Goal: Task Accomplishment & Management: Manage account settings

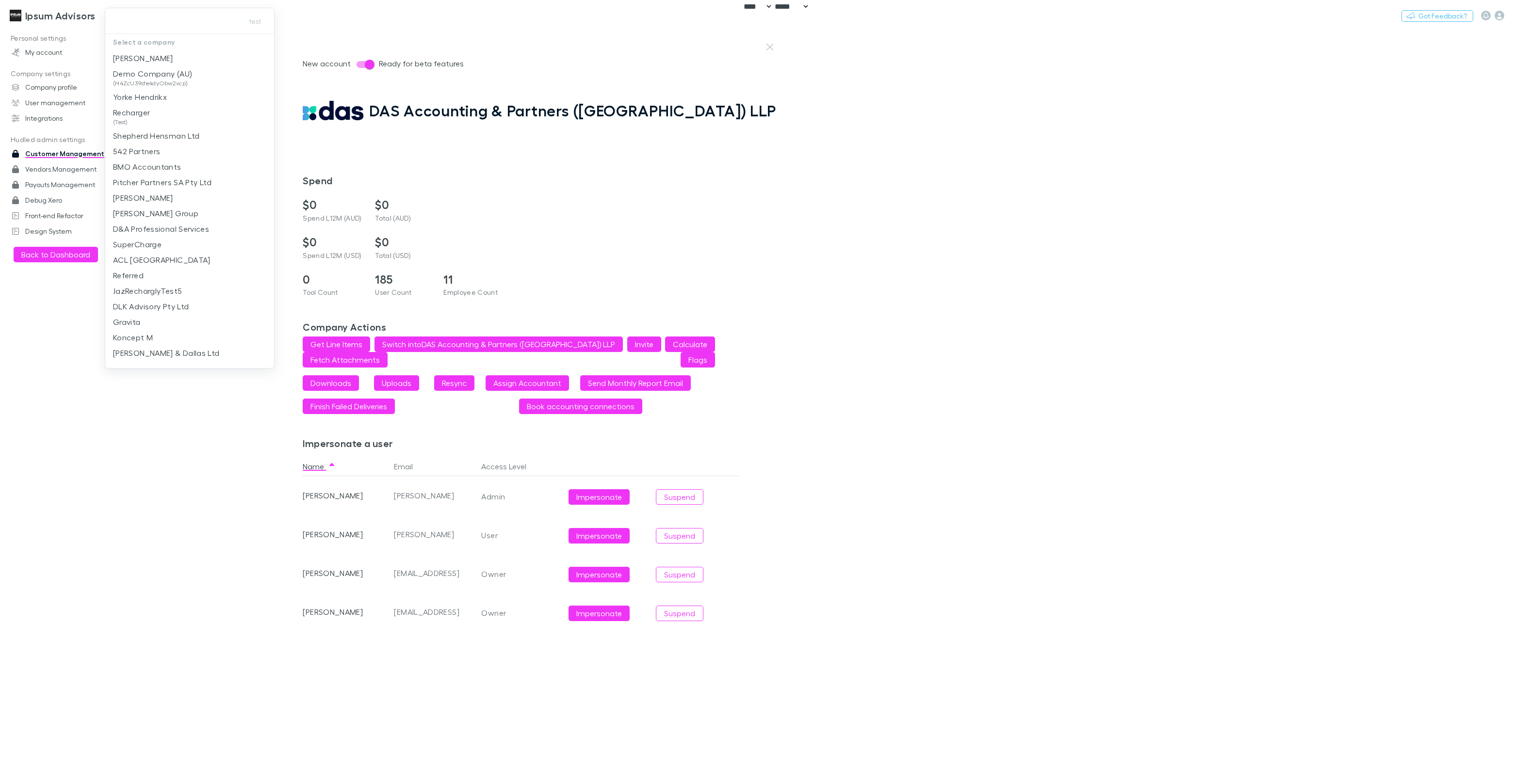
select select "****"
type input "***"
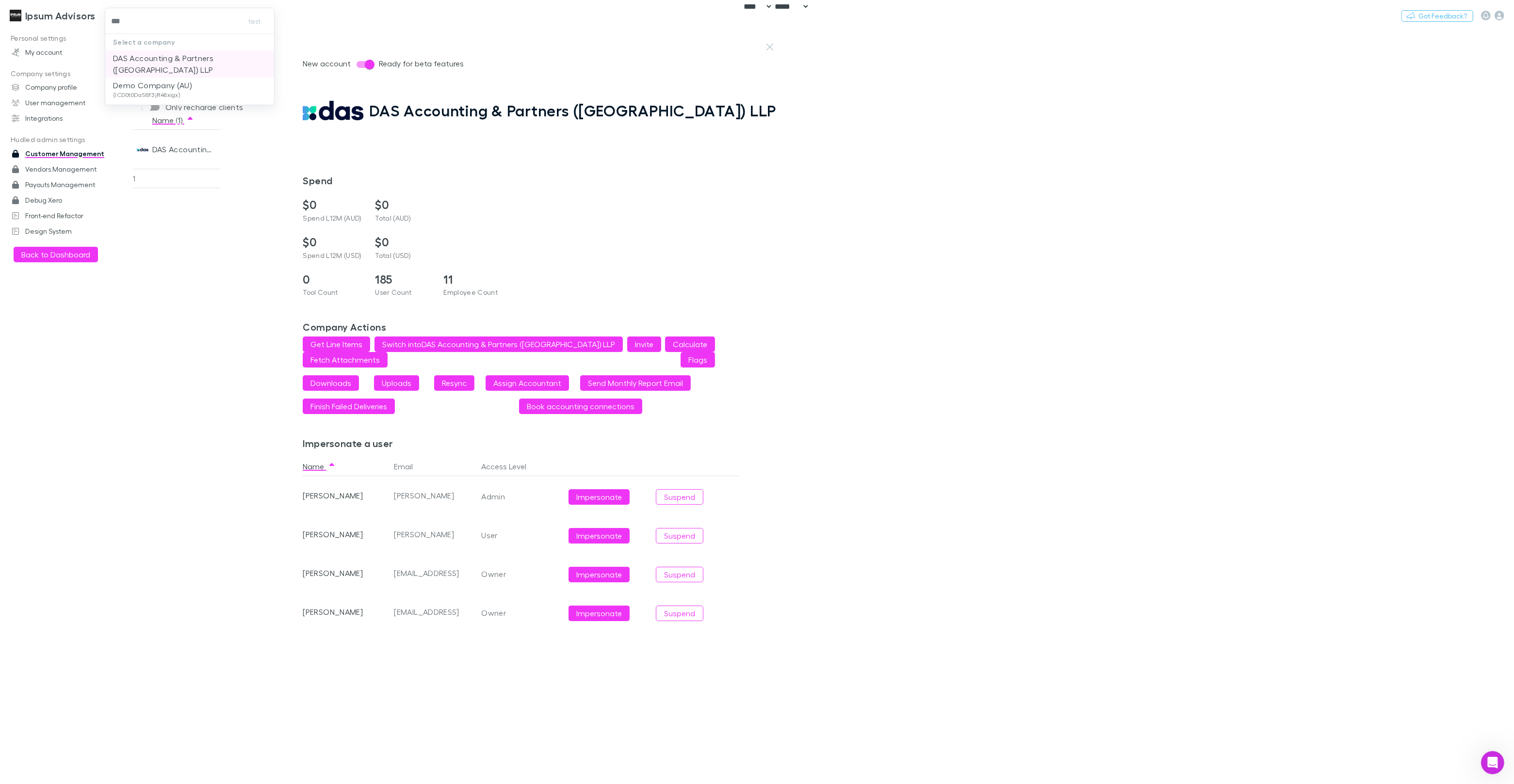
click at [176, 54] on p "DAS Accounting & Partners (UK) LLP" at bounding box center [190, 64] width 154 height 23
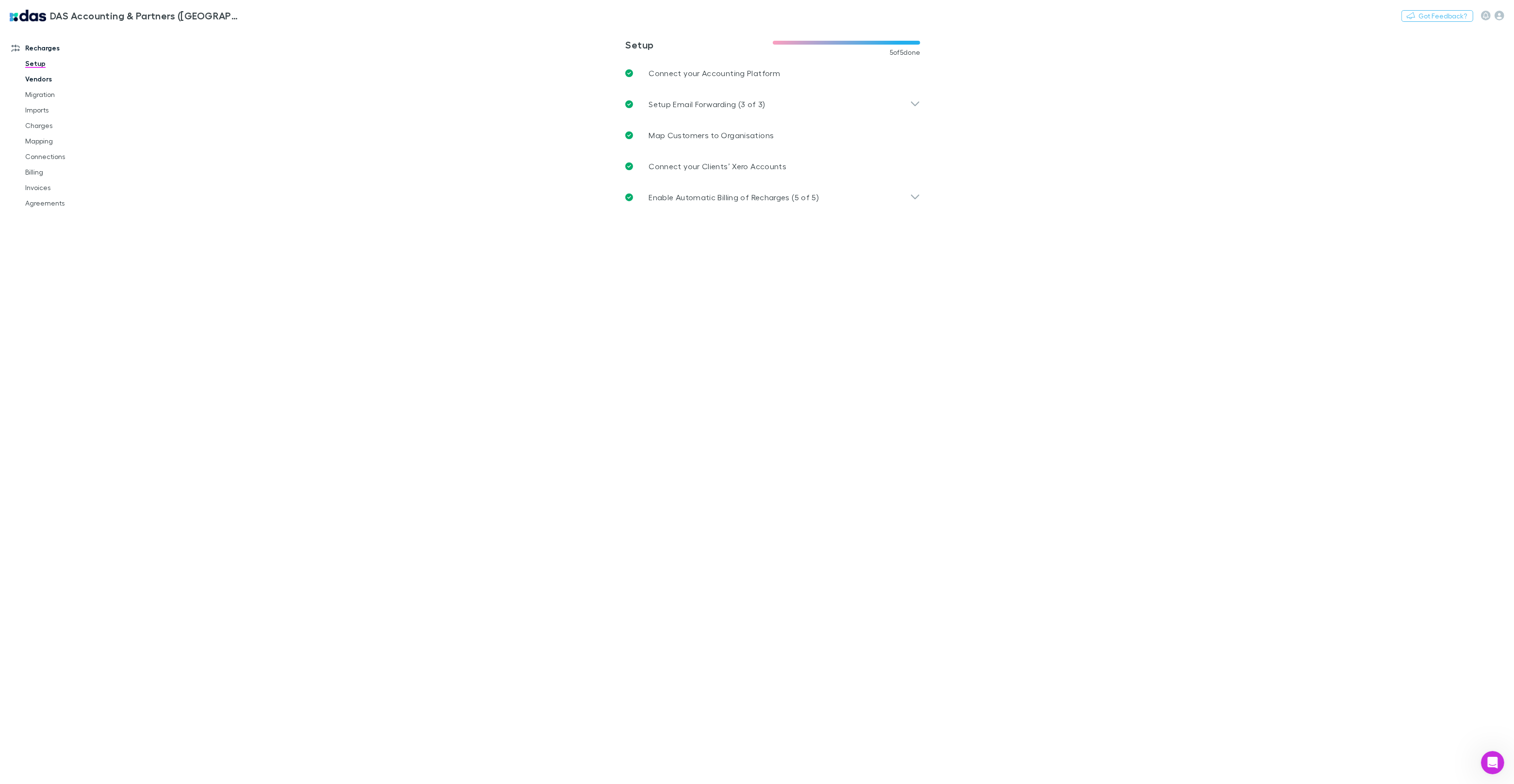
click at [44, 80] on link "Vendors" at bounding box center [73, 79] width 115 height 16
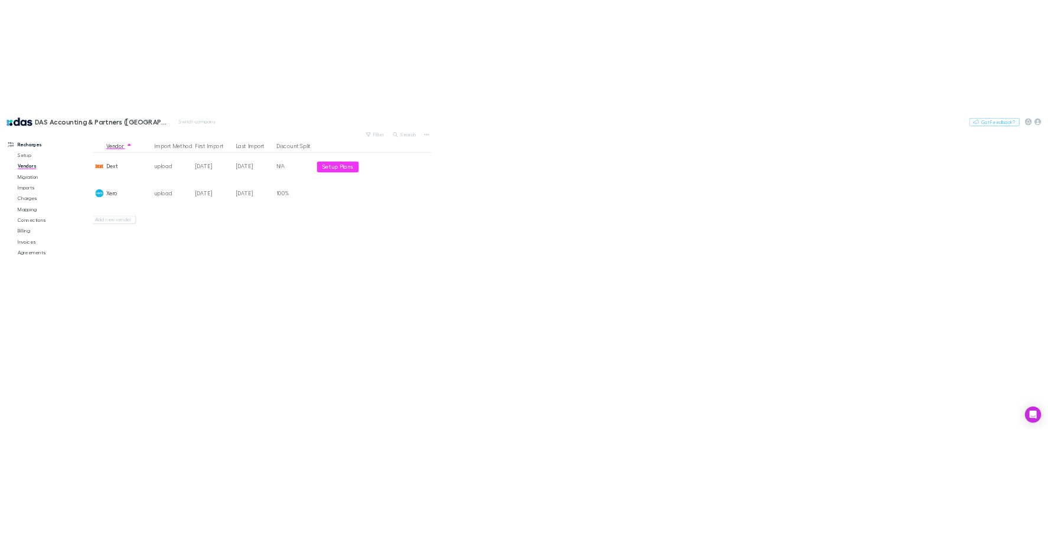
scroll to position [0, 4]
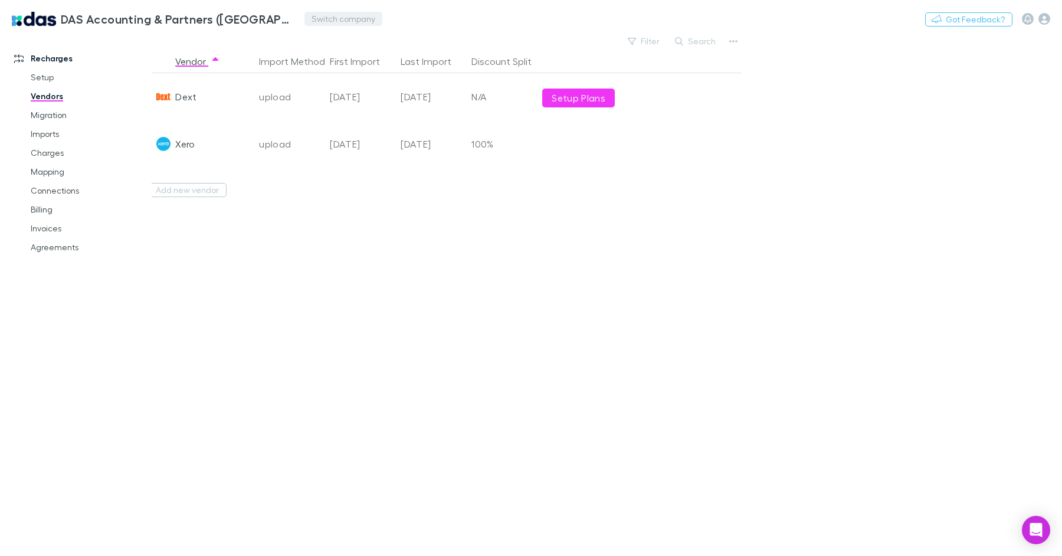
click at [321, 22] on button "Switch company" at bounding box center [344, 19] width 78 height 14
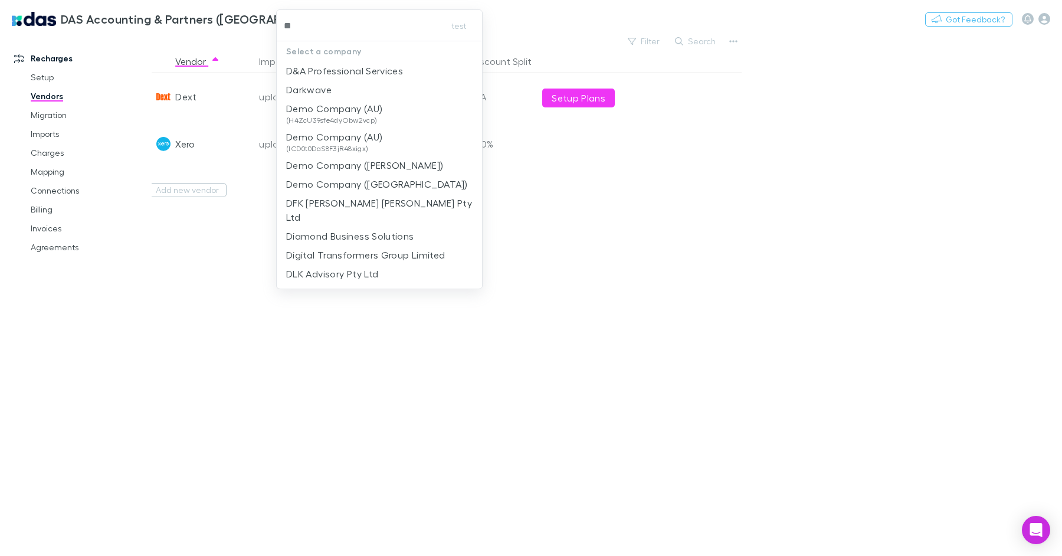
type input "***"
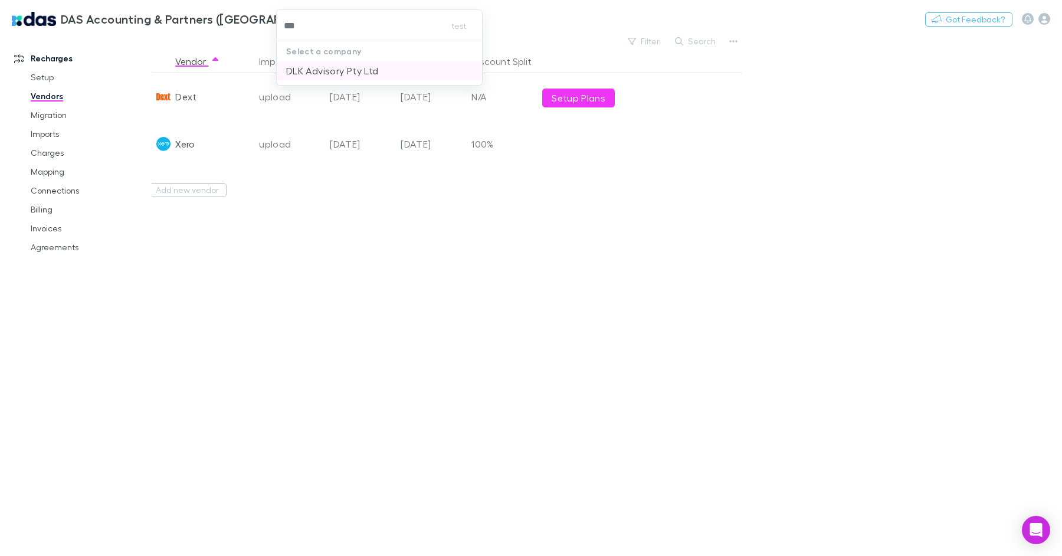
click at [354, 67] on p "DLK Advisory Pty Ltd" at bounding box center [332, 71] width 92 height 14
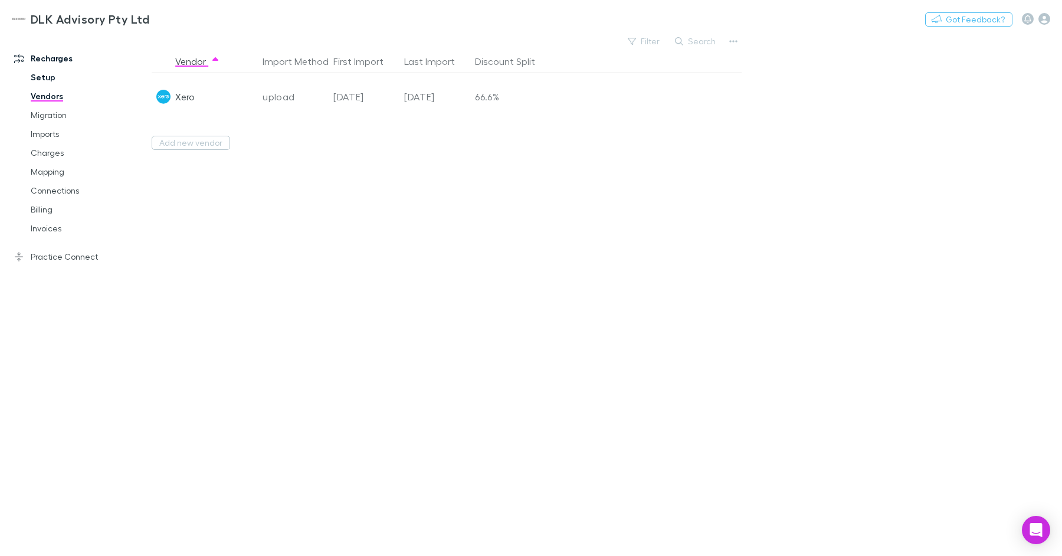
click at [44, 75] on link "Setup" at bounding box center [84, 77] width 130 height 19
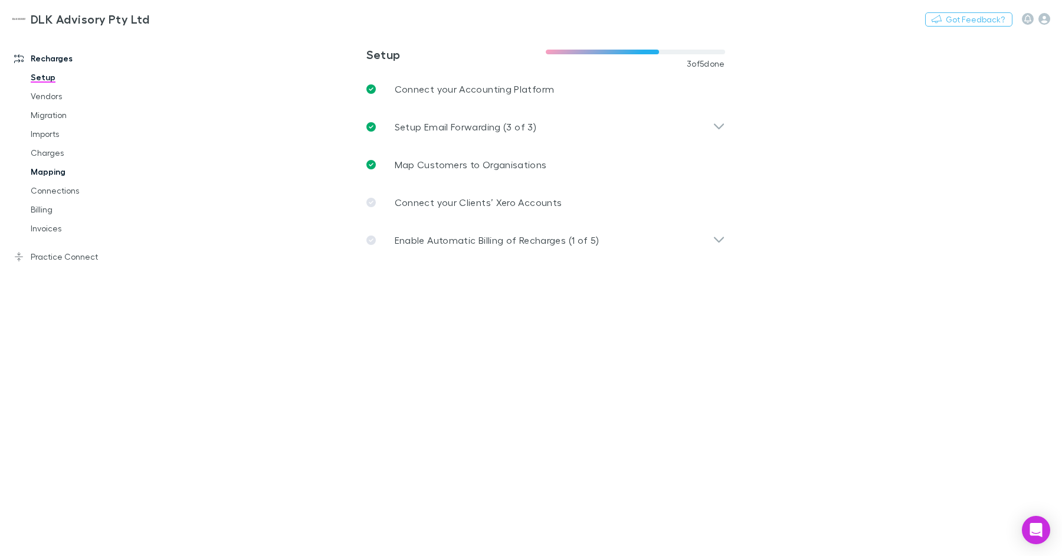
click at [58, 172] on link "Mapping" at bounding box center [84, 171] width 130 height 19
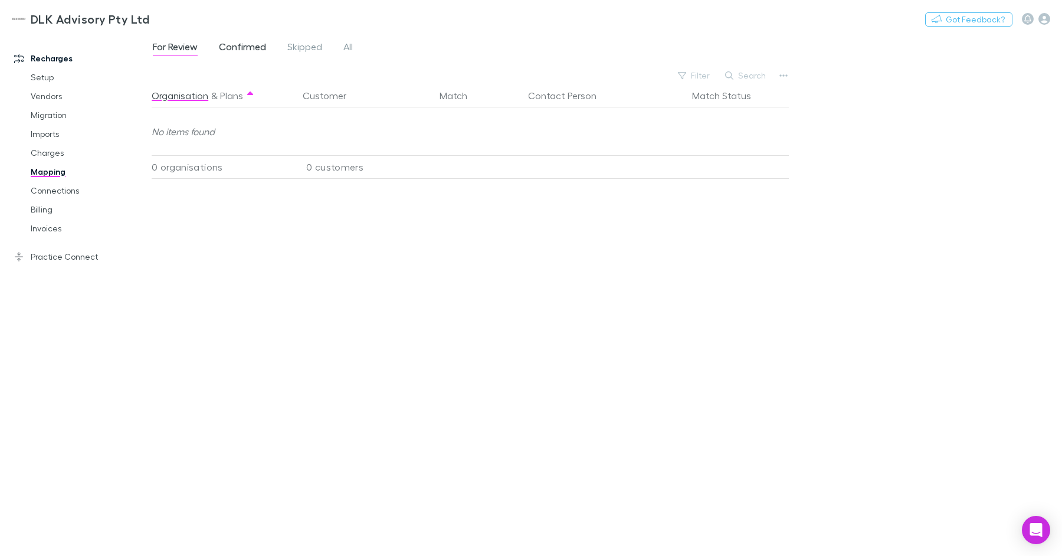
click at [260, 42] on span "Confirmed" at bounding box center [242, 48] width 47 height 15
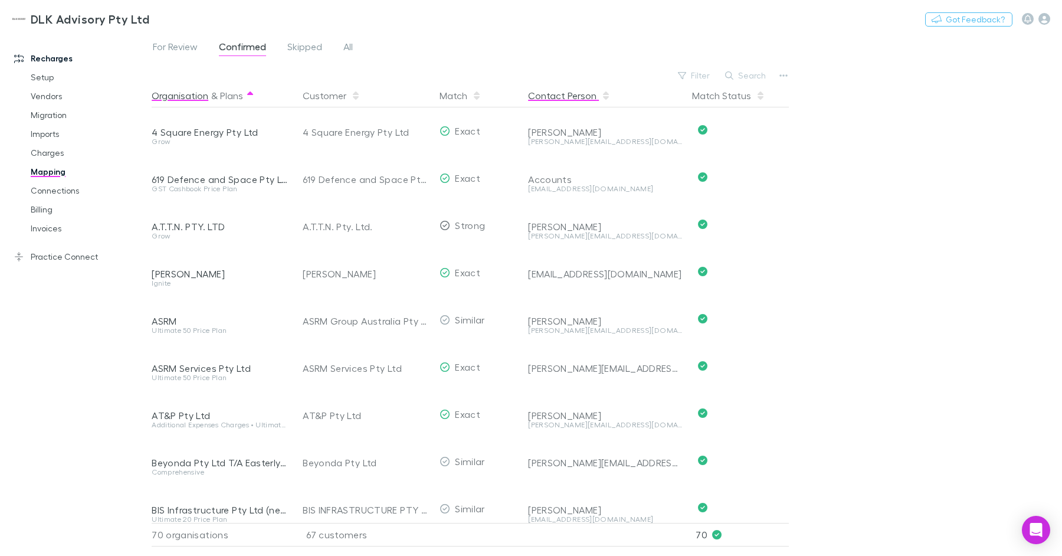
click at [583, 93] on button "Contact Person" at bounding box center [569, 96] width 83 height 24
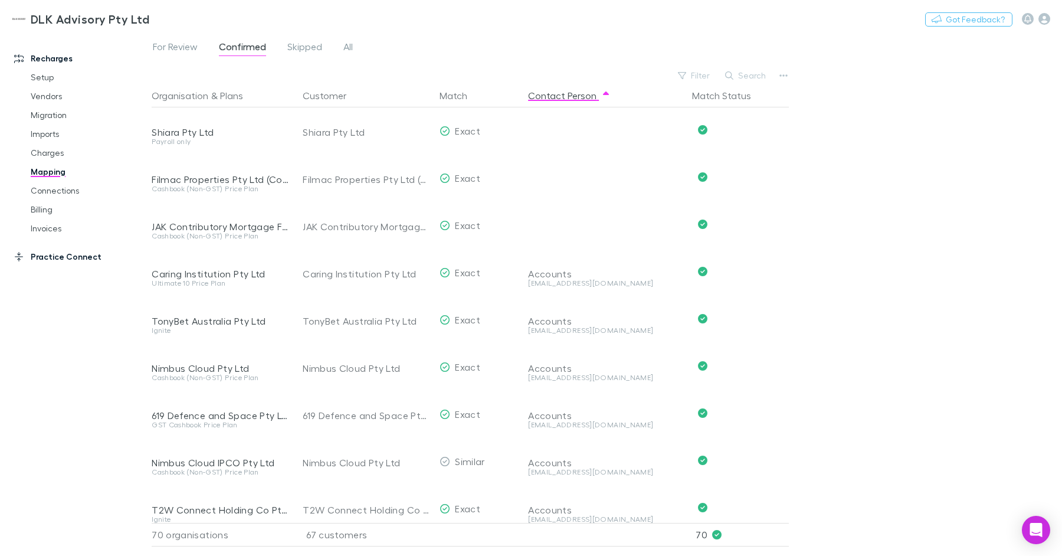
click at [60, 256] on link "Practice Connect" at bounding box center [75, 256] width 147 height 19
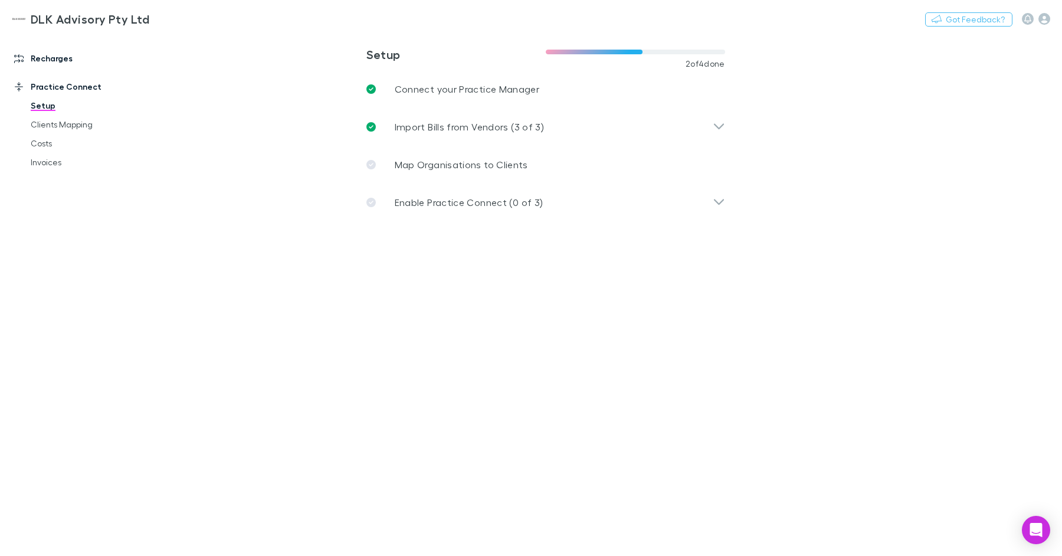
click at [51, 60] on link "Recharges" at bounding box center [75, 58] width 147 height 19
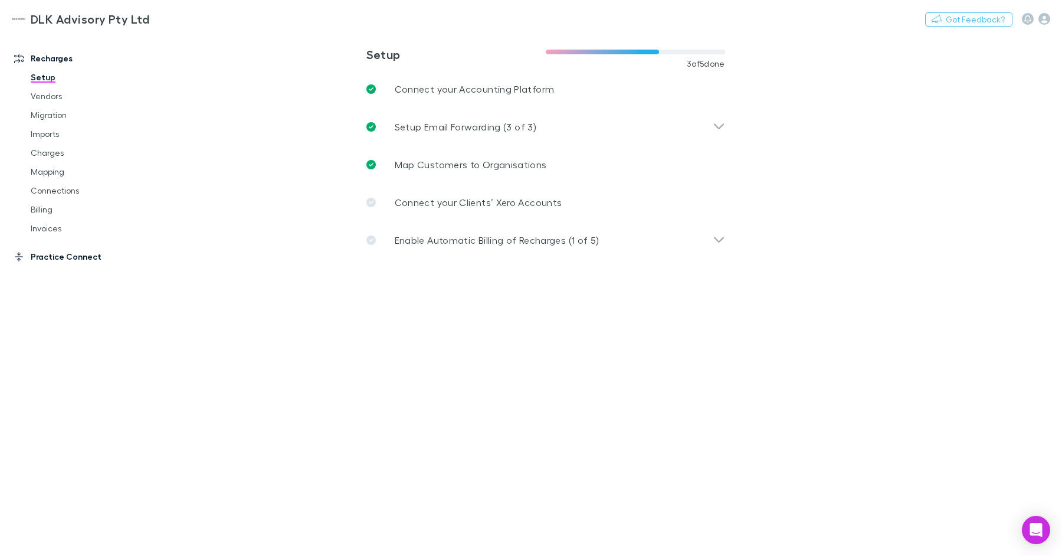
click at [58, 260] on link "Practice Connect" at bounding box center [75, 256] width 147 height 19
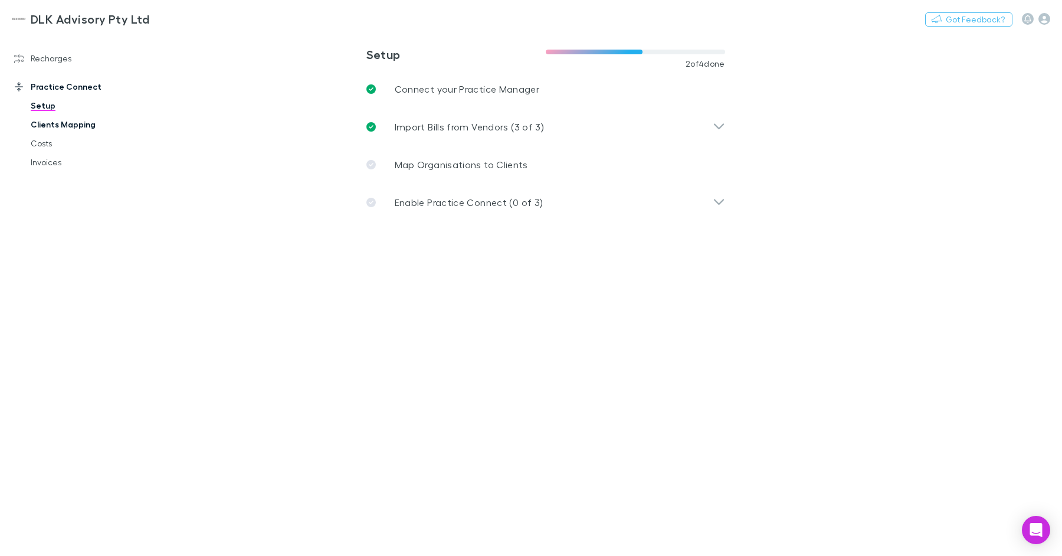
click at [76, 123] on link "Clients Mapping" at bounding box center [84, 124] width 130 height 19
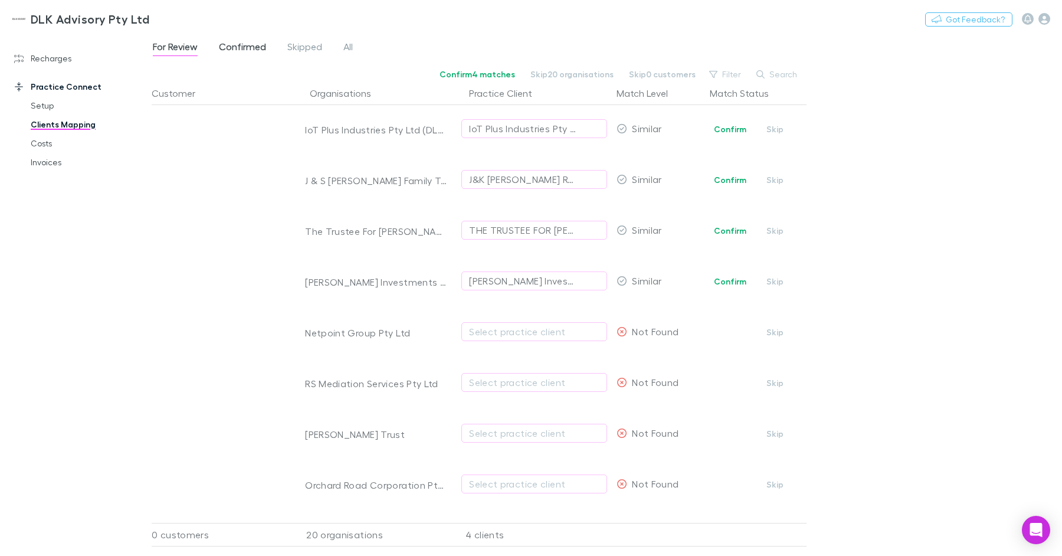
click at [229, 46] on span "Confirmed" at bounding box center [242, 48] width 47 height 15
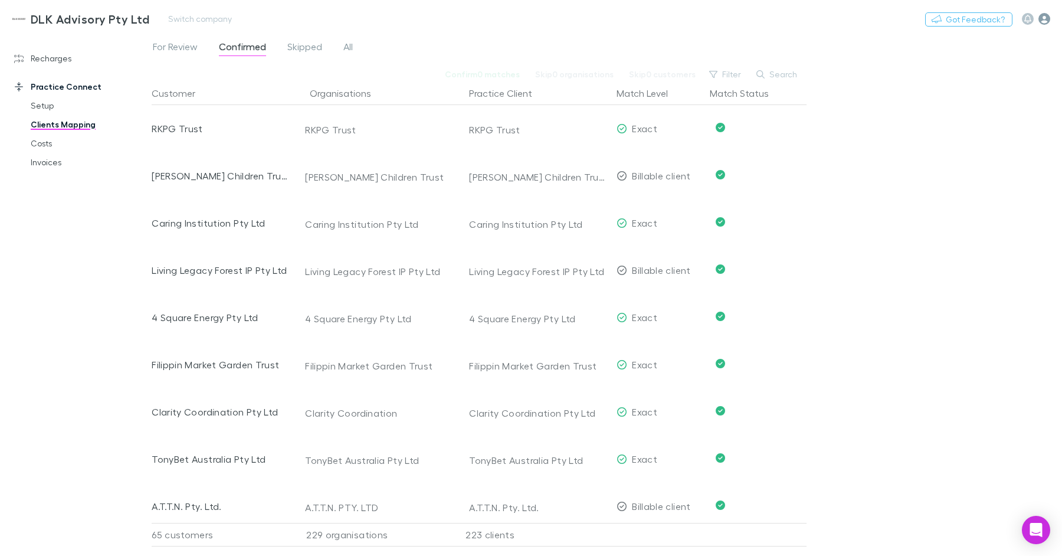
click at [1044, 15] on icon "button" at bounding box center [1045, 19] width 12 height 12
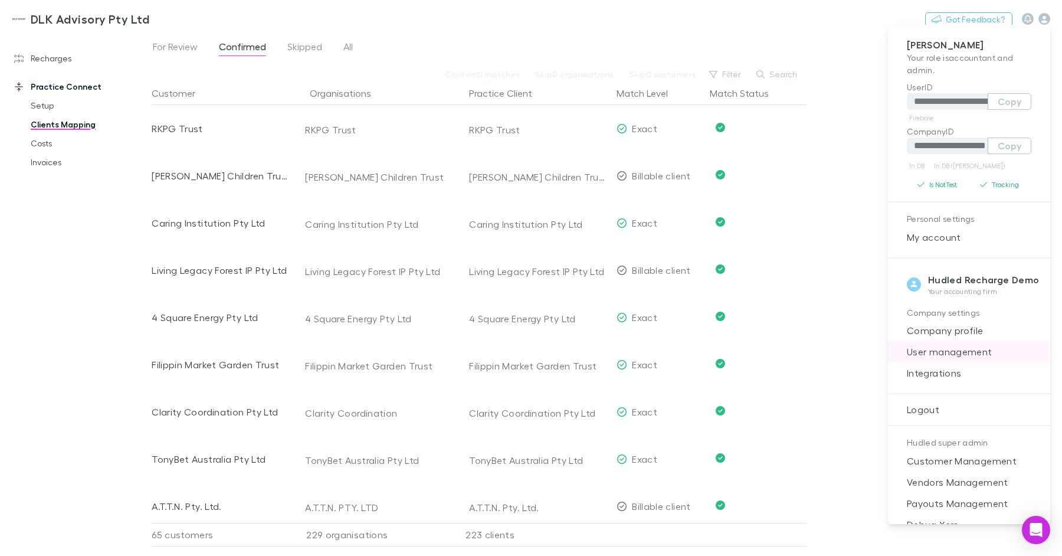
click at [942, 346] on span "User management" at bounding box center [969, 352] width 143 height 14
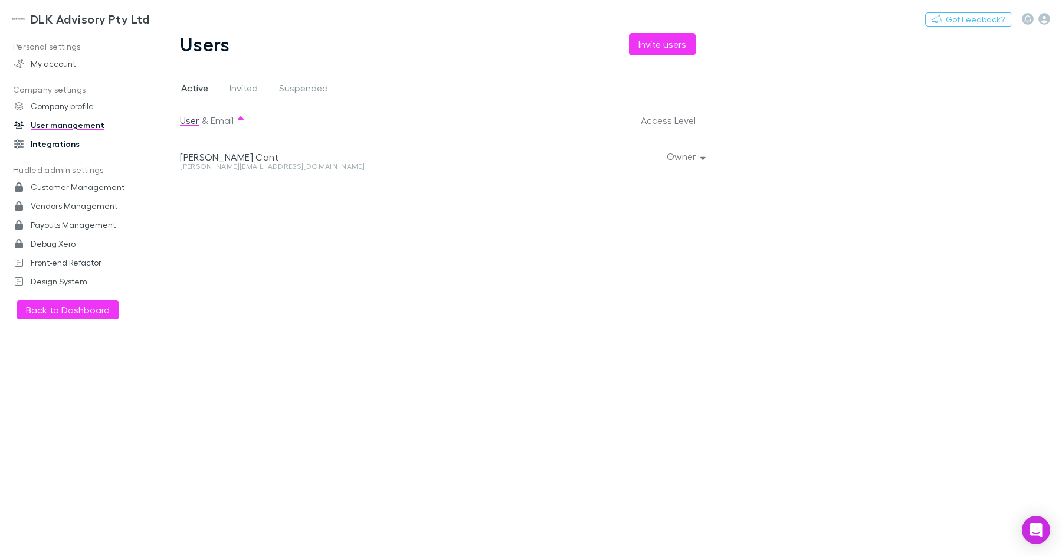
click at [53, 146] on link "Integrations" at bounding box center [75, 144] width 147 height 19
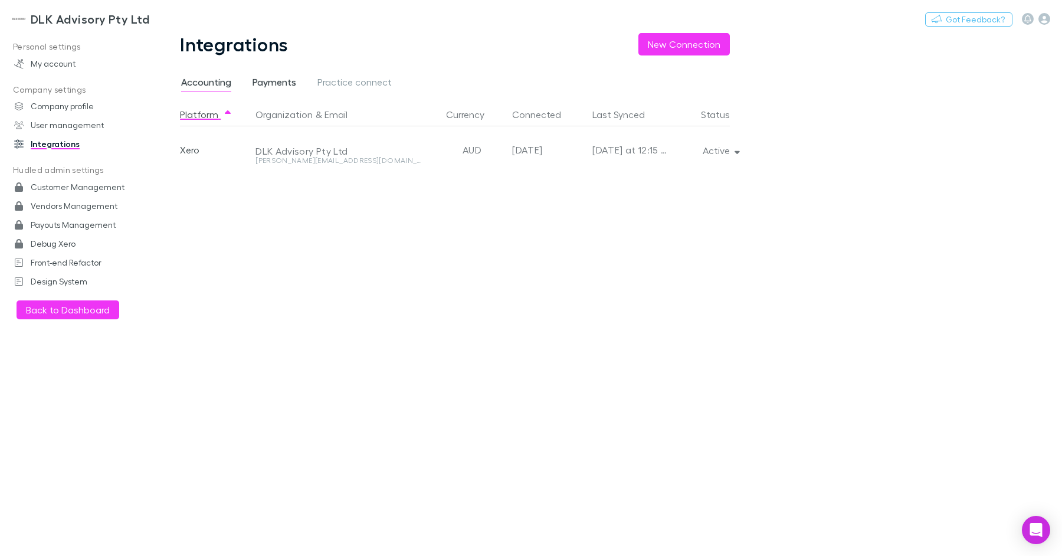
click at [286, 81] on span "Payments" at bounding box center [275, 83] width 44 height 15
click at [73, 21] on h3 "DLK Advisory Pty Ltd" at bounding box center [90, 19] width 119 height 14
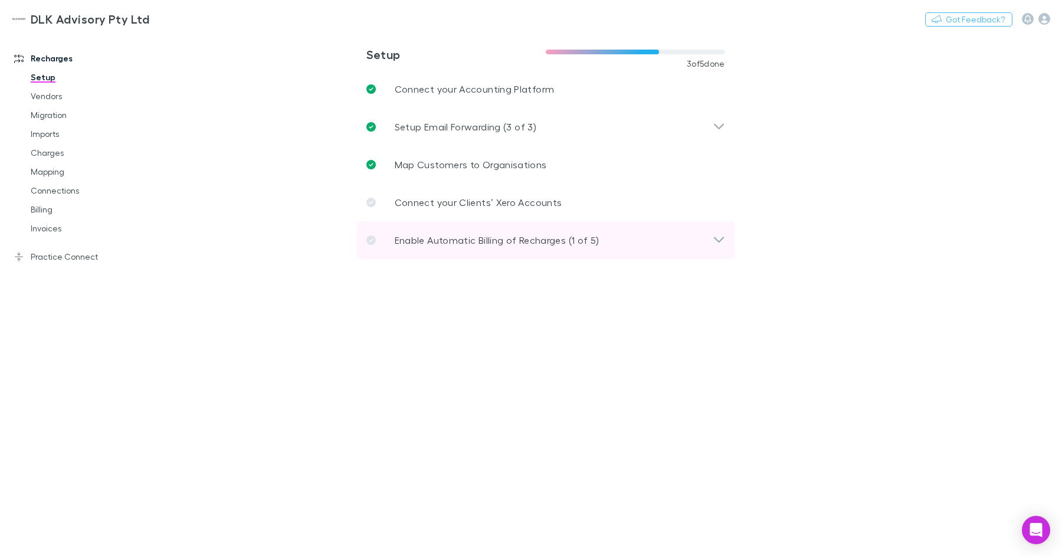
click at [484, 246] on p "Enable Automatic Billing of Recharges (1 of 5)" at bounding box center [497, 240] width 205 height 14
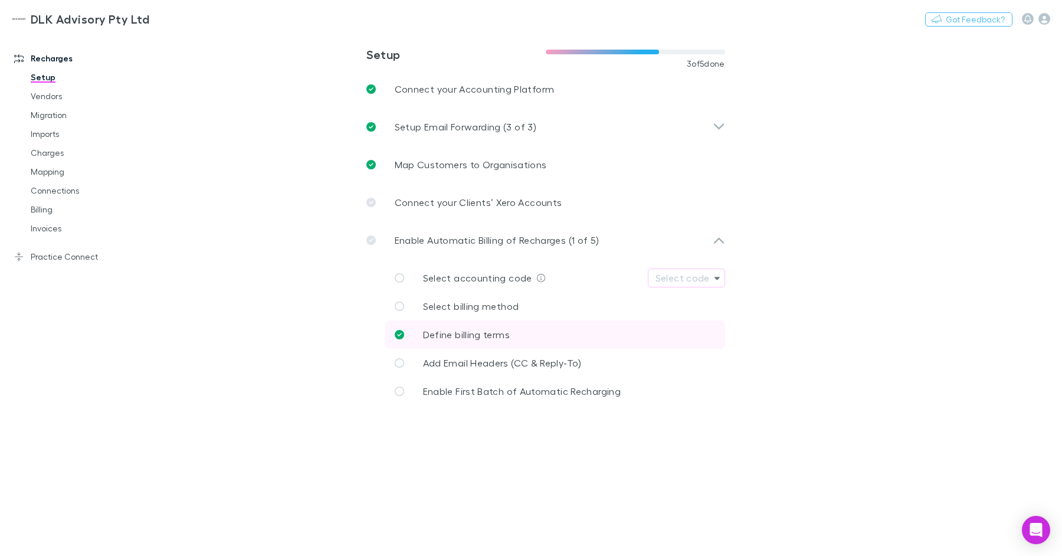
click at [514, 332] on link "Define billing terms" at bounding box center [555, 335] width 340 height 28
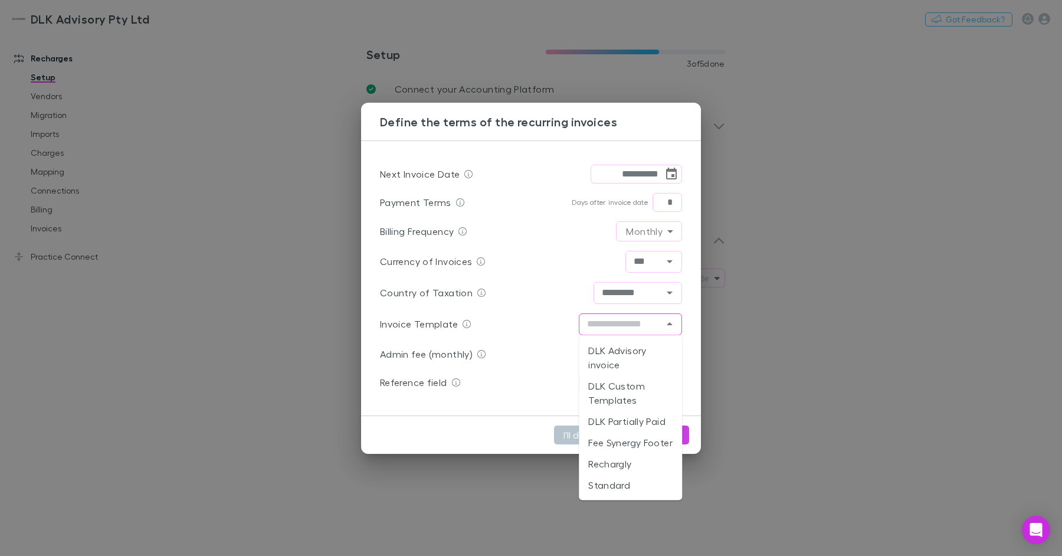
click at [613, 329] on input "text" at bounding box center [621, 324] width 77 height 15
click at [628, 472] on li "Rechargly" at bounding box center [630, 463] width 103 height 21
type input "*********"
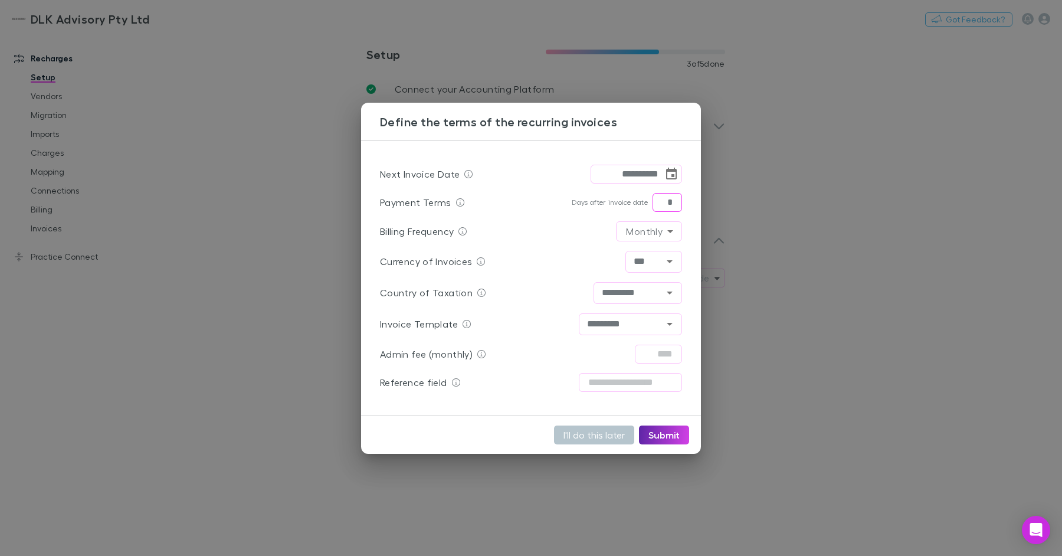
drag, startPoint x: 671, startPoint y: 204, endPoint x: 678, endPoint y: 204, distance: 7.1
click at [679, 204] on input "*" at bounding box center [668, 202] width 30 height 19
type input "*"
click at [660, 434] on button "Submit" at bounding box center [664, 435] width 50 height 19
type input "**"
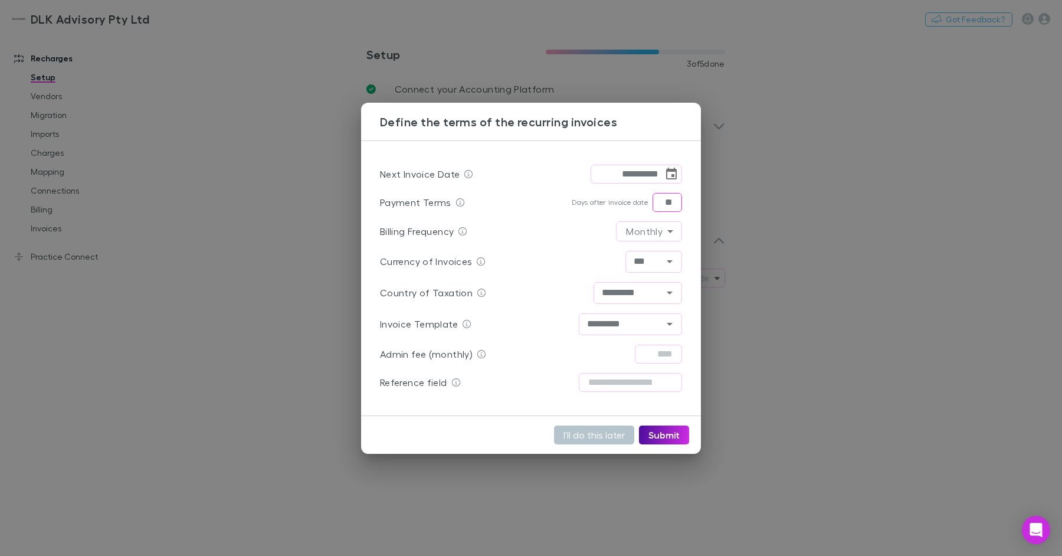
type input "*********"
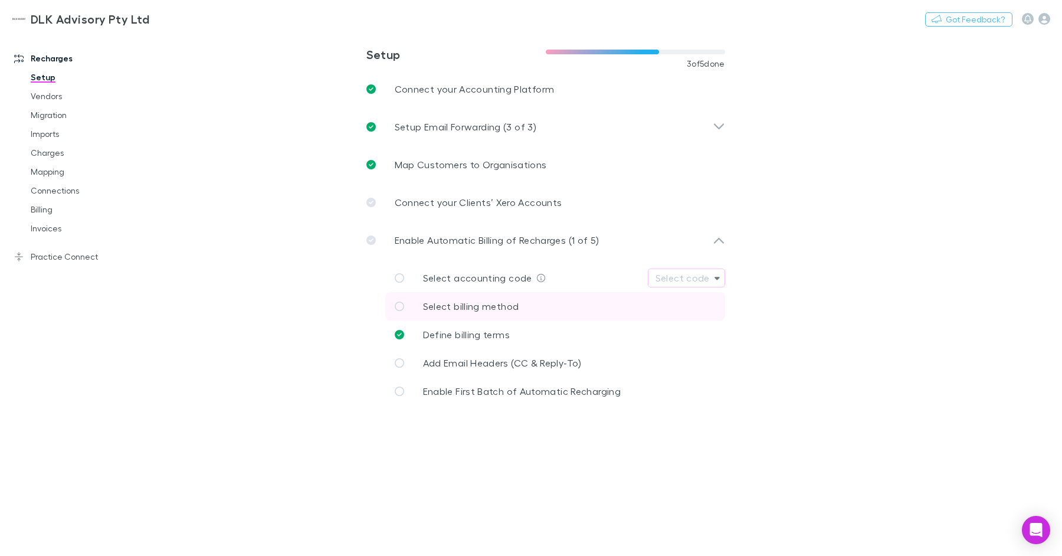
click at [486, 312] on p "Select billing method" at bounding box center [471, 306] width 96 height 14
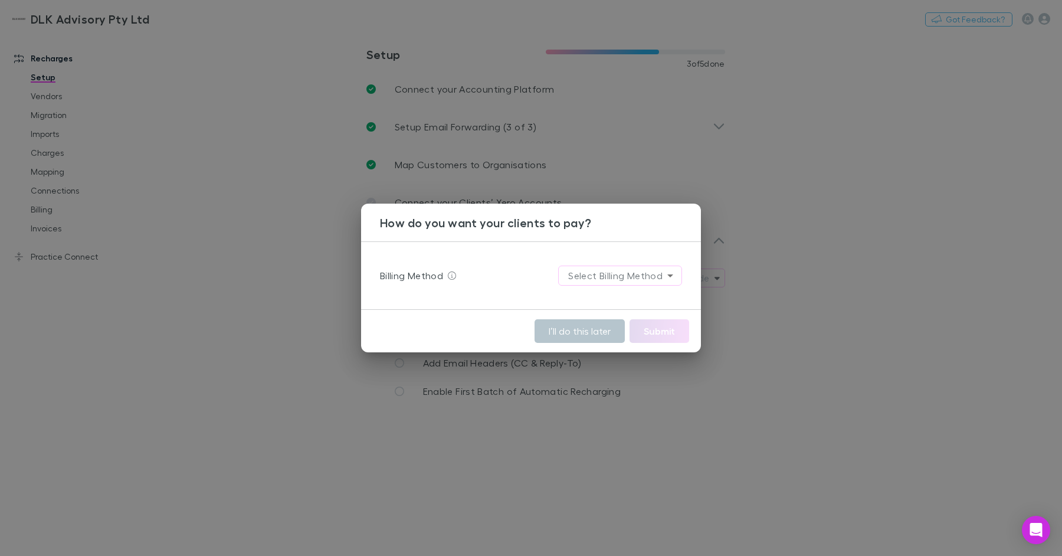
click at [628, 272] on body "**********" at bounding box center [531, 278] width 1062 height 556
drag, startPoint x: 629, startPoint y: 303, endPoint x: 619, endPoint y: 302, distance: 10.6
click at [629, 303] on li "Stripe" at bounding box center [621, 300] width 142 height 21
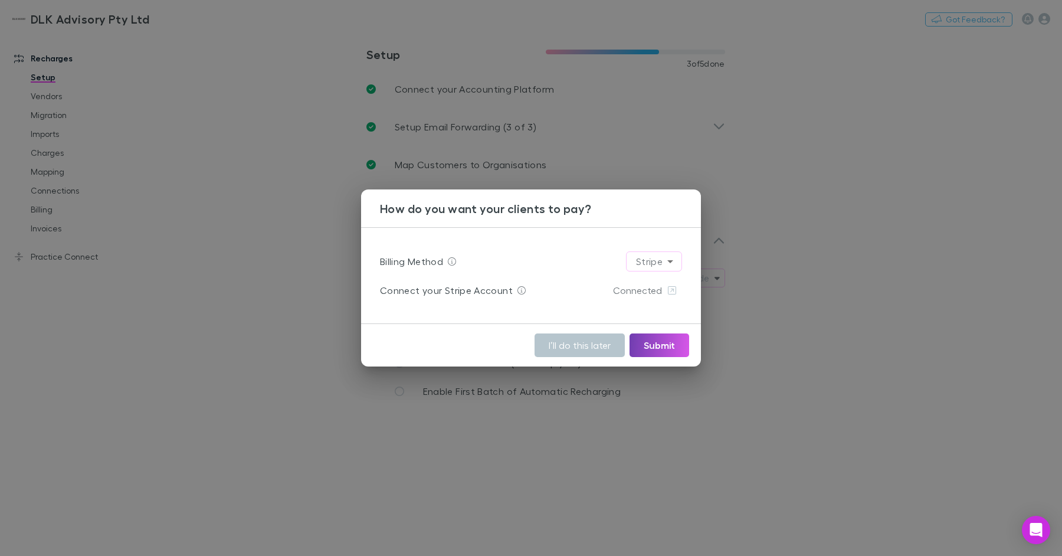
click at [681, 344] on button "Submit" at bounding box center [660, 345] width 60 height 24
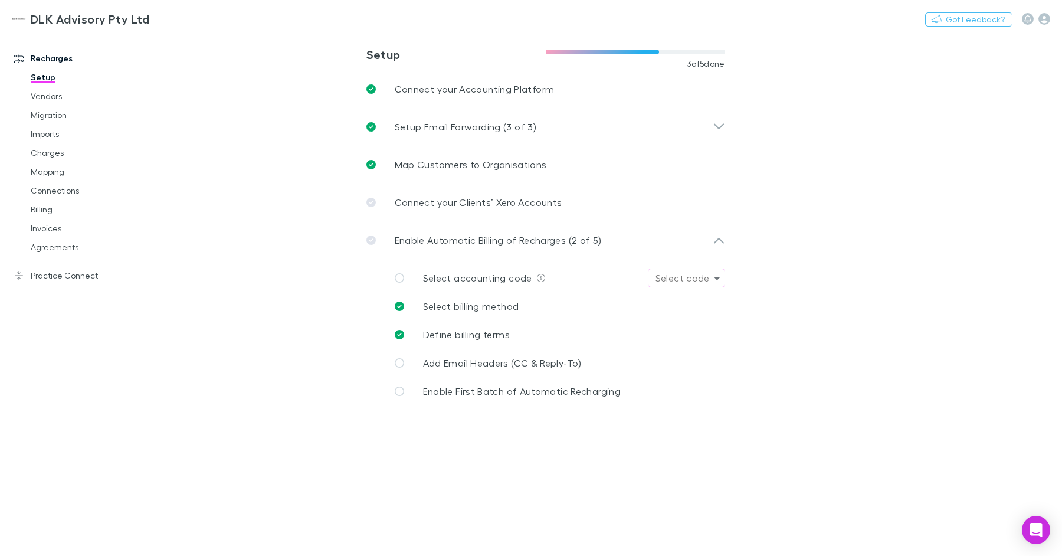
click at [685, 274] on div "Select code" at bounding box center [683, 278] width 54 height 14
type input "*"
click at [758, 328] on li "265 - Direct Disbursements - on charged" at bounding box center [749, 328] width 206 height 19
type input "**********"
click at [193, 18] on button "Switch company" at bounding box center [200, 19] width 78 height 14
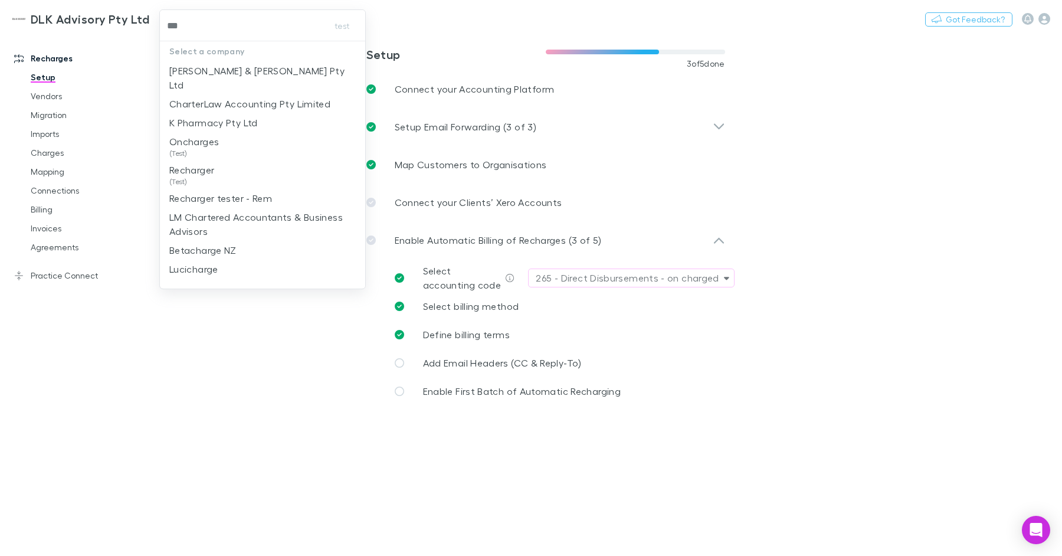
type input "****"
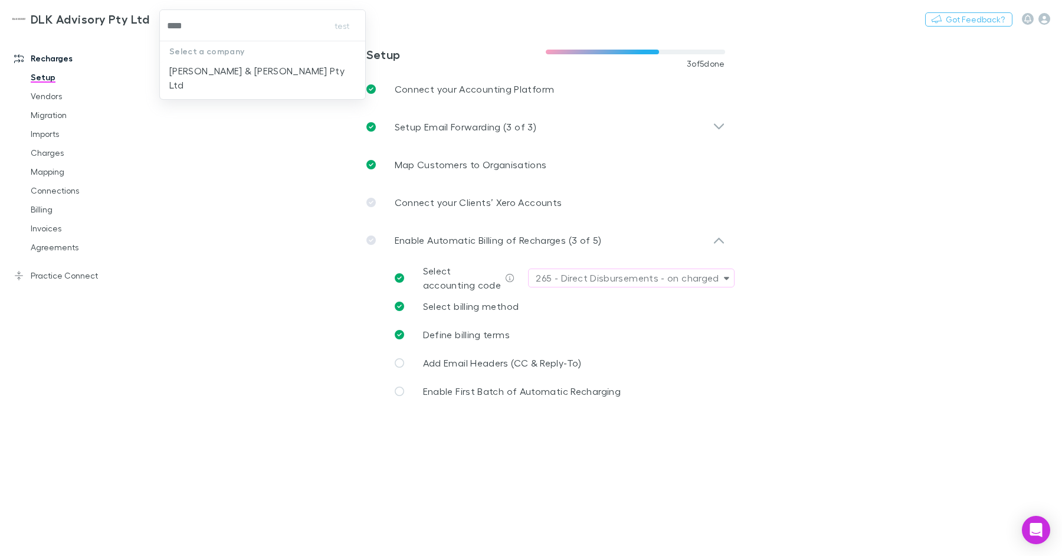
click at [201, 75] on p "Douglas & Harrison Pty Ltd" at bounding box center [262, 78] width 187 height 28
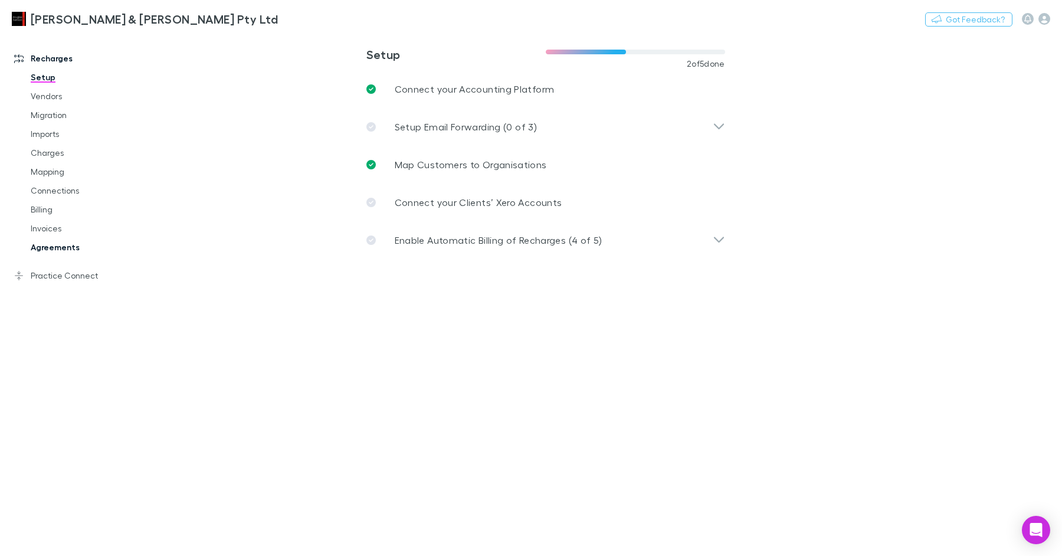
click at [64, 248] on link "Agreements" at bounding box center [84, 247] width 130 height 19
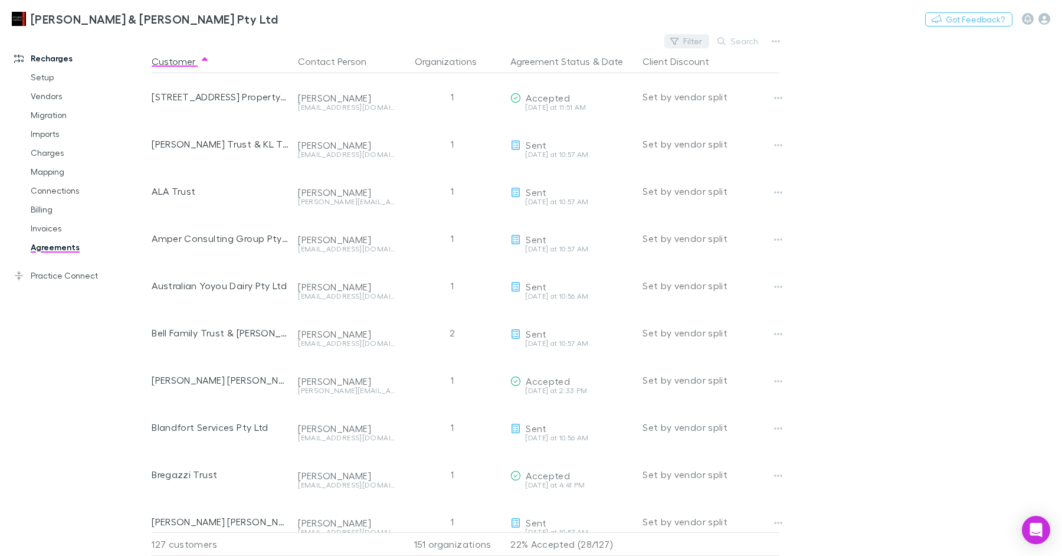
click at [682, 37] on button "Filter" at bounding box center [687, 41] width 45 height 14
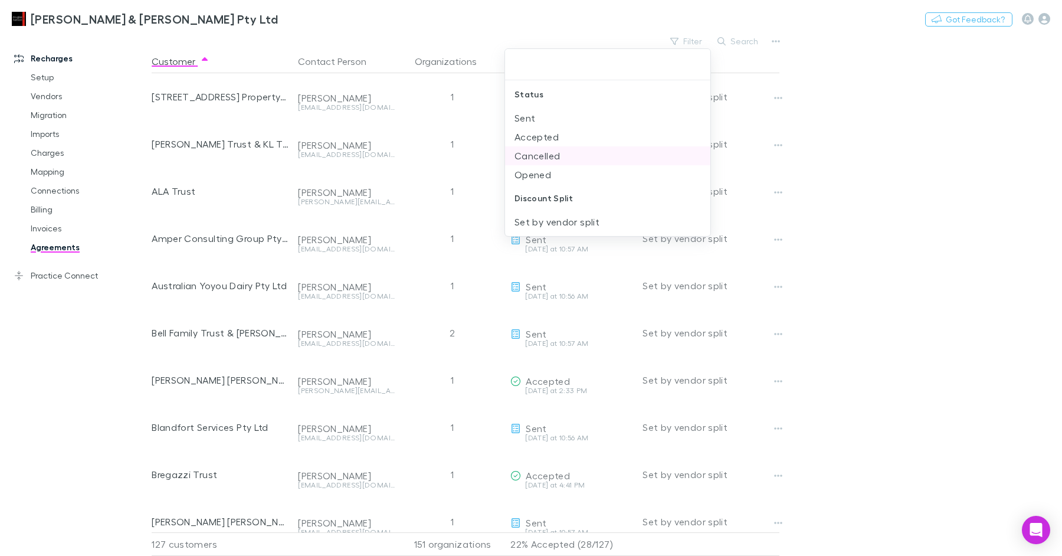
click at [563, 156] on li "Cancelled" at bounding box center [608, 155] width 206 height 19
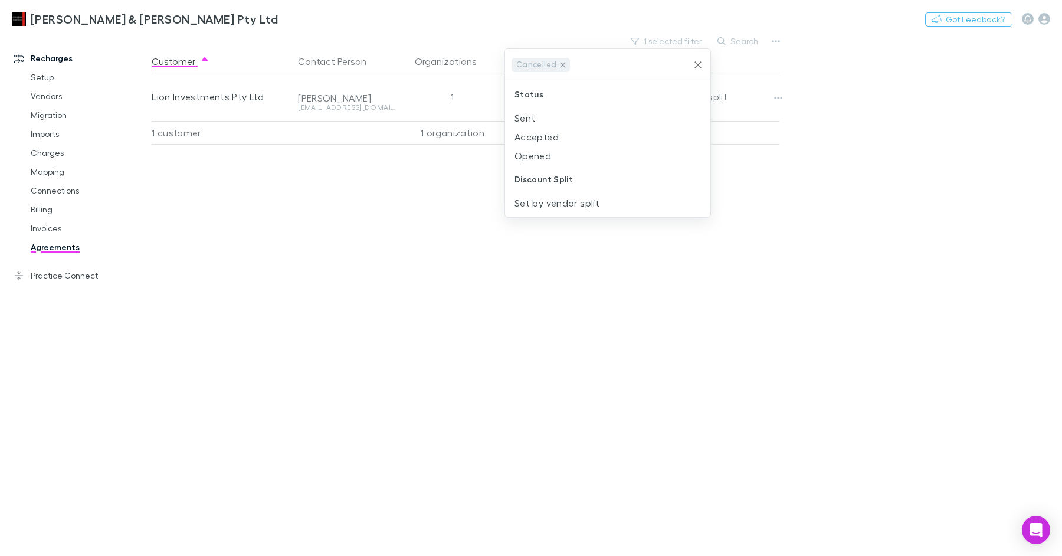
click at [561, 63] on icon at bounding box center [563, 64] width 5 height 5
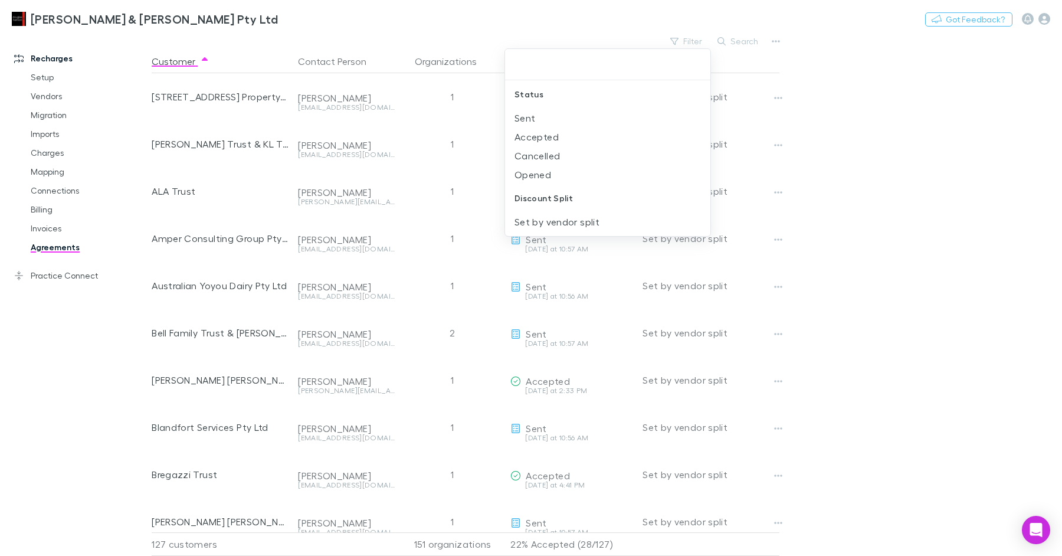
click at [918, 132] on div at bounding box center [531, 278] width 1062 height 556
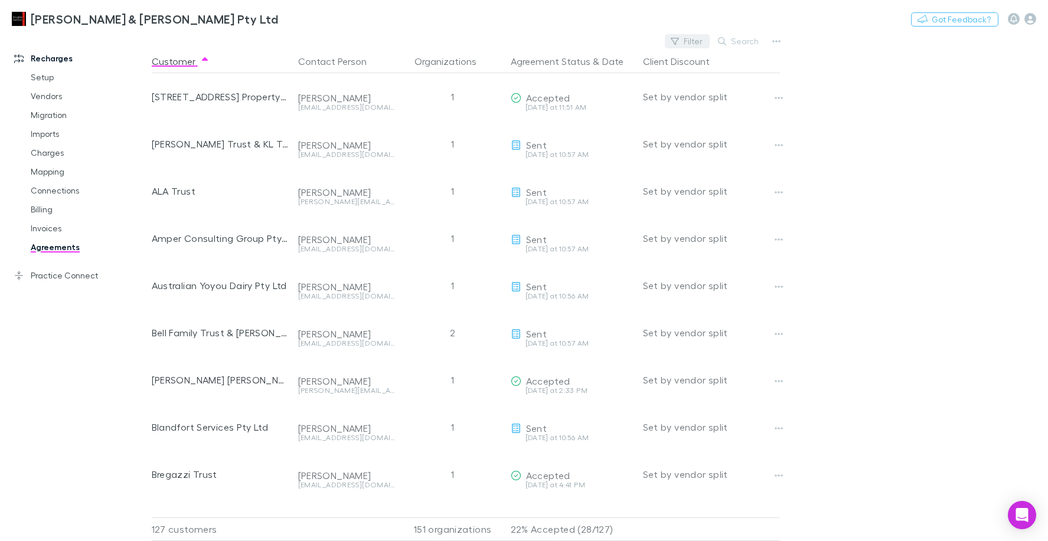
click at [679, 40] on icon "button" at bounding box center [675, 41] width 8 height 8
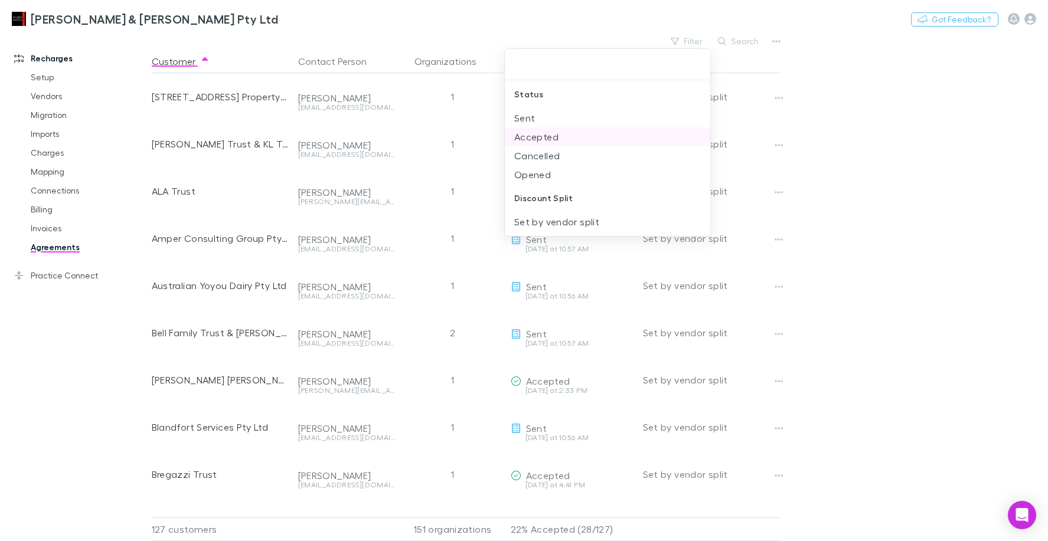
click at [556, 115] on li "Sent" at bounding box center [607, 118] width 205 height 19
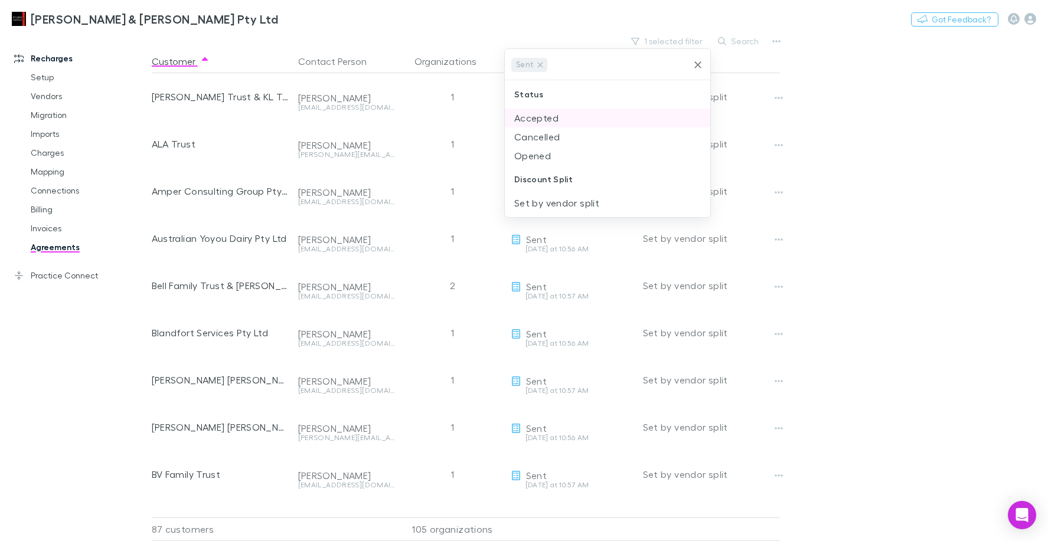
click at [557, 120] on li "Accepted" at bounding box center [607, 118] width 205 height 19
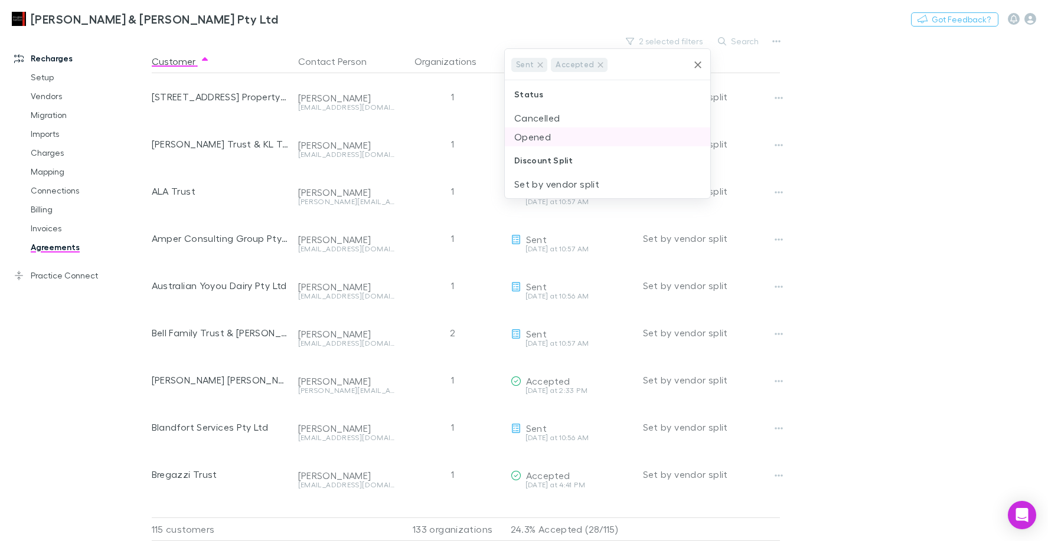
click at [554, 134] on li "Opened" at bounding box center [607, 136] width 205 height 19
click at [536, 13] on div at bounding box center [524, 270] width 1048 height 541
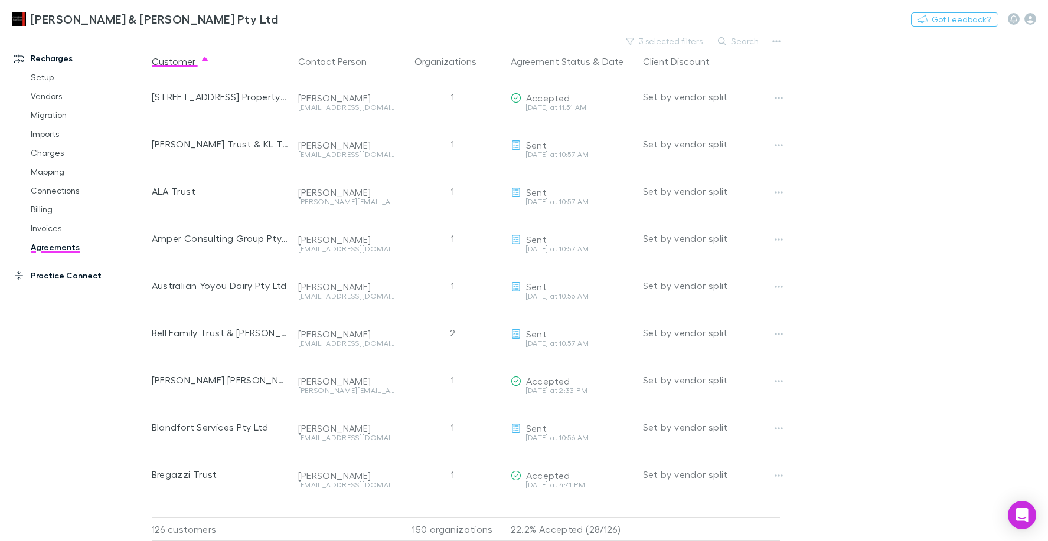
click at [55, 281] on link "Practice Connect" at bounding box center [75, 275] width 147 height 19
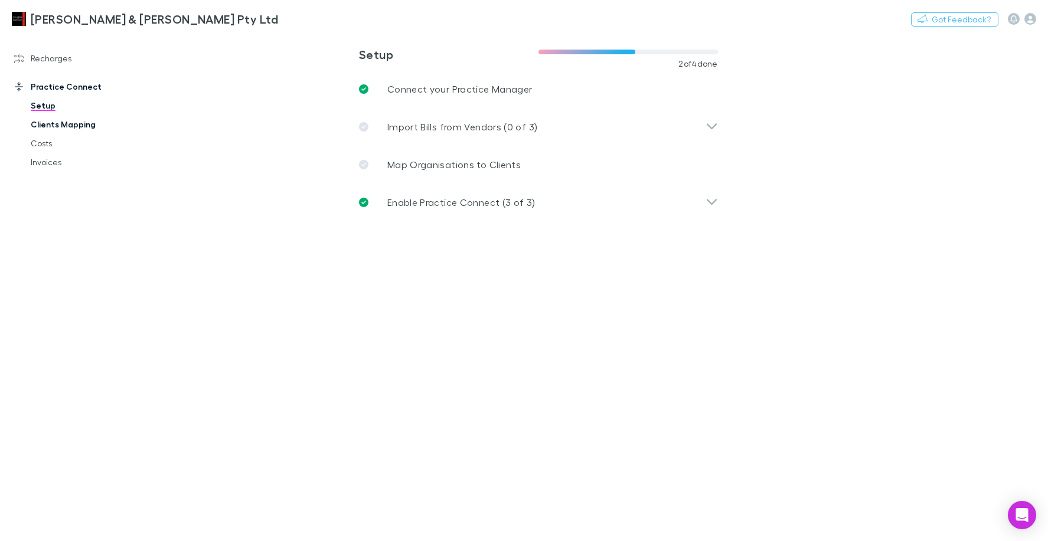
click at [62, 128] on link "Clients Mapping" at bounding box center [84, 124] width 130 height 19
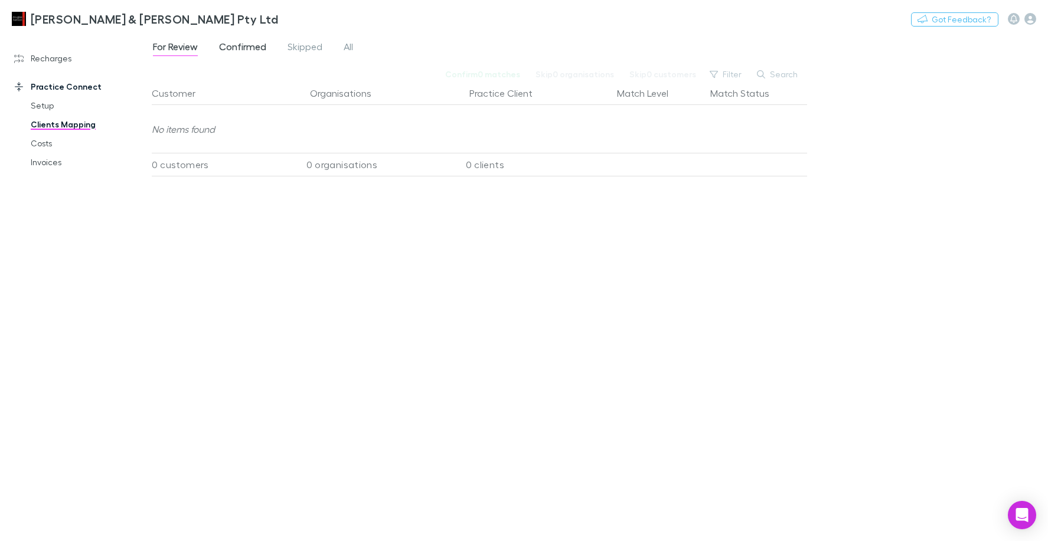
click at [259, 45] on span "Confirmed" at bounding box center [242, 48] width 47 height 15
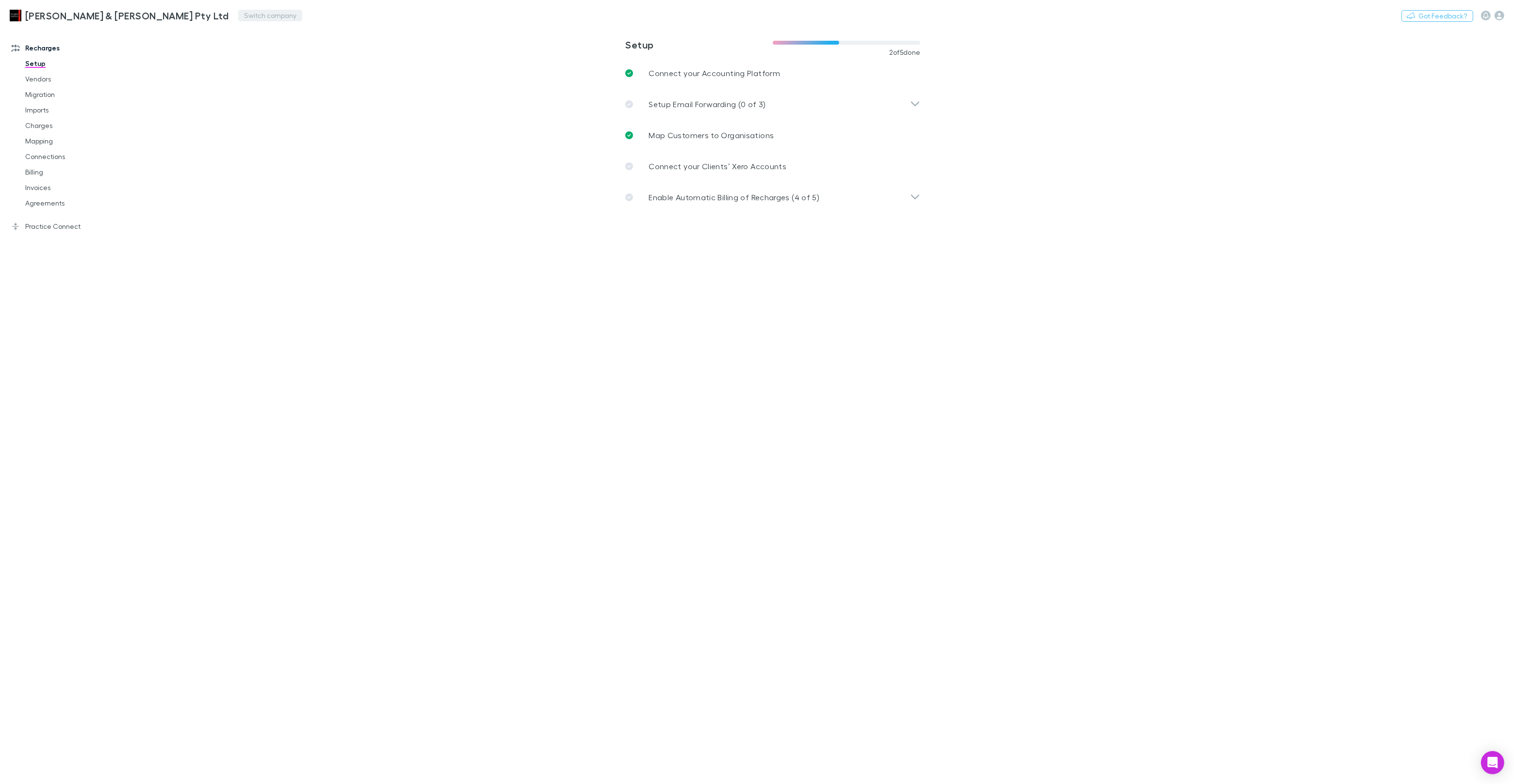
click at [173, 22] on div "Douglas & Harrison Pty Ltd Switch company Nothing Got Feedback?" at bounding box center [757, 16] width 1514 height 31
click at [238, 18] on button "Switch company" at bounding box center [270, 16] width 64 height 12
type input "***"
click at [221, 58] on p "212 Financial Group" at bounding box center [202, 58] width 72 height 12
drag, startPoint x: 41, startPoint y: 206, endPoint x: 90, endPoint y: 183, distance: 54.1
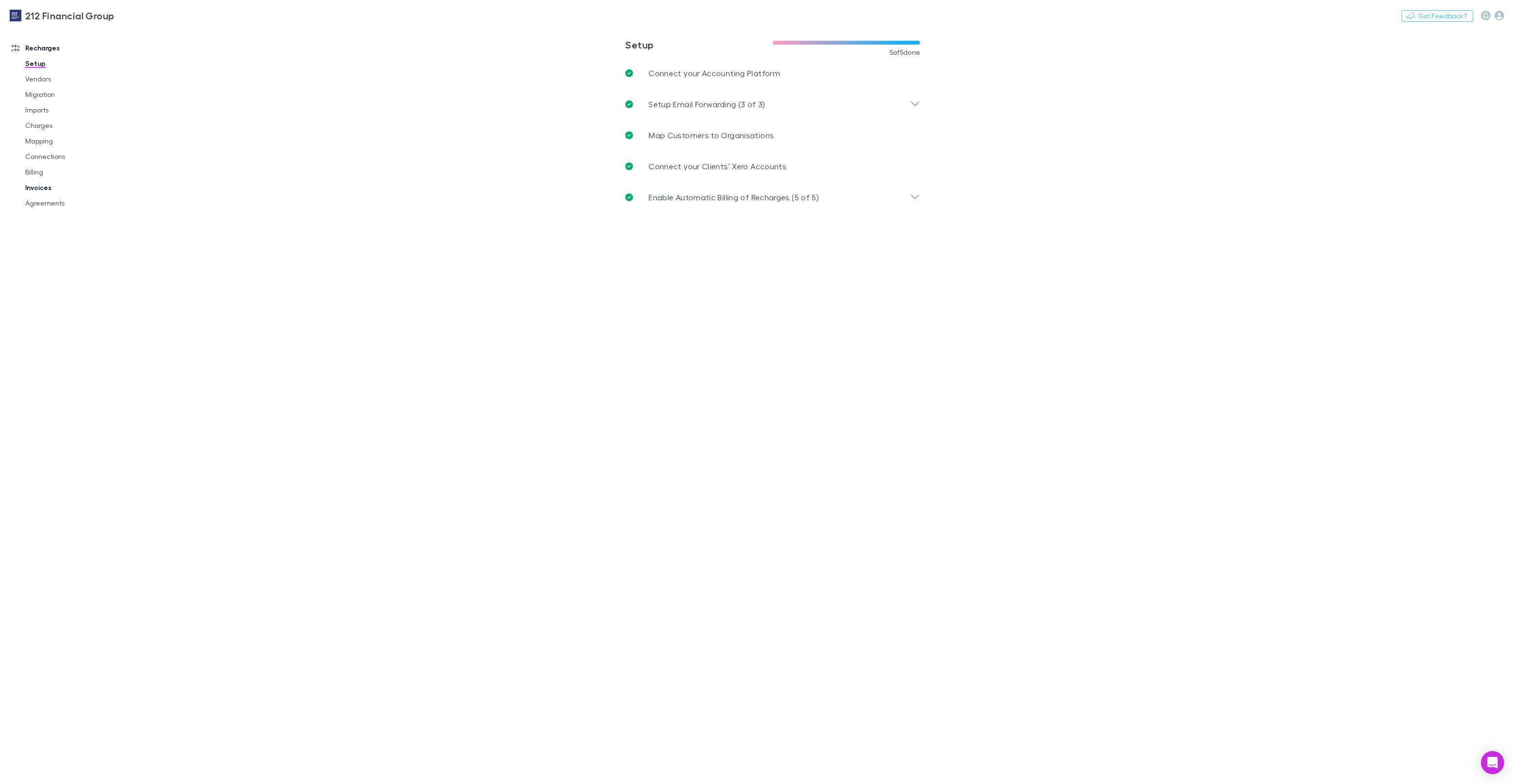
click at [41, 206] on link "Agreements" at bounding box center [73, 203] width 115 height 16
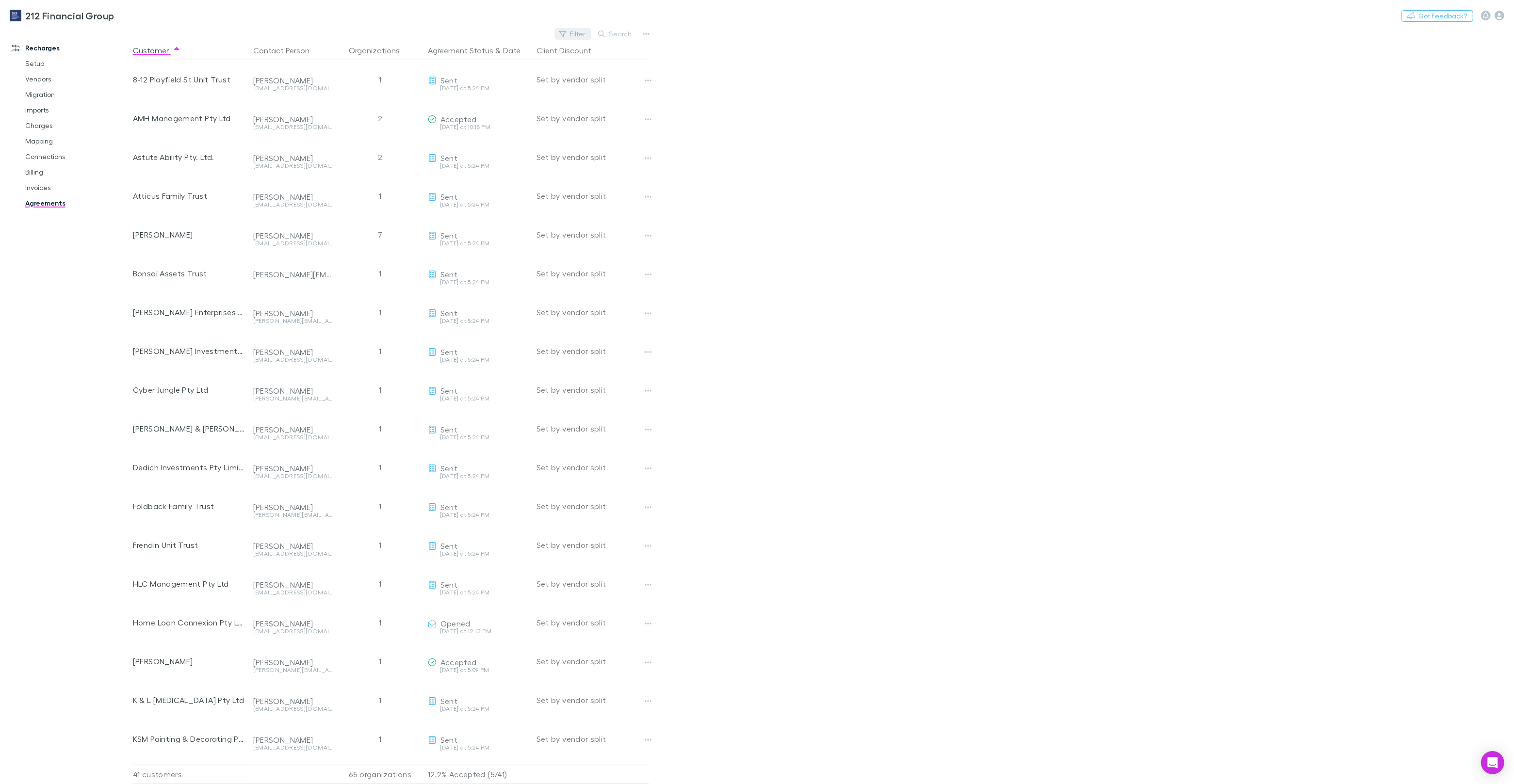
click at [582, 33] on button "Filter" at bounding box center [573, 34] width 37 height 12
click at [821, 99] on div at bounding box center [757, 392] width 1514 height 784
click at [45, 82] on link "Vendors" at bounding box center [73, 79] width 115 height 16
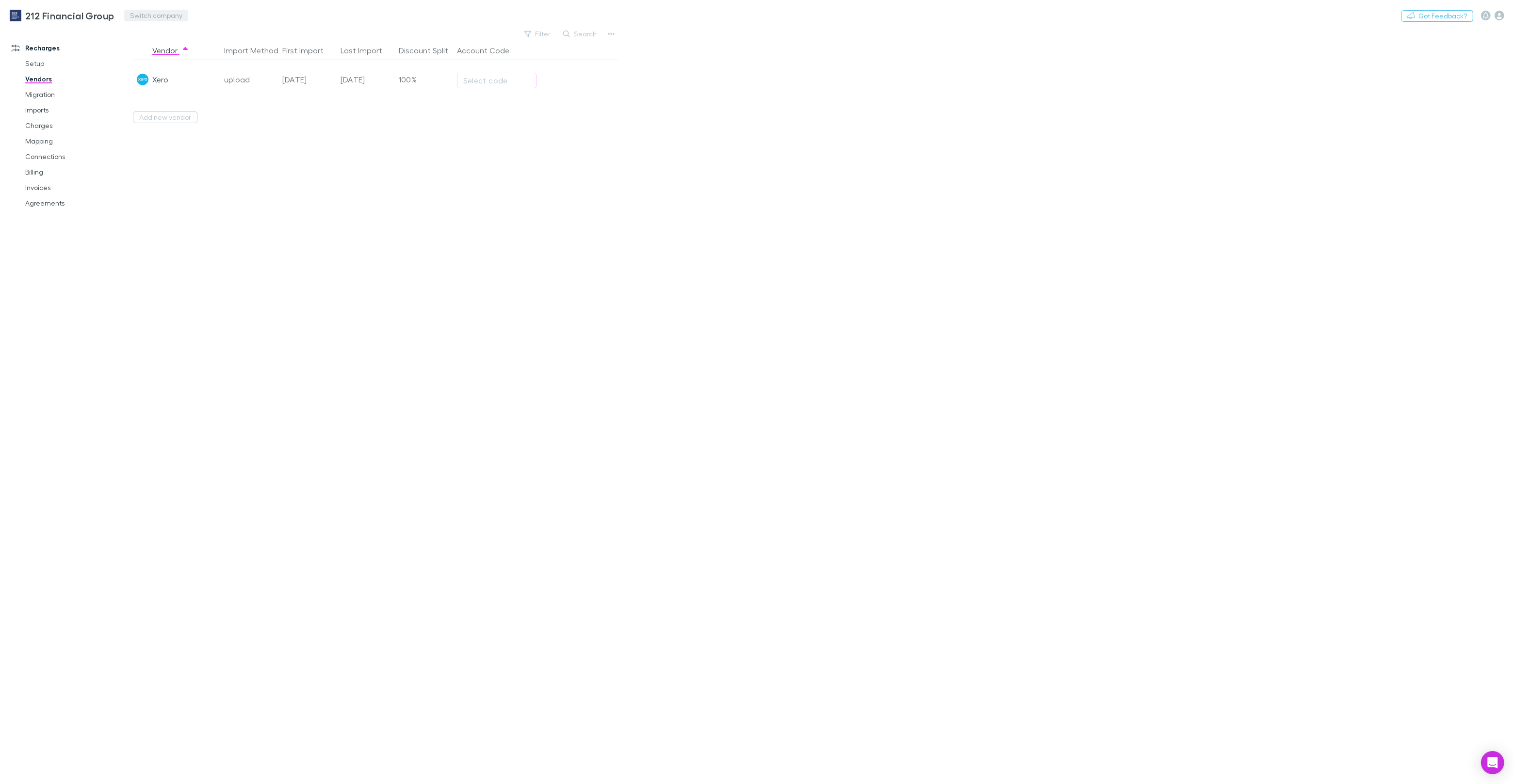
click at [147, 14] on button "Switch company" at bounding box center [156, 16] width 64 height 12
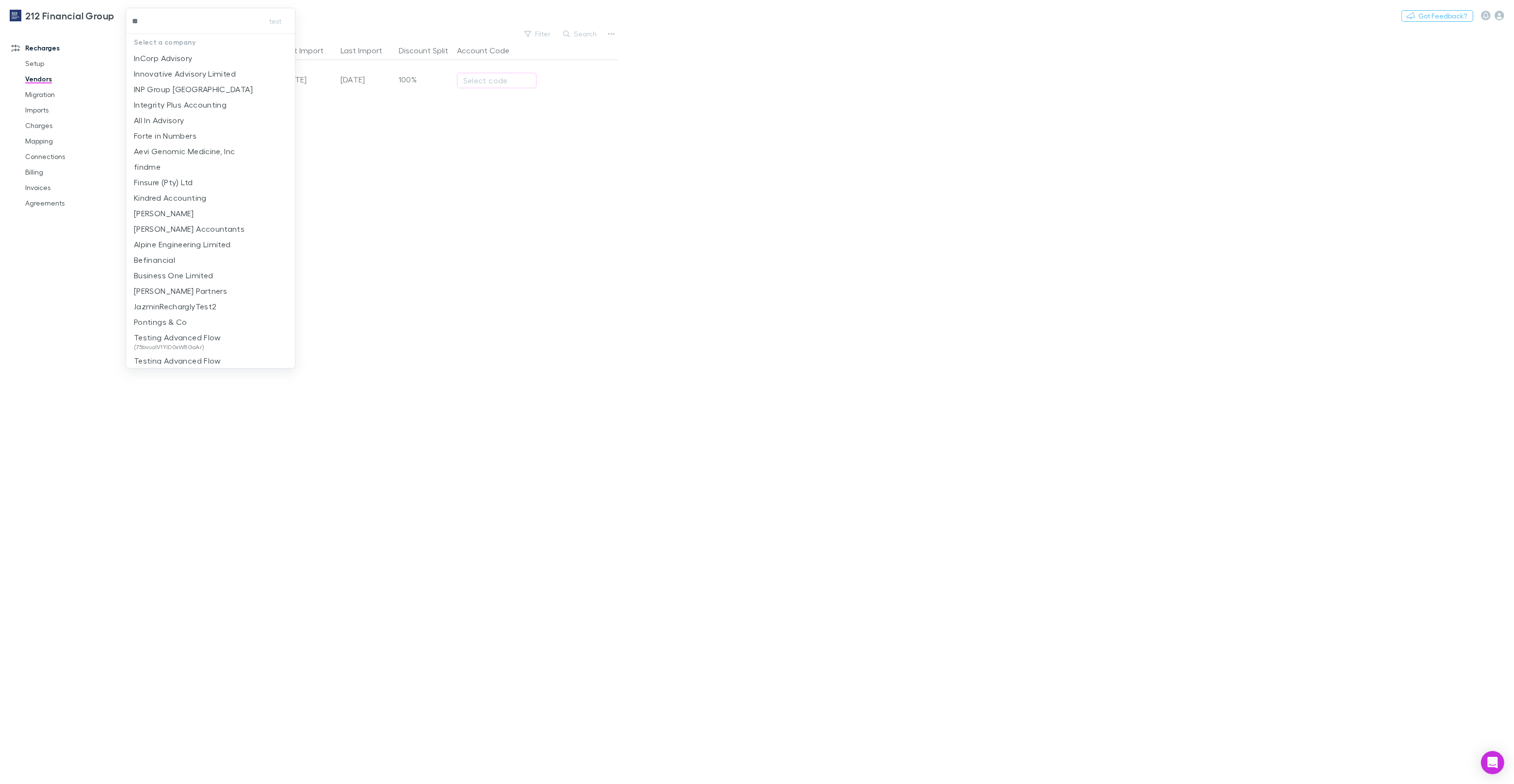
type input "***"
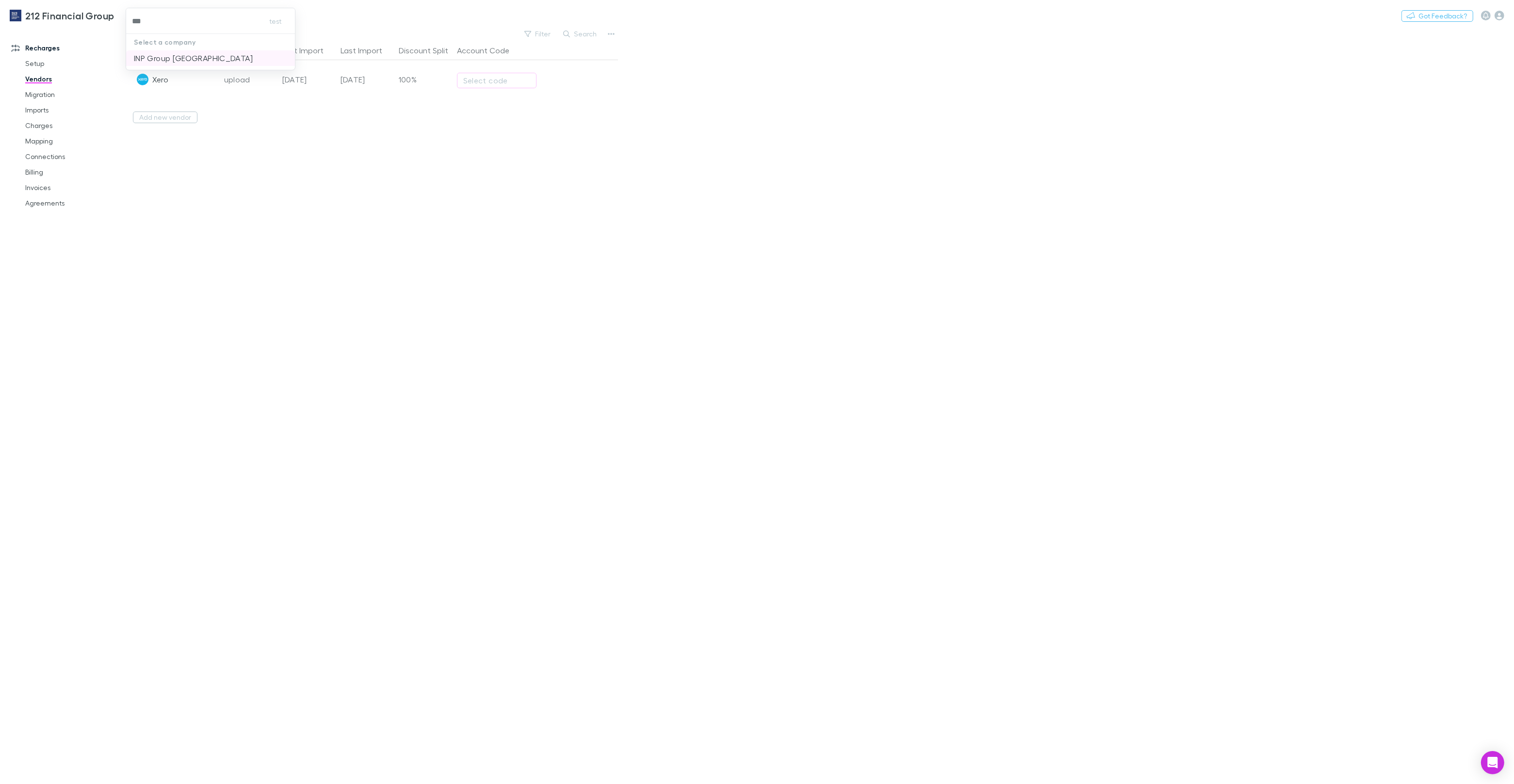
click at [196, 54] on p "INP Group [GEOGRAPHIC_DATA]" at bounding box center [193, 58] width 119 height 12
click at [66, 19] on h3 "INP Group [GEOGRAPHIC_DATA]" at bounding box center [100, 16] width 150 height 12
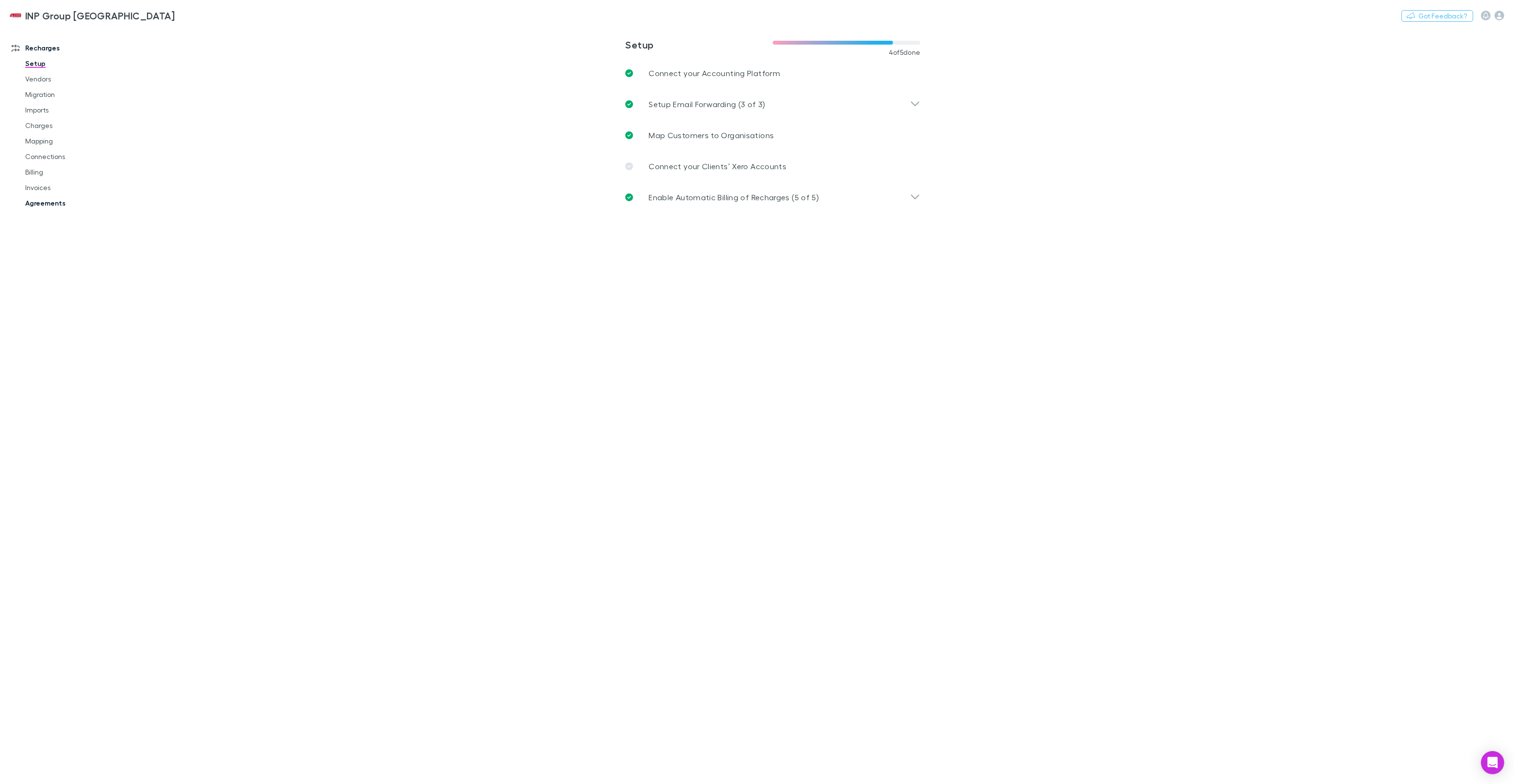
click at [52, 205] on link "Agreements" at bounding box center [73, 203] width 115 height 16
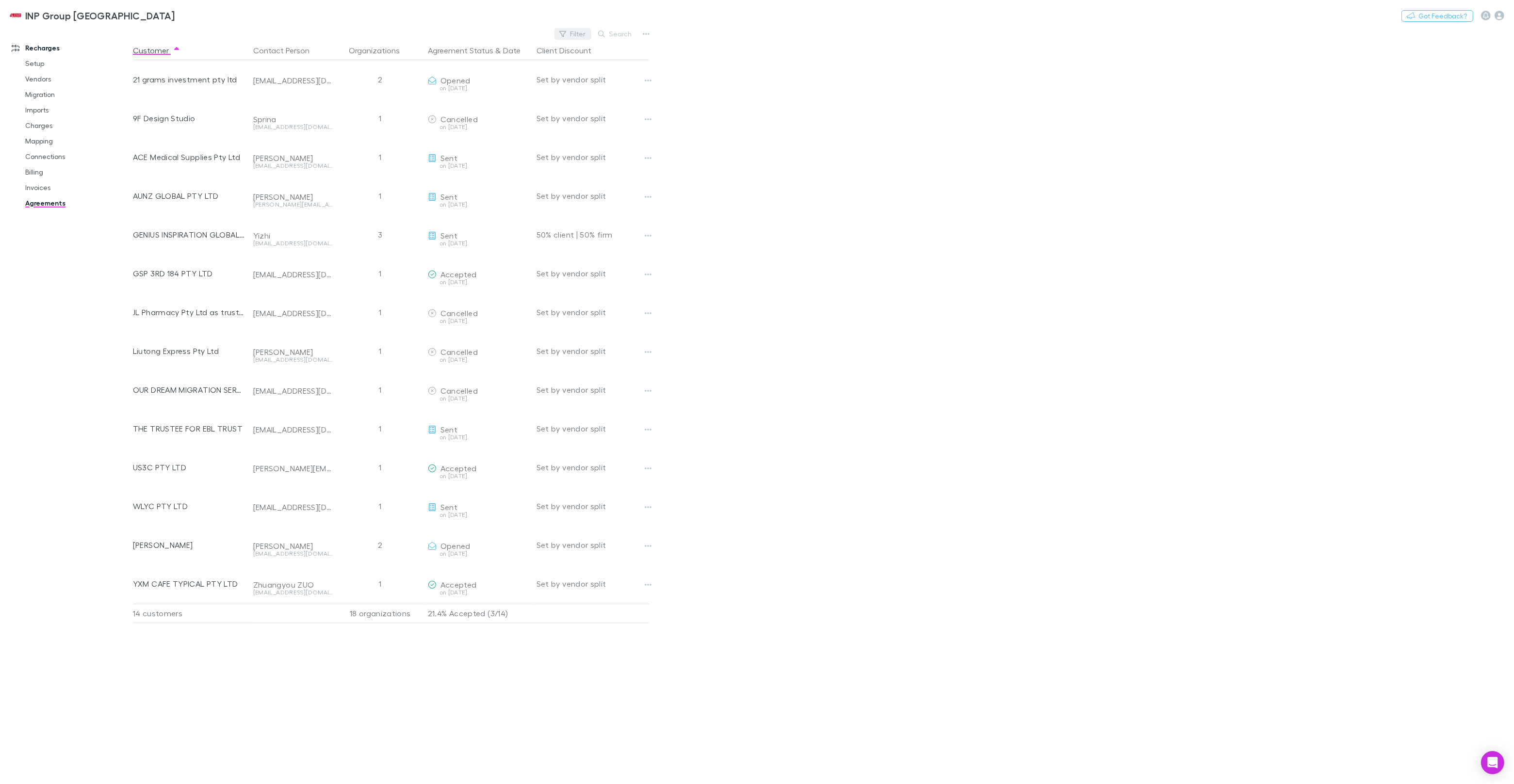
click at [569, 35] on button "Filter" at bounding box center [573, 34] width 37 height 12
click at [464, 108] on li "Cancelled" at bounding box center [507, 112] width 168 height 16
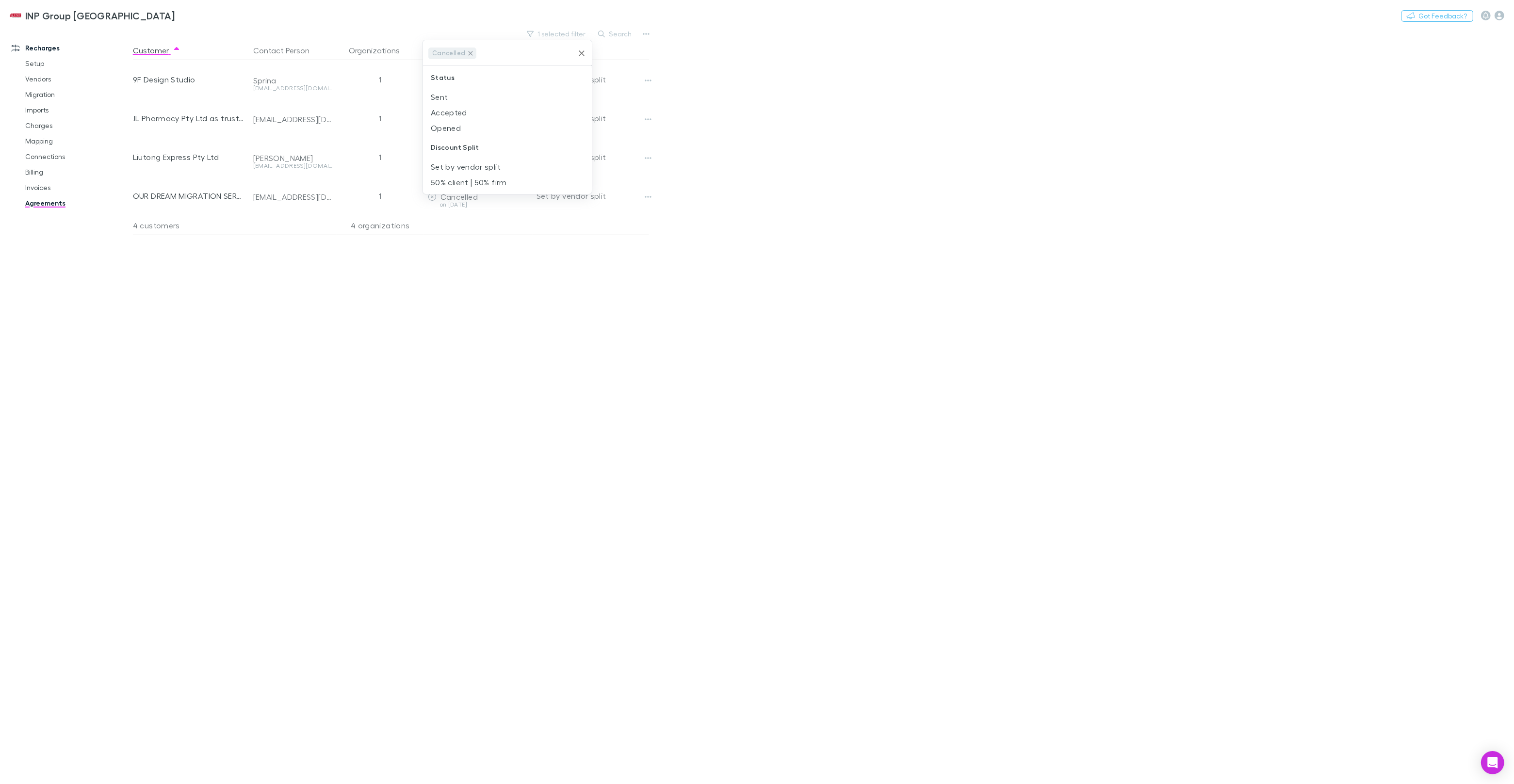
click at [470, 53] on icon at bounding box center [470, 53] width 7 height 7
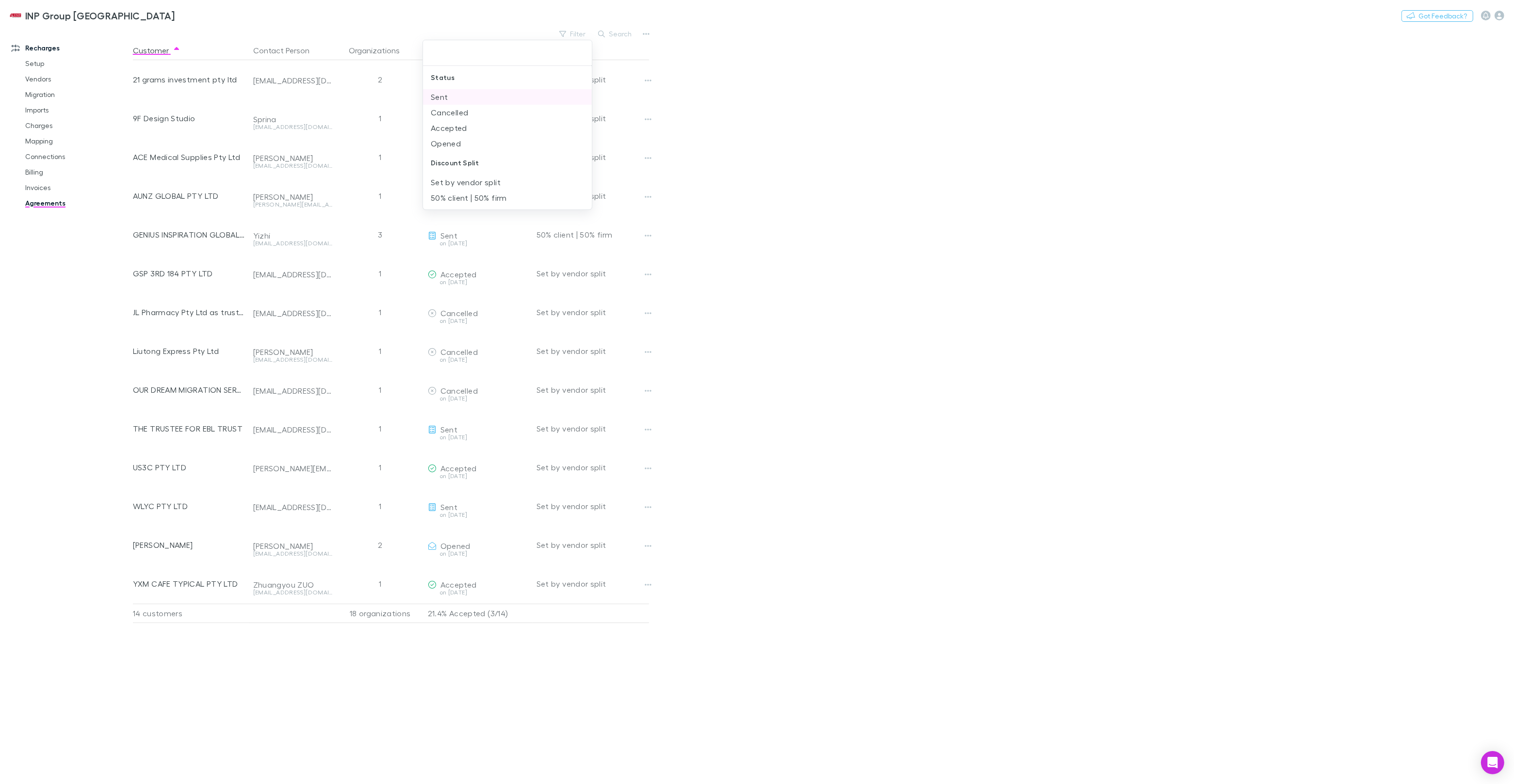
click at [452, 95] on li "Sent" at bounding box center [507, 97] width 168 height 16
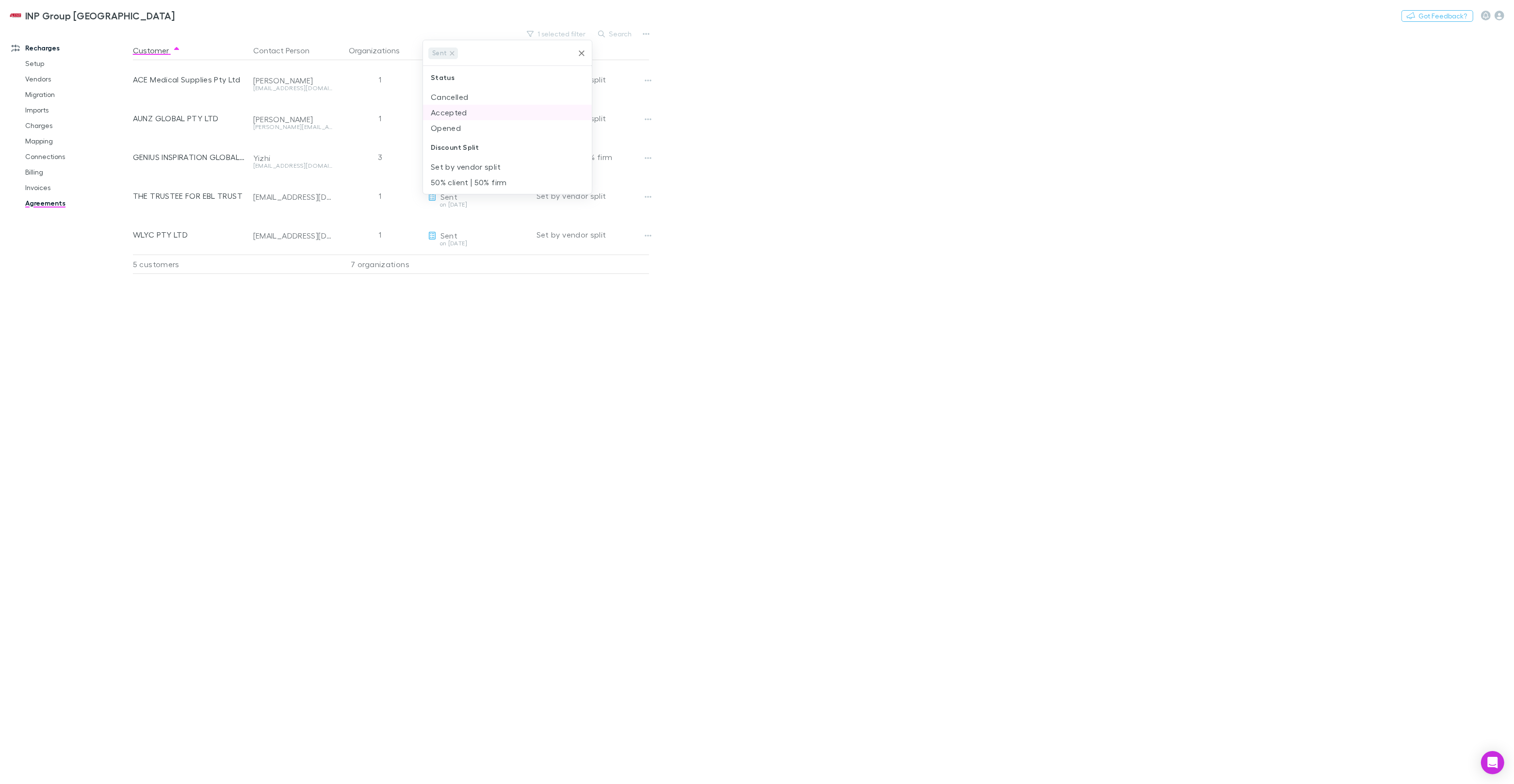
click at [464, 113] on li "Accepted" at bounding box center [507, 112] width 168 height 16
click at [463, 114] on li "Opened" at bounding box center [507, 112] width 168 height 16
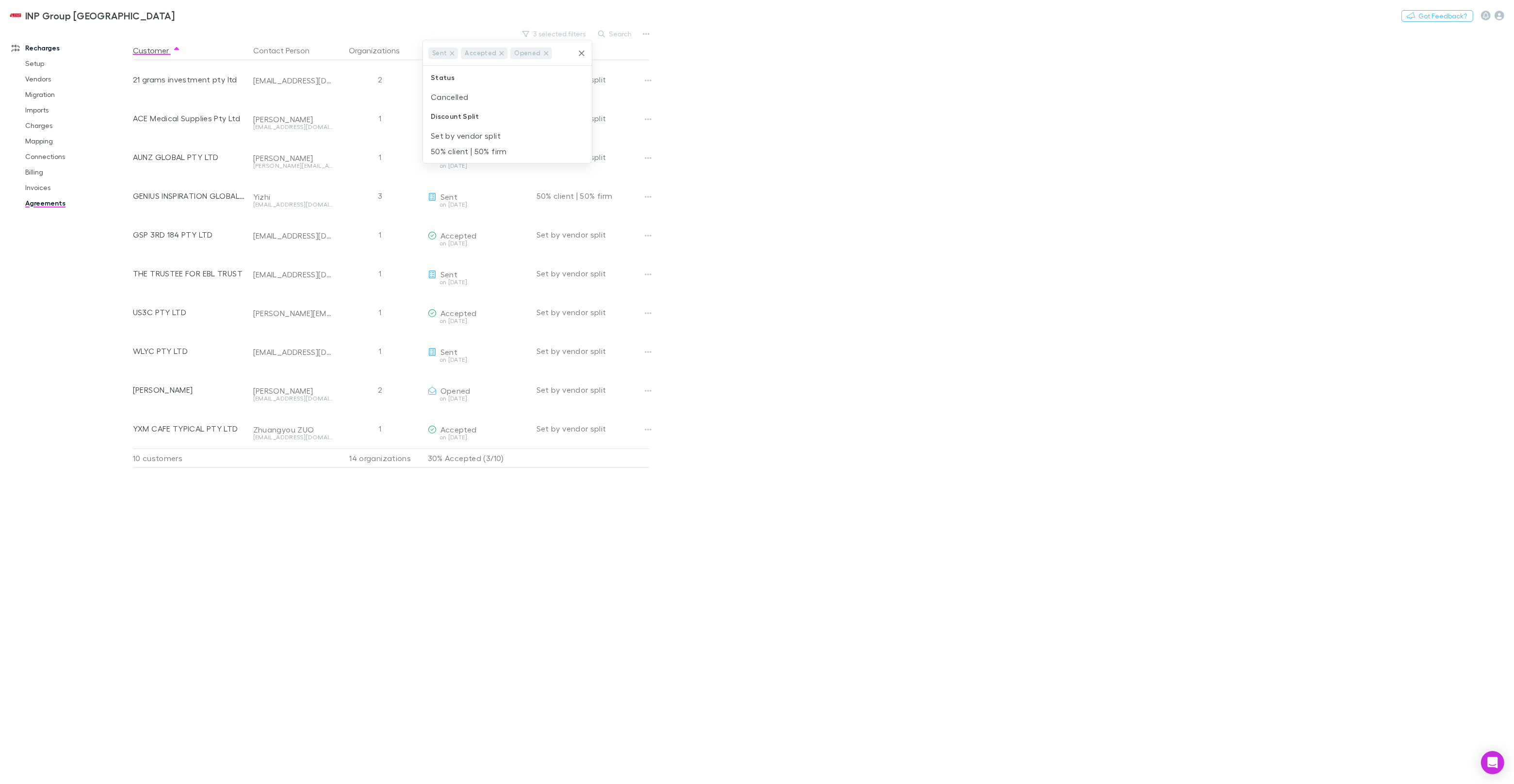
drag, startPoint x: 848, startPoint y: 295, endPoint x: 843, endPoint y: 295, distance: 5.0
click at [848, 295] on div at bounding box center [757, 392] width 1514 height 784
click at [495, 389] on button "Copy link" at bounding box center [503, 390] width 50 height 14
click at [184, 18] on button "Switch company" at bounding box center [216, 16] width 64 height 12
type input "****"
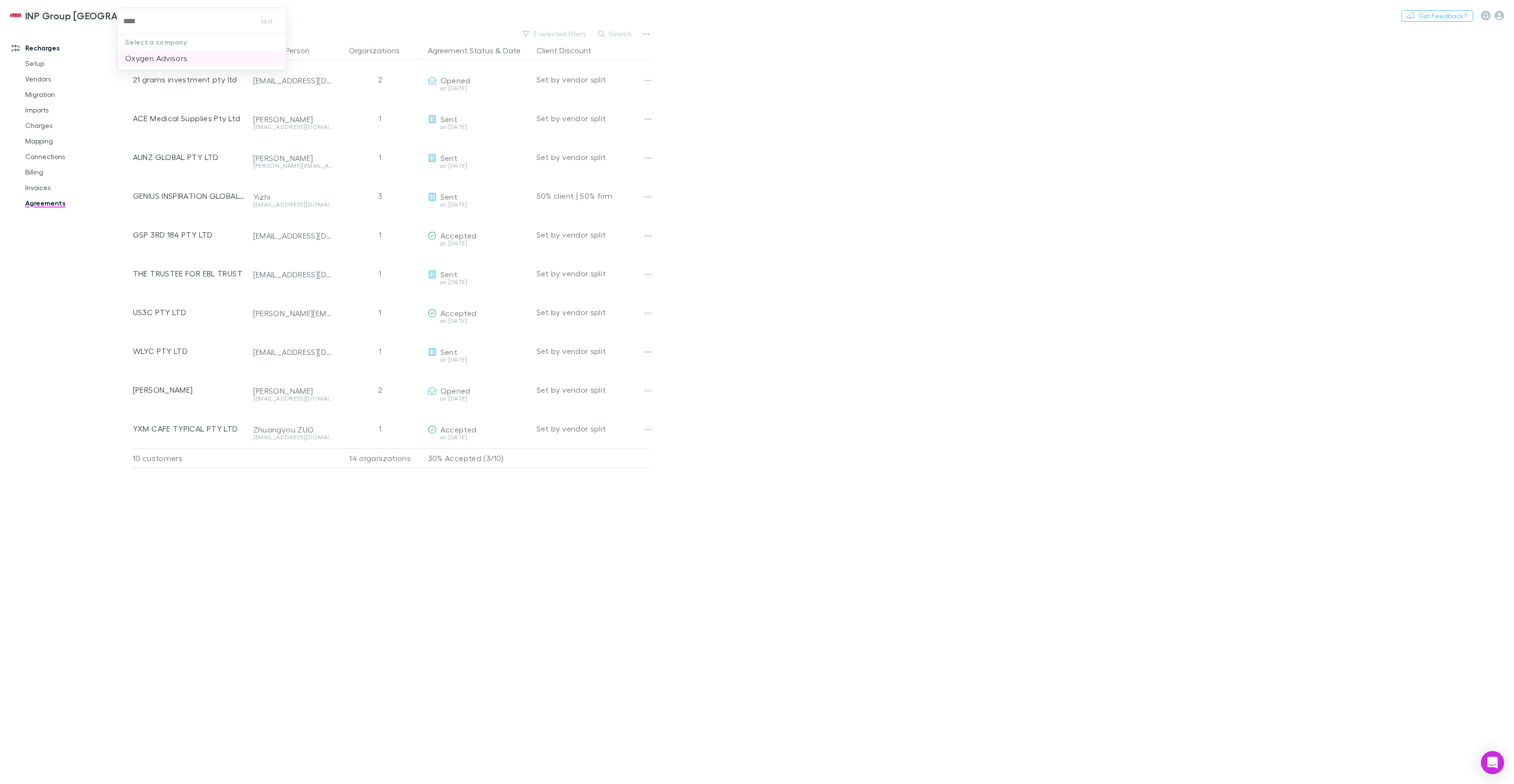
click at [173, 53] on p "Oxygen Advisors" at bounding box center [156, 58] width 62 height 12
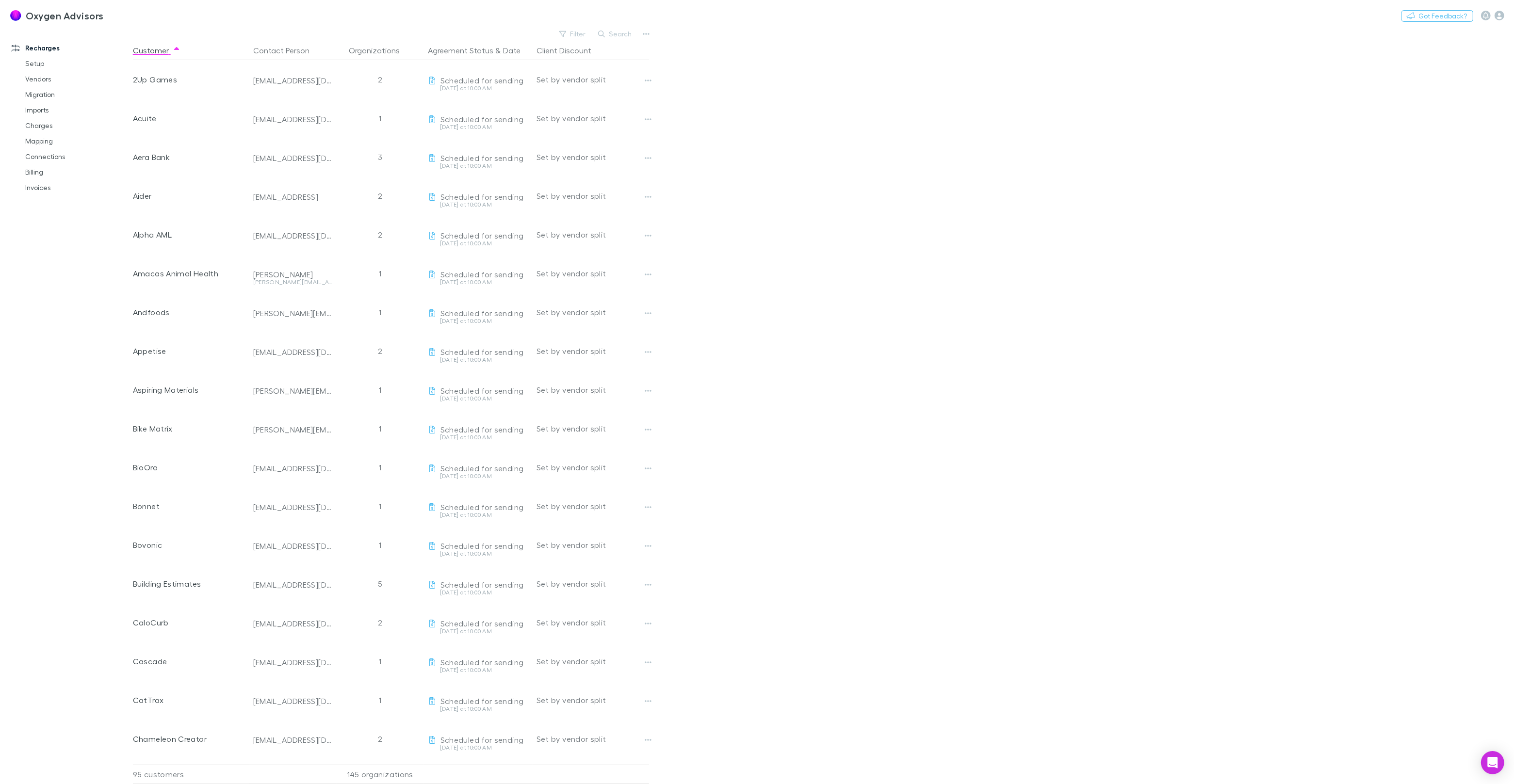
click at [1416, 44] on main "Filter Search Customer Contact Person Organizations Agreement Status & Date Cli…" at bounding box center [824, 405] width 1381 height 757
click at [1499, 16] on icon "button" at bounding box center [1500, 16] width 10 height 10
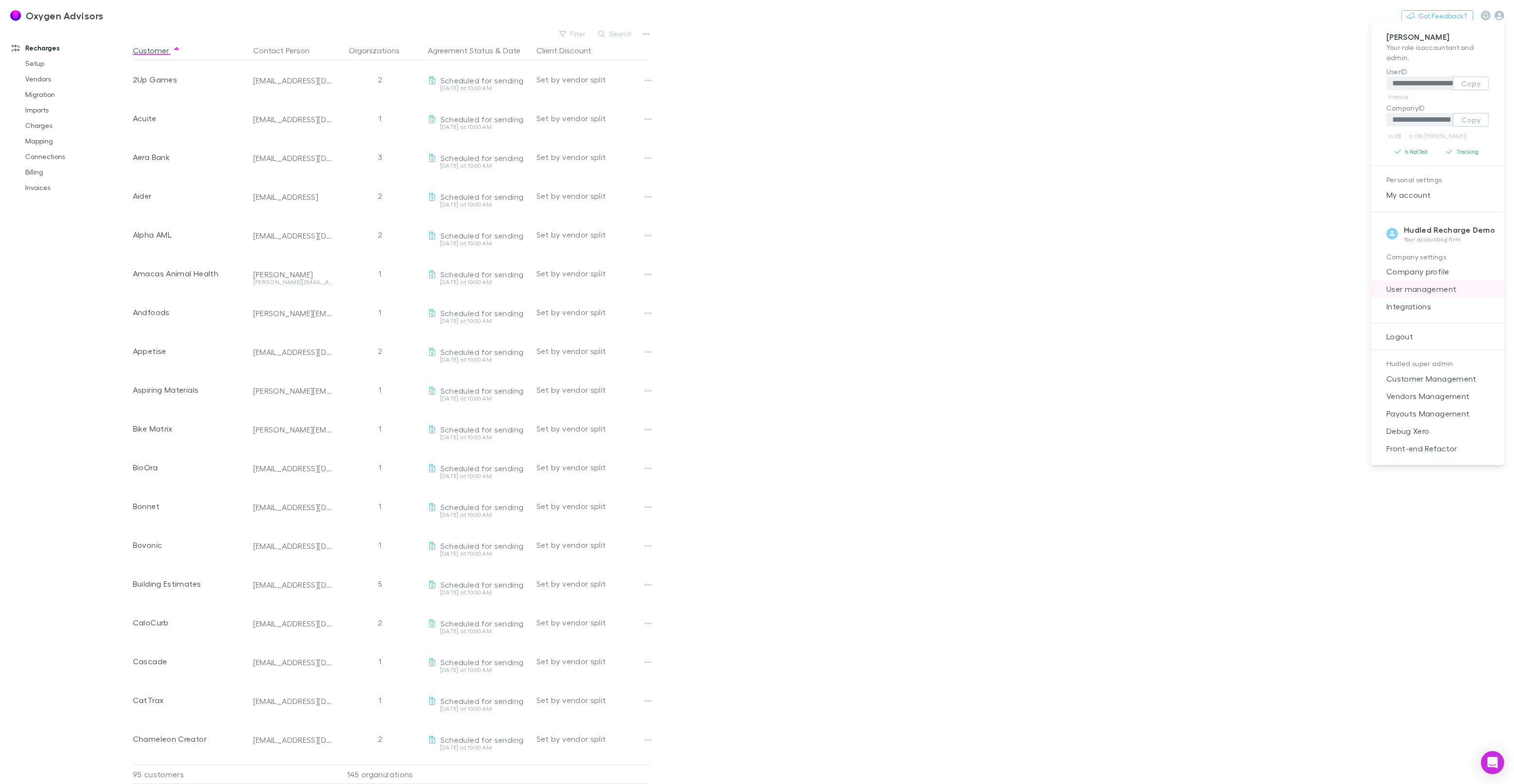
click at [1426, 292] on span "User management" at bounding box center [1438, 289] width 118 height 12
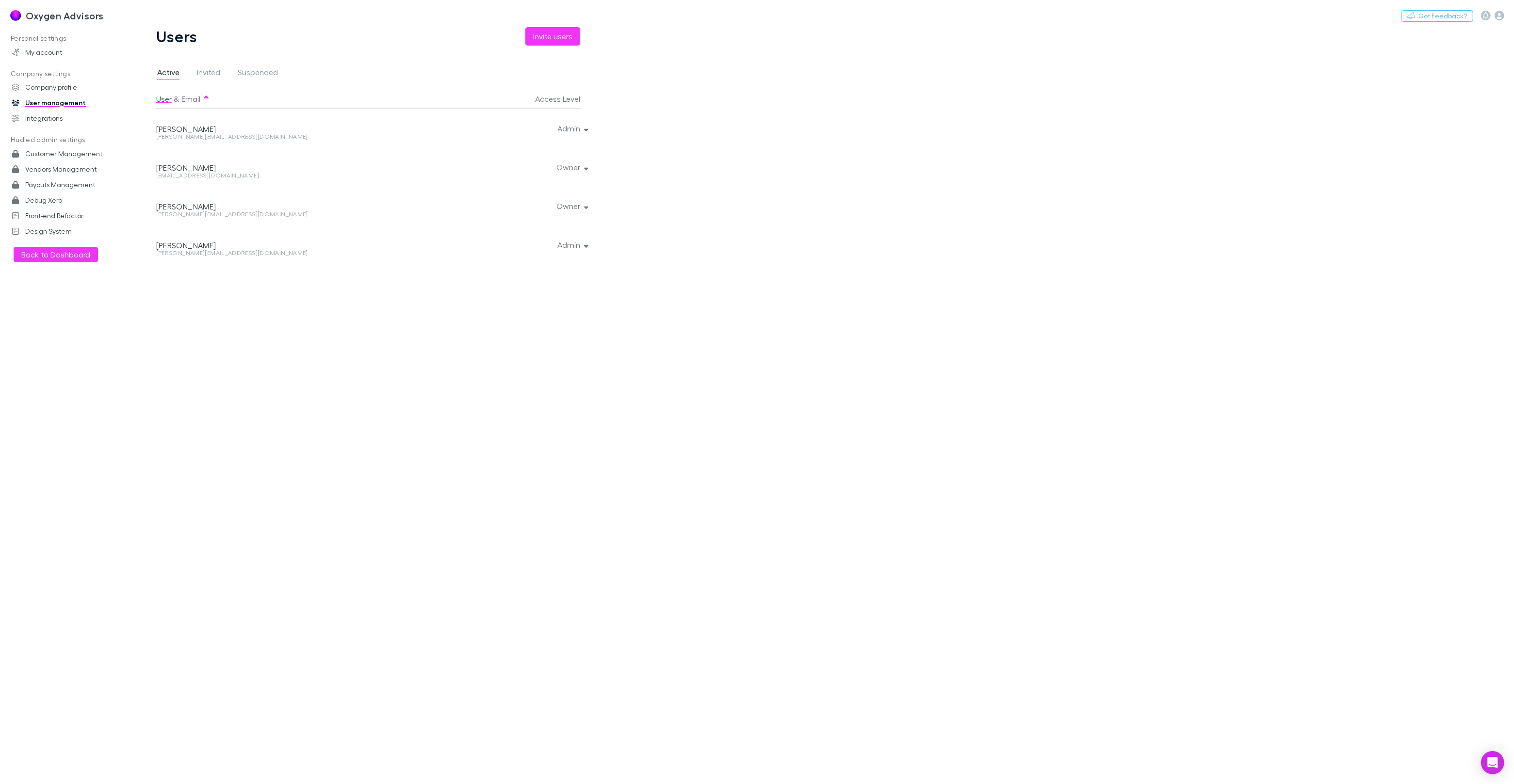
click at [238, 135] on div "jacquelyn@oxygenadvisors.co.nz" at bounding box center [290, 136] width 268 height 6
copy div "jacquelyn@oxygenadvisors.co.nz Admin"
click at [215, 136] on div "jacquelyn@oxygenadvisors.co.nz" at bounding box center [290, 136] width 268 height 6
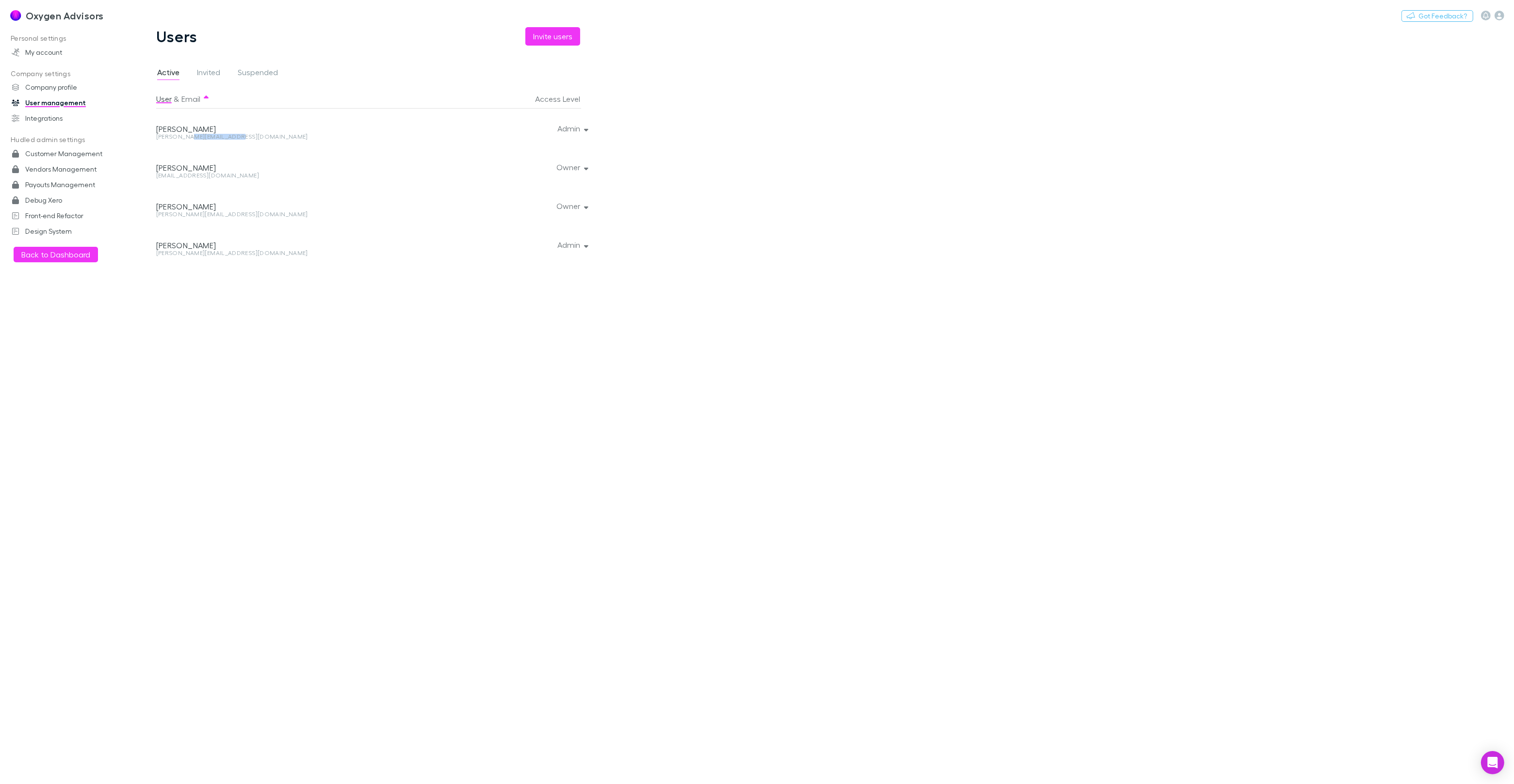
click at [215, 136] on div "jacquelyn@oxygenadvisors.co.nz" at bounding box center [290, 136] width 268 height 6
click at [203, 178] on div "matt@oxygenadvisors.co.nz" at bounding box center [290, 175] width 268 height 6
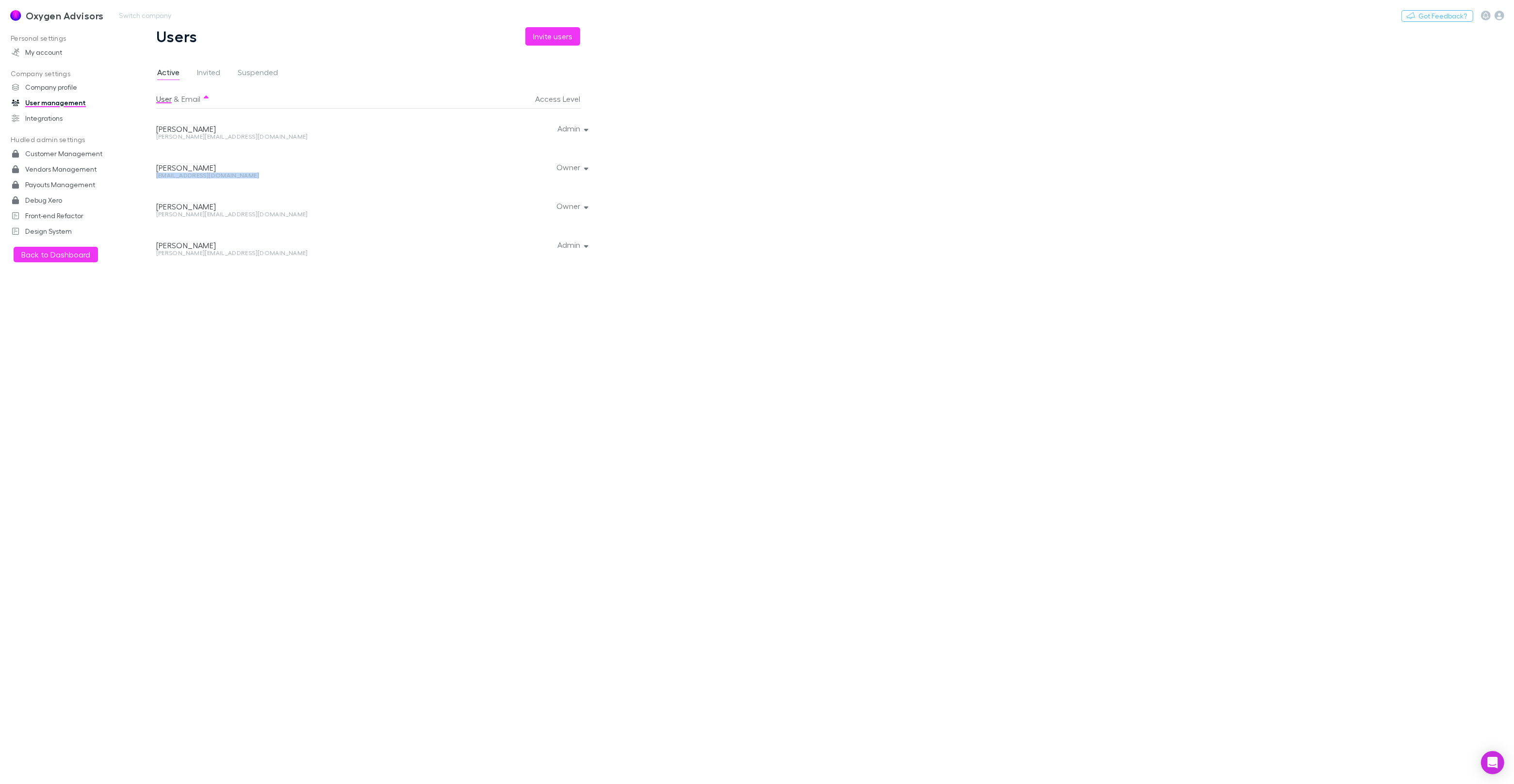
copy div "matt@oxygenadvisors.co.nz Owner"
click at [173, 19] on button "Switch company" at bounding box center [145, 16] width 64 height 12
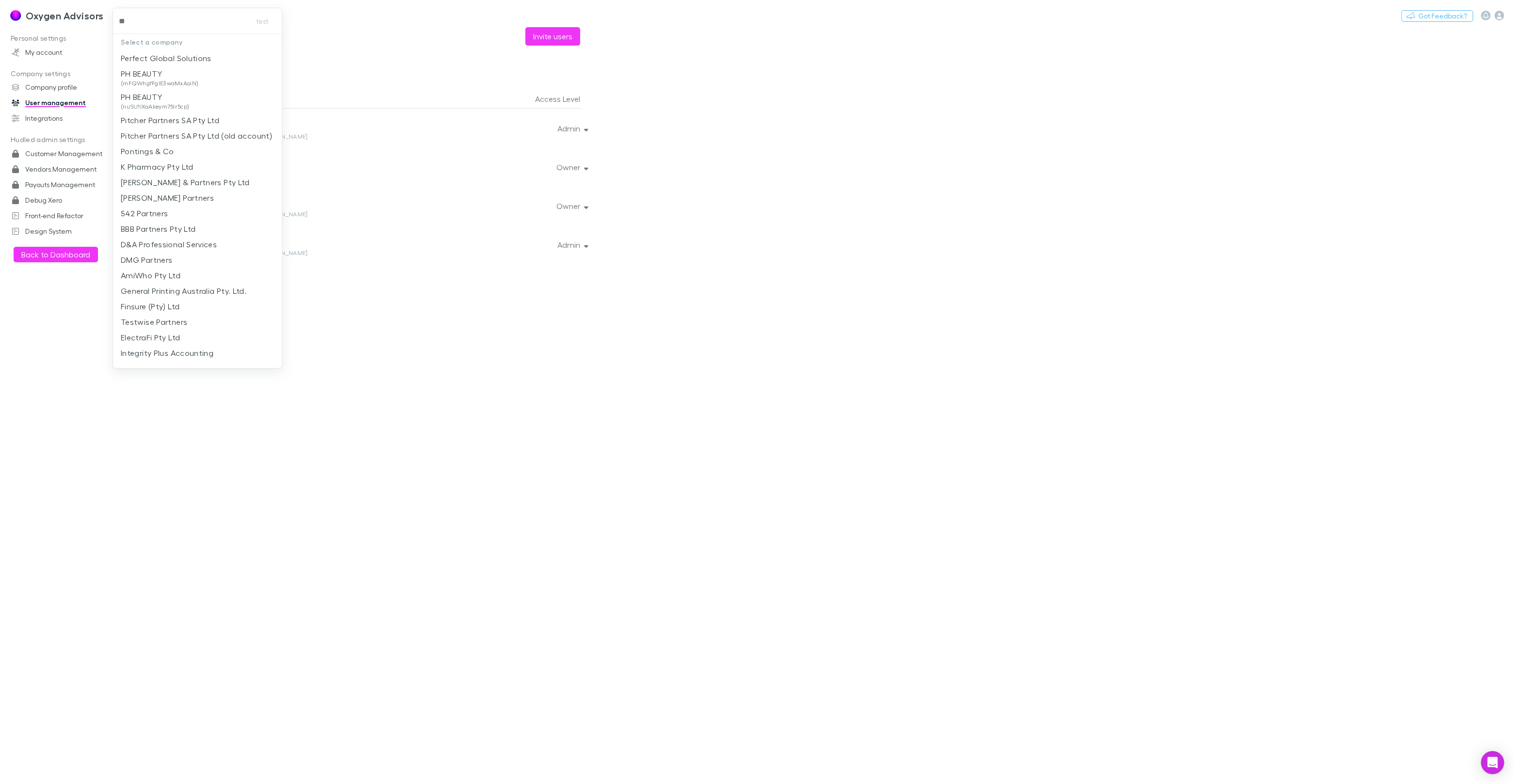
type input "***"
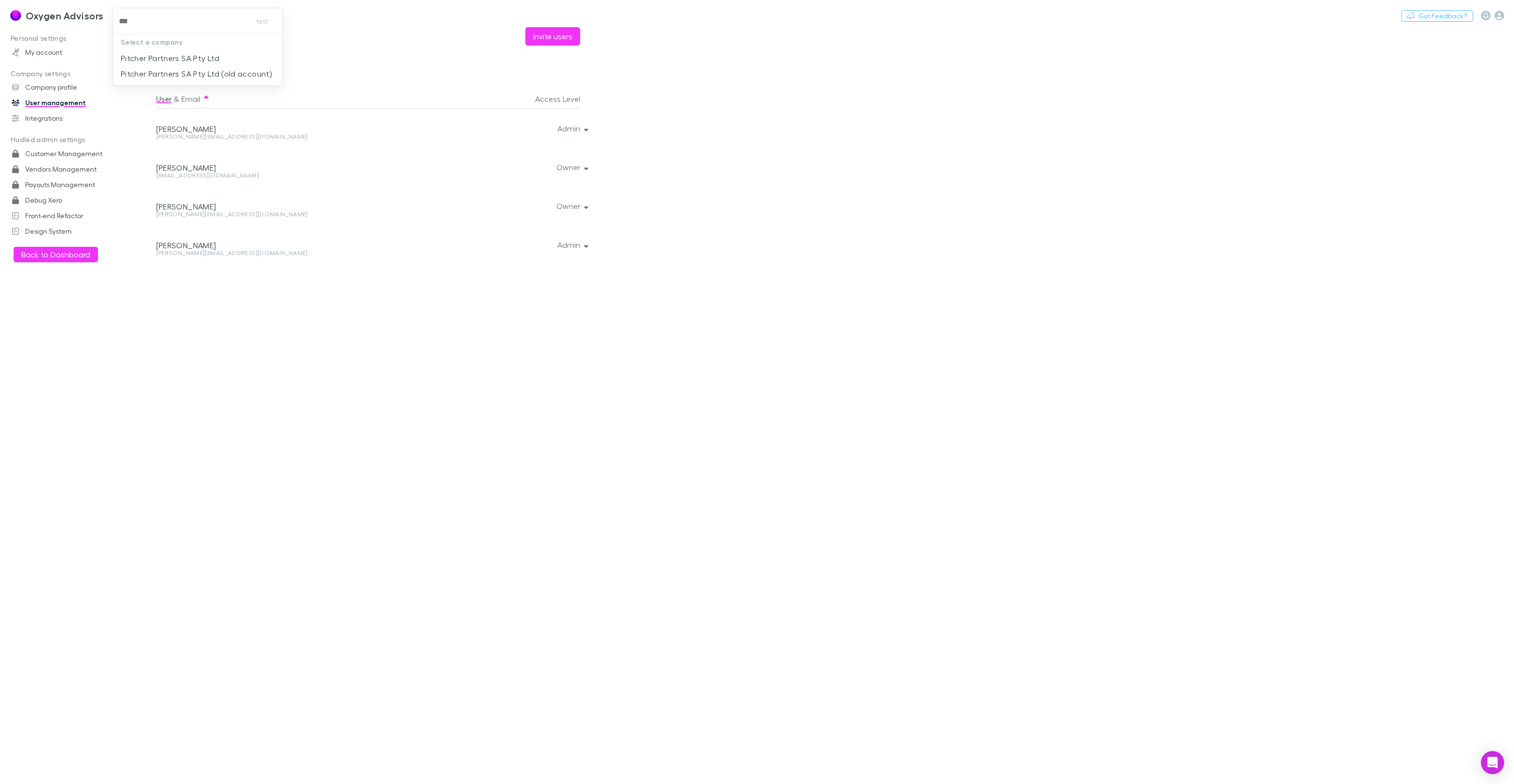
click at [215, 62] on p "Pitcher Partners SA Pty Ltd" at bounding box center [170, 58] width 99 height 12
click at [80, 17] on h3 "Pitcher Partners SA Pty Ltd" at bounding box center [88, 16] width 126 height 12
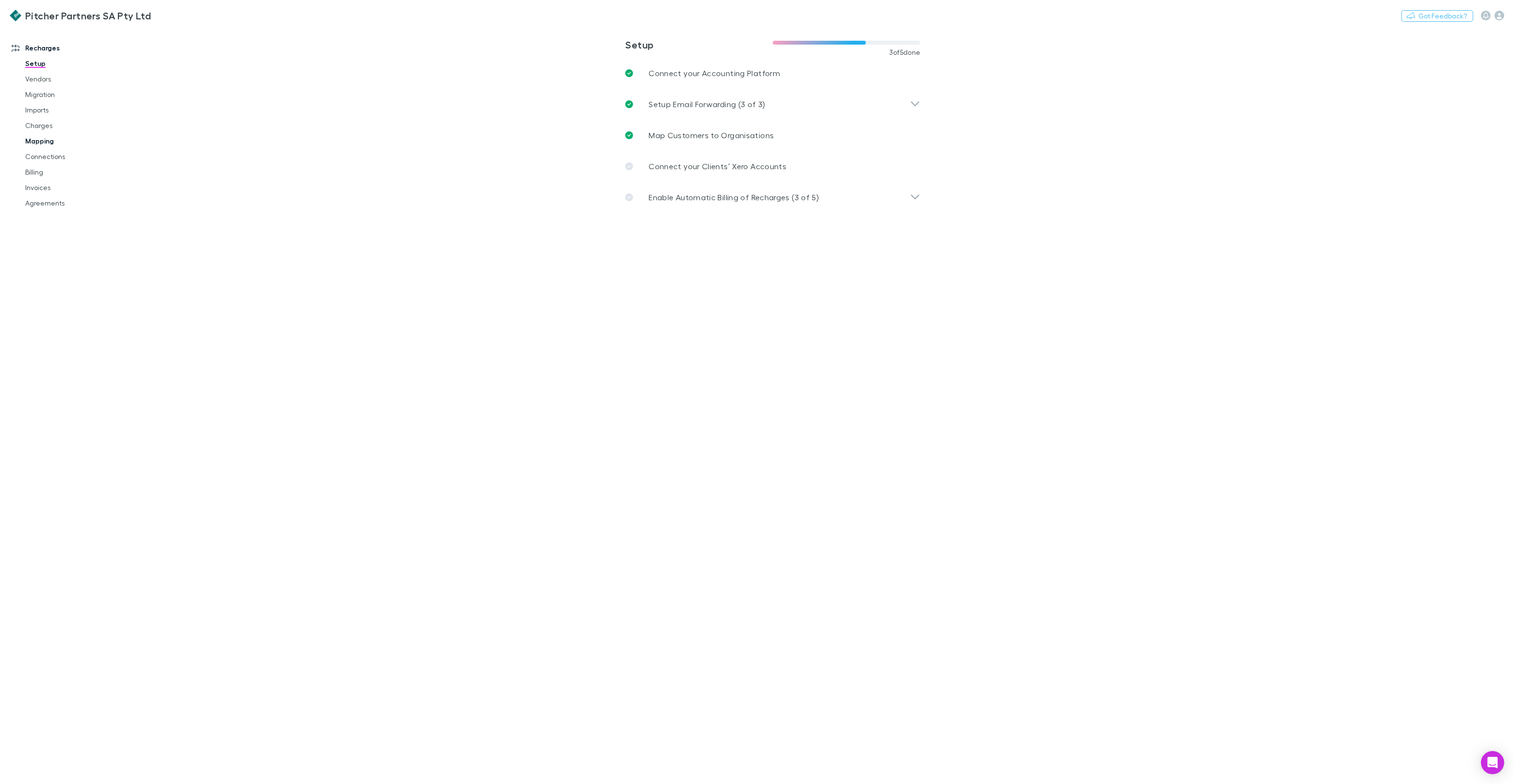
click at [46, 141] on link "Mapping" at bounding box center [73, 141] width 115 height 16
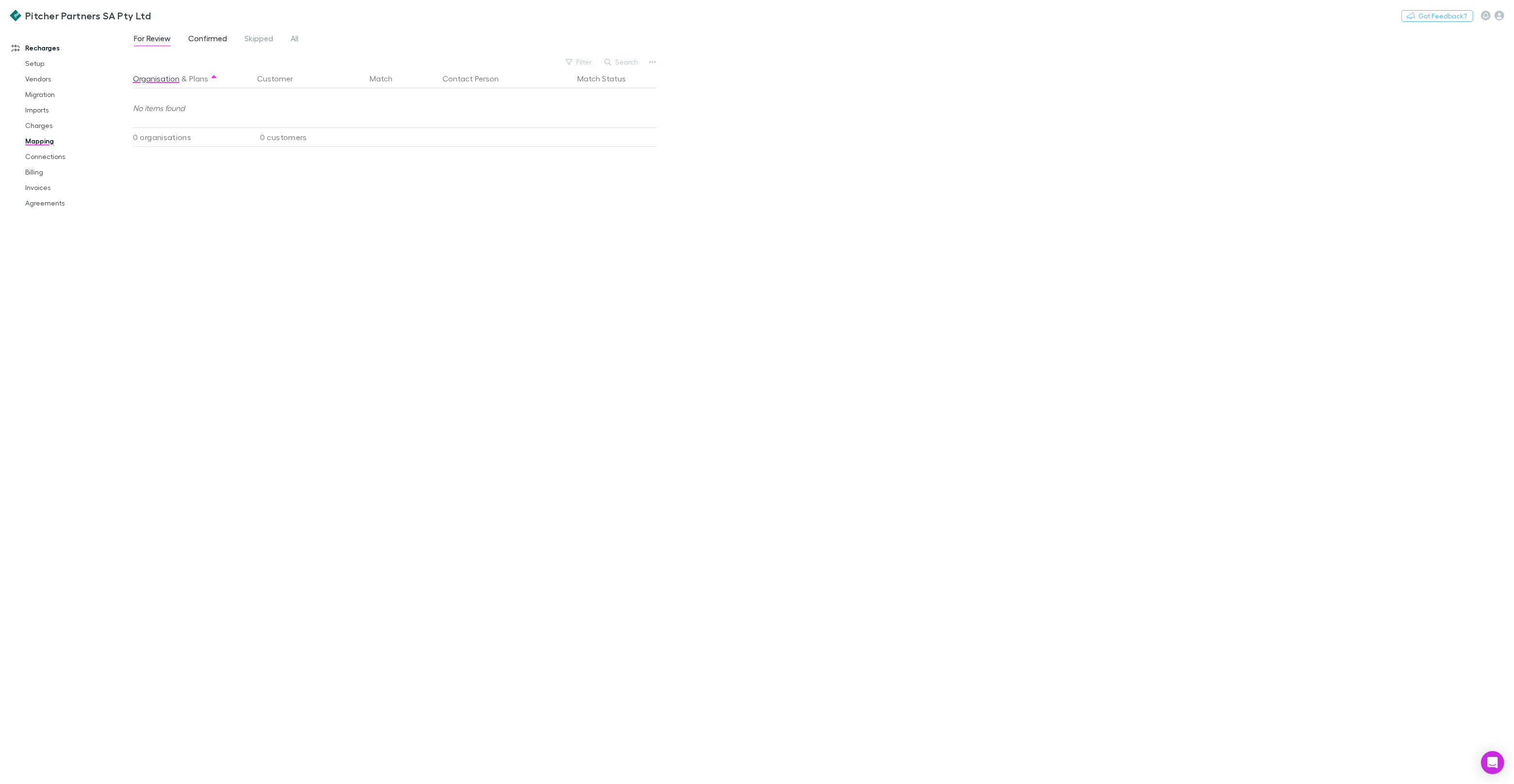
click at [202, 35] on span "Confirmed" at bounding box center [207, 39] width 39 height 12
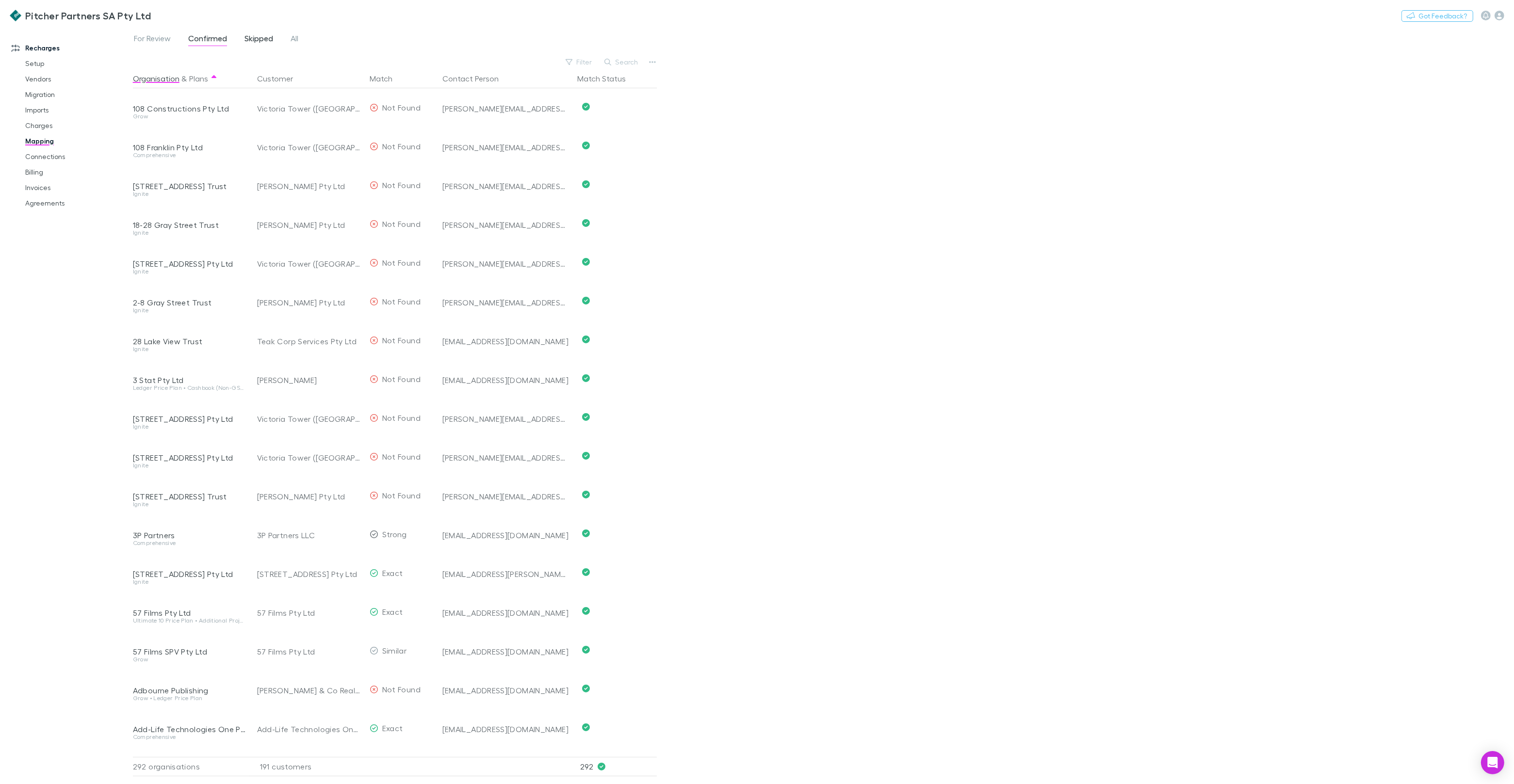
click at [245, 35] on span "Skipped" at bounding box center [258, 39] width 29 height 12
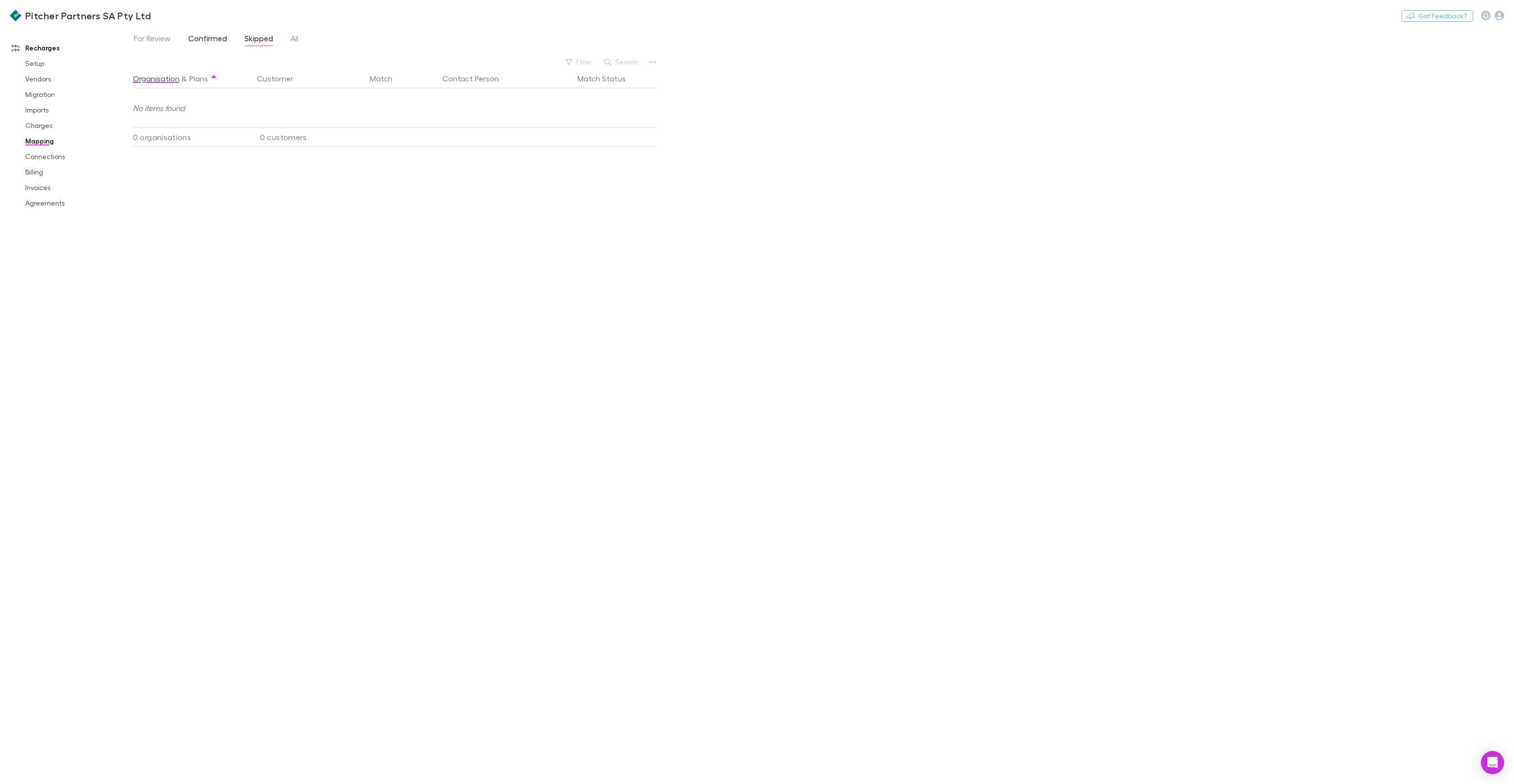
click at [203, 36] on span "Confirmed" at bounding box center [207, 39] width 39 height 12
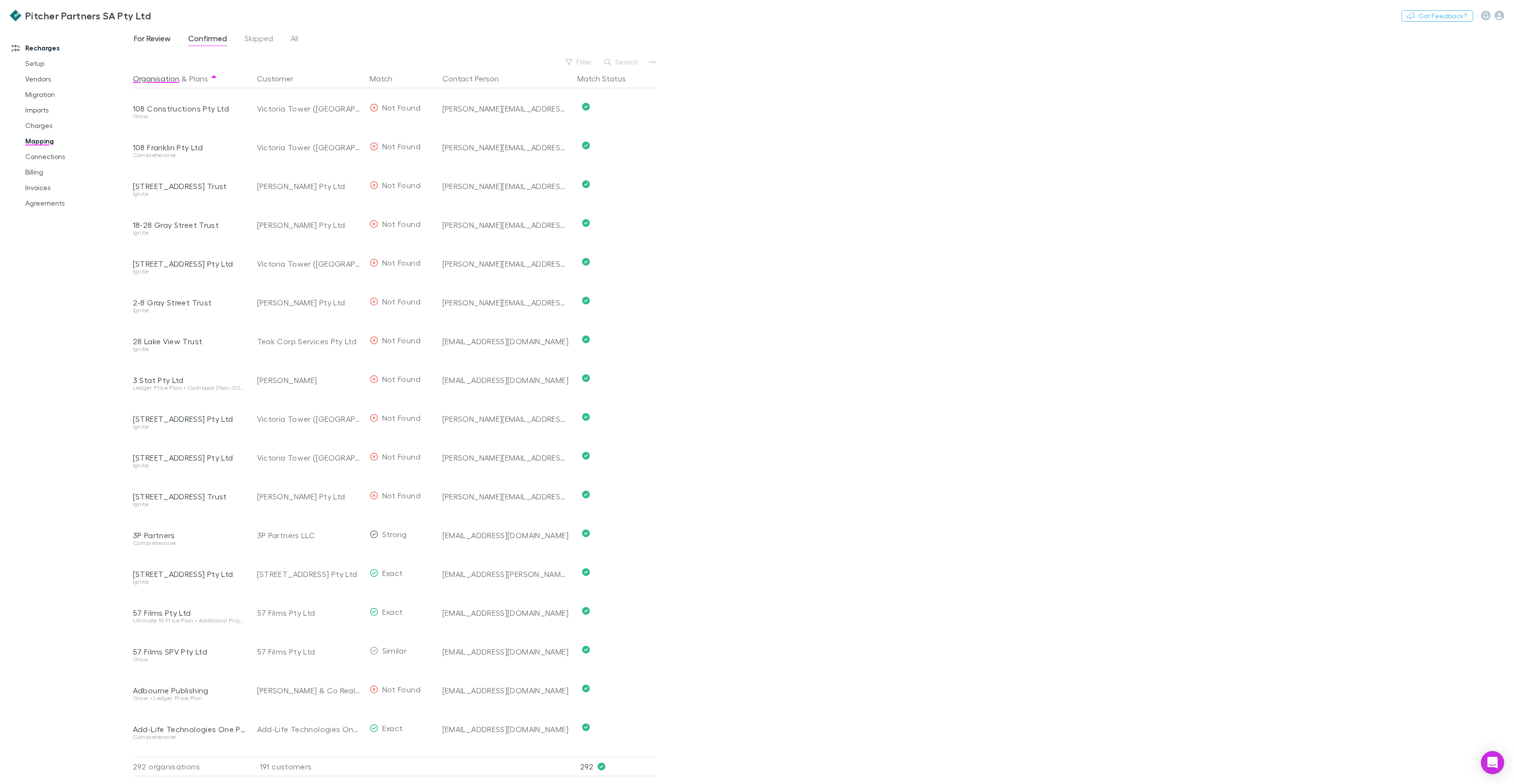
click at [166, 39] on span "For Review" at bounding box center [152, 39] width 37 height 12
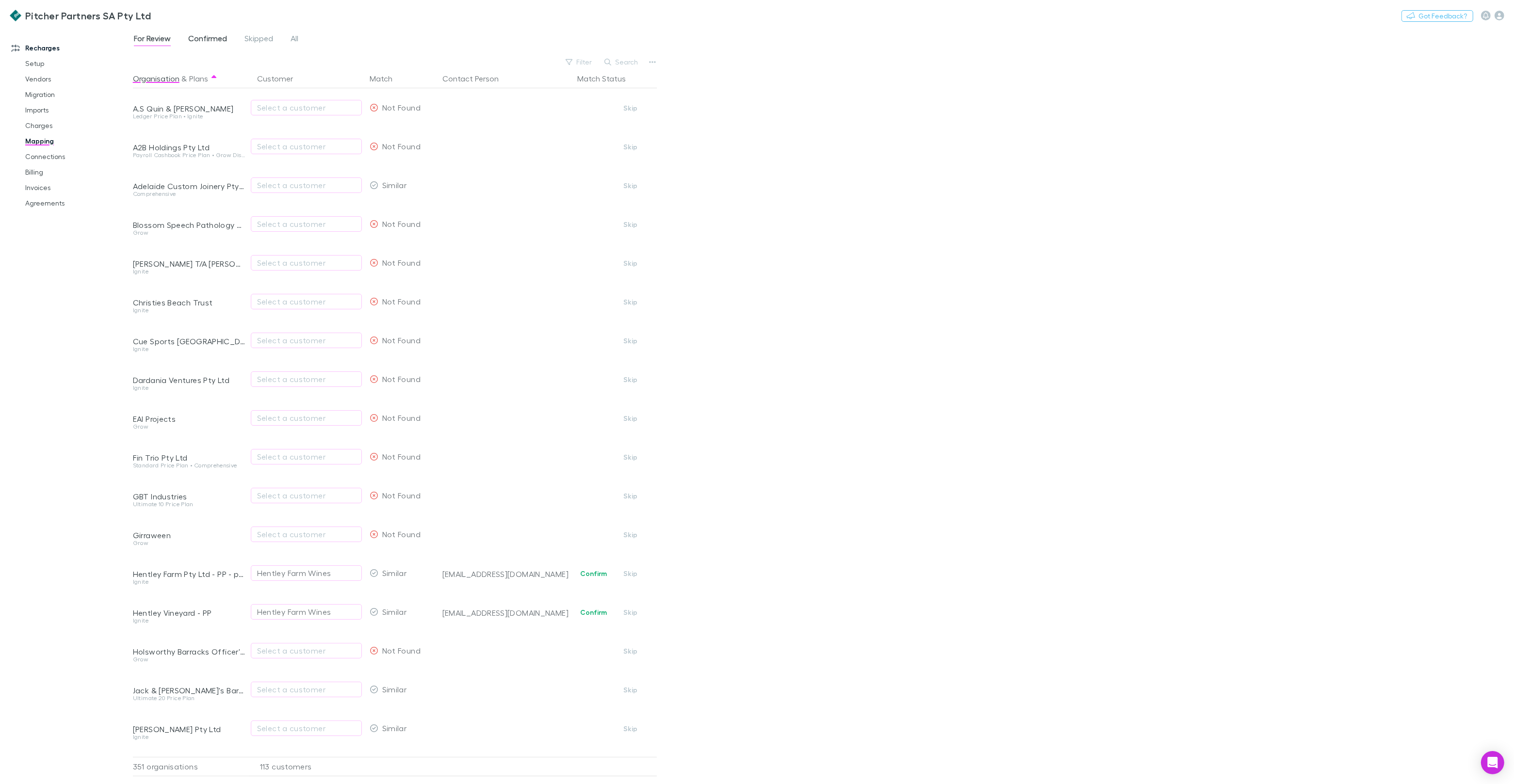
click at [202, 39] on span "Confirmed" at bounding box center [207, 39] width 39 height 12
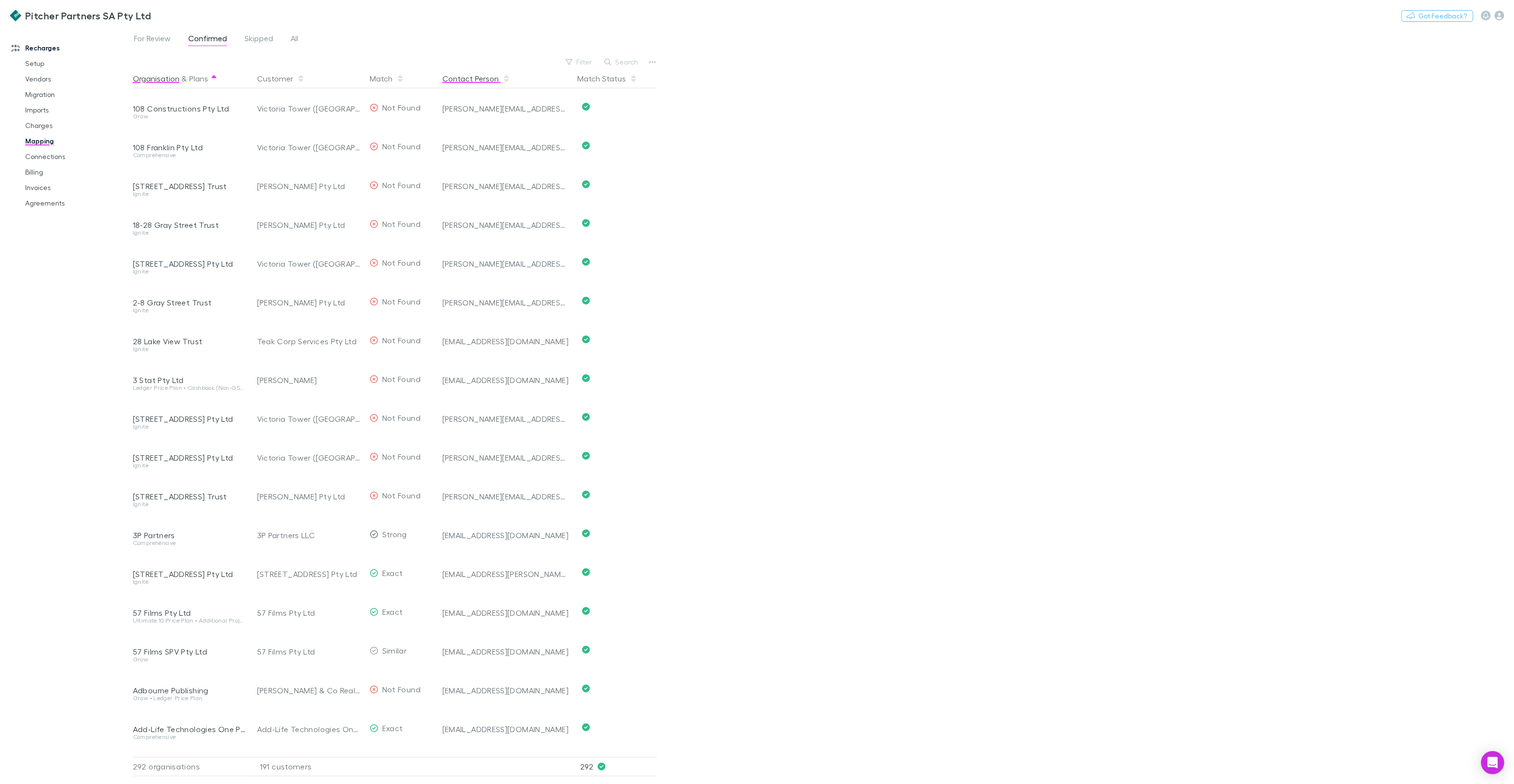
click at [457, 84] on button "Contact Person" at bounding box center [476, 79] width 68 height 20
click at [162, 45] on span "For Review" at bounding box center [152, 39] width 37 height 12
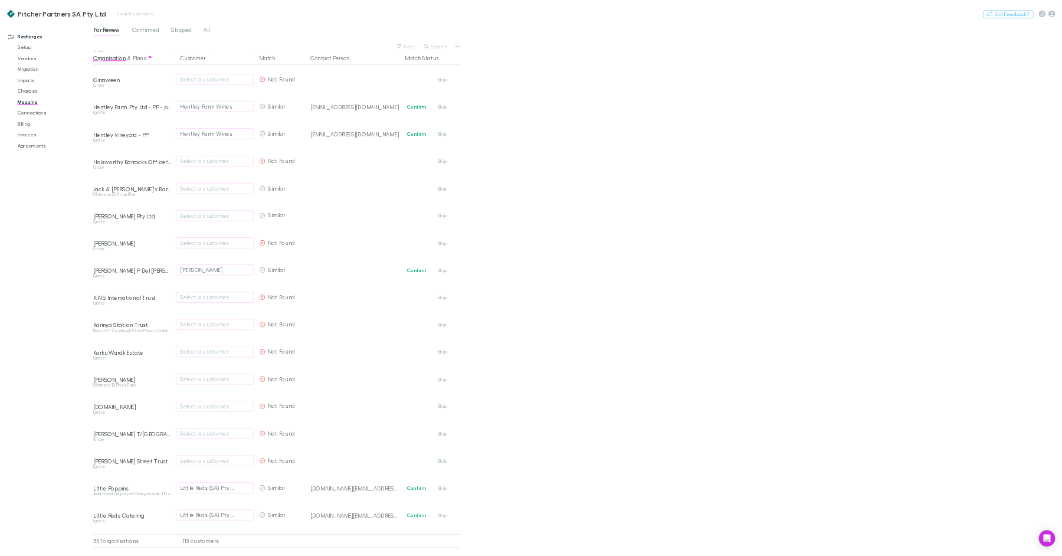
scroll to position [518, 0]
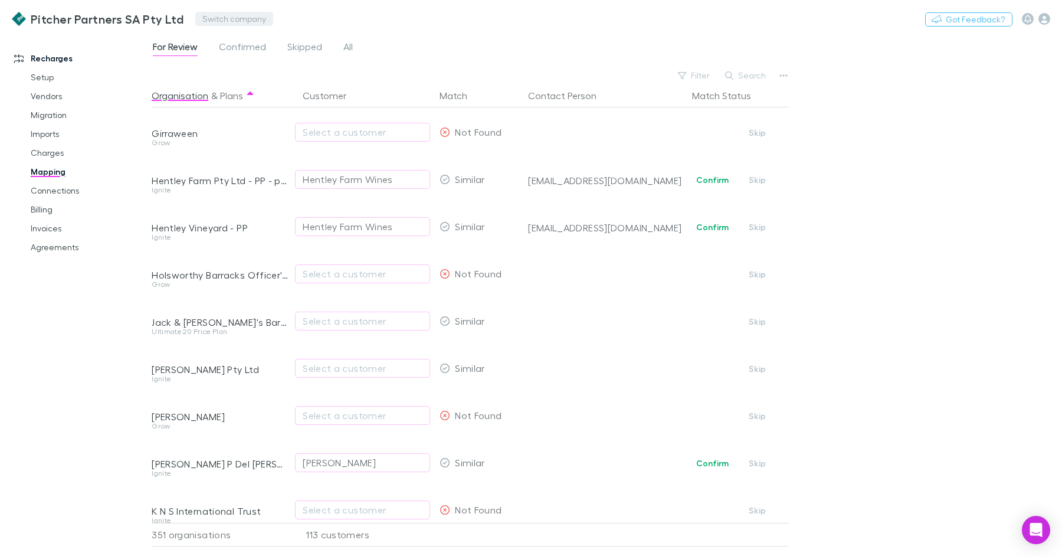
click at [247, 21] on button "Switch company" at bounding box center [234, 19] width 78 height 14
type input "*****"
click at [244, 62] on li "InCorp Advisory" at bounding box center [297, 70] width 206 height 19
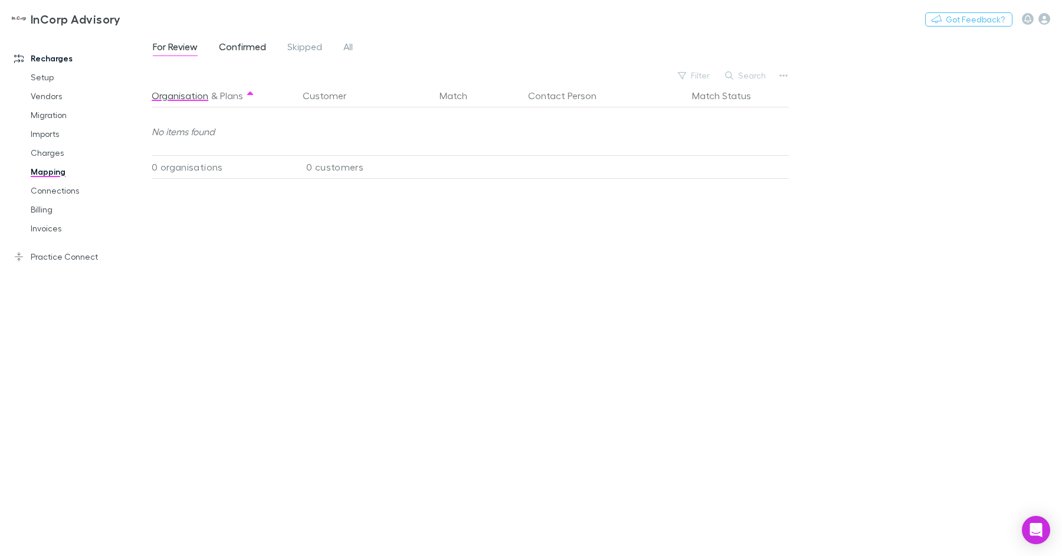
click at [254, 48] on span "Confirmed" at bounding box center [242, 48] width 47 height 15
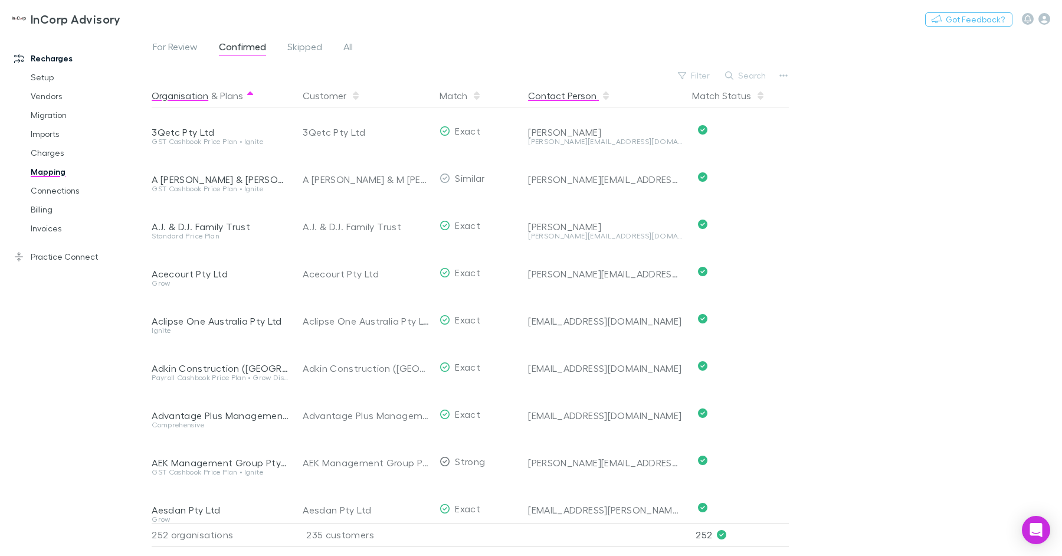
click at [576, 98] on button "Contact Person" at bounding box center [569, 96] width 83 height 24
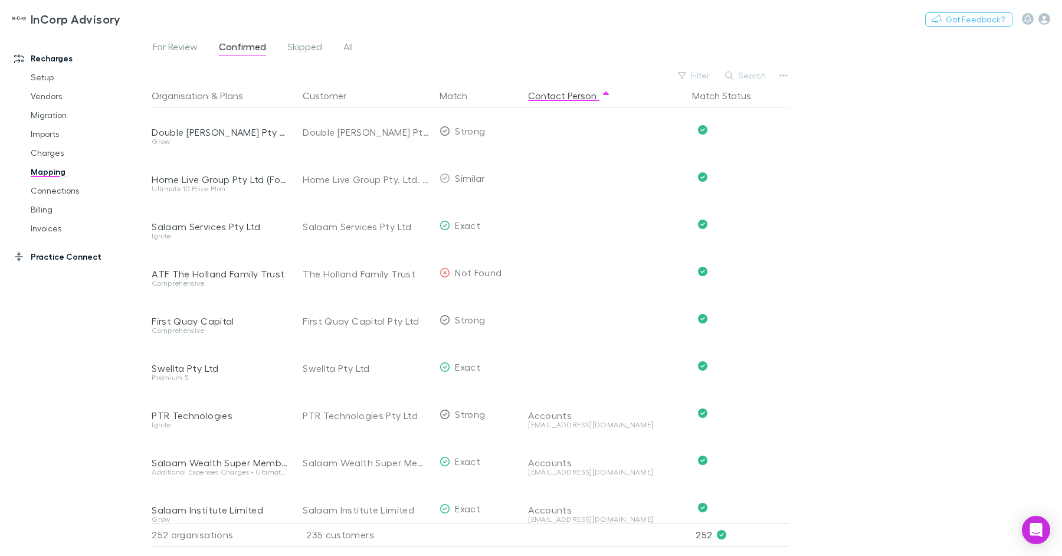
click at [61, 258] on link "Practice Connect" at bounding box center [75, 256] width 147 height 19
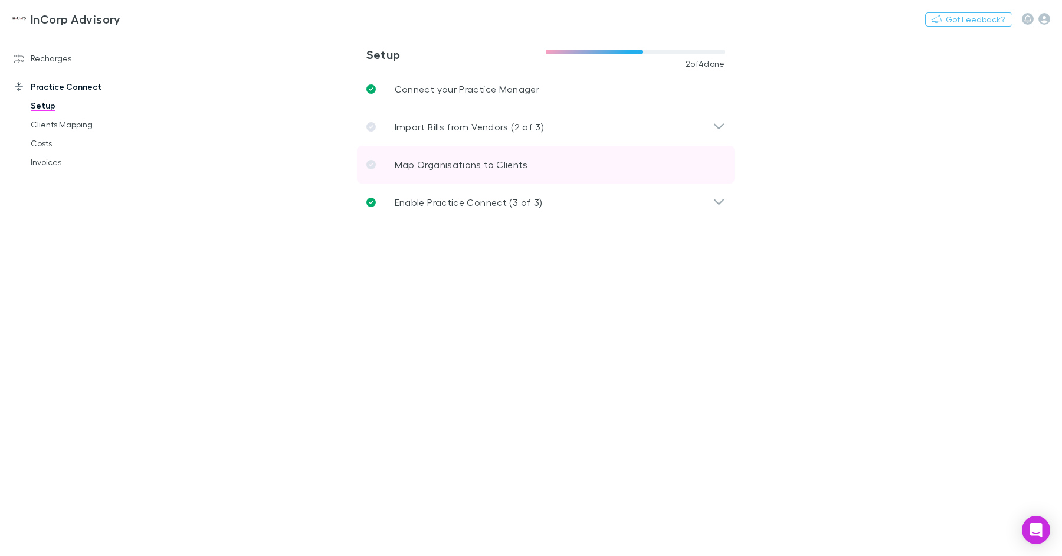
click at [431, 167] on p "Map Organisations to Clients" at bounding box center [461, 165] width 133 height 14
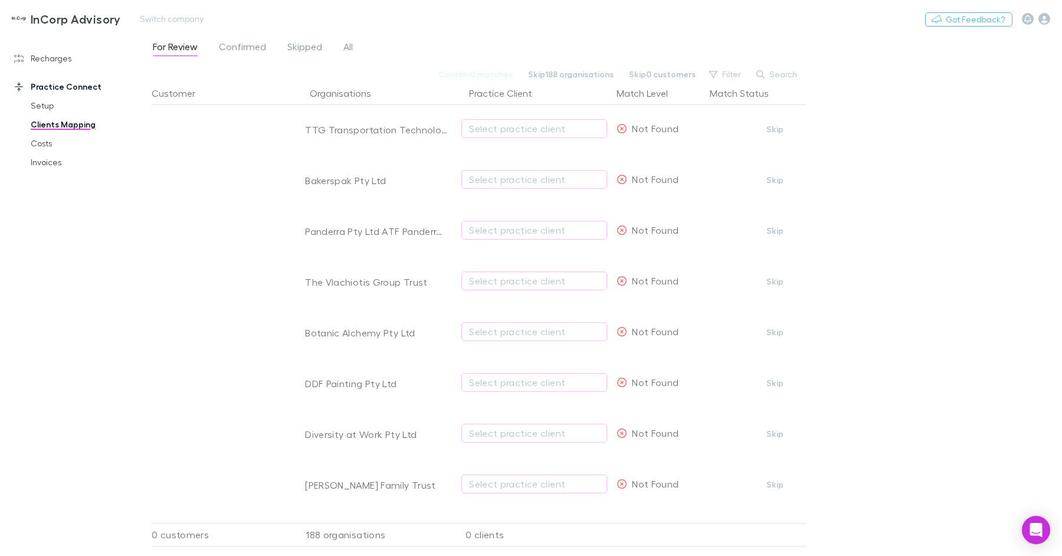
click at [548, 5] on div "InCorp Advisory Switch company Nothing Got Feedback?" at bounding box center [531, 19] width 1062 height 38
click at [53, 56] on link "Recharges" at bounding box center [75, 58] width 147 height 19
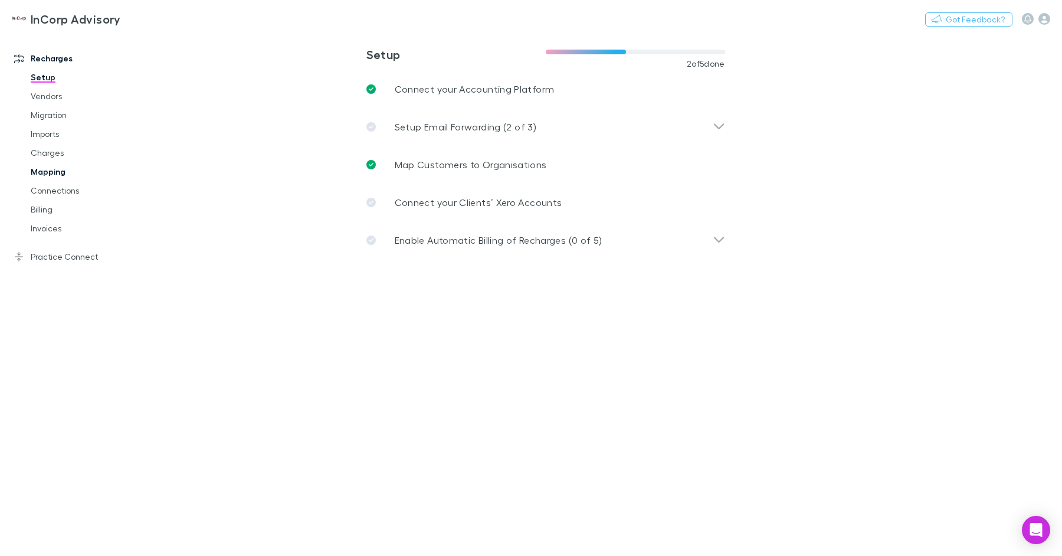
drag, startPoint x: 59, startPoint y: 169, endPoint x: 116, endPoint y: 176, distance: 57.1
click at [59, 169] on link "Mapping" at bounding box center [84, 171] width 130 height 19
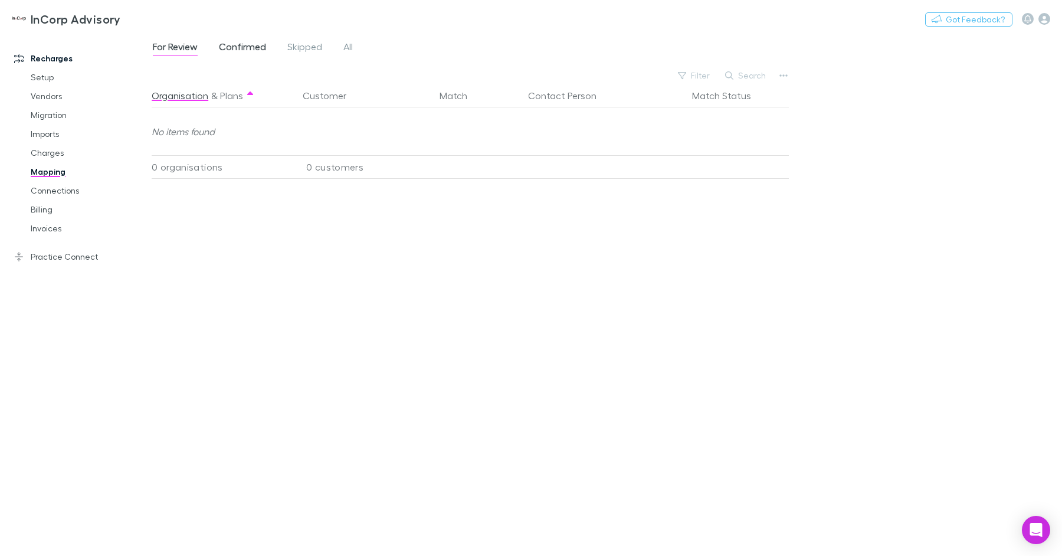
click at [237, 50] on span "Confirmed" at bounding box center [242, 48] width 47 height 15
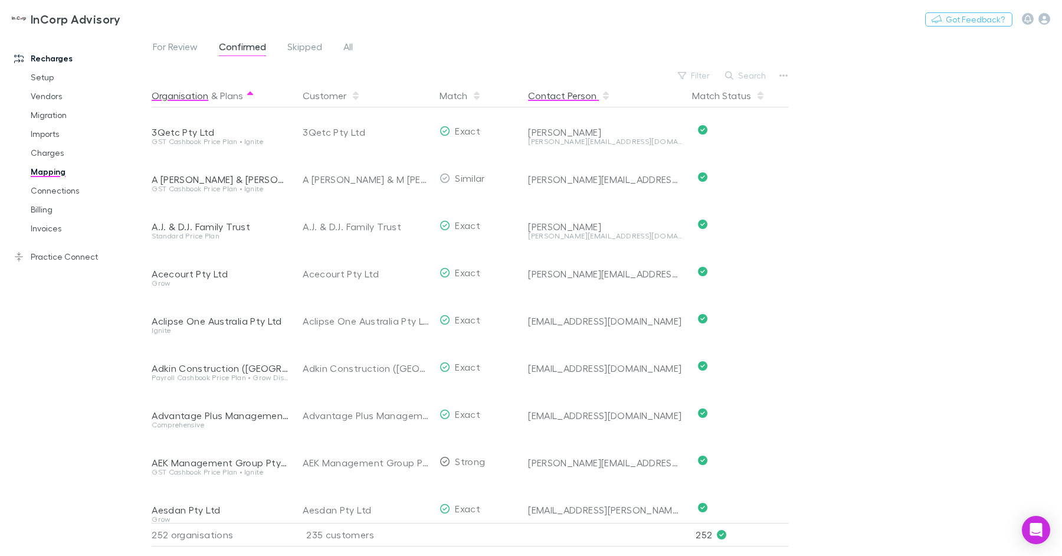
drag, startPoint x: 610, startPoint y: 92, endPoint x: 587, endPoint y: 93, distance: 23.6
click at [610, 92] on div "Contact Person" at bounding box center [603, 96] width 159 height 24
click at [581, 93] on button "Contact Person" at bounding box center [569, 96] width 83 height 24
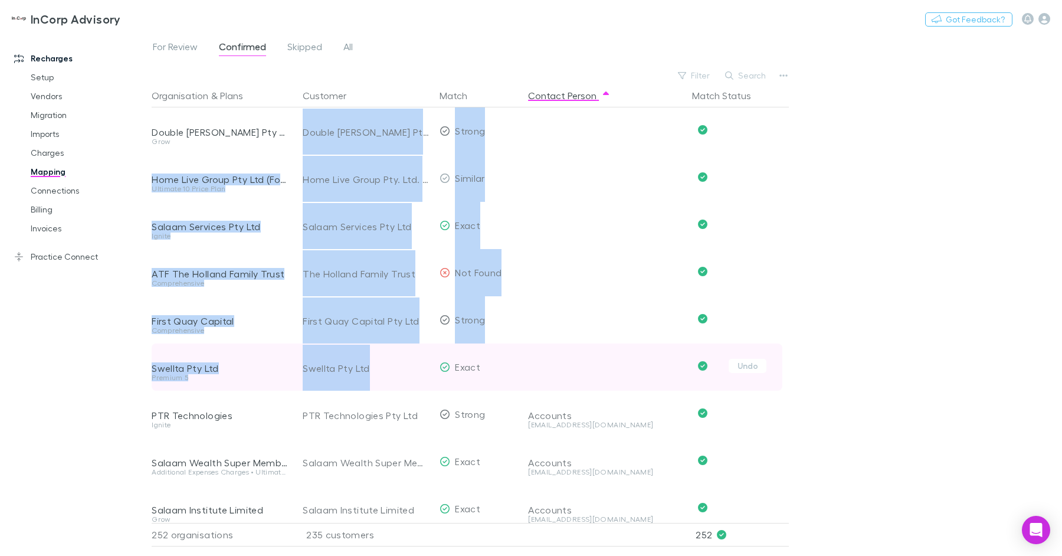
drag, startPoint x: 298, startPoint y: 133, endPoint x: 412, endPoint y: 377, distance: 269.1
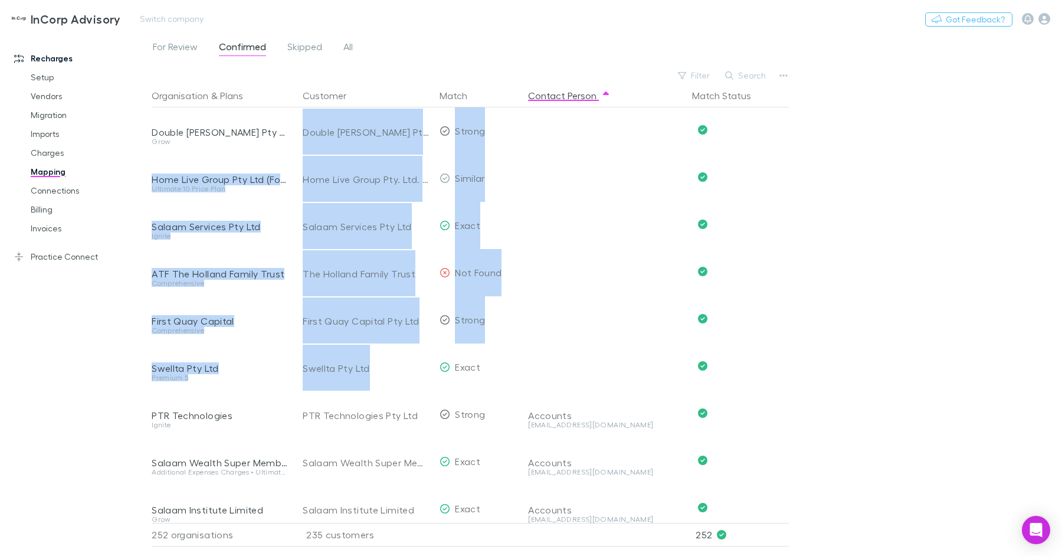
copy div "Double Felix Pty Limited Strong Undo Home Live Group Pty Ltd (Former Honed Real…"
click at [65, 260] on link "Practice Connect" at bounding box center [75, 256] width 147 height 19
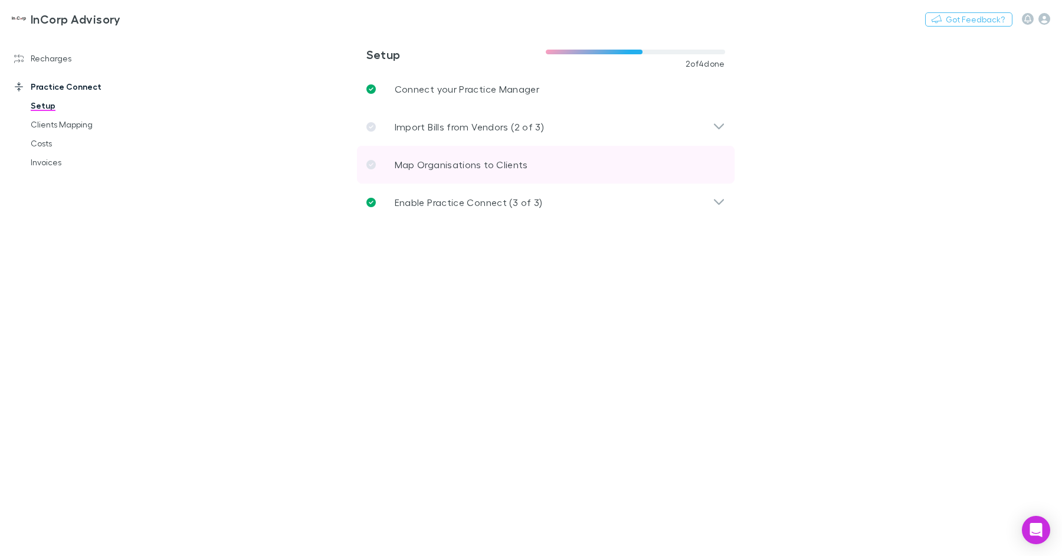
click at [476, 155] on link "Map Organisations to Clients" at bounding box center [546, 165] width 378 height 38
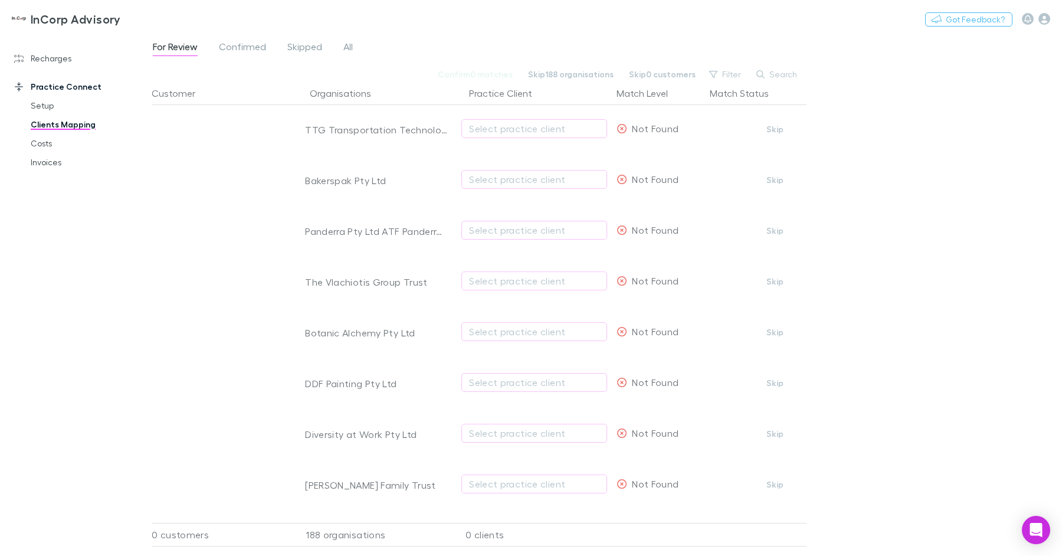
click at [361, 529] on div "188 organisations" at bounding box center [372, 535] width 159 height 24
copy div "188 organisations"
click at [176, 16] on button "Switch company" at bounding box center [172, 19] width 78 height 14
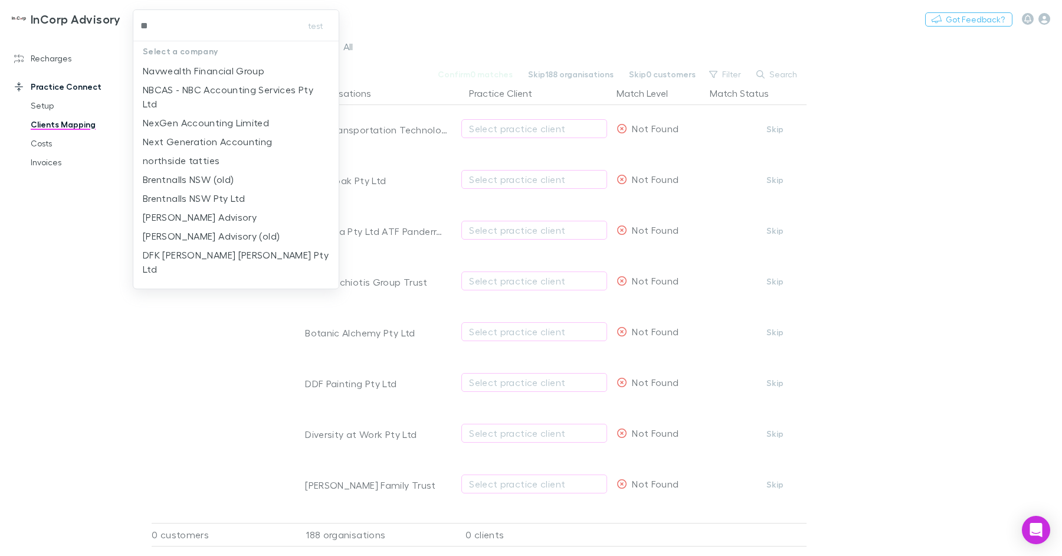
type input "***"
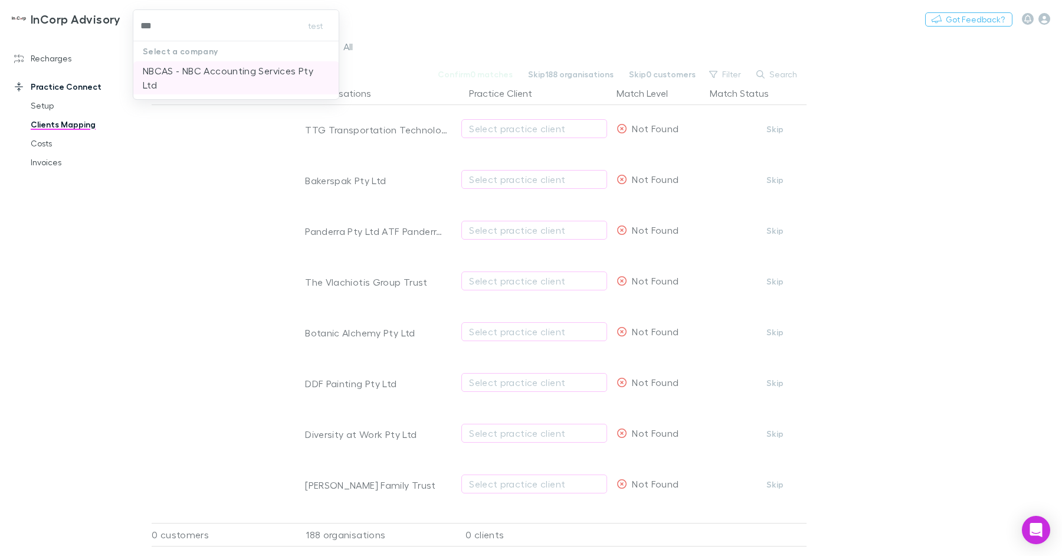
click at [303, 73] on p "NBCAS - NBC Accounting Services Pty Ltd" at bounding box center [236, 78] width 187 height 28
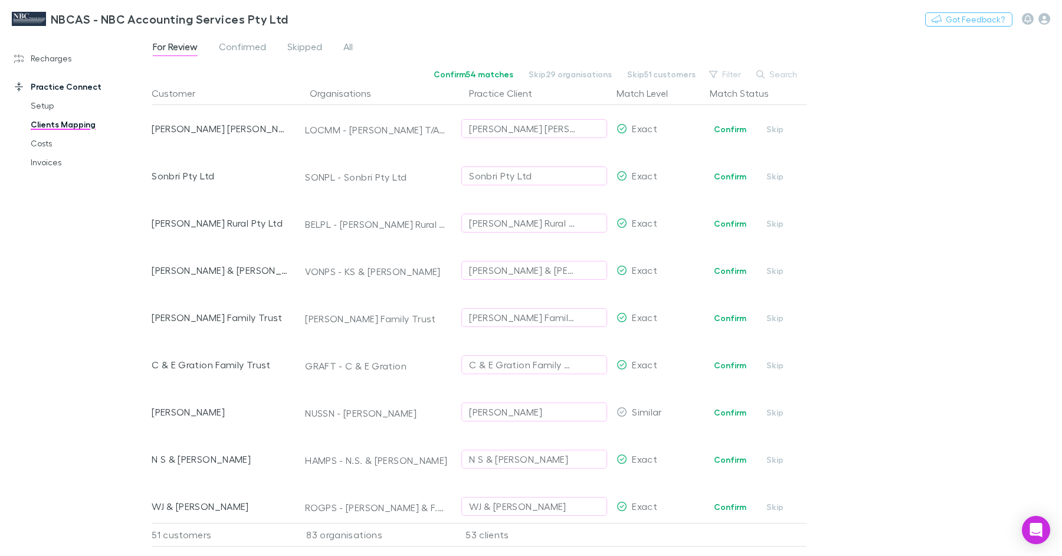
drag, startPoint x: 50, startPoint y: 61, endPoint x: 59, endPoint y: 71, distance: 13.8
click at [50, 62] on link "Recharges" at bounding box center [75, 58] width 147 height 19
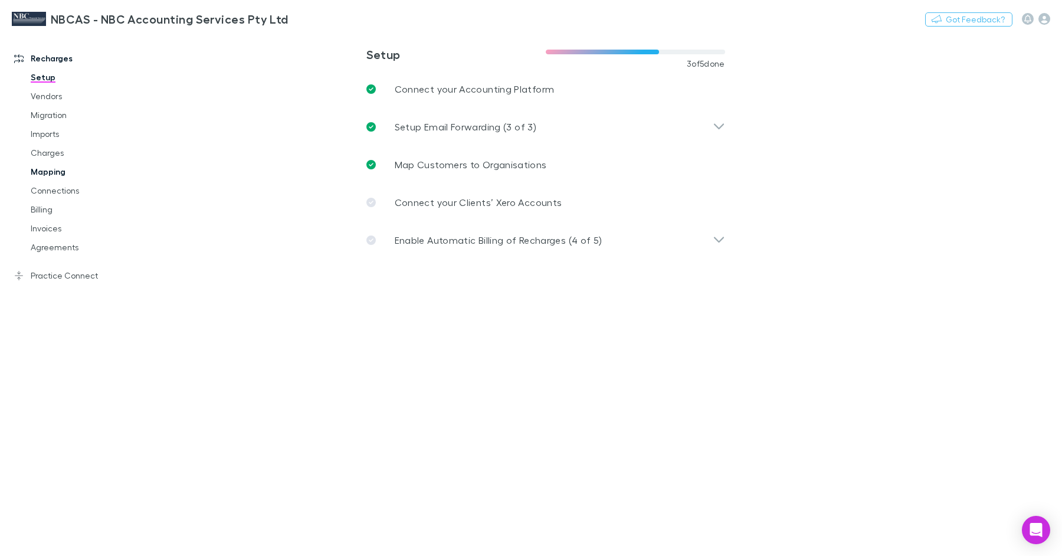
click at [65, 171] on link "Mapping" at bounding box center [84, 171] width 130 height 19
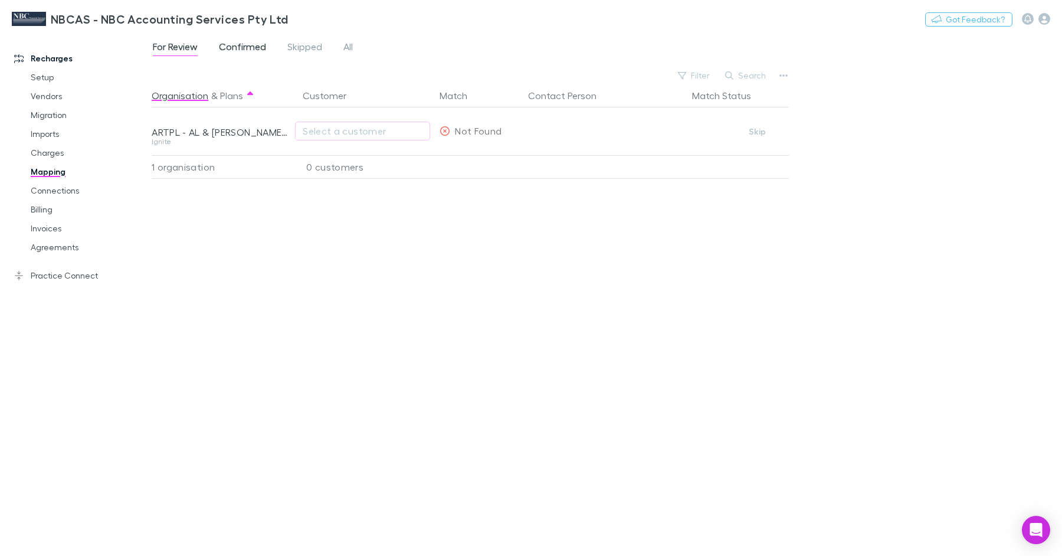
click at [230, 46] on span "Confirmed" at bounding box center [242, 48] width 47 height 15
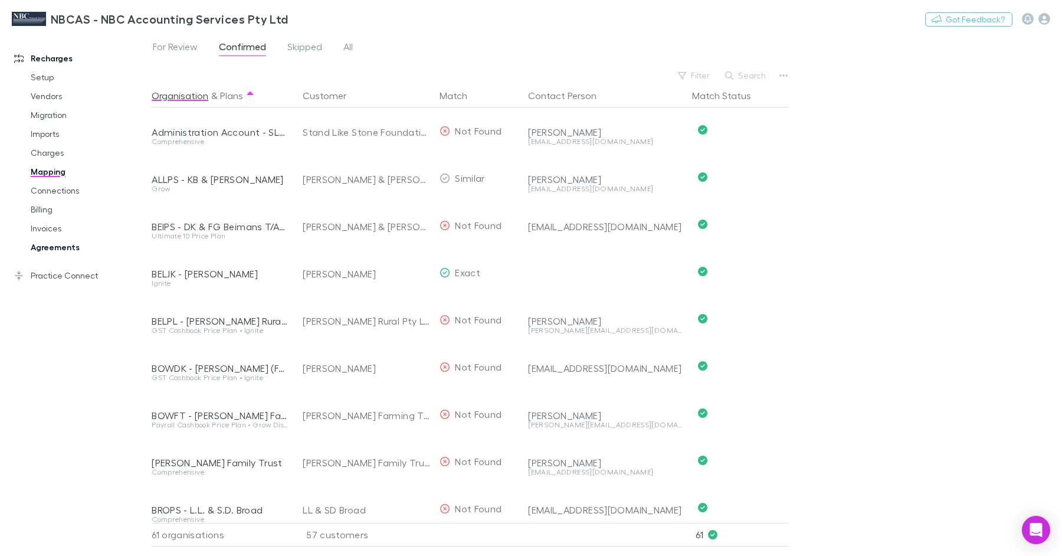
click at [76, 249] on link "Agreements" at bounding box center [84, 247] width 130 height 19
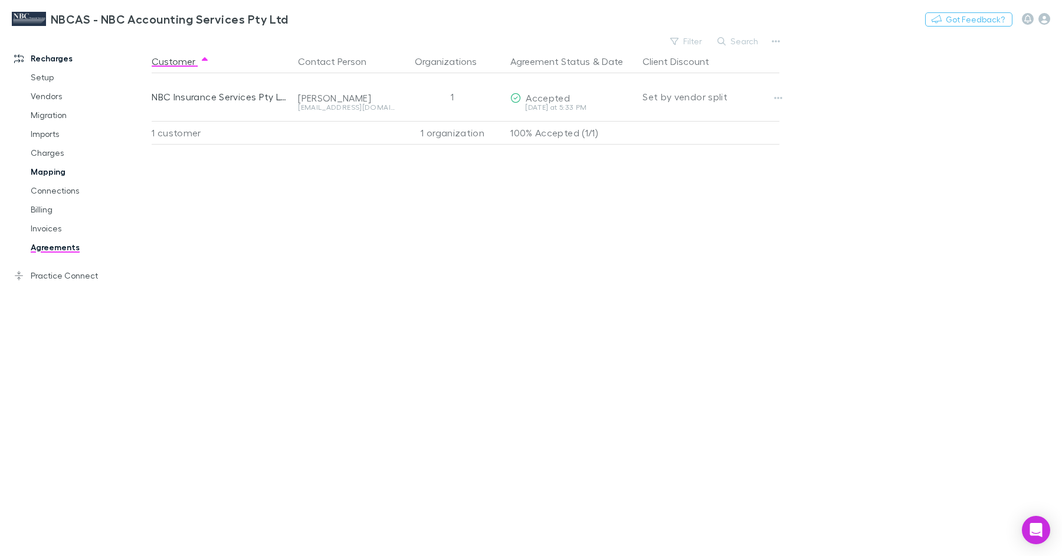
click at [65, 172] on link "Mapping" at bounding box center [84, 171] width 130 height 19
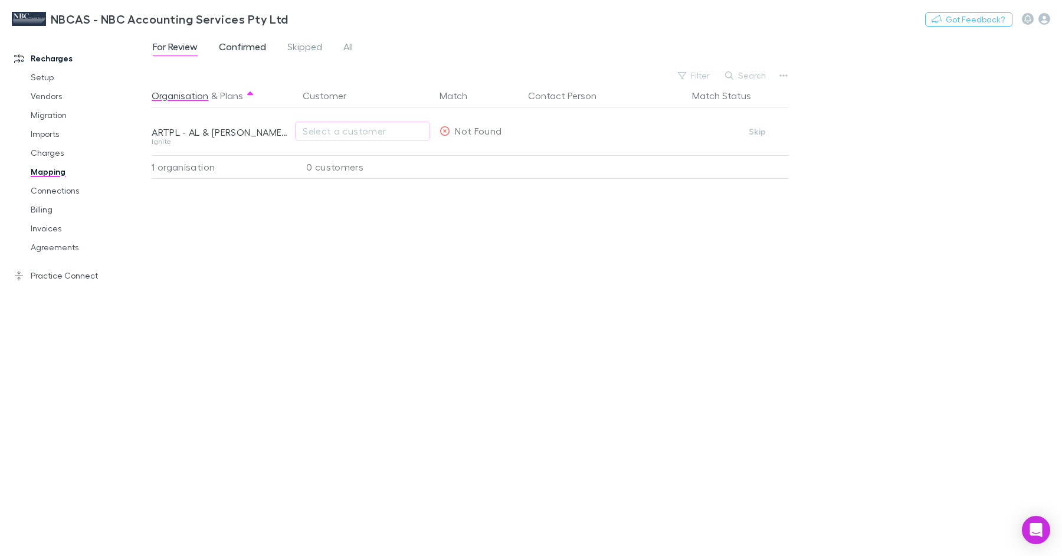
click at [243, 47] on span "Confirmed" at bounding box center [242, 48] width 47 height 15
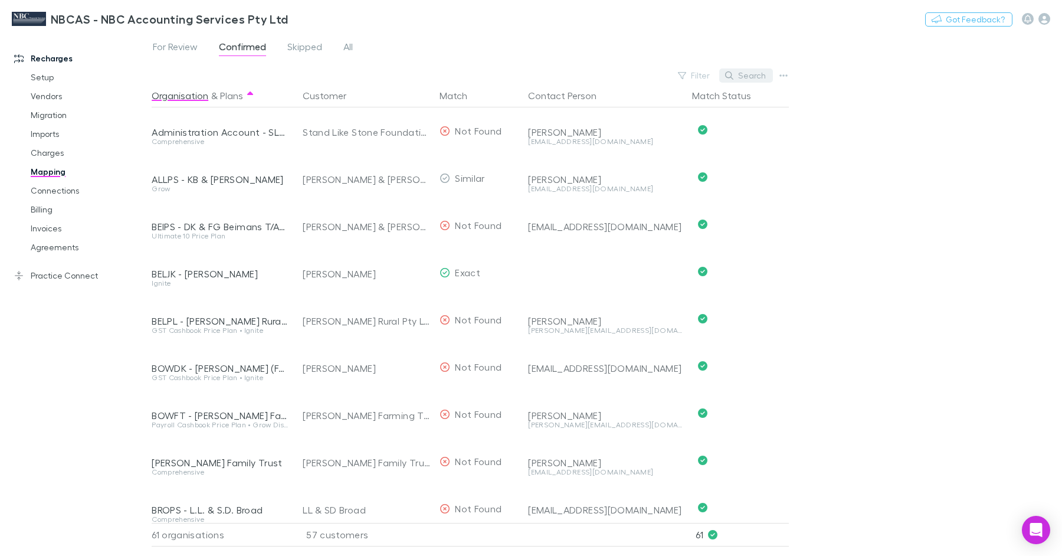
click at [763, 80] on button "Search" at bounding box center [747, 75] width 54 height 14
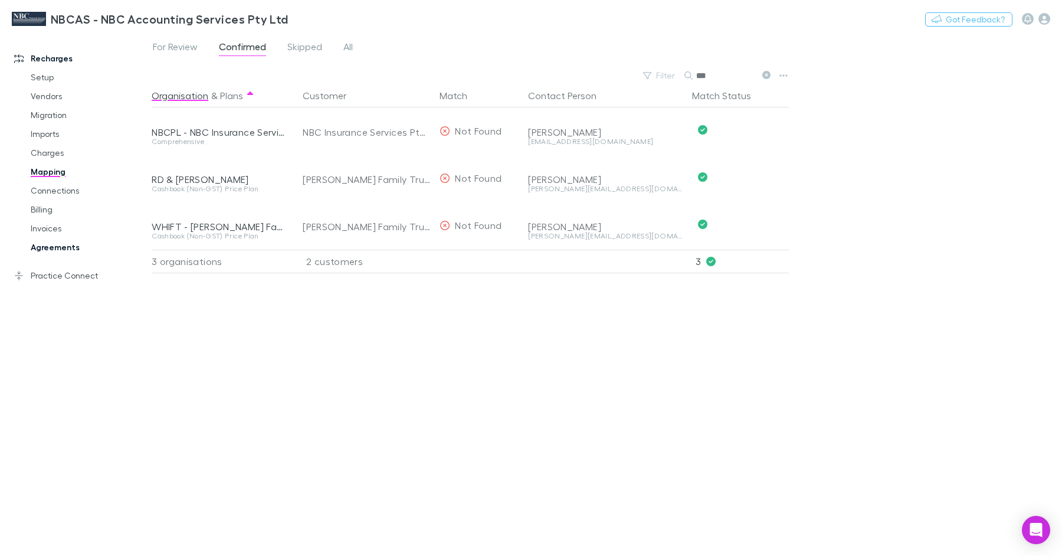
type input "***"
click at [53, 251] on link "Agreements" at bounding box center [84, 247] width 130 height 19
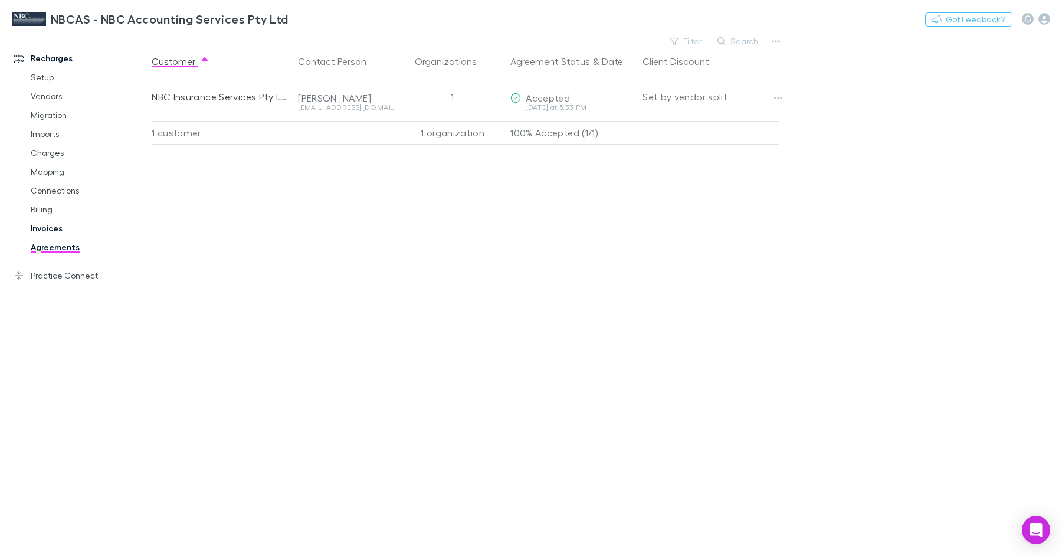
click at [43, 230] on link "Invoices" at bounding box center [84, 228] width 130 height 19
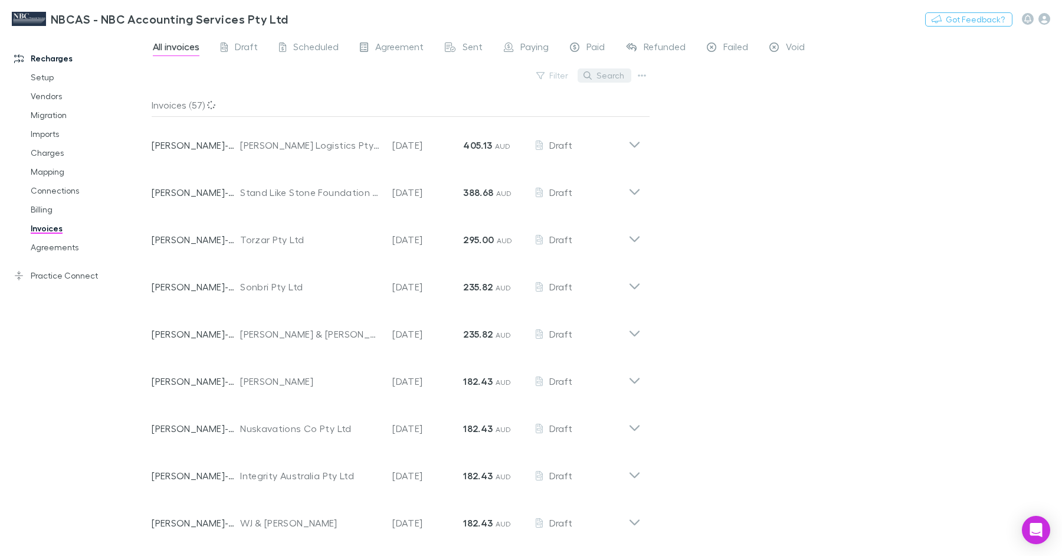
click at [622, 76] on button "Search" at bounding box center [605, 75] width 54 height 14
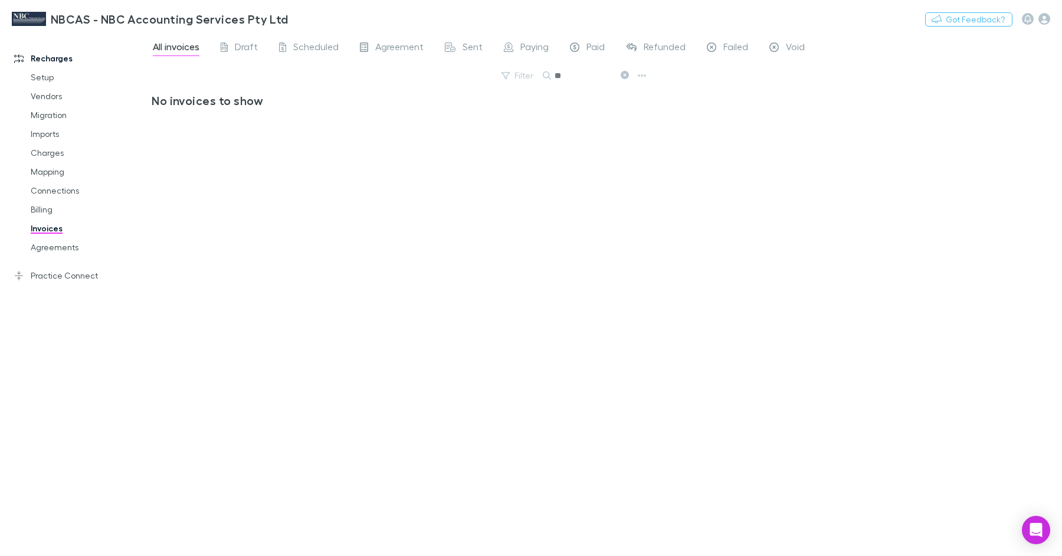
type input "*"
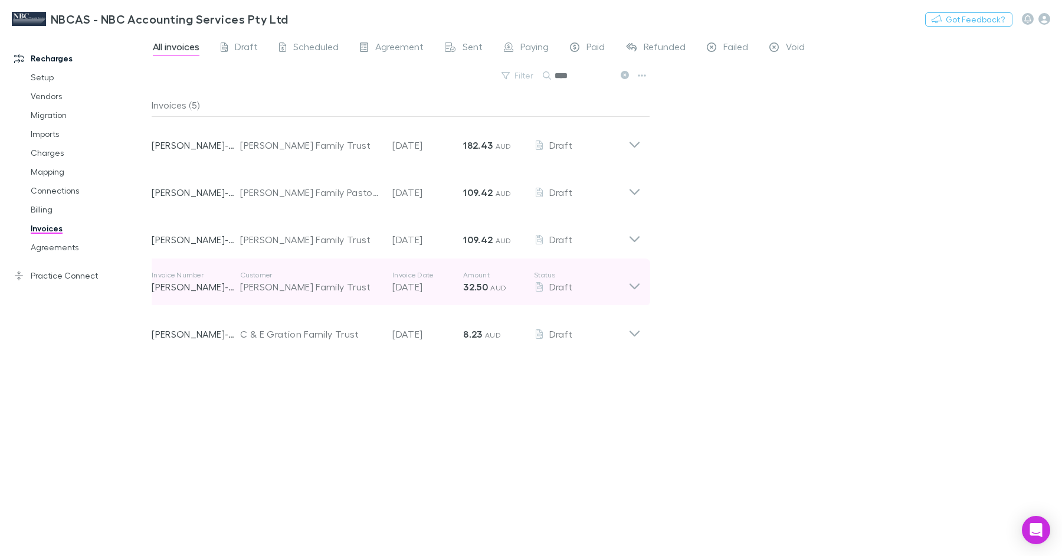
type input "****"
drag, startPoint x: 351, startPoint y: 292, endPoint x: 356, endPoint y: 289, distance: 6.1
click at [351, 292] on div "Whittaker Family Trust" at bounding box center [310, 287] width 140 height 14
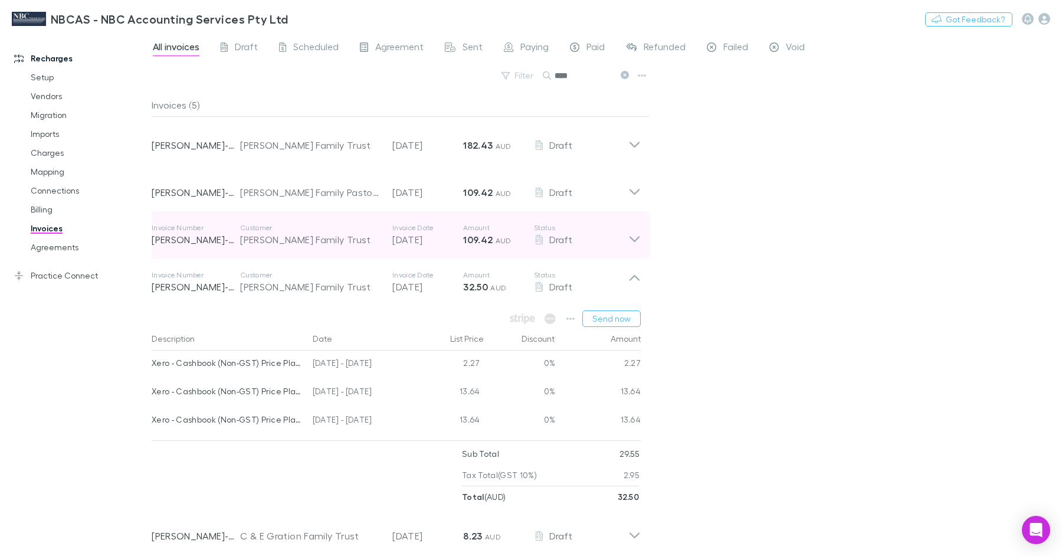
scroll to position [7, 0]
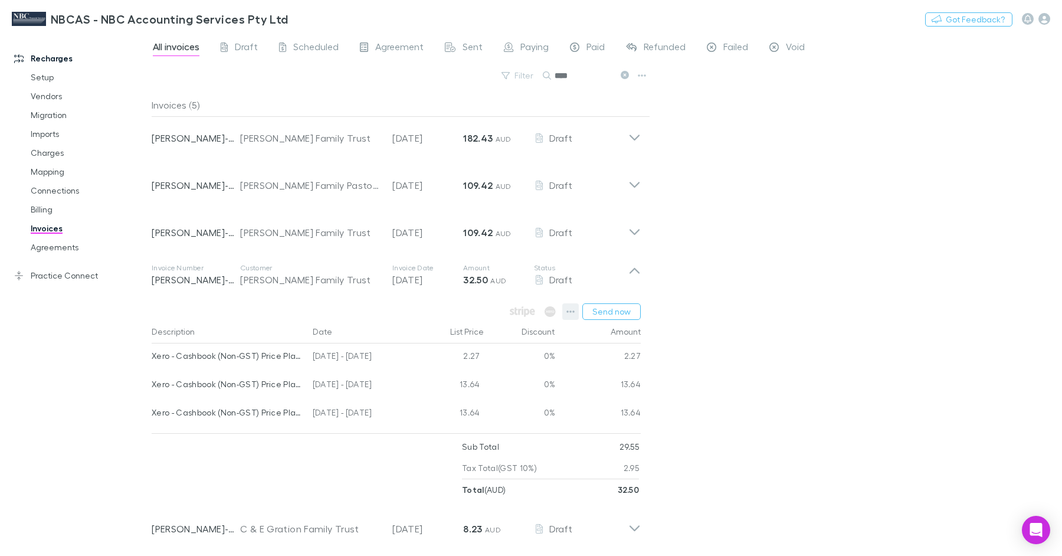
click at [575, 315] on icon "button" at bounding box center [571, 311] width 8 height 9
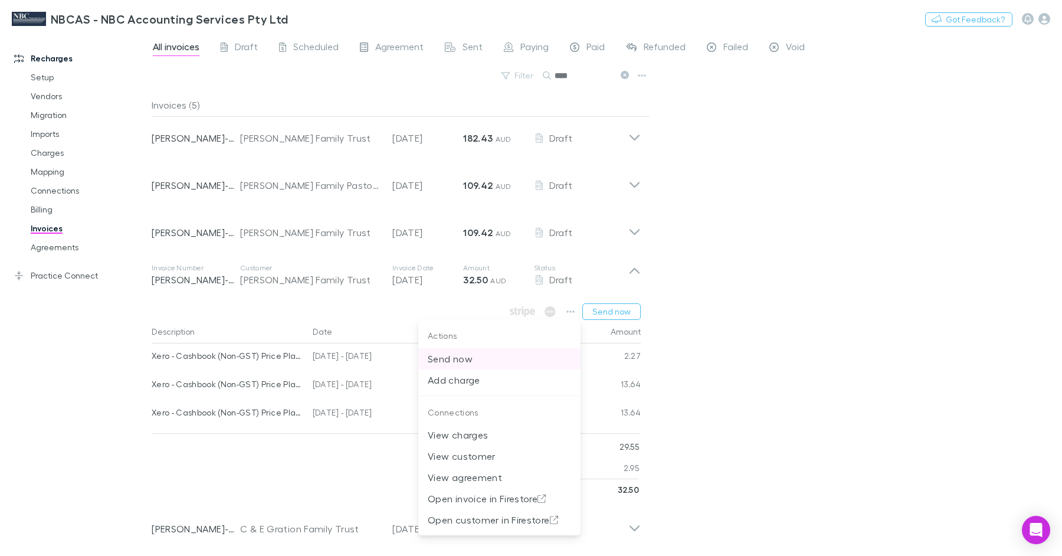
click at [451, 359] on p "Send now" at bounding box center [499, 359] width 143 height 14
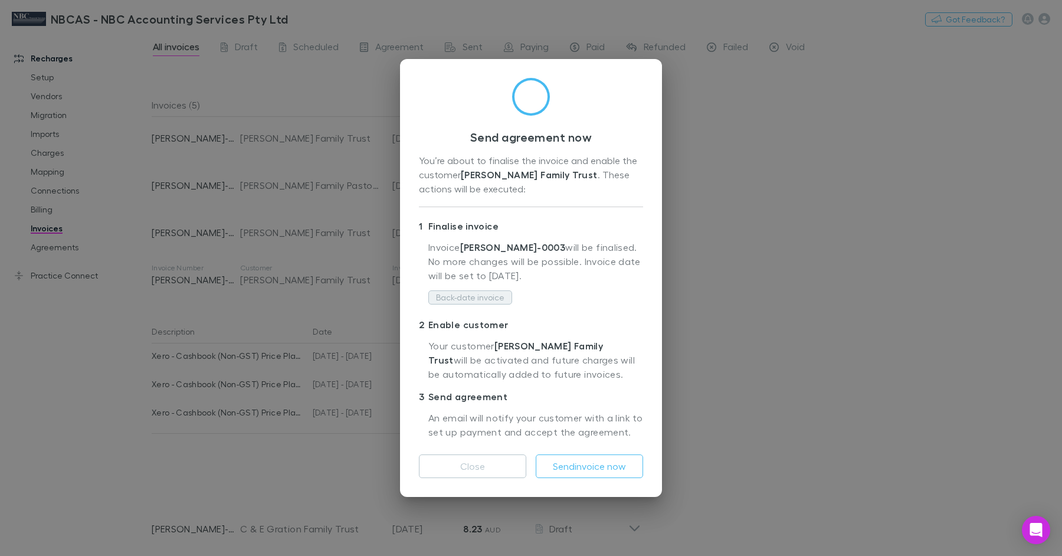
click at [479, 300] on button "Back-date invoice" at bounding box center [471, 297] width 84 height 14
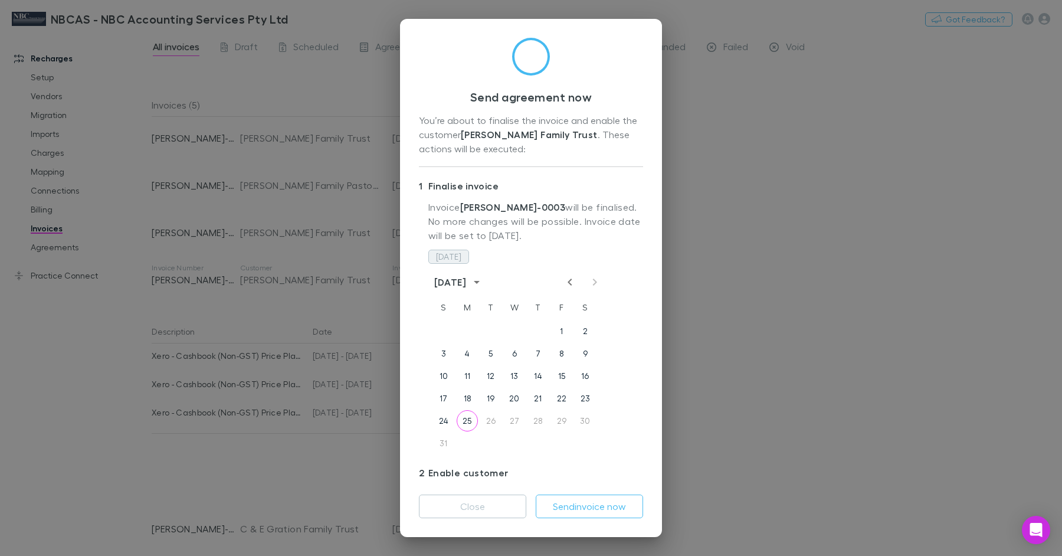
click at [454, 257] on button "Today" at bounding box center [449, 257] width 41 height 14
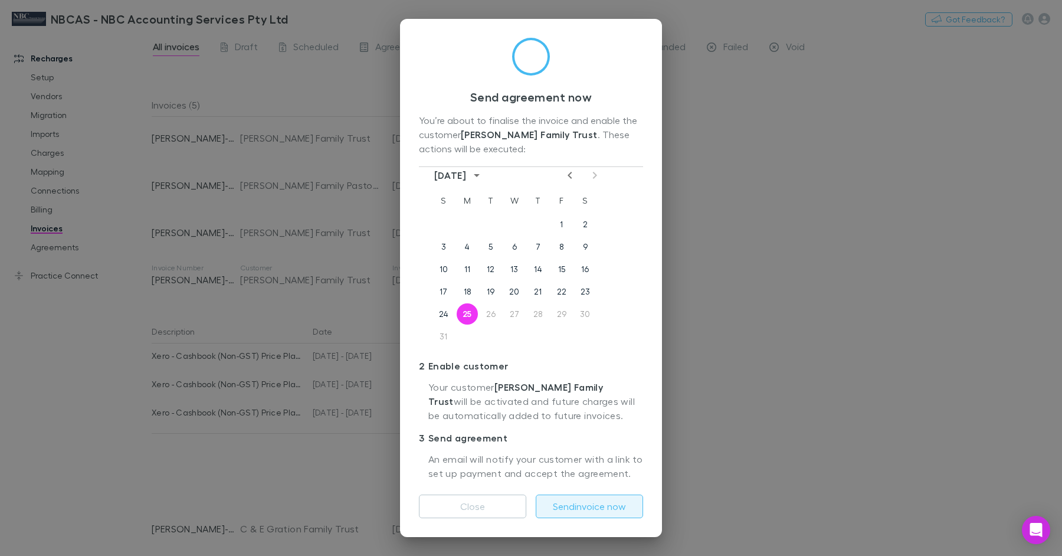
click at [593, 506] on button "Send invoice now" at bounding box center [589, 507] width 107 height 24
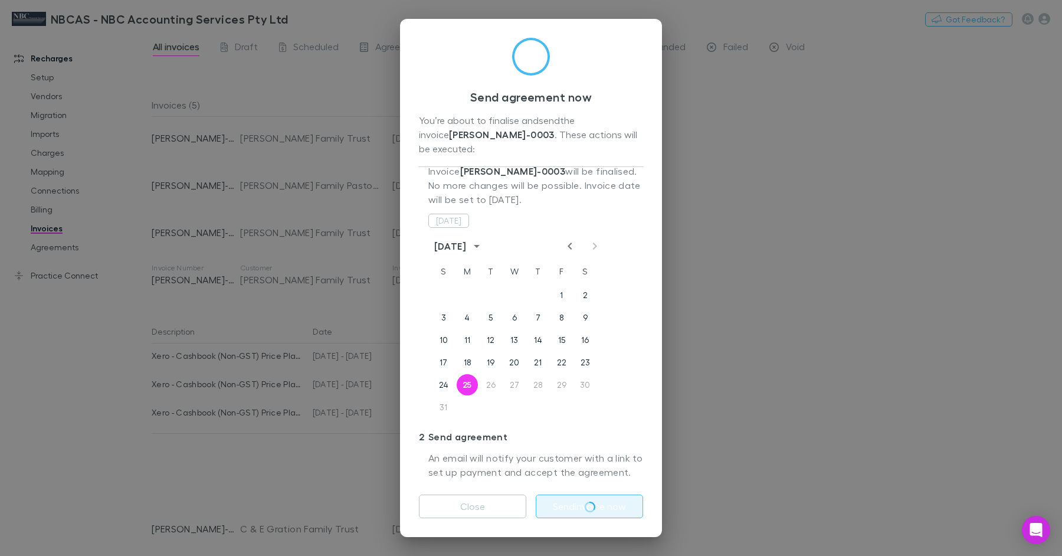
scroll to position [21, 0]
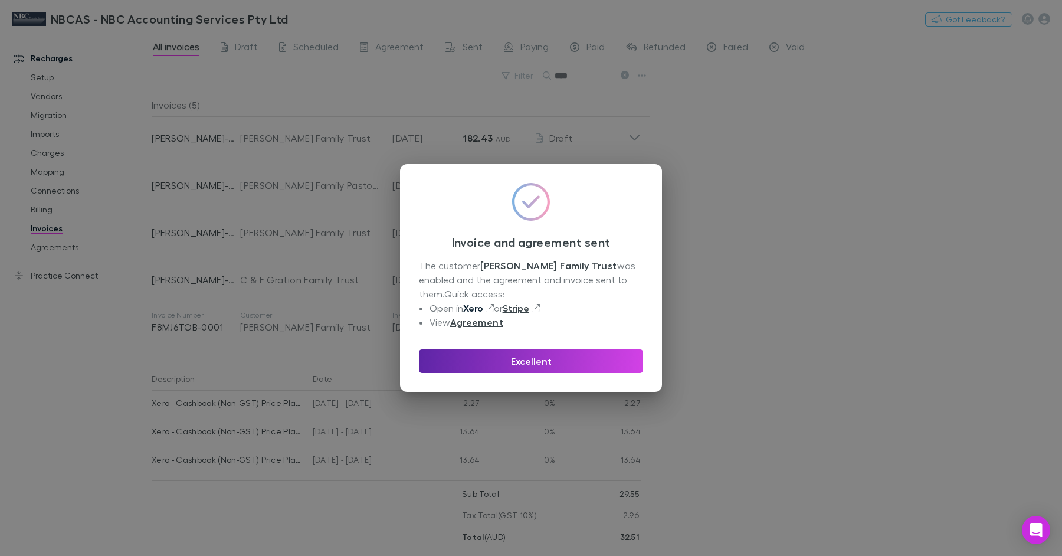
click at [477, 309] on link "Xero" at bounding box center [473, 308] width 20 height 12
click at [478, 322] on link "Agreement" at bounding box center [476, 322] width 53 height 12
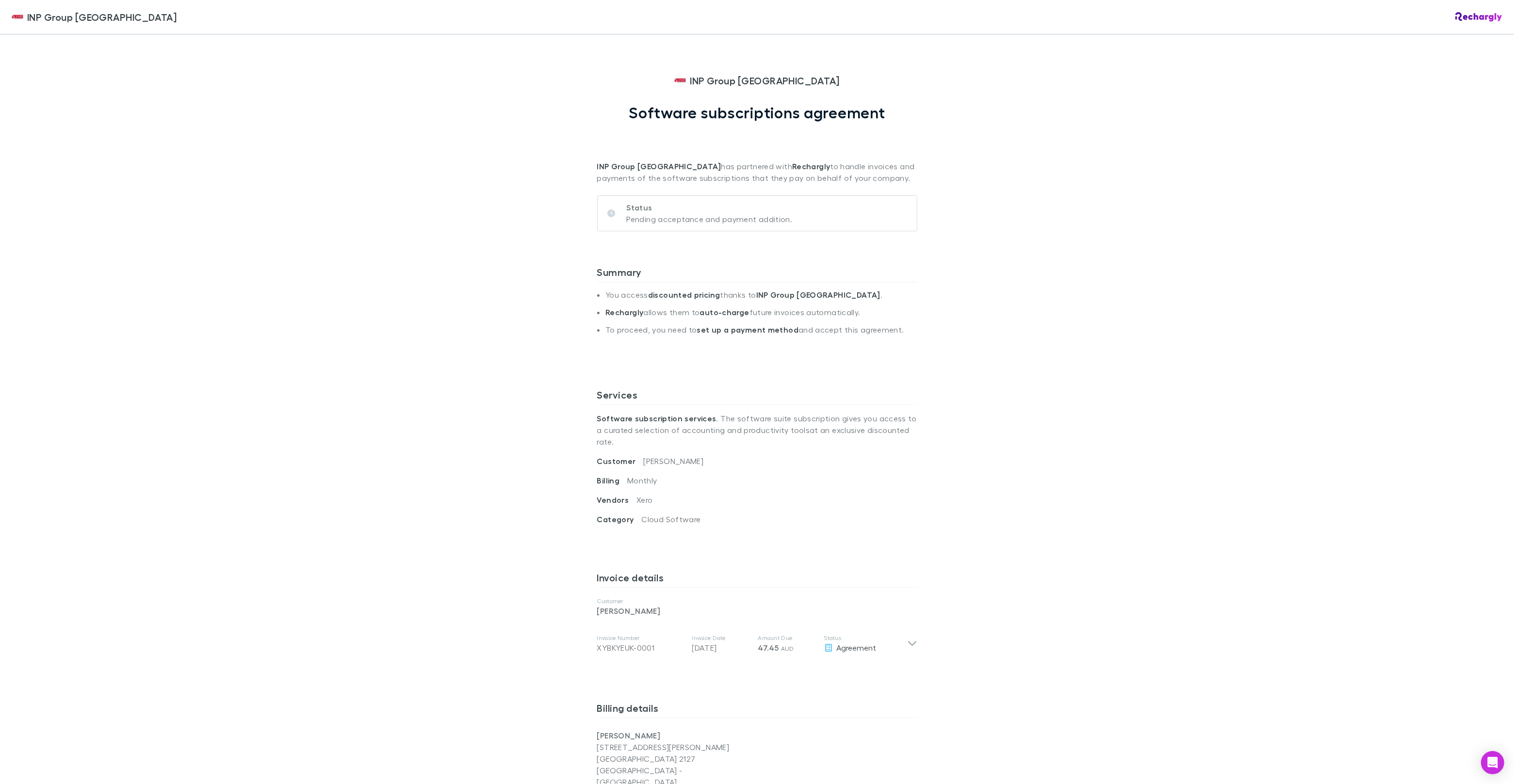
scroll to position [471, 0]
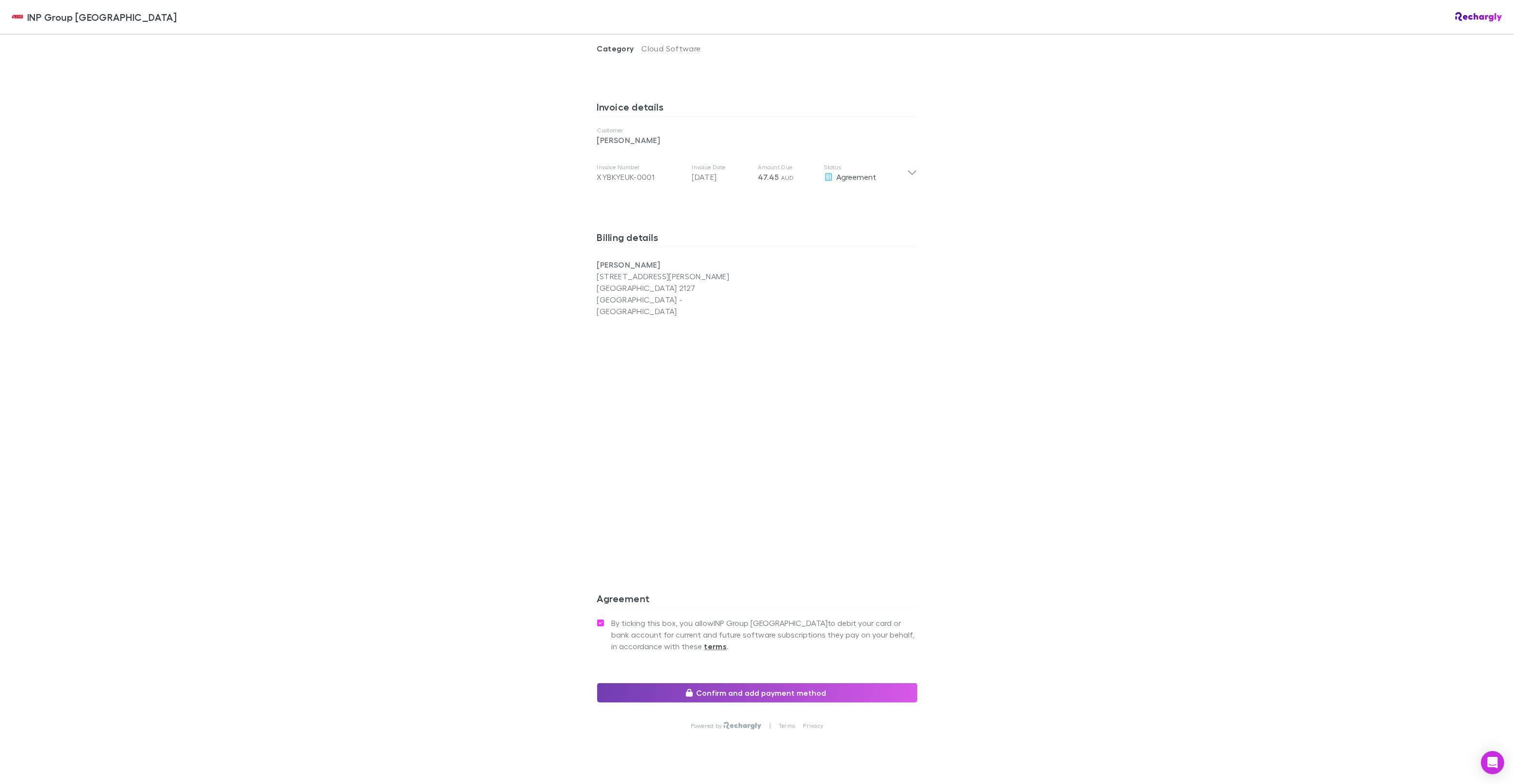
drag, startPoint x: 641, startPoint y: 666, endPoint x: 635, endPoint y: 657, distance: 10.8
click at [641, 684] on button "Confirm and add payment method" at bounding box center [758, 694] width 321 height 20
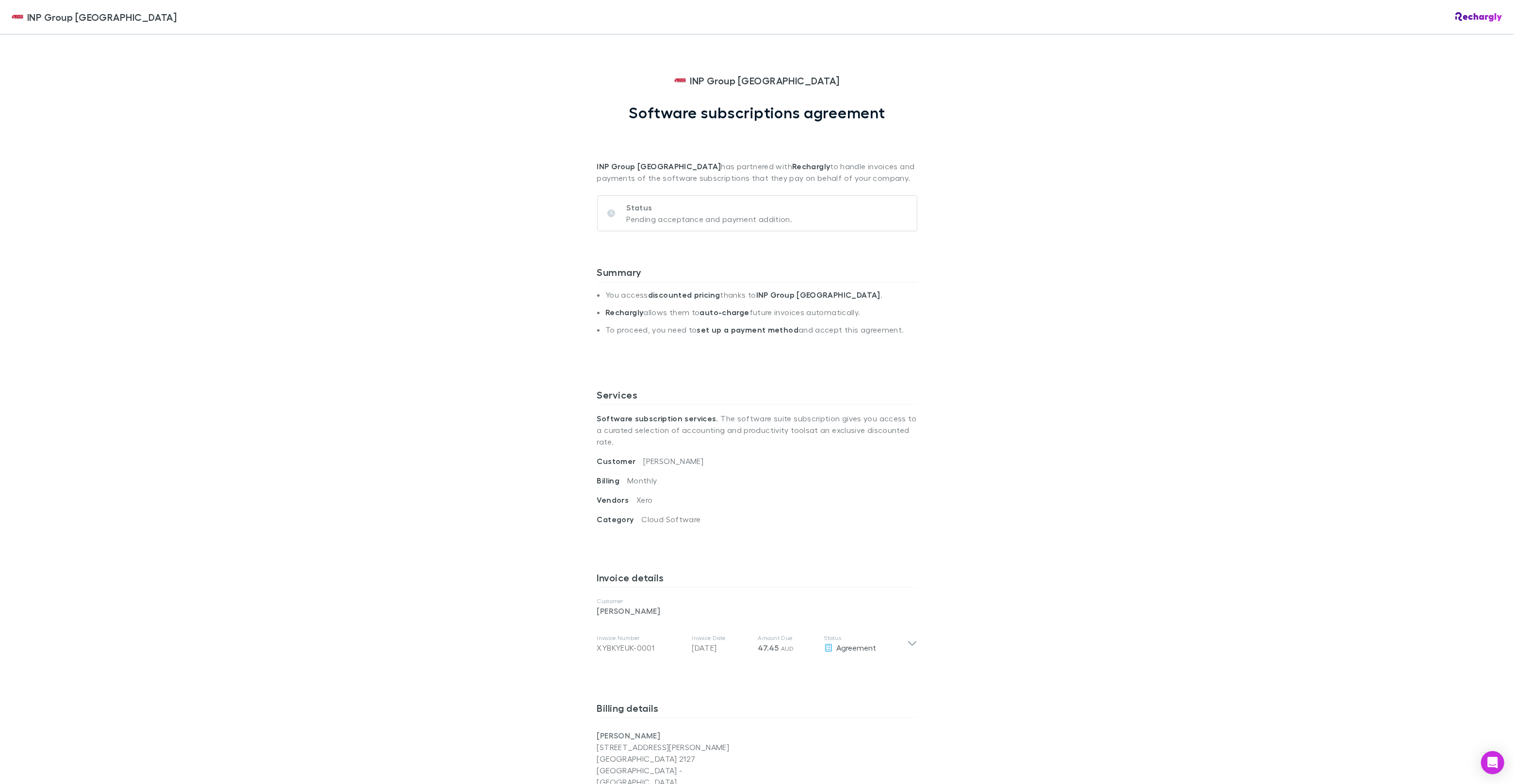
scroll to position [471, 0]
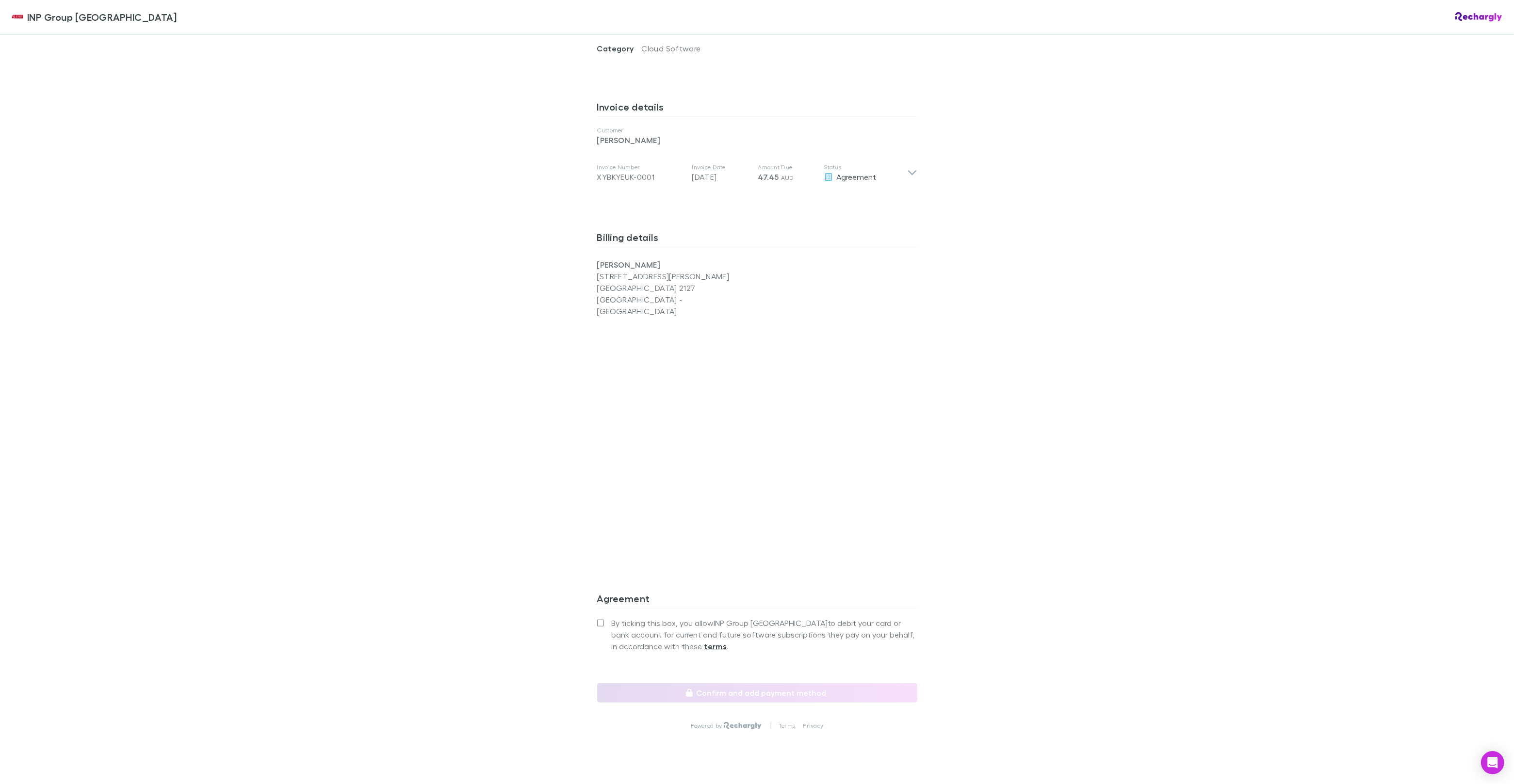
click at [602, 617] on label "By ticking this box, you allow INP Group [GEOGRAPHIC_DATA] to debit your card o…" at bounding box center [758, 634] width 321 height 35
click at [656, 684] on button "Confirm and add payment method" at bounding box center [758, 694] width 321 height 20
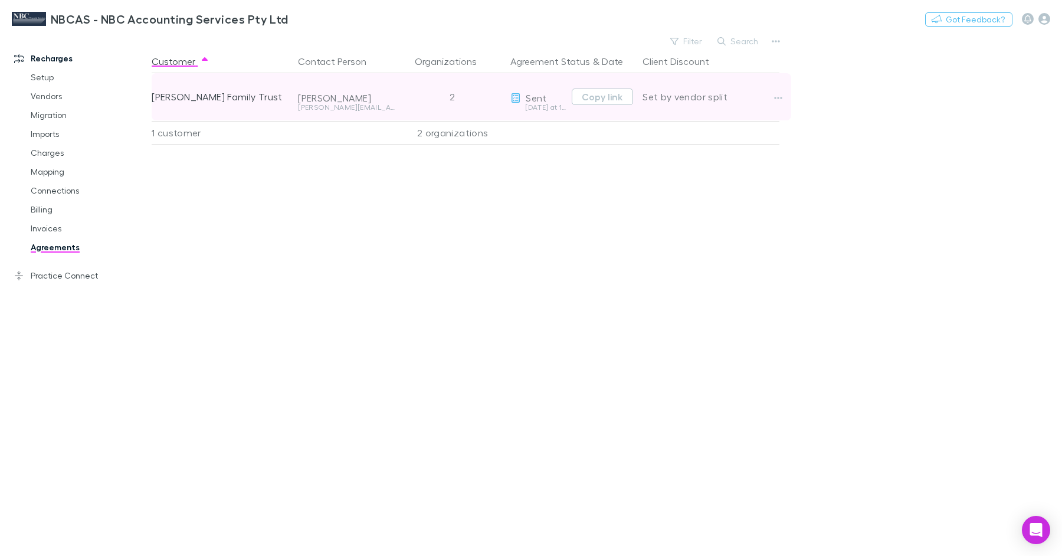
scroll to position [0, 5]
click at [597, 97] on button "Copy link" at bounding box center [597, 97] width 61 height 17
click at [601, 97] on button "Copy link" at bounding box center [597, 97] width 61 height 17
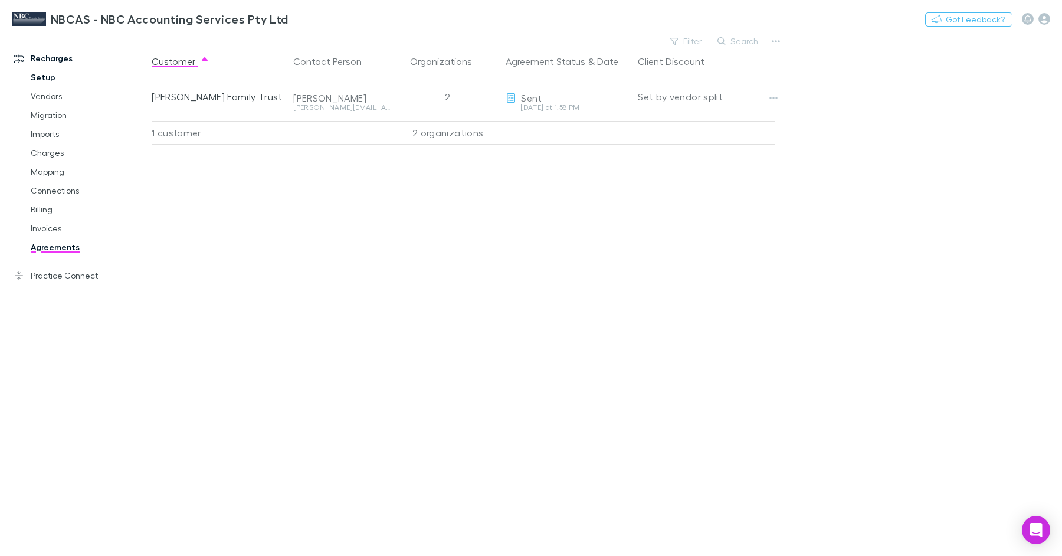
click at [48, 75] on link "Setup" at bounding box center [84, 77] width 130 height 19
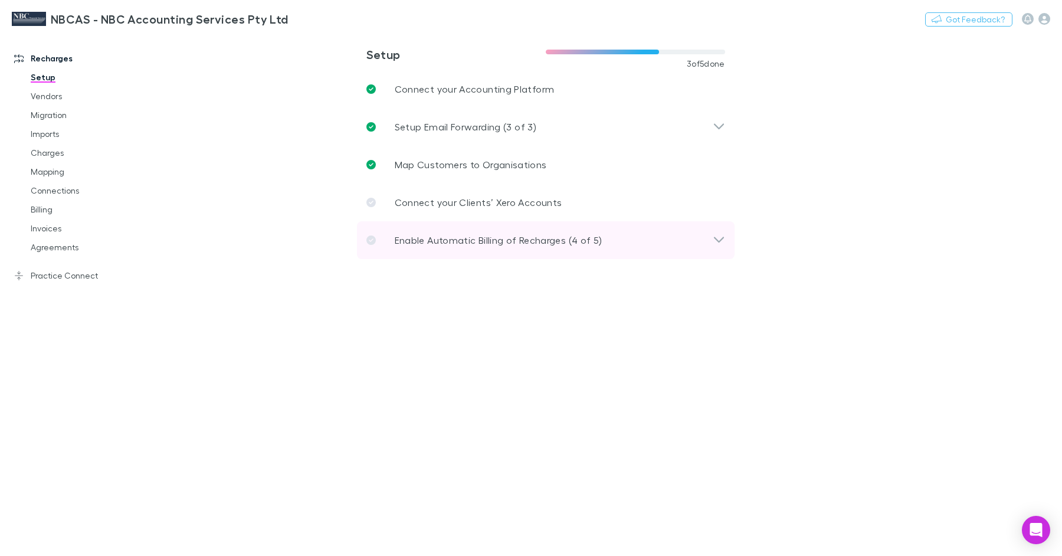
click at [477, 239] on p "Enable Automatic Billing of Recharges (4 of 5)" at bounding box center [499, 240] width 208 height 14
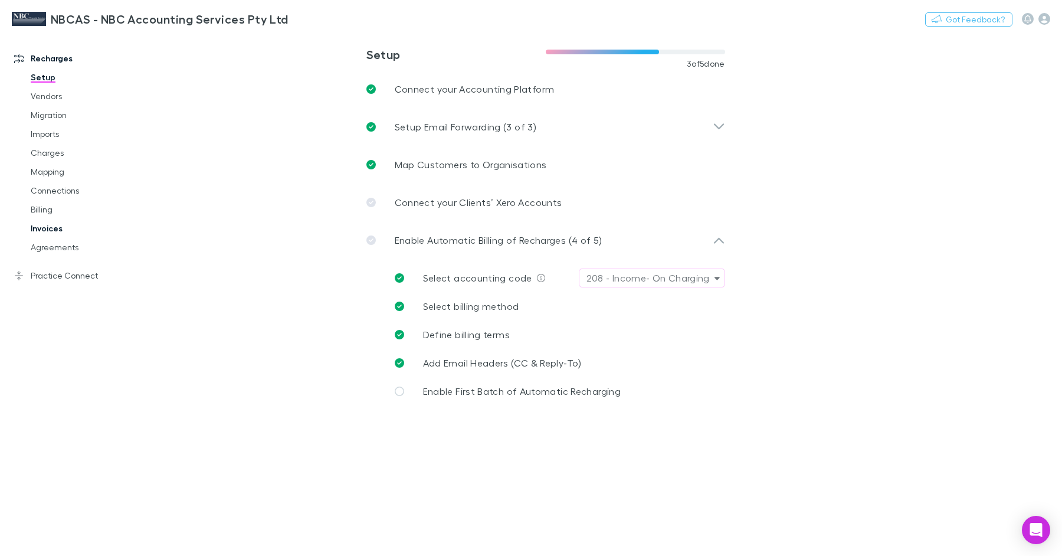
click at [54, 228] on link "Invoices" at bounding box center [84, 228] width 130 height 19
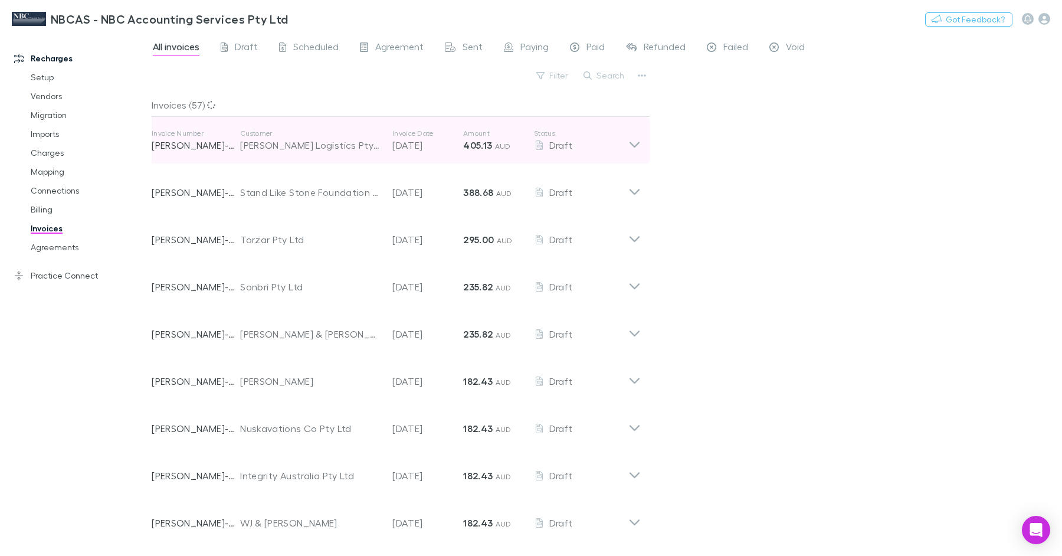
click at [323, 136] on p "Customer" at bounding box center [310, 133] width 140 height 9
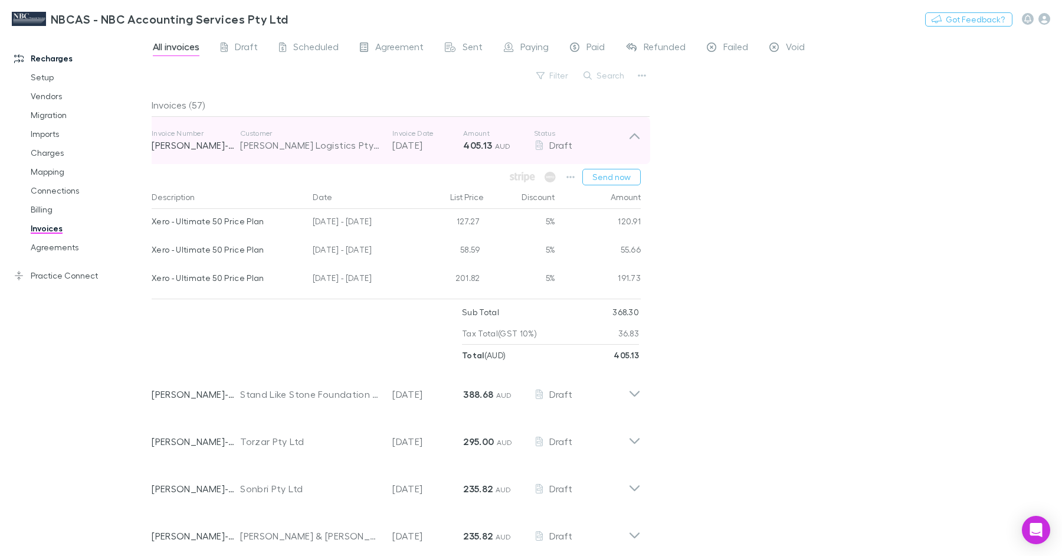
click at [323, 137] on p "Customer" at bounding box center [310, 133] width 140 height 9
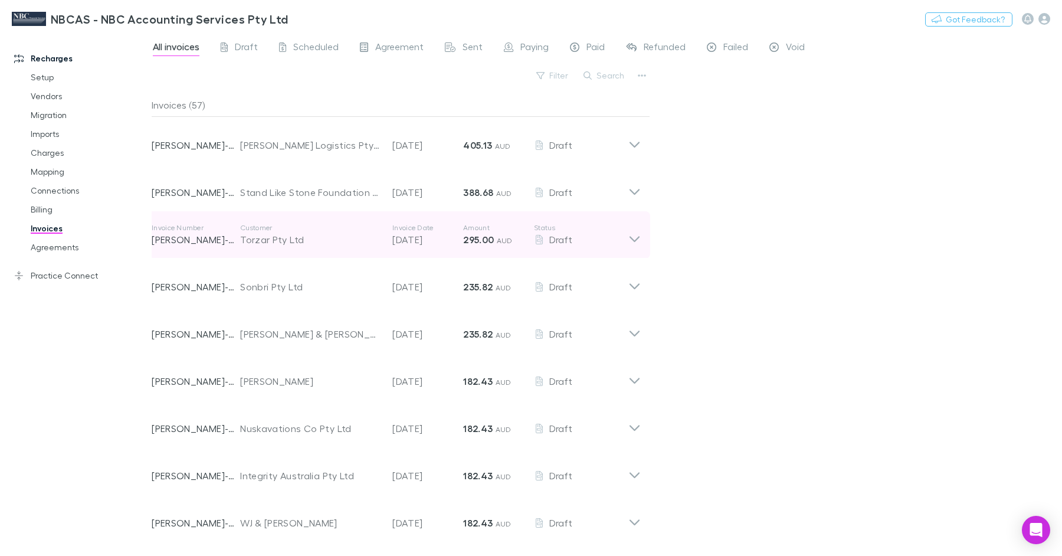
click at [329, 233] on div "Torzar Pty Ltd" at bounding box center [310, 240] width 140 height 14
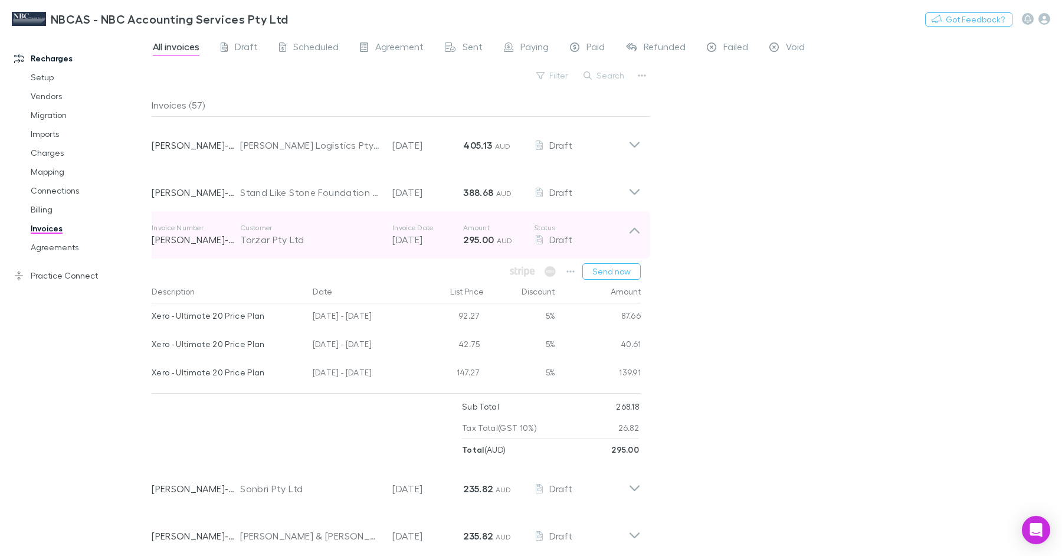
click at [329, 233] on div "Torzar Pty Ltd" at bounding box center [310, 240] width 140 height 14
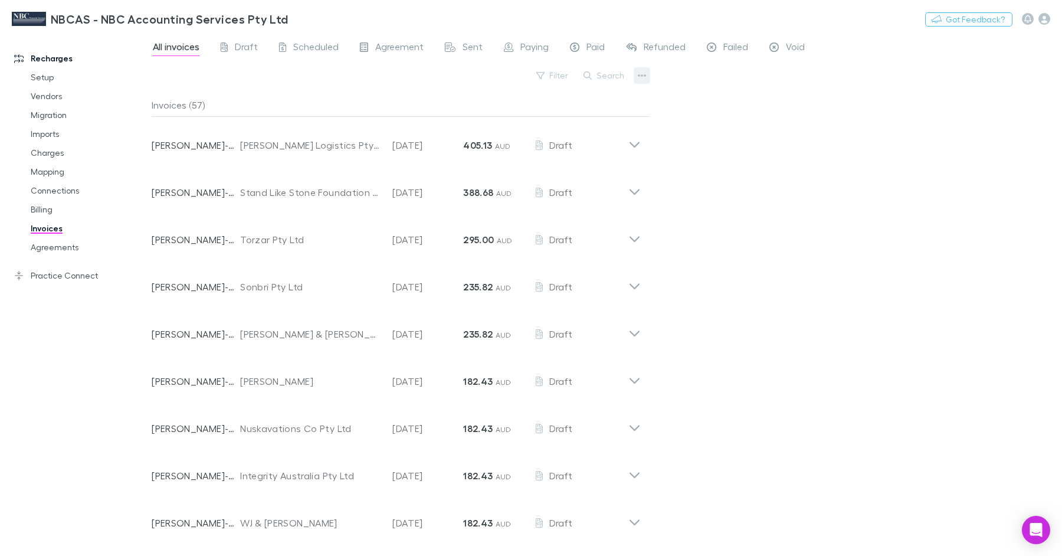
click at [647, 74] on button "button" at bounding box center [642, 75] width 17 height 17
drag, startPoint x: 736, startPoint y: 104, endPoint x: 717, endPoint y: 104, distance: 18.9
click at [735, 104] on div at bounding box center [531, 278] width 1062 height 556
click at [37, 211] on link "Billing" at bounding box center [84, 209] width 130 height 19
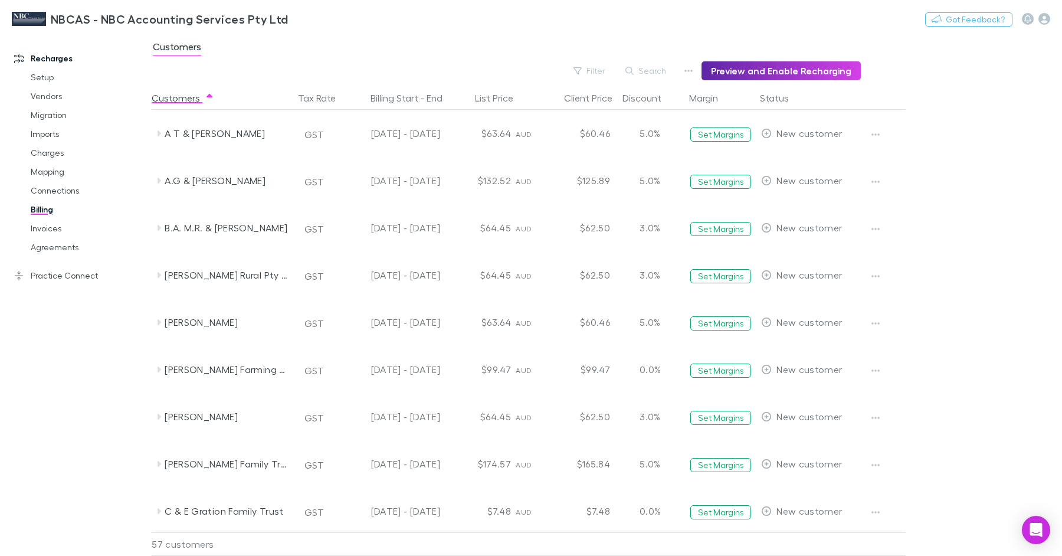
click at [682, 71] on div "Filter Search Preview and Enable Recharging" at bounding box center [506, 70] width 709 height 19
click at [693, 70] on icon "button" at bounding box center [689, 71] width 8 height 2
click at [597, 126] on p "Admin Fee" at bounding box center [621, 130] width 143 height 14
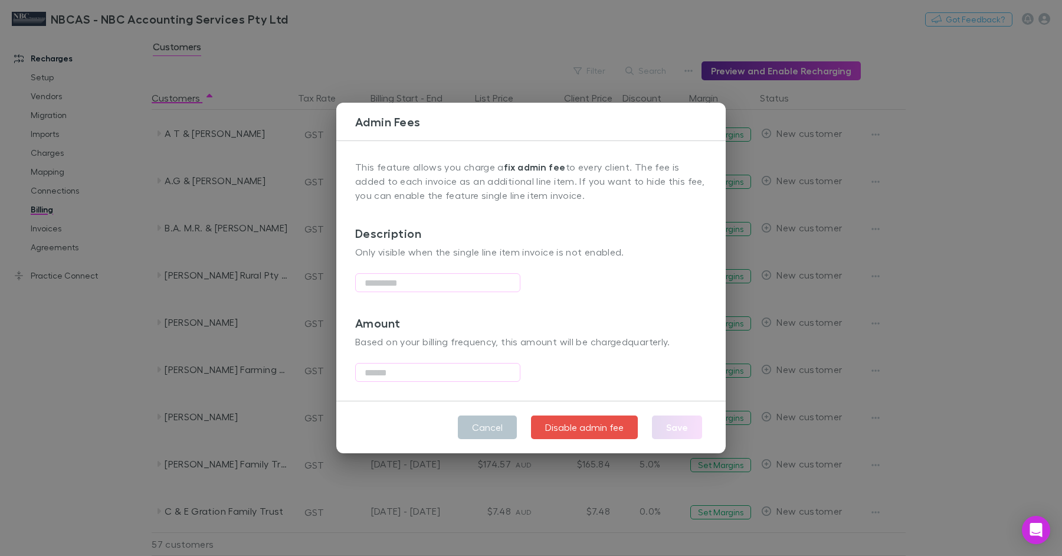
click at [682, 76] on div "Admin Fees This feature allows you charge a fix admin fee to every client. The …" at bounding box center [531, 278] width 1062 height 556
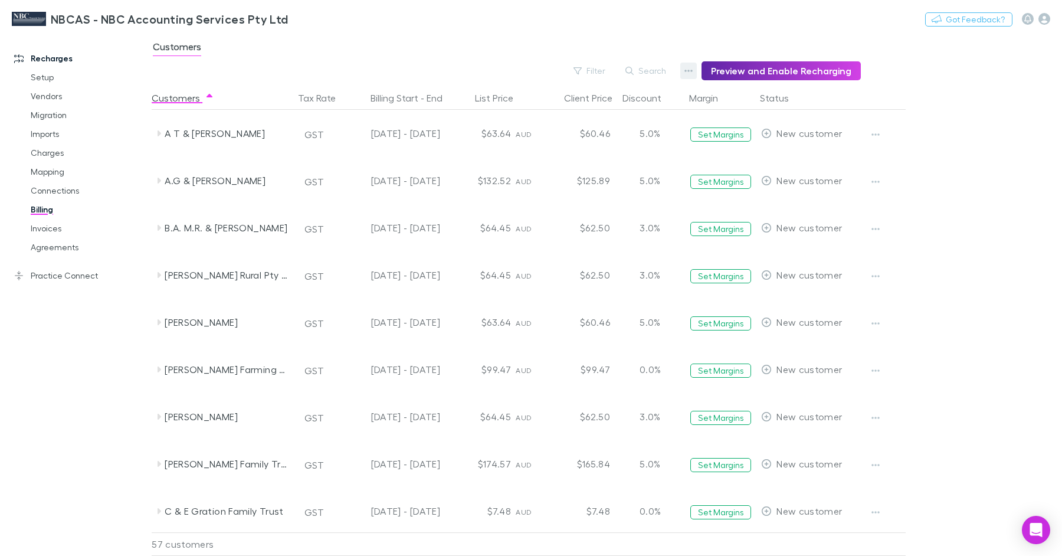
click at [692, 70] on icon "button" at bounding box center [689, 70] width 8 height 9
click at [599, 109] on p "Discount Split" at bounding box center [621, 109] width 143 height 14
click at [92, 279] on link "Practice Connect" at bounding box center [75, 275] width 147 height 19
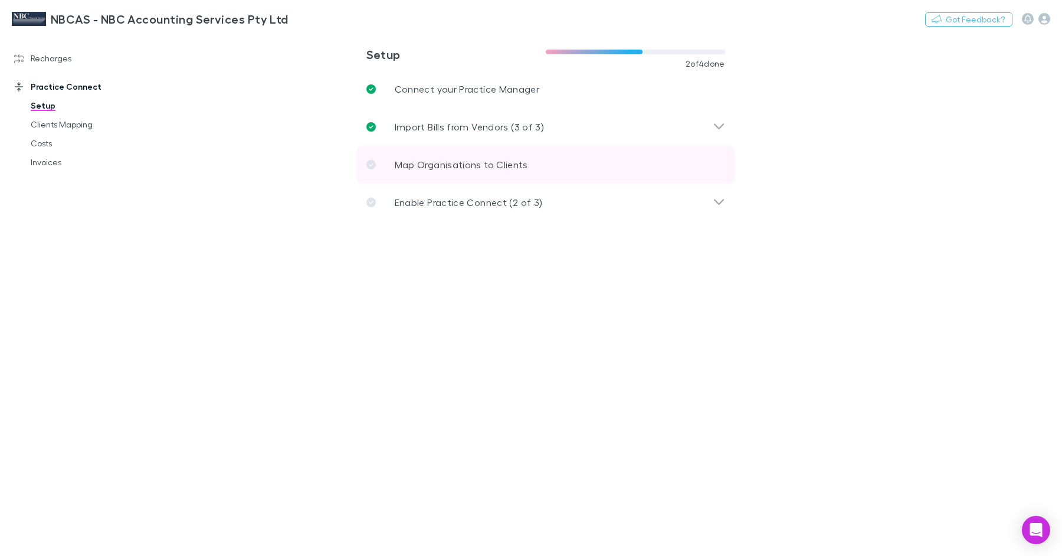
click at [470, 161] on p "Map Organisations to Clients" at bounding box center [461, 165] width 133 height 14
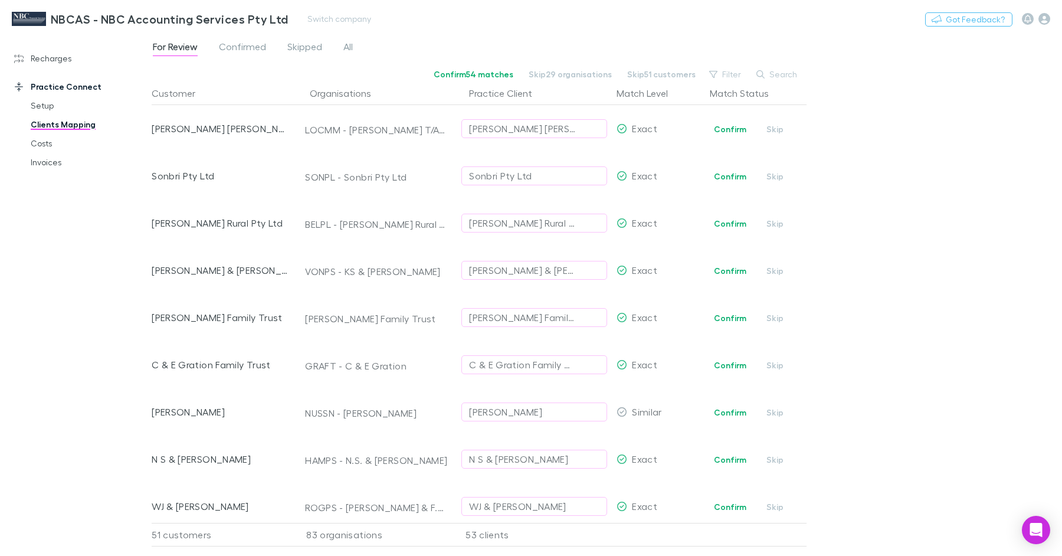
click at [224, 36] on div "NBCAS - NBC Accounting Services Pty Ltd Switch company Nothing Got Feedback?" at bounding box center [531, 19] width 1062 height 38
click at [228, 48] on span "Confirmed" at bounding box center [242, 48] width 47 height 15
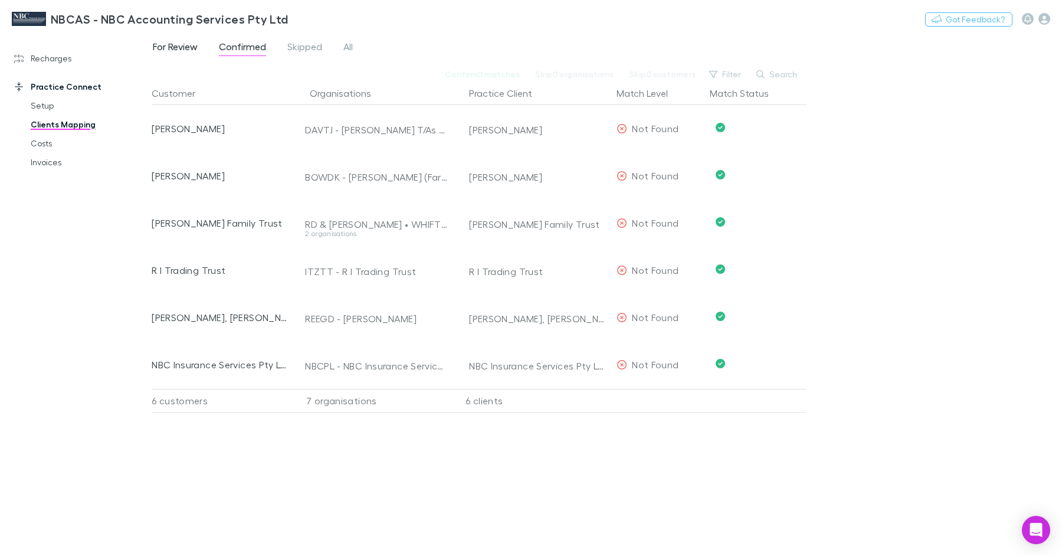
click at [189, 47] on span "For Review" at bounding box center [175, 48] width 45 height 15
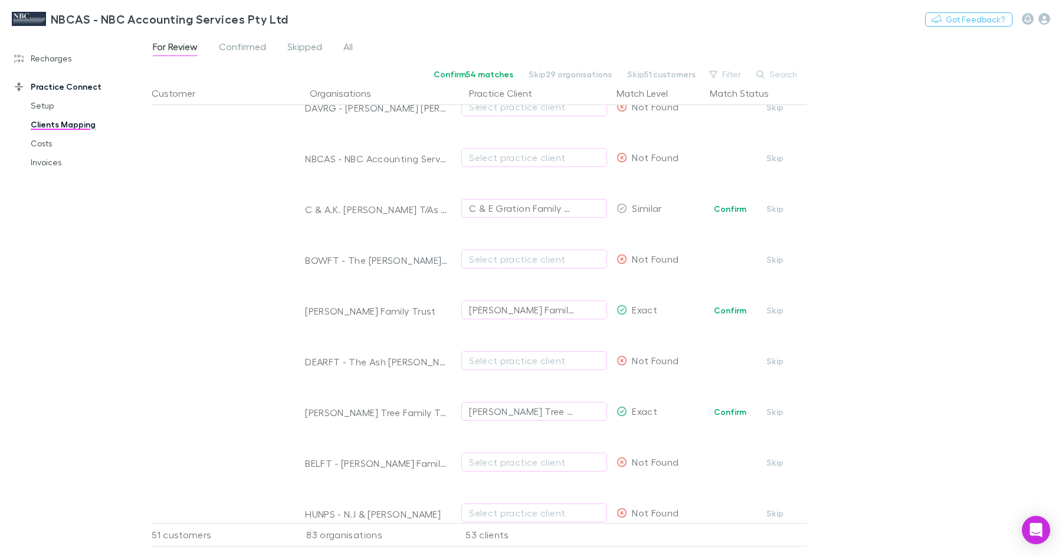
scroll to position [3472, 0]
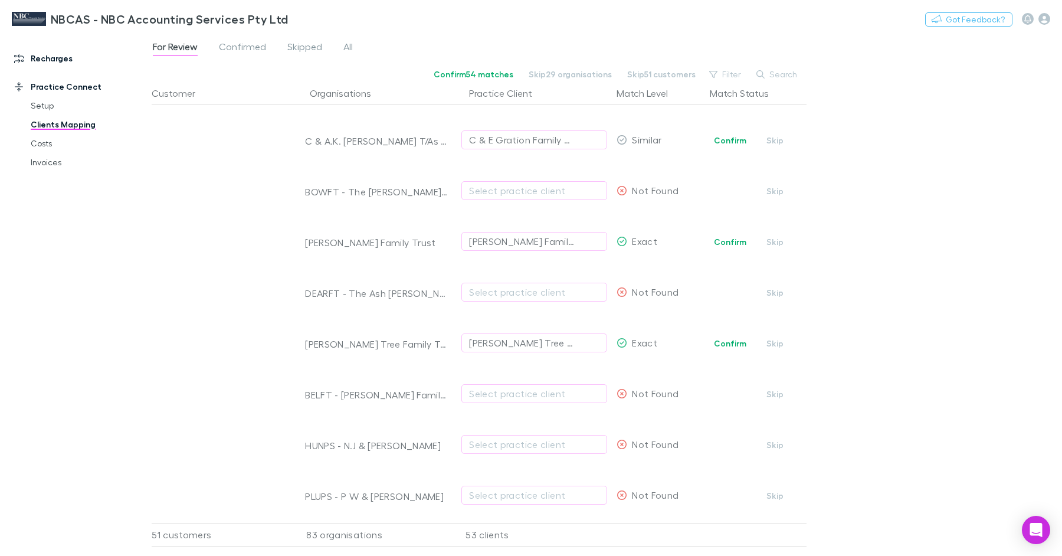
click at [59, 58] on link "Recharges" at bounding box center [75, 58] width 147 height 19
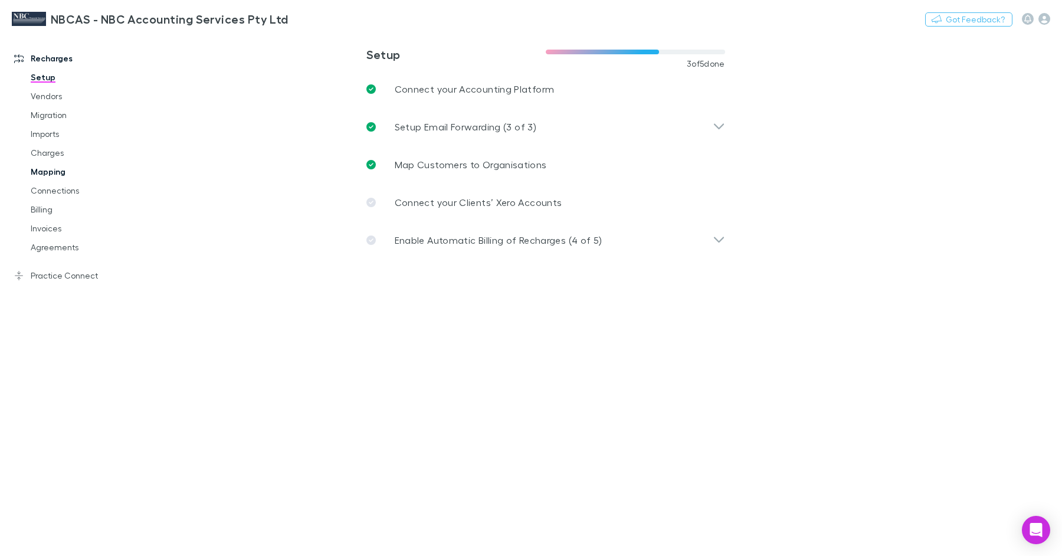
click at [73, 169] on link "Mapping" at bounding box center [84, 171] width 130 height 19
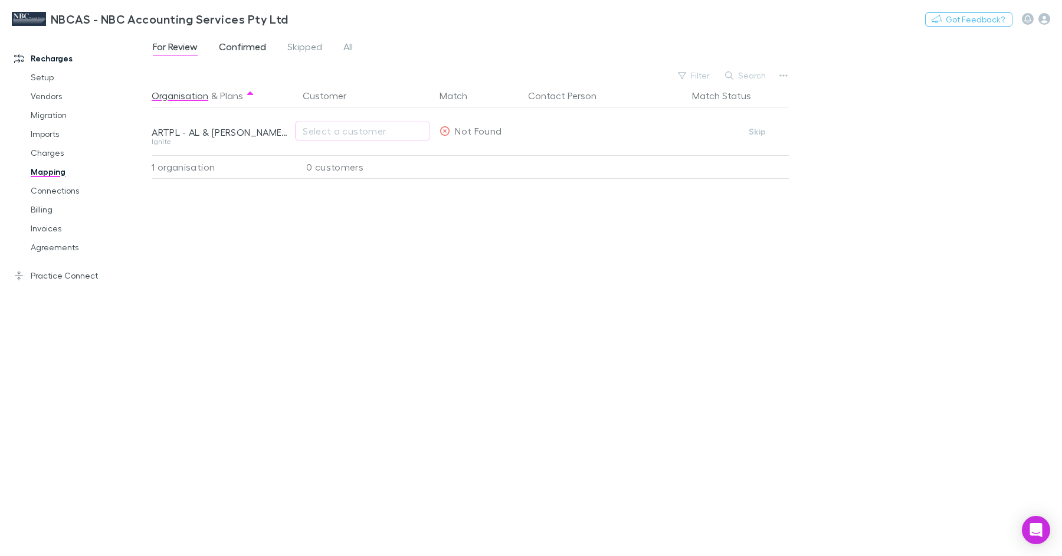
click at [249, 45] on span "Confirmed" at bounding box center [242, 48] width 47 height 15
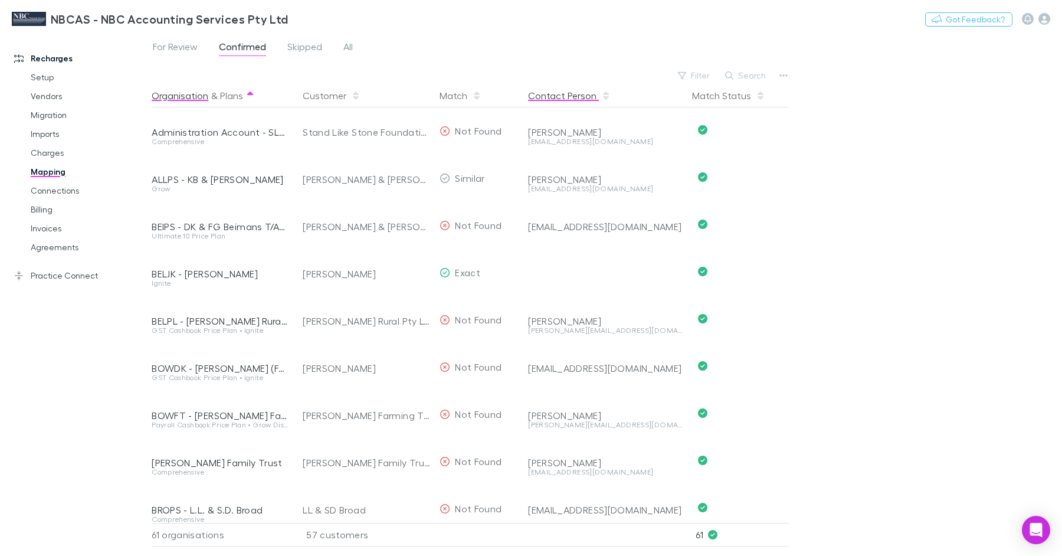
click at [569, 91] on button "Contact Person" at bounding box center [569, 96] width 83 height 24
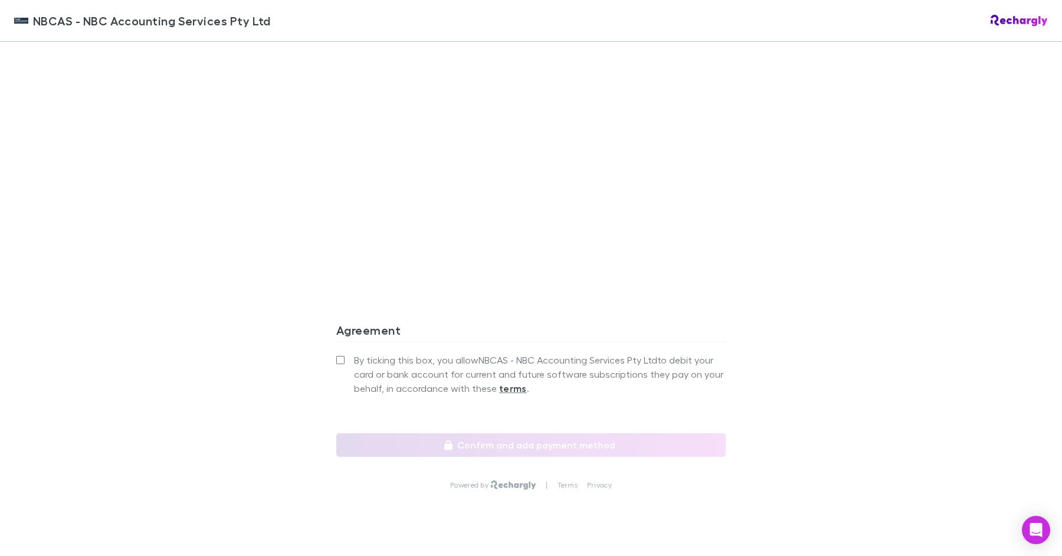
scroll to position [970, 0]
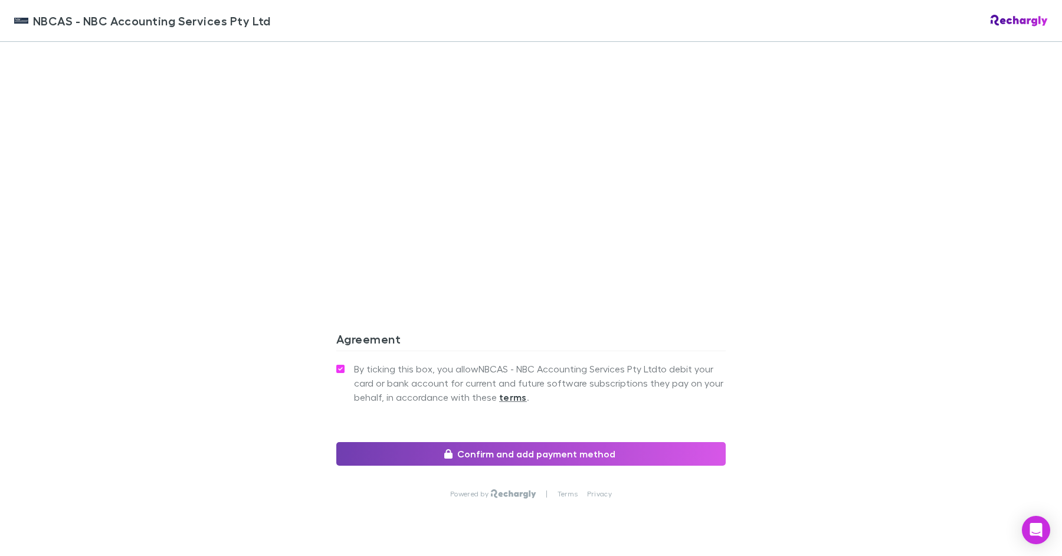
click at [436, 442] on button "Confirm and add payment method" at bounding box center [531, 454] width 390 height 24
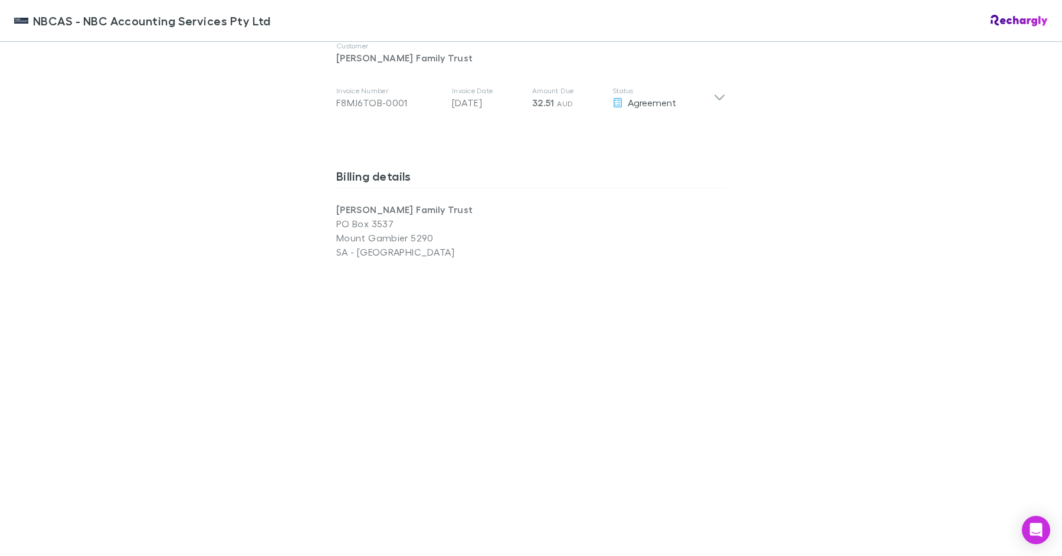
scroll to position [979, 0]
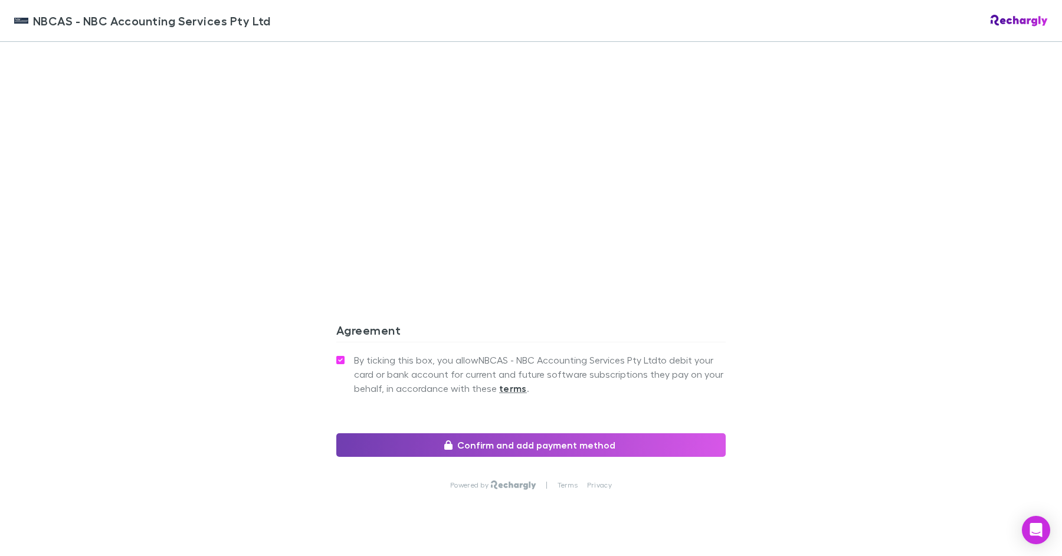
click at [408, 433] on button "Confirm and add payment method" at bounding box center [531, 445] width 390 height 24
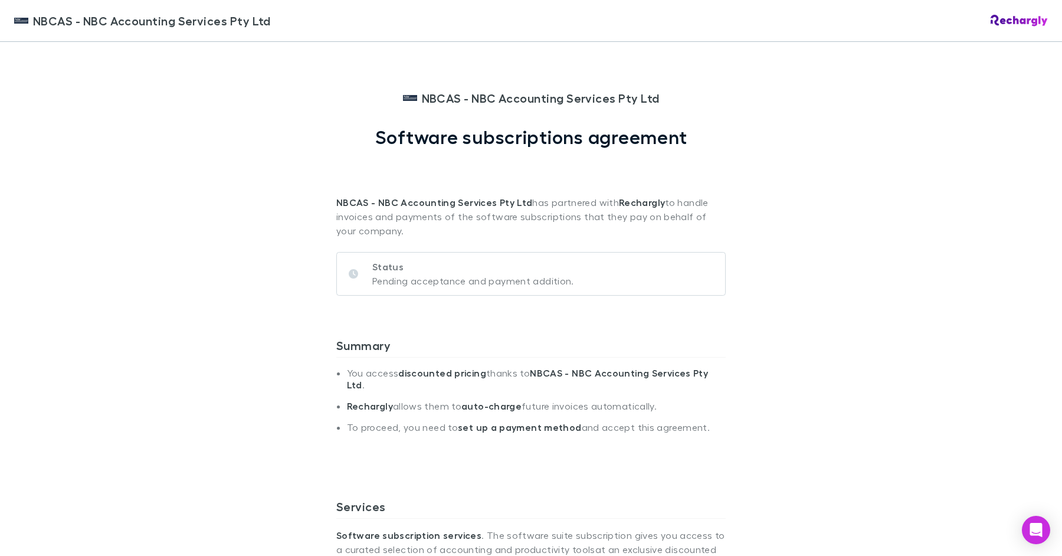
scroll to position [979, 0]
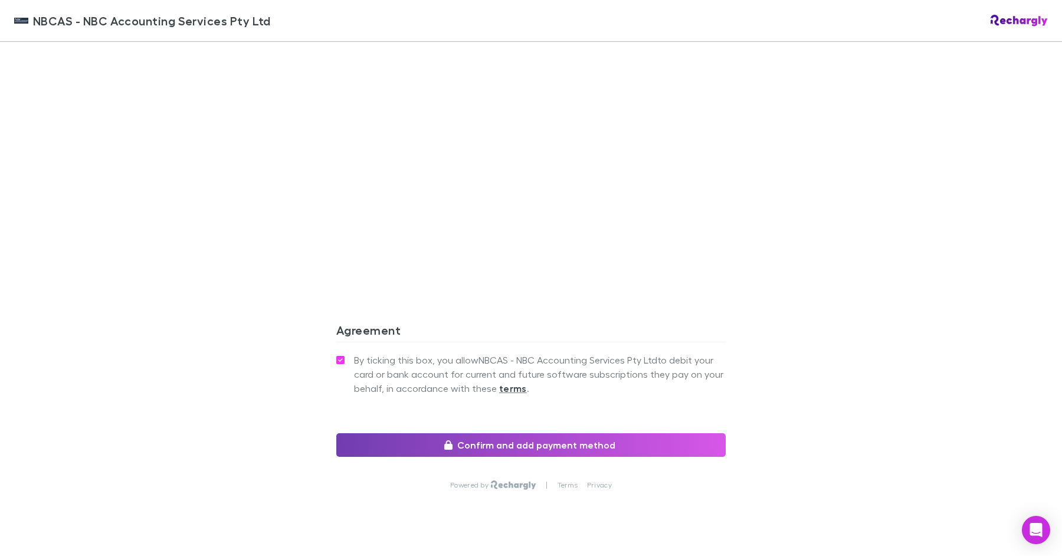
click at [436, 433] on button "Confirm and add payment method" at bounding box center [531, 445] width 390 height 24
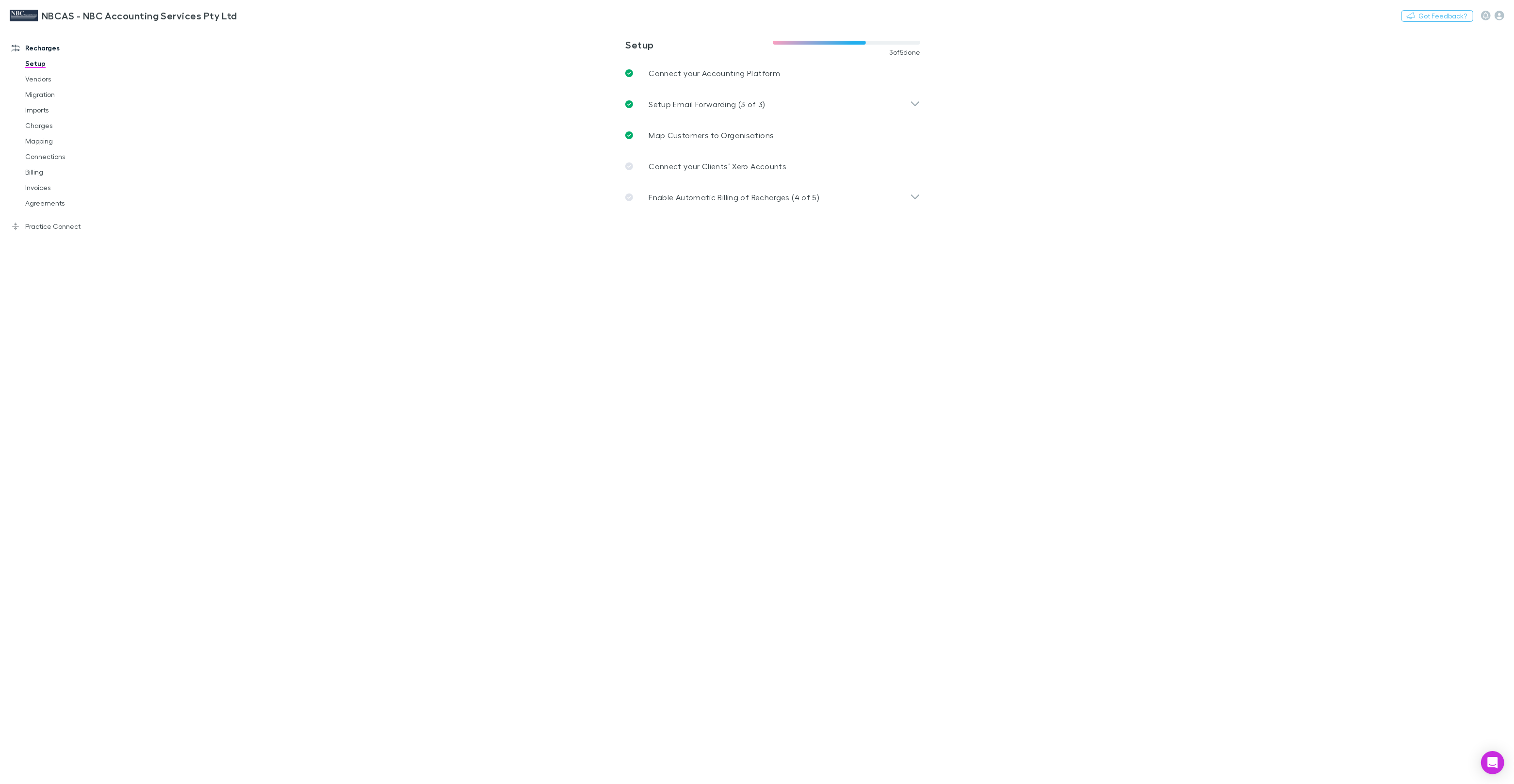
drag, startPoint x: 56, startPoint y: 78, endPoint x: 77, endPoint y: 70, distance: 22.5
click at [56, 78] on link "Vendors" at bounding box center [73, 79] width 115 height 16
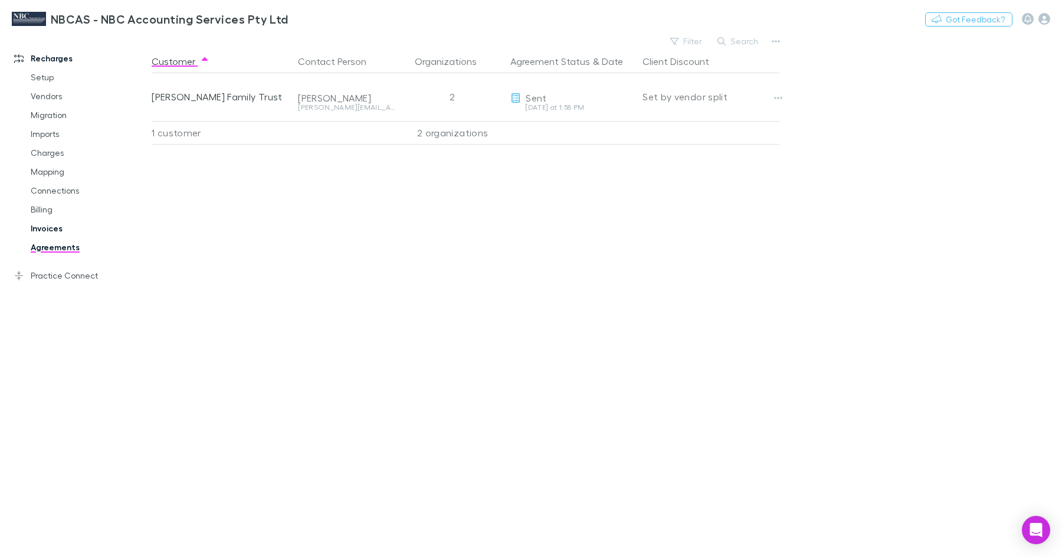
click at [61, 228] on link "Invoices" at bounding box center [84, 228] width 130 height 19
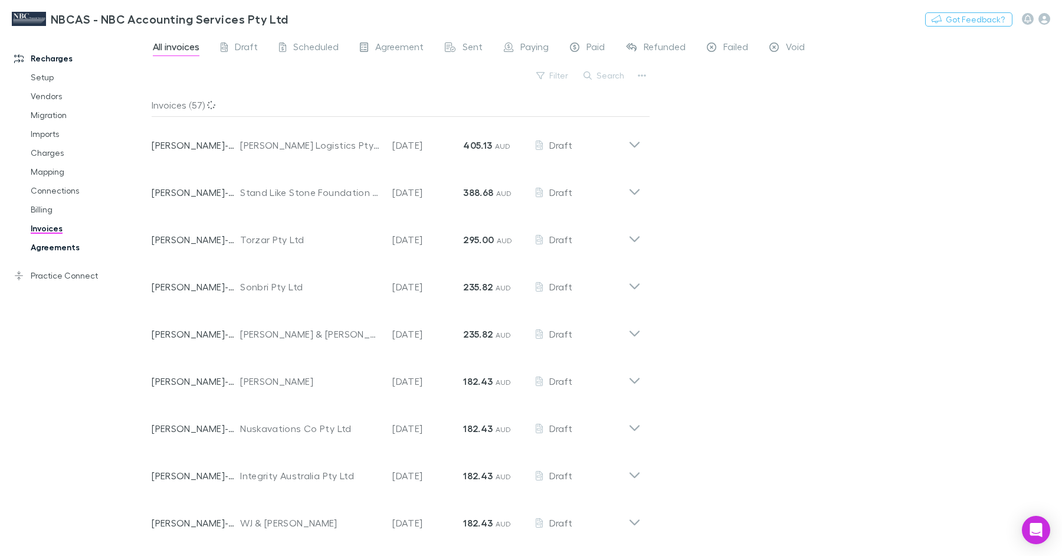
click at [55, 249] on link "Agreements" at bounding box center [84, 247] width 130 height 19
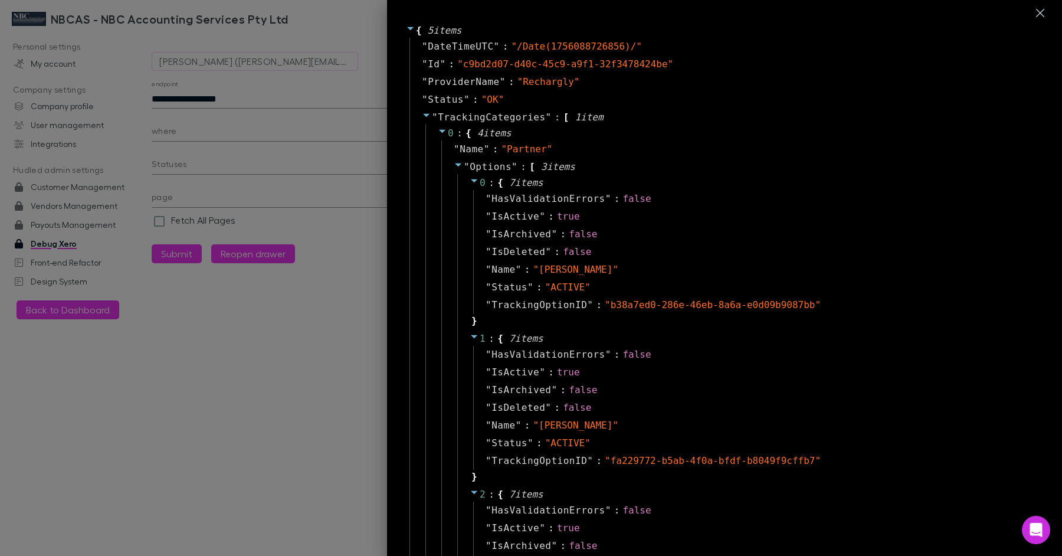
select select "****"
drag, startPoint x: 315, startPoint y: 16, endPoint x: 217, endPoint y: 48, distance: 102.5
click at [315, 16] on div at bounding box center [531, 278] width 1062 height 556
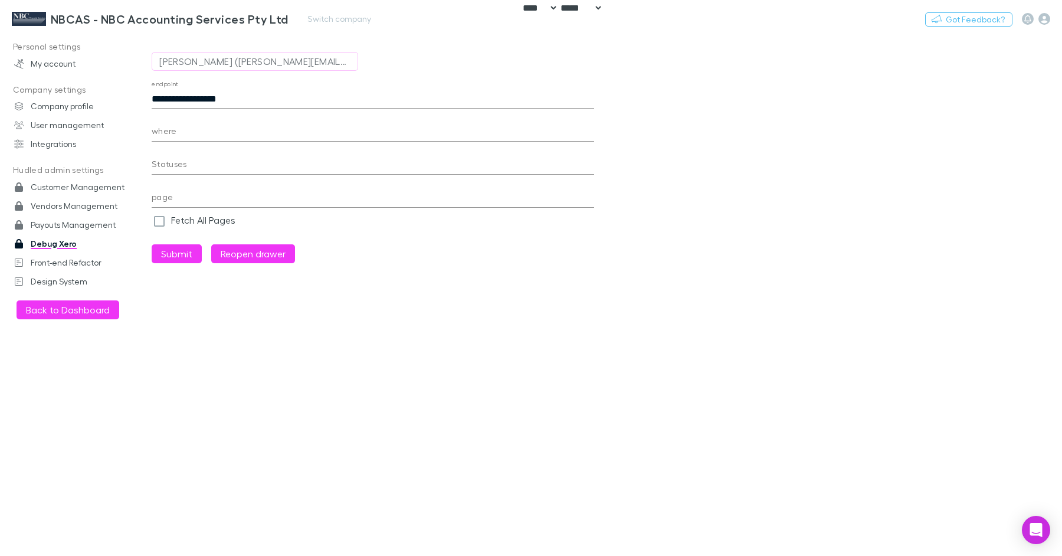
click at [114, 14] on h3 "NBCAS - NBC Accounting Services Pty Ltd" at bounding box center [170, 19] width 238 height 14
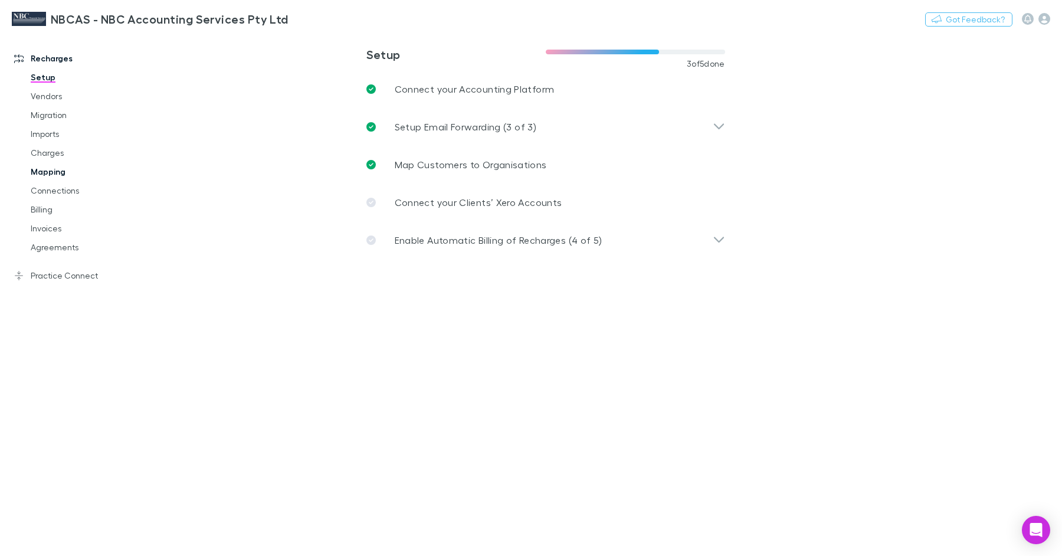
click at [52, 175] on link "Mapping" at bounding box center [84, 171] width 130 height 19
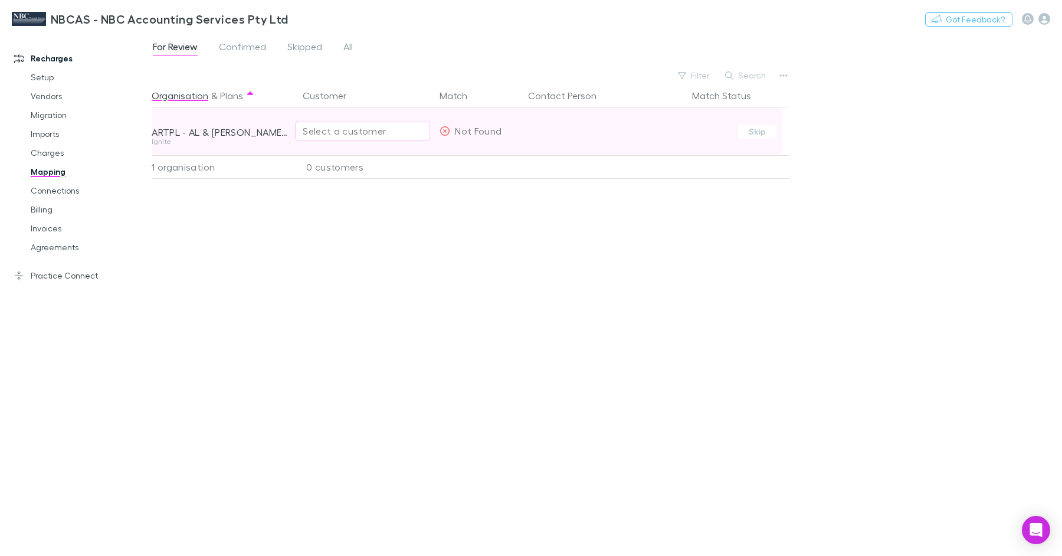
click at [330, 128] on div "Select a customer" at bounding box center [363, 131] width 120 height 14
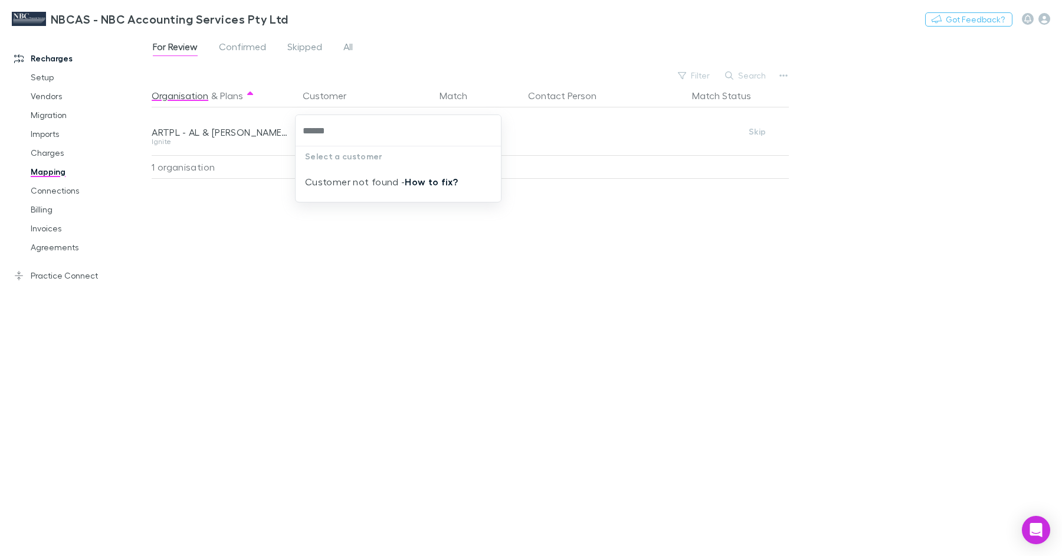
click at [439, 181] on link "How to fix?" at bounding box center [431, 182] width 53 height 12
type input "******"
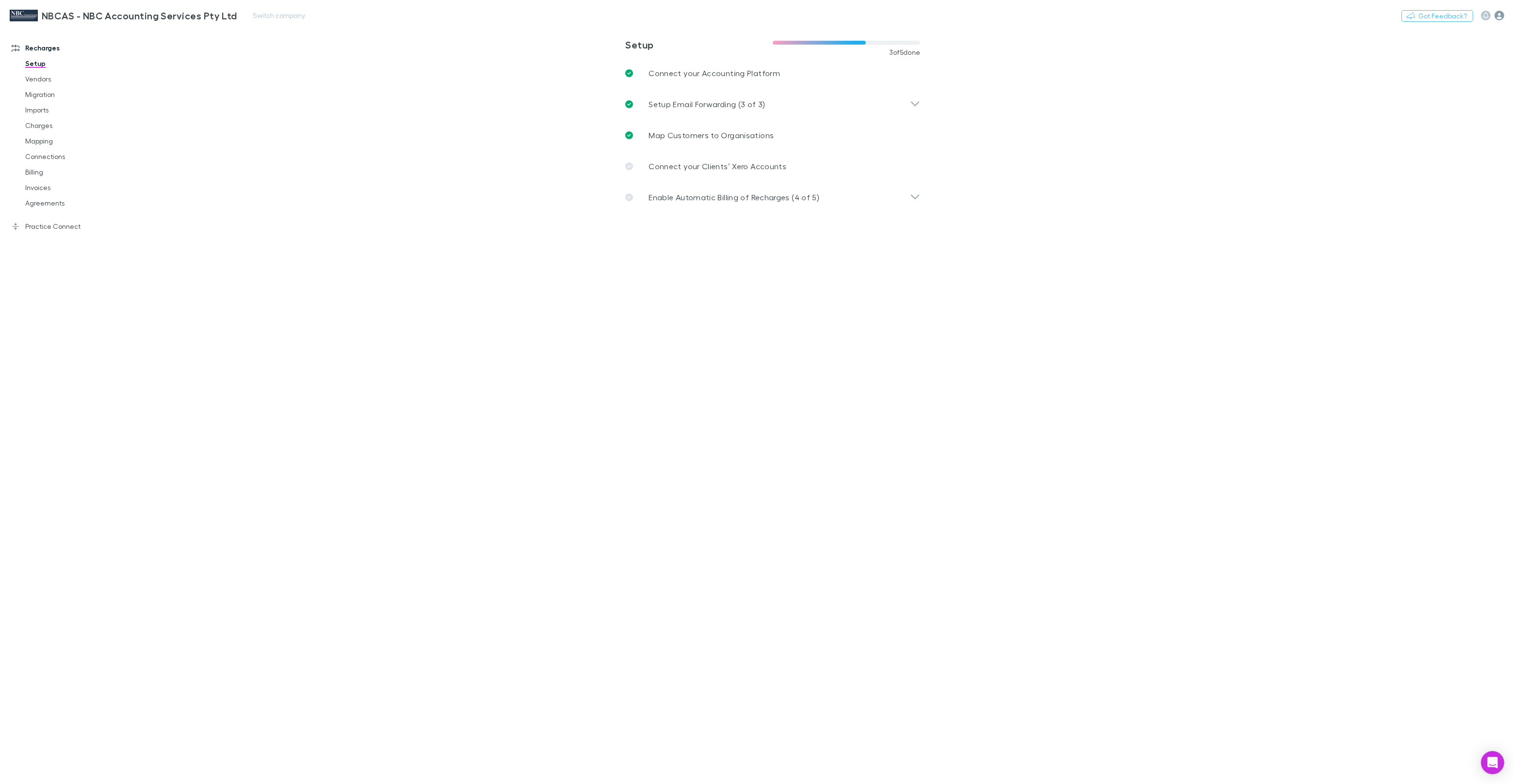
click at [1503, 17] on icon "button" at bounding box center [1500, 16] width 10 height 10
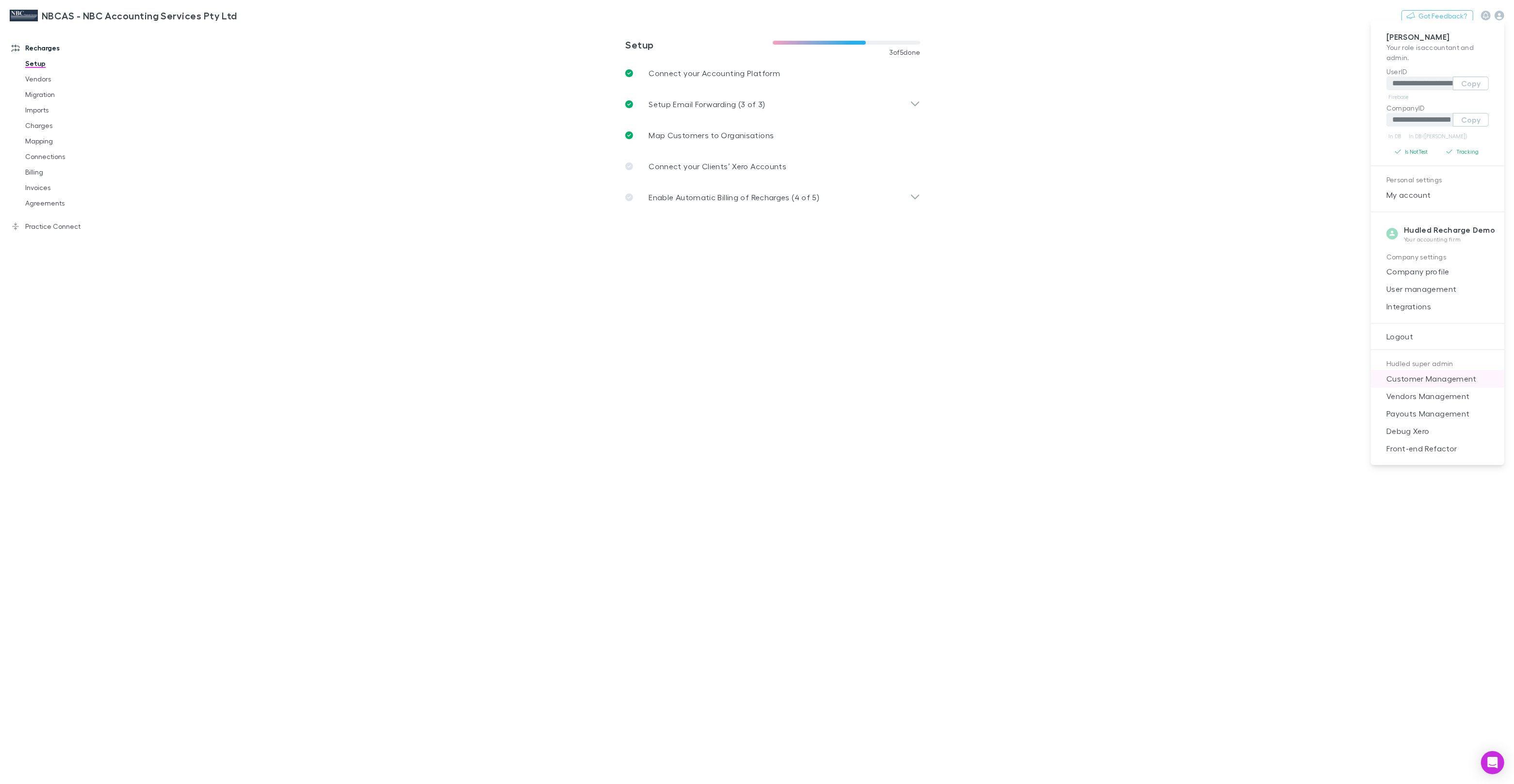
click at [1439, 382] on span "Customer Management" at bounding box center [1438, 379] width 118 height 12
select select "****"
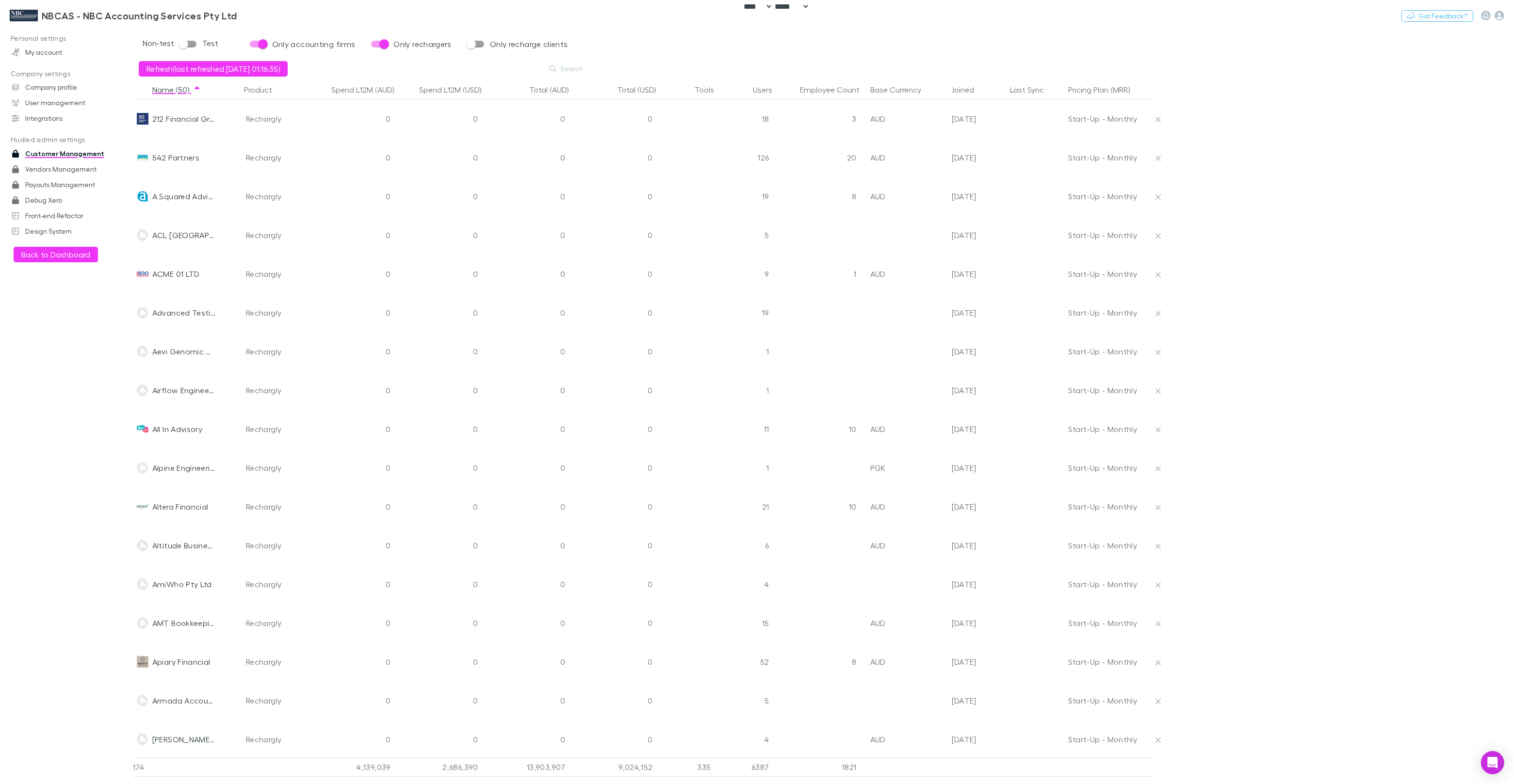
click at [564, 63] on button "Search" at bounding box center [567, 69] width 44 height 12
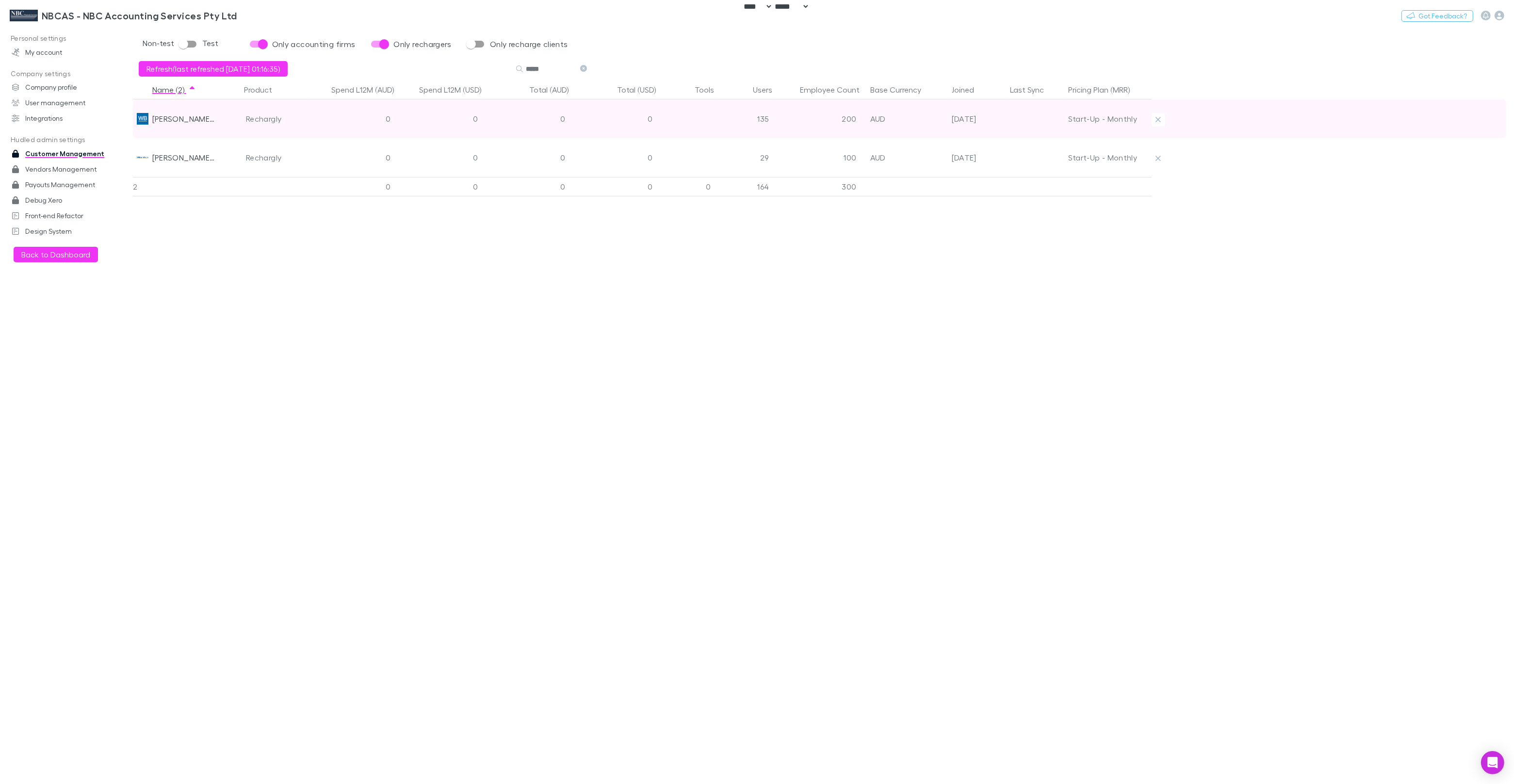
type input "*****"
click at [219, 115] on div "William Buck (Vic) Pty Ltd" at bounding box center [177, 118] width 87 height 39
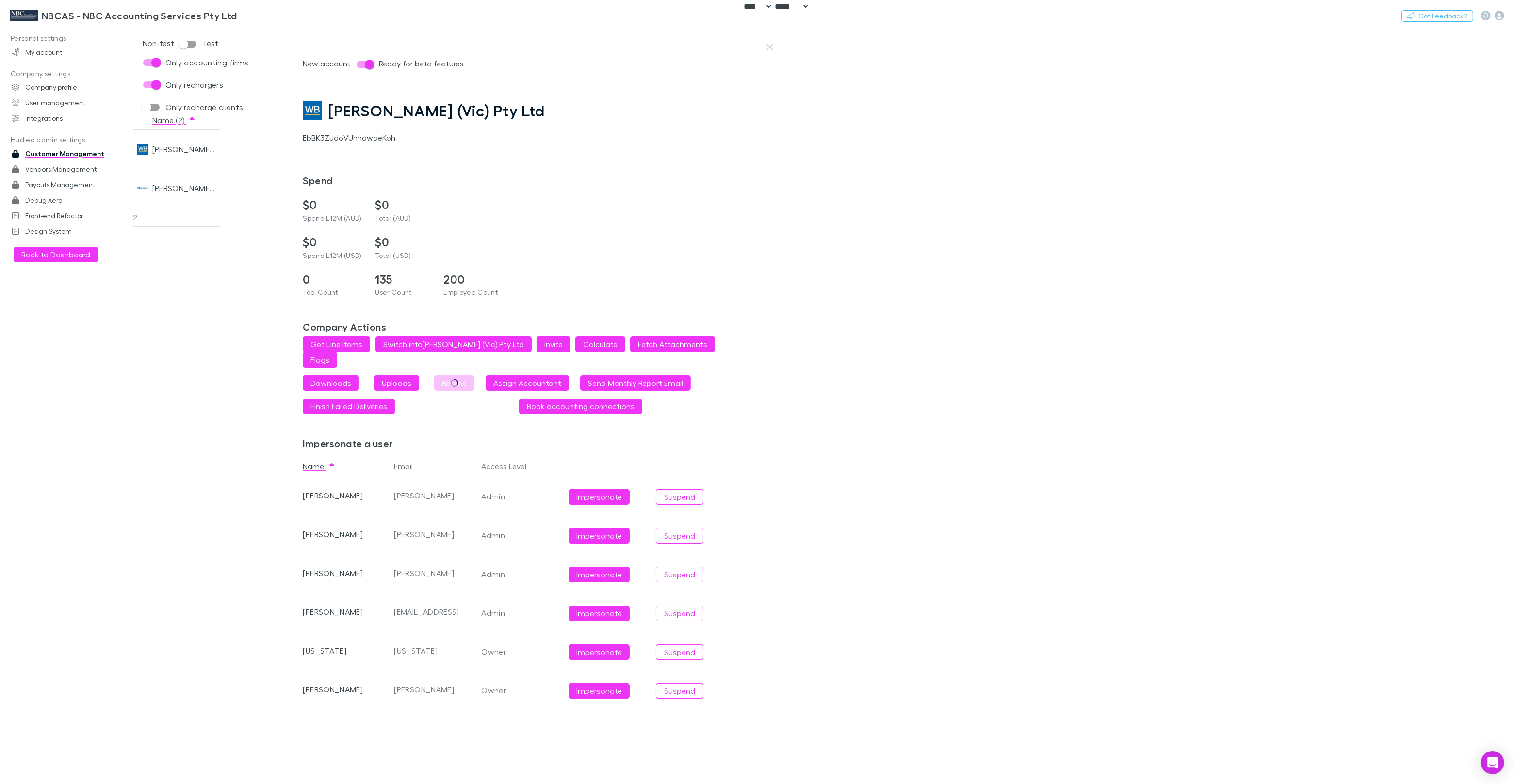
click at [364, 118] on h1 "William Buck (Vic) Pty Ltd" at bounding box center [436, 110] width 217 height 18
click at [364, 138] on div "EbBK3ZudoVUhhawaeKoh" at bounding box center [540, 138] width 475 height 12
click at [247, 19] on button "Switch company" at bounding box center [279, 16] width 64 height 12
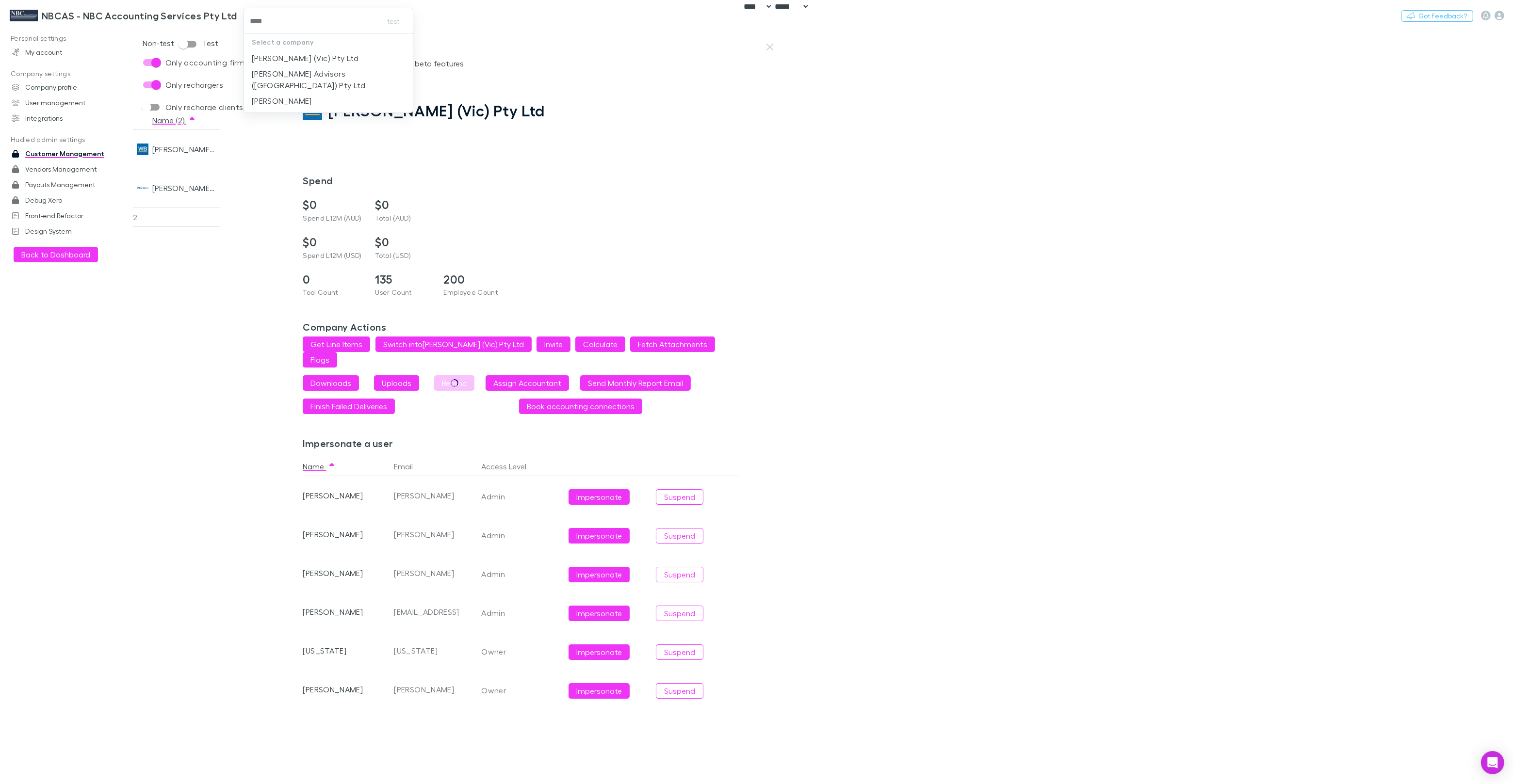
type input "*****"
click at [329, 55] on p "William Buck (Vic) Pty Ltd" at bounding box center [305, 58] width 107 height 12
click at [92, 16] on h3 "William Buck (Vic) Pty Ltd" at bounding box center [94, 16] width 136 height 12
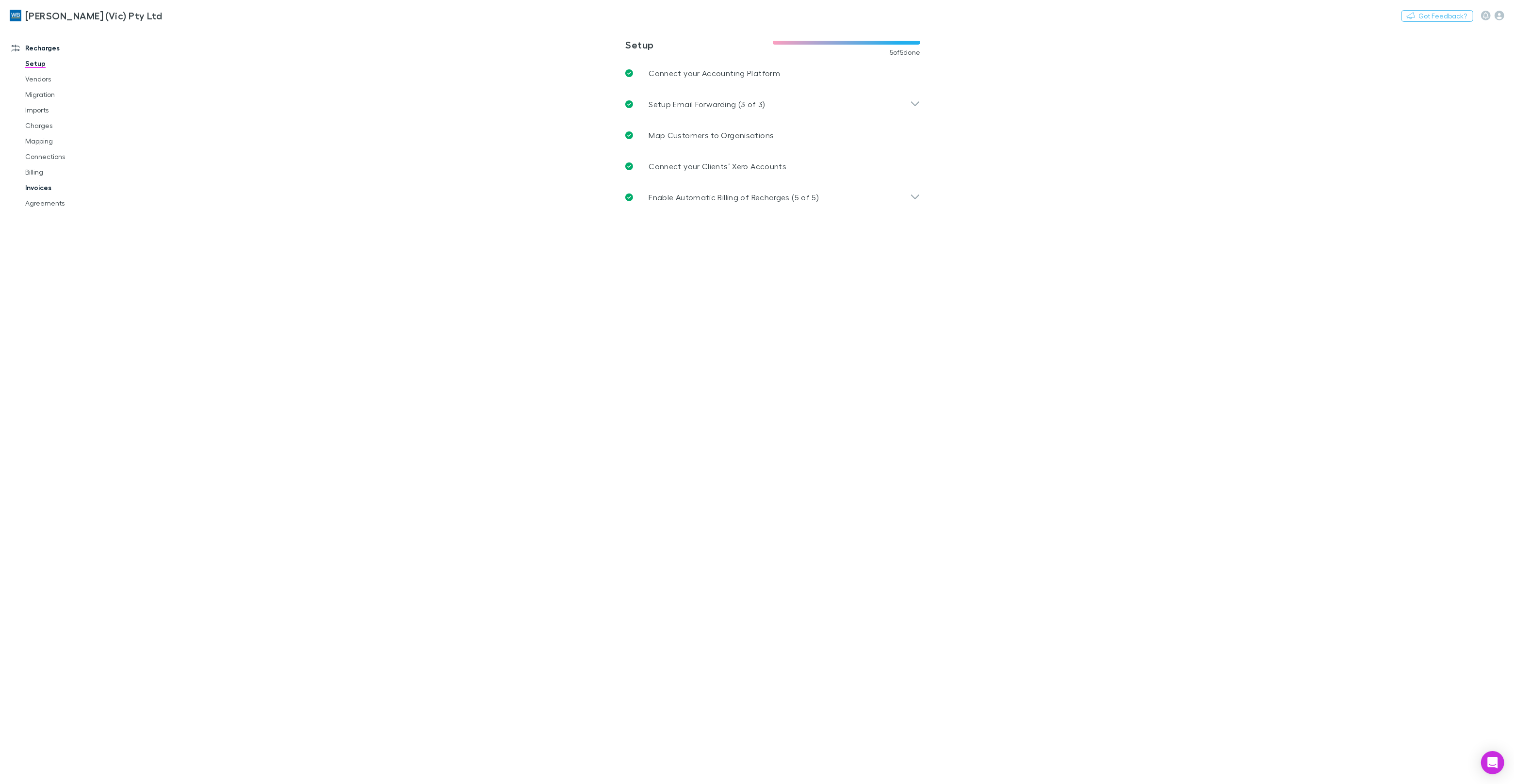
click at [44, 187] on link "Invoices" at bounding box center [73, 187] width 115 height 16
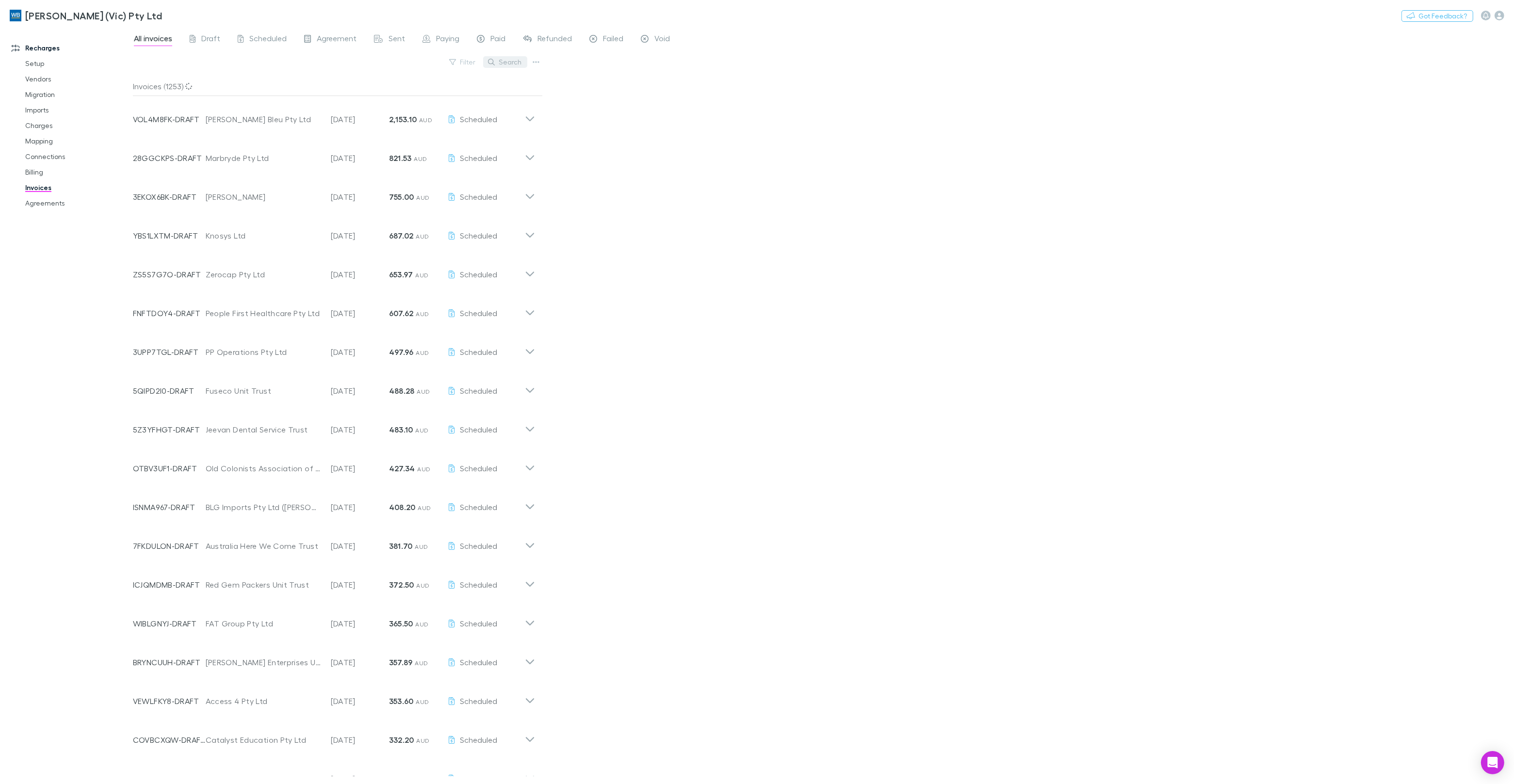
click at [500, 62] on button "Search" at bounding box center [505, 62] width 44 height 12
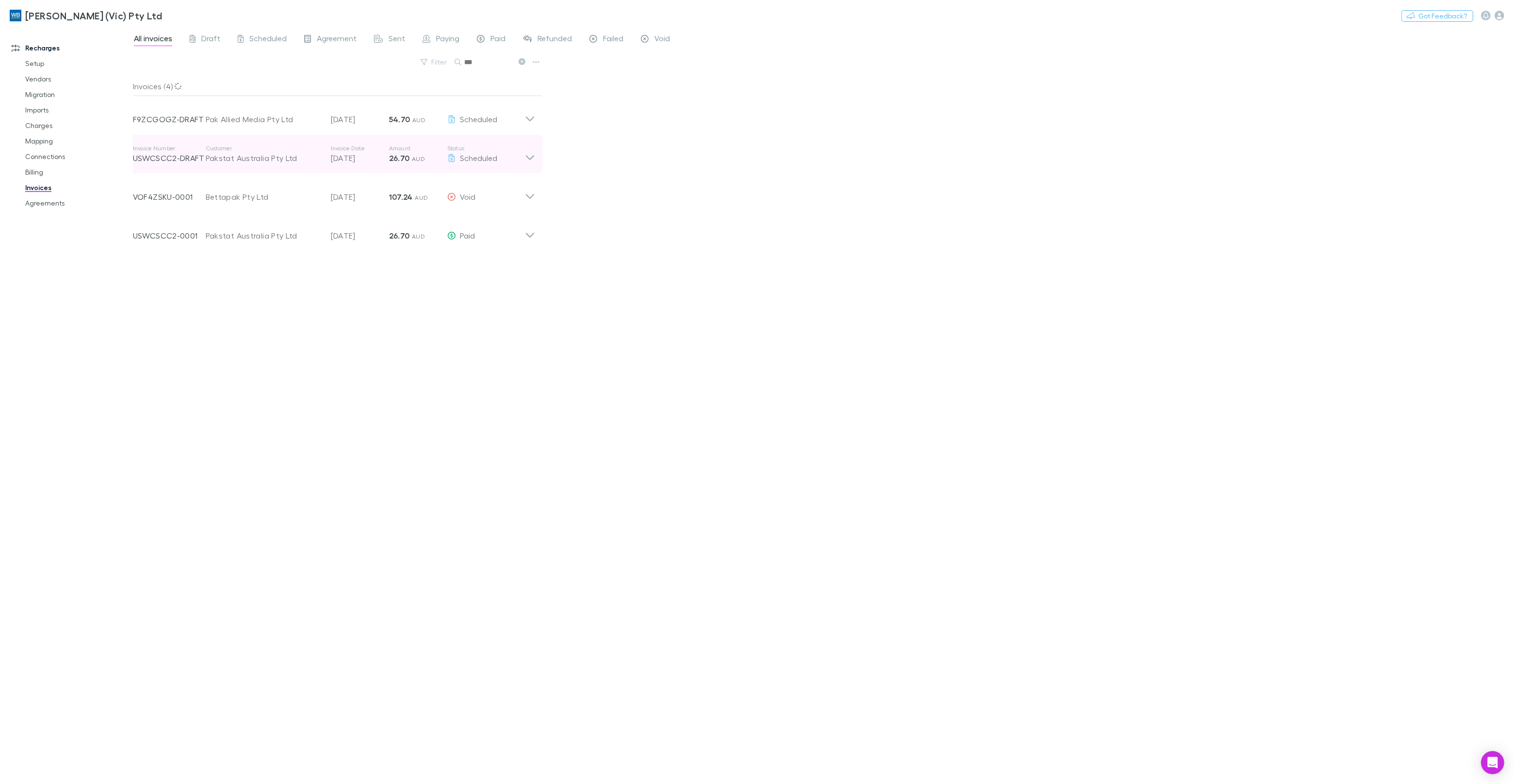
type input "***"
click at [216, 116] on div "Pak Allied Media Pty Ltd" at bounding box center [263, 119] width 115 height 12
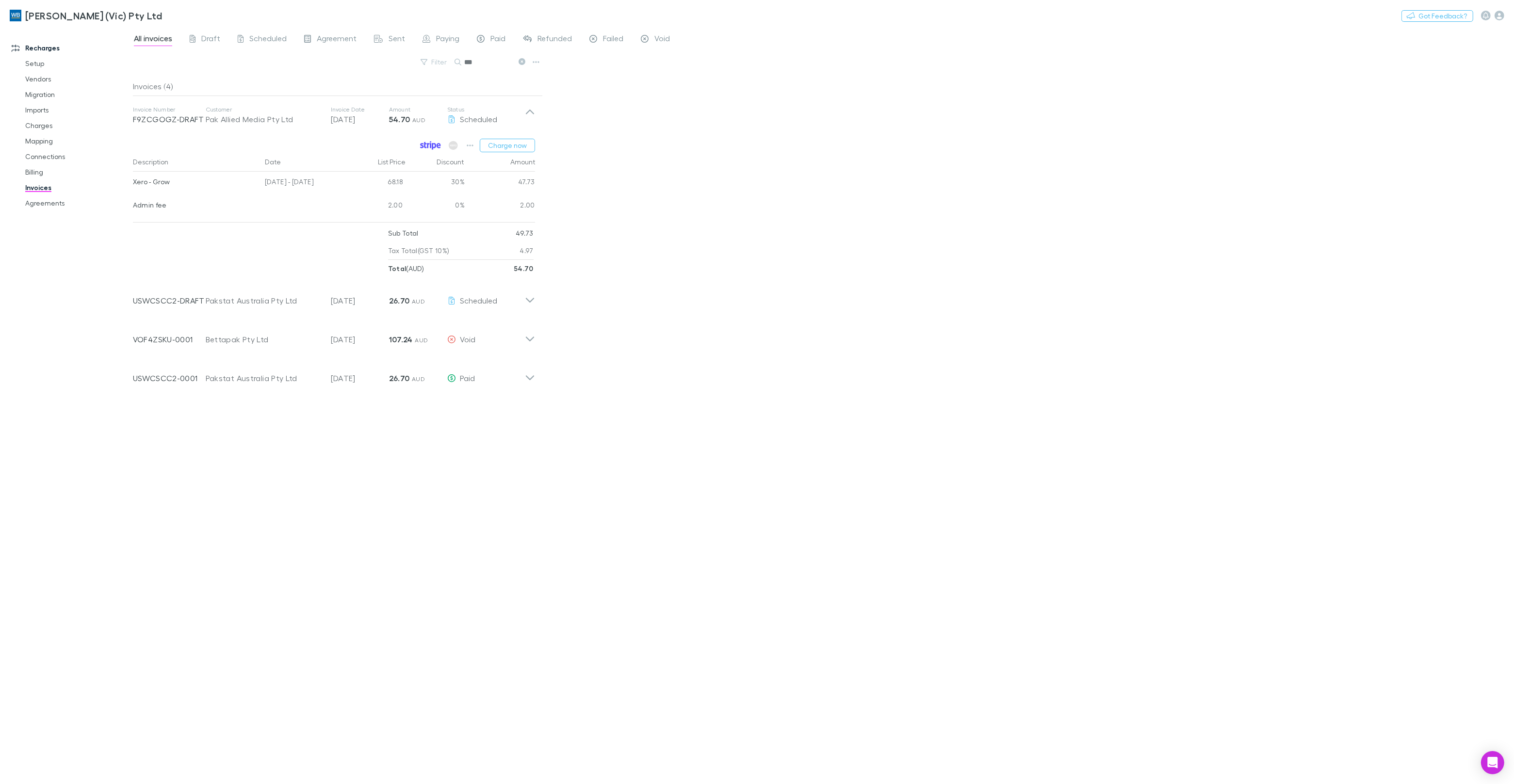
click at [436, 145] on icon at bounding box center [433, 146] width 4 height 7
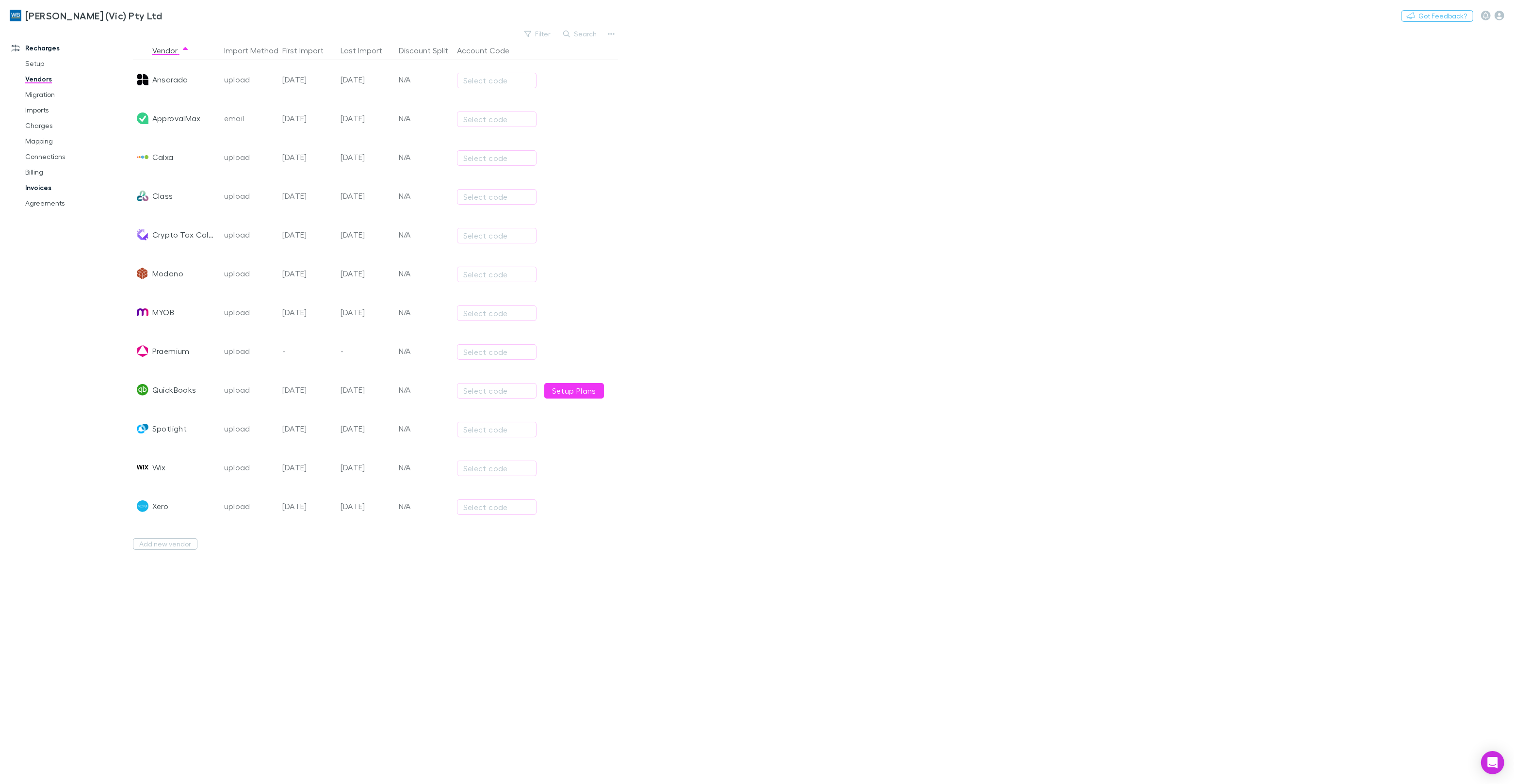
drag, startPoint x: 48, startPoint y: 189, endPoint x: 90, endPoint y: 190, distance: 42.0
click at [48, 189] on link "Invoices" at bounding box center [73, 187] width 115 height 16
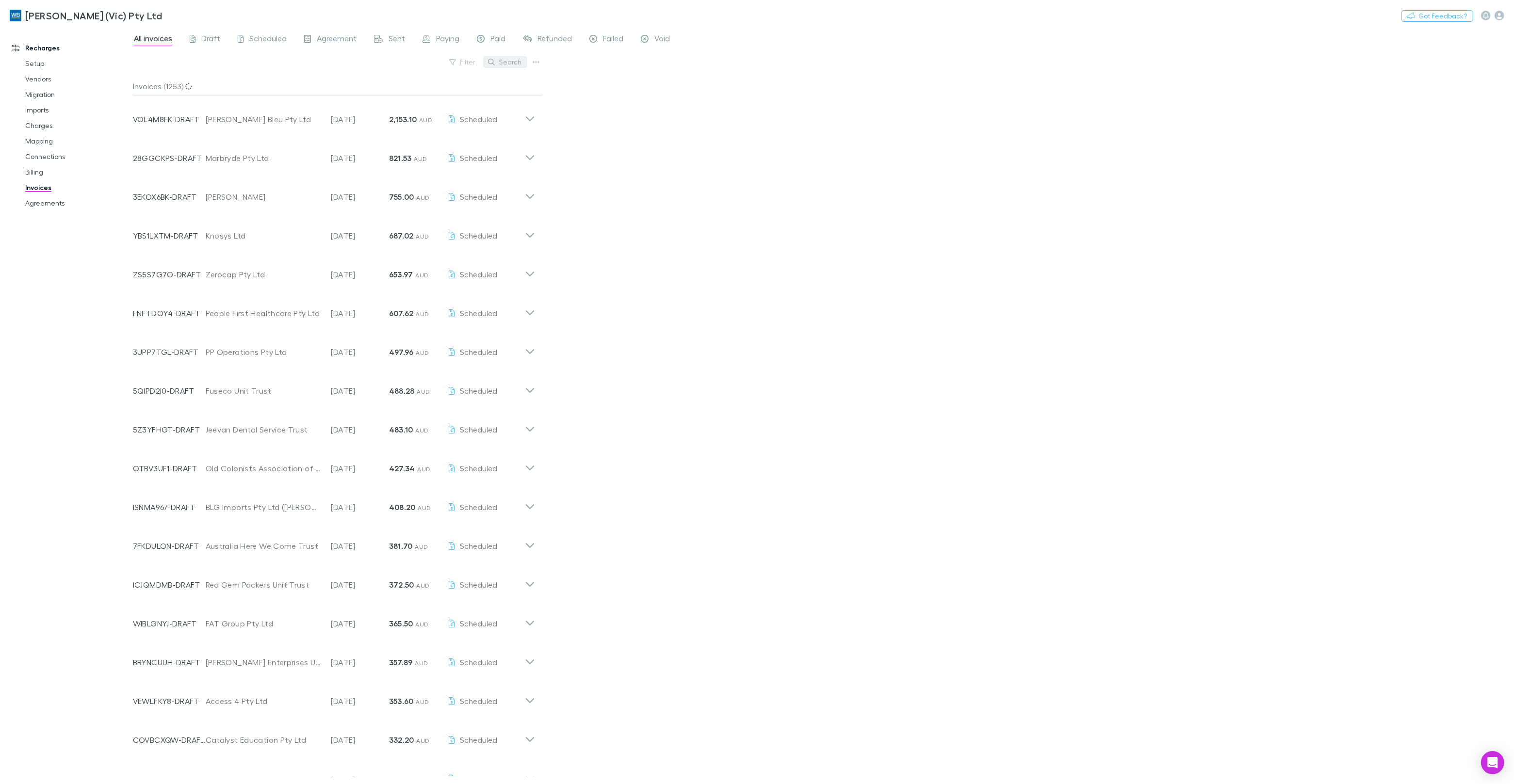
click at [502, 61] on button "Search" at bounding box center [505, 62] width 44 height 12
click at [436, 40] on span "Paying" at bounding box center [448, 39] width 23 height 12
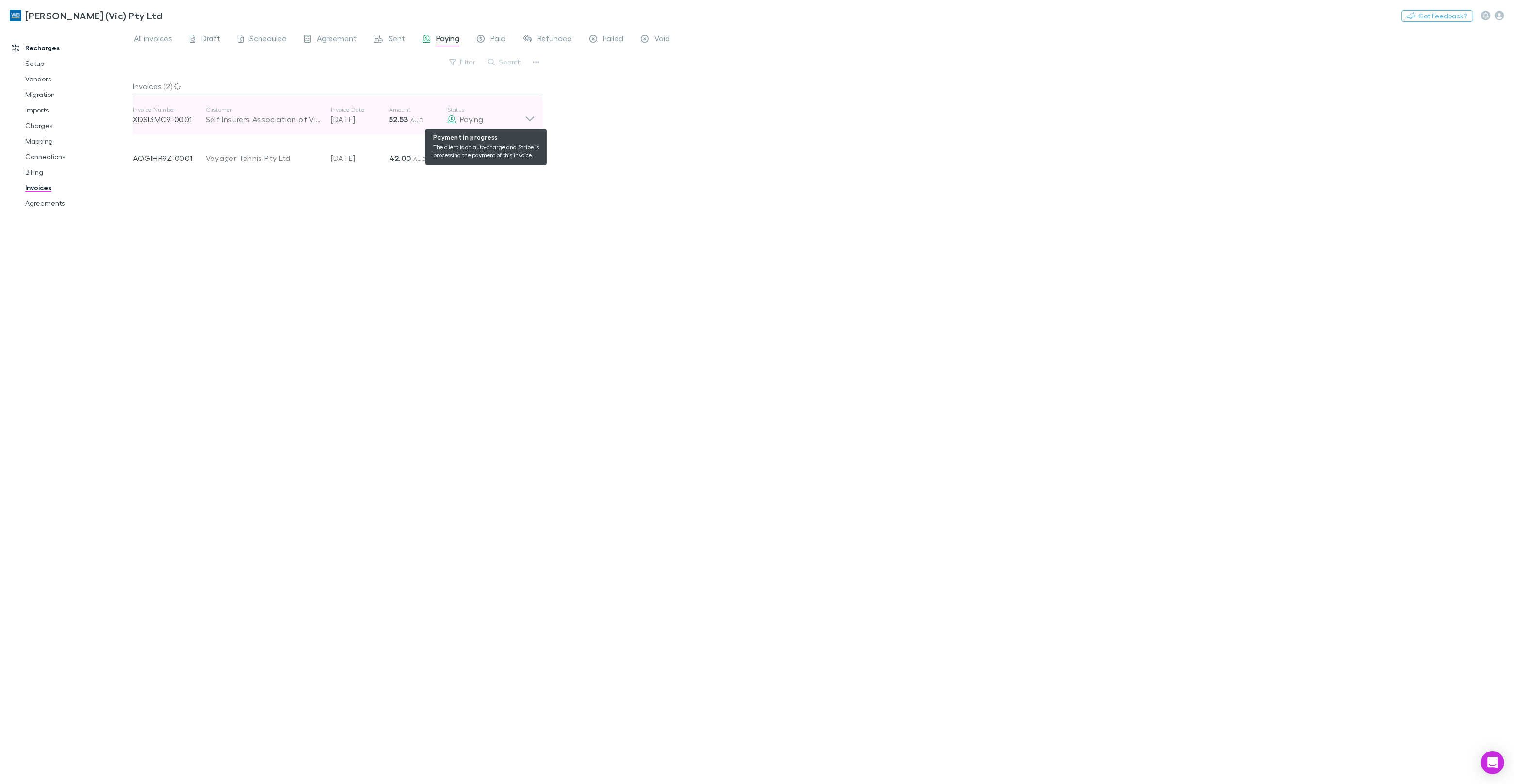
click at [480, 122] on span "Paying" at bounding box center [472, 118] width 23 height 9
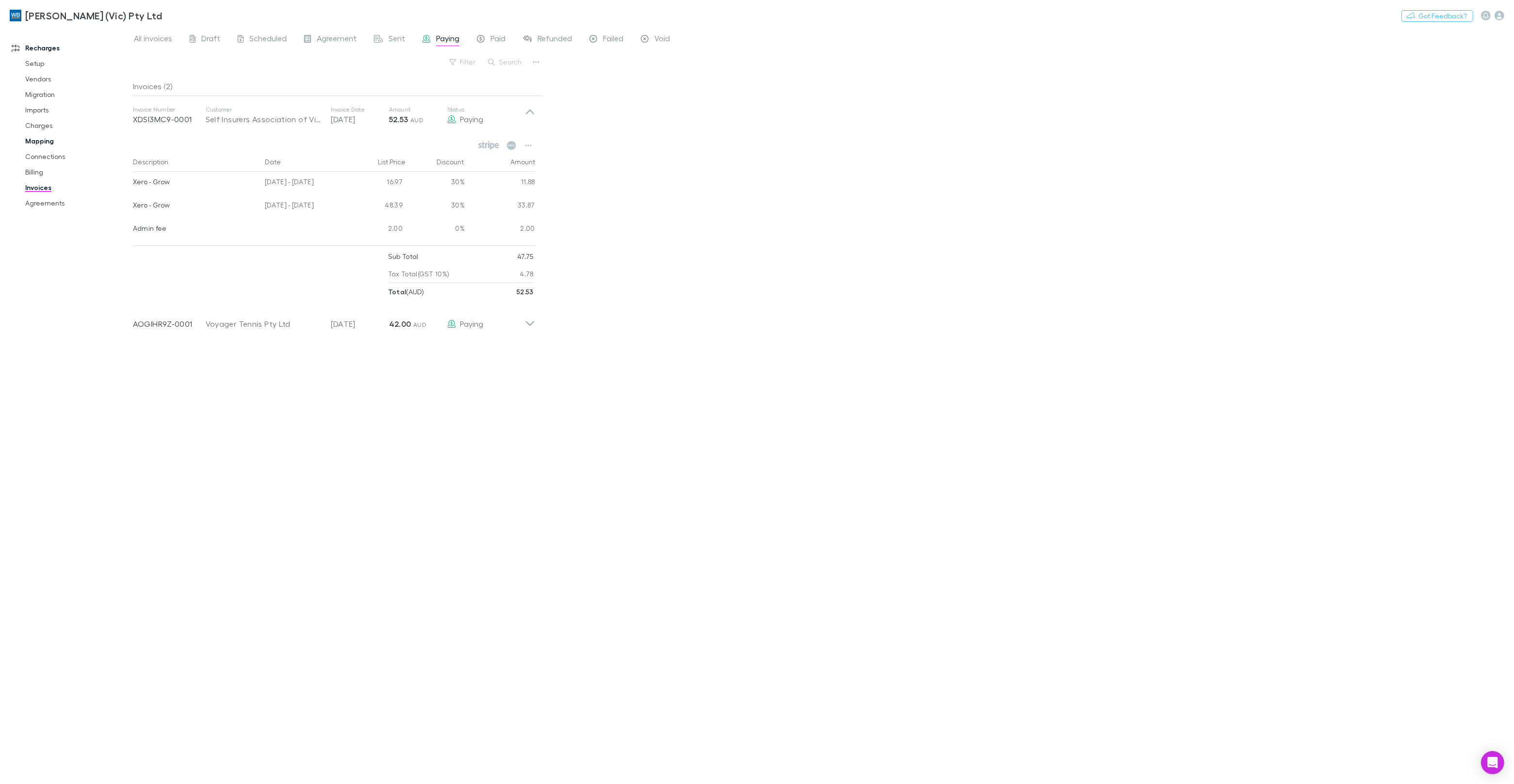
drag, startPoint x: 44, startPoint y: 129, endPoint x: 47, endPoint y: 135, distance: 6.7
click at [44, 129] on link "Charges" at bounding box center [73, 125] width 115 height 16
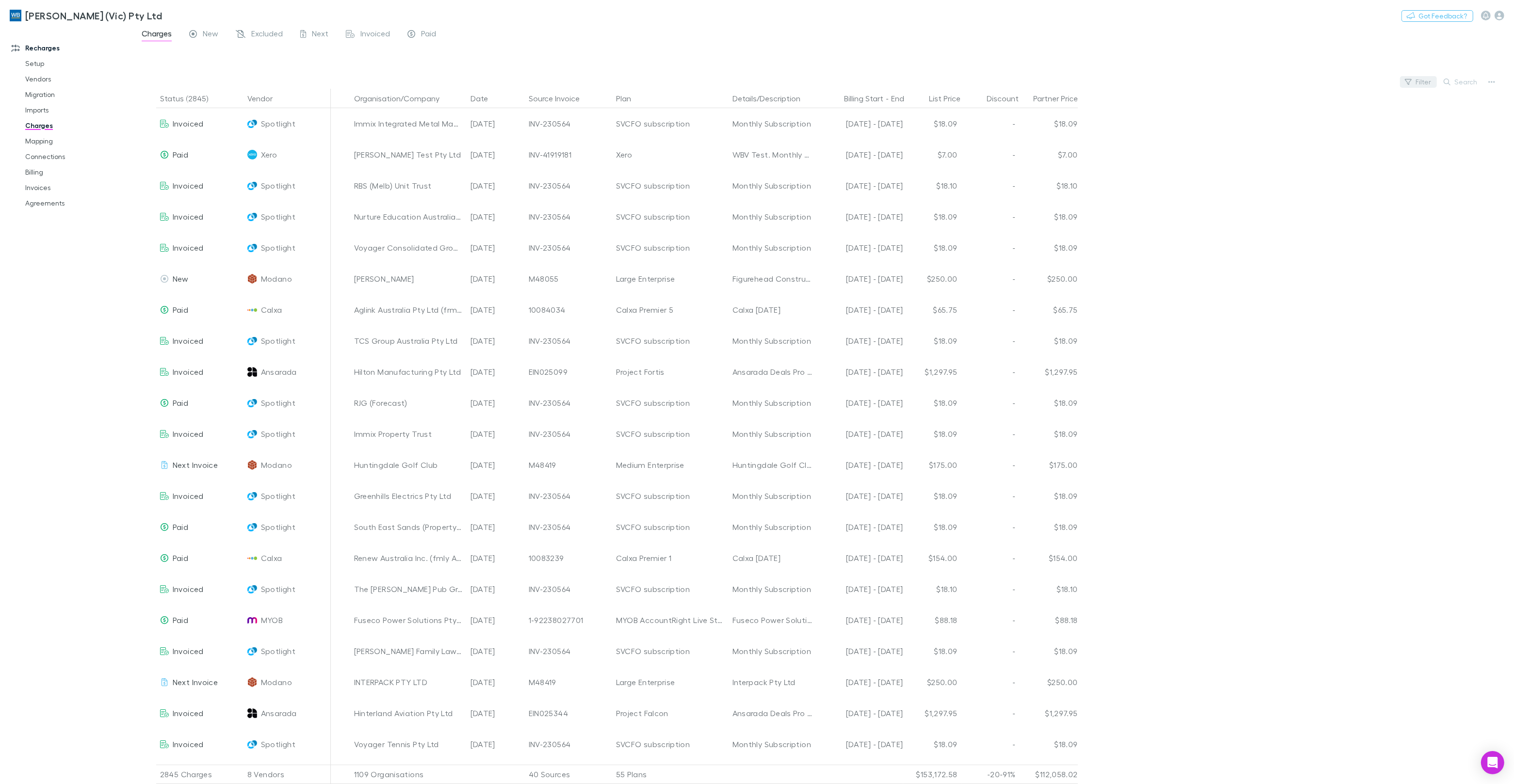
click at [1410, 80] on icon "button" at bounding box center [1408, 81] width 7 height 6
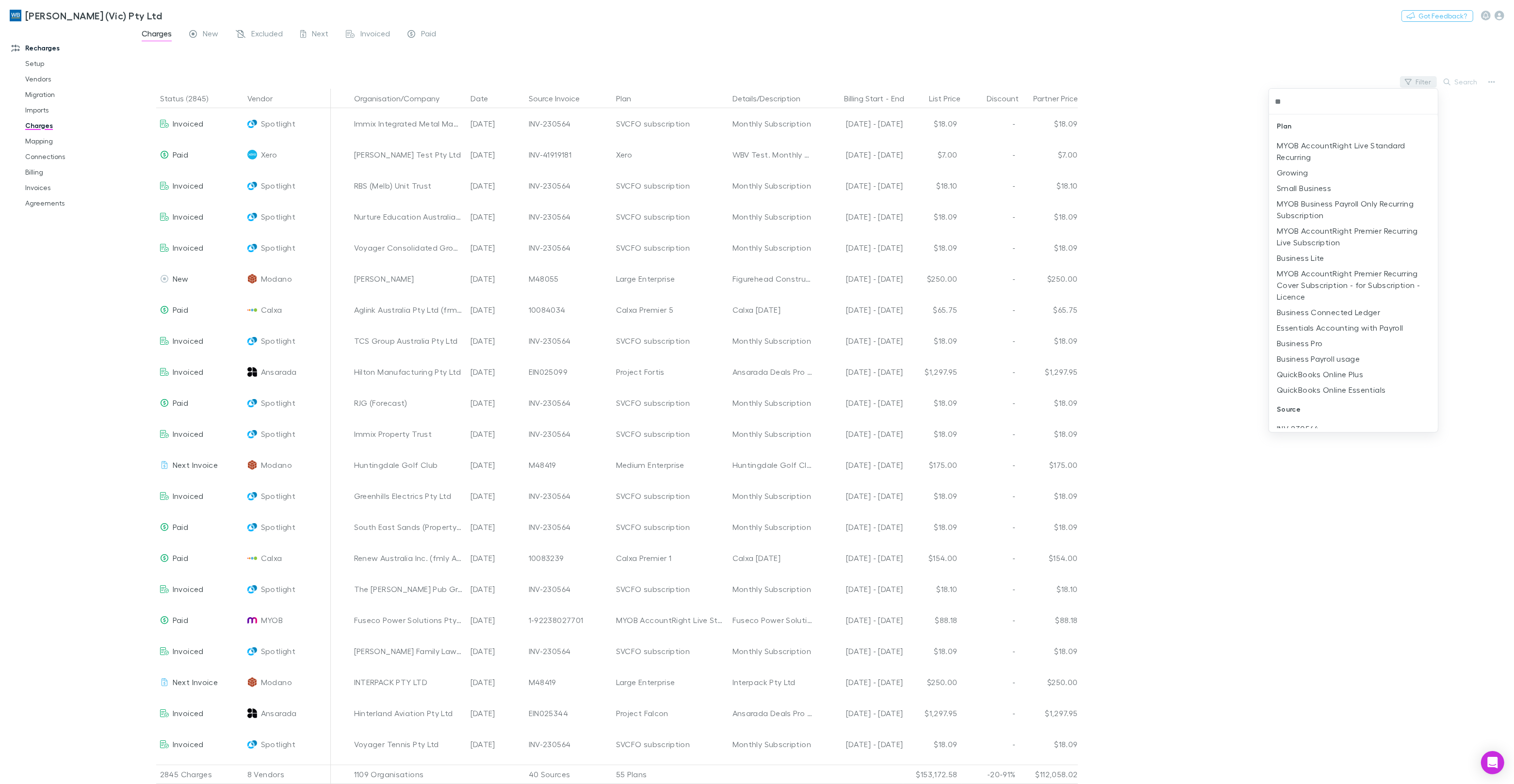
type input "*"
click at [372, 34] on div at bounding box center [757, 392] width 1514 height 784
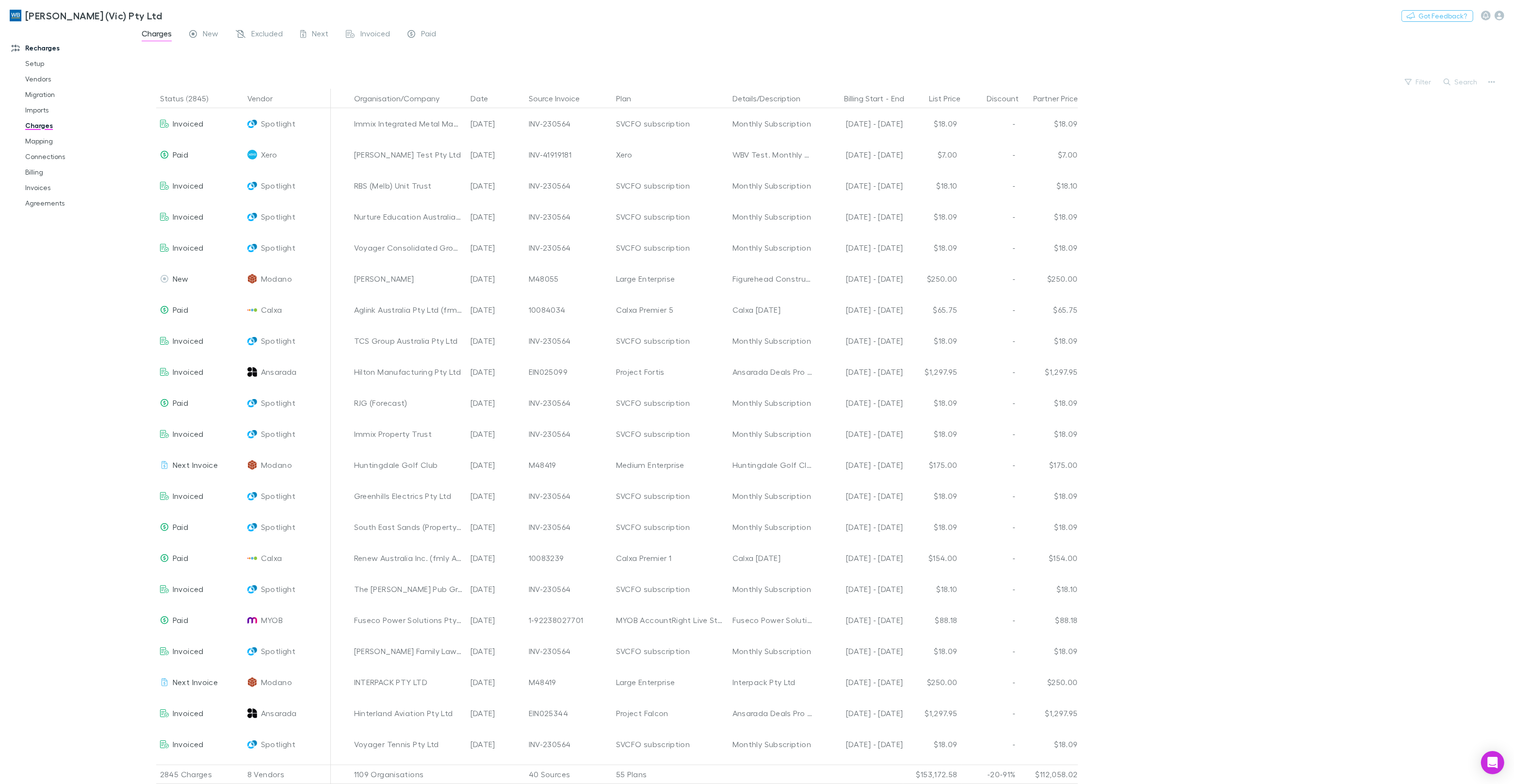
click at [372, 35] on div "Vendor Spotlight Xero Modano Calxa Ansarada MYOB Empty ApprovalMax QuickBooks D…" at bounding box center [757, 392] width 1514 height 784
click at [378, 34] on span "Invoiced" at bounding box center [376, 35] width 30 height 12
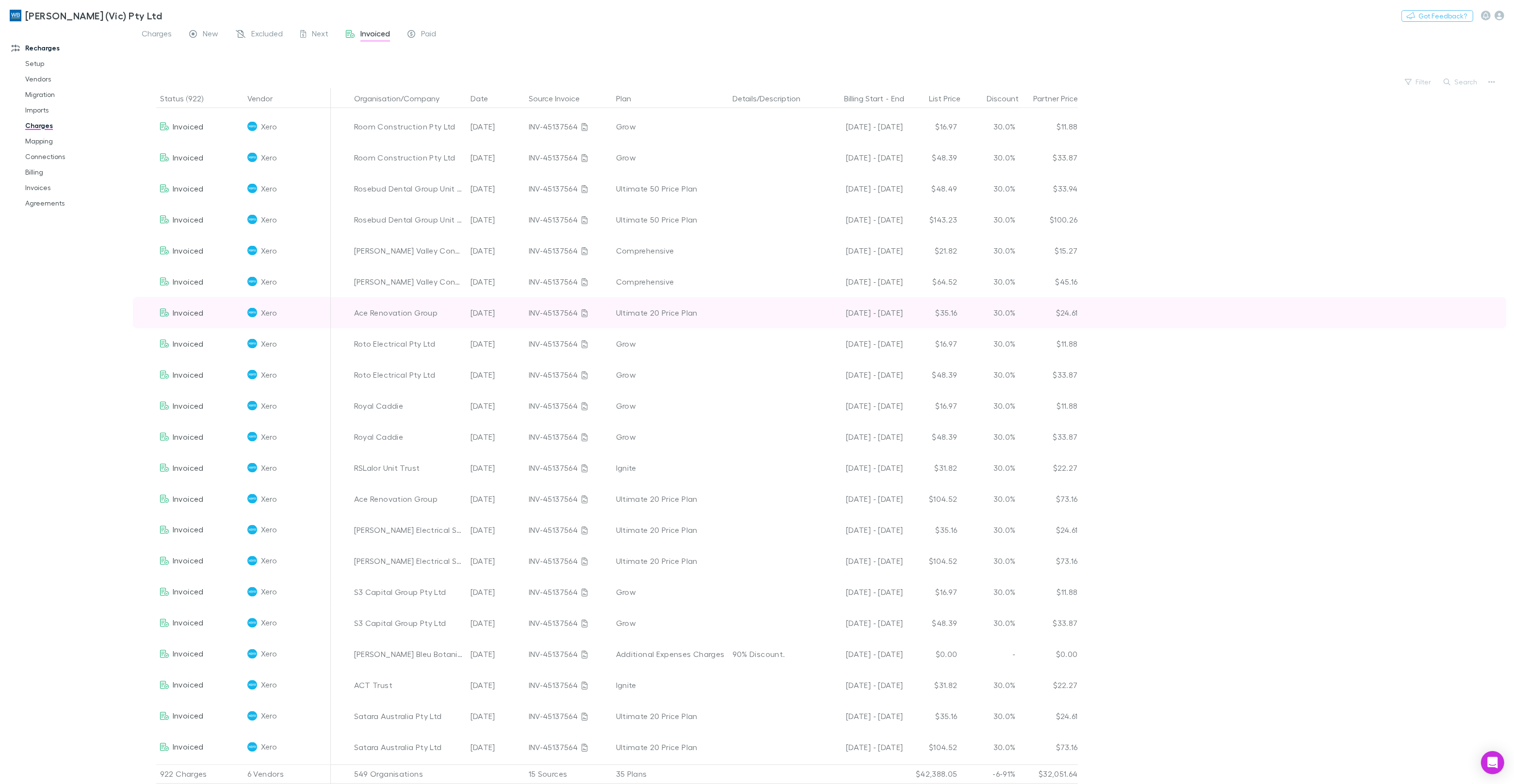
scroll to position [2567, 0]
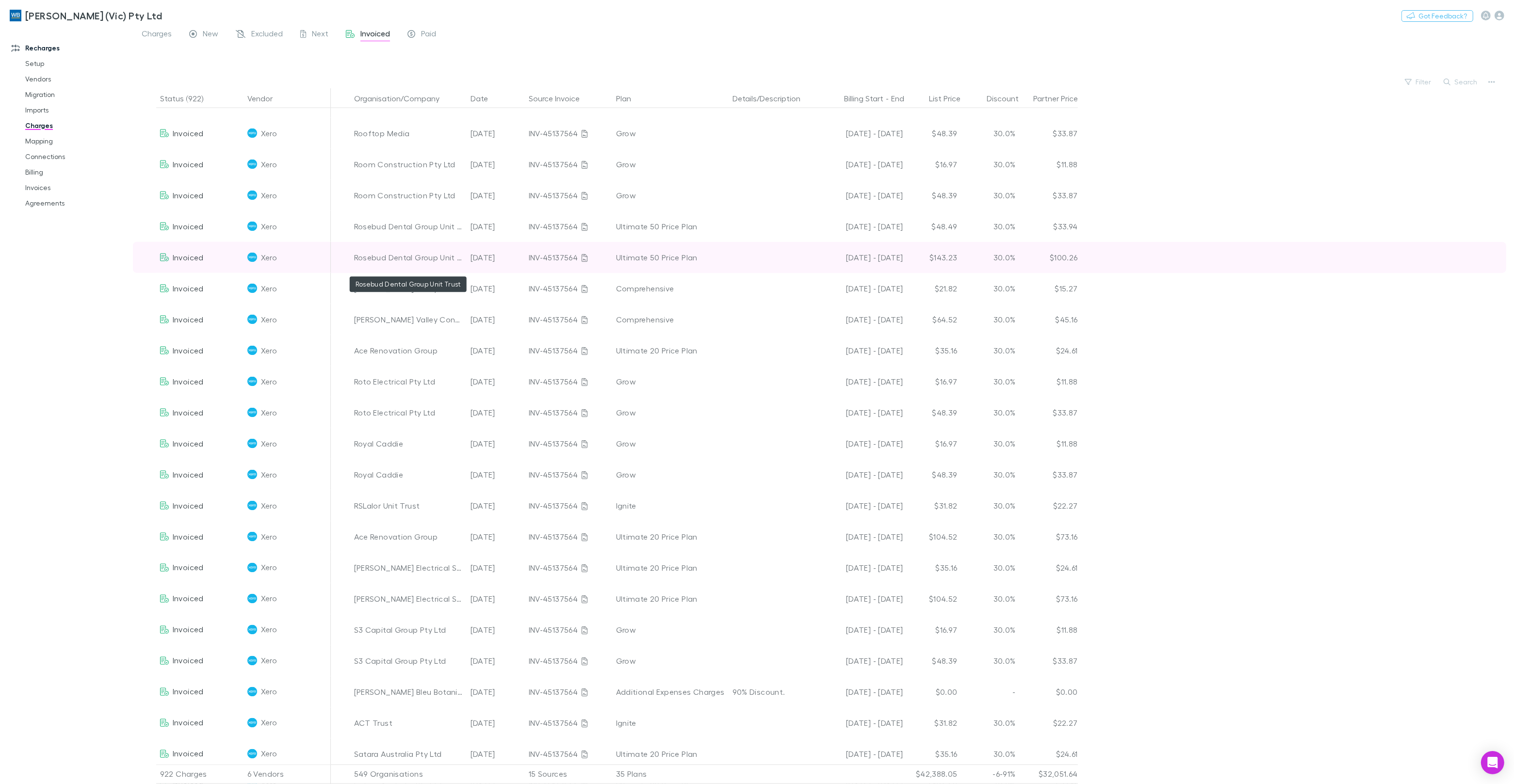
click at [397, 260] on div "Rosebud Dental Group Unit Trust" at bounding box center [409, 258] width 108 height 31
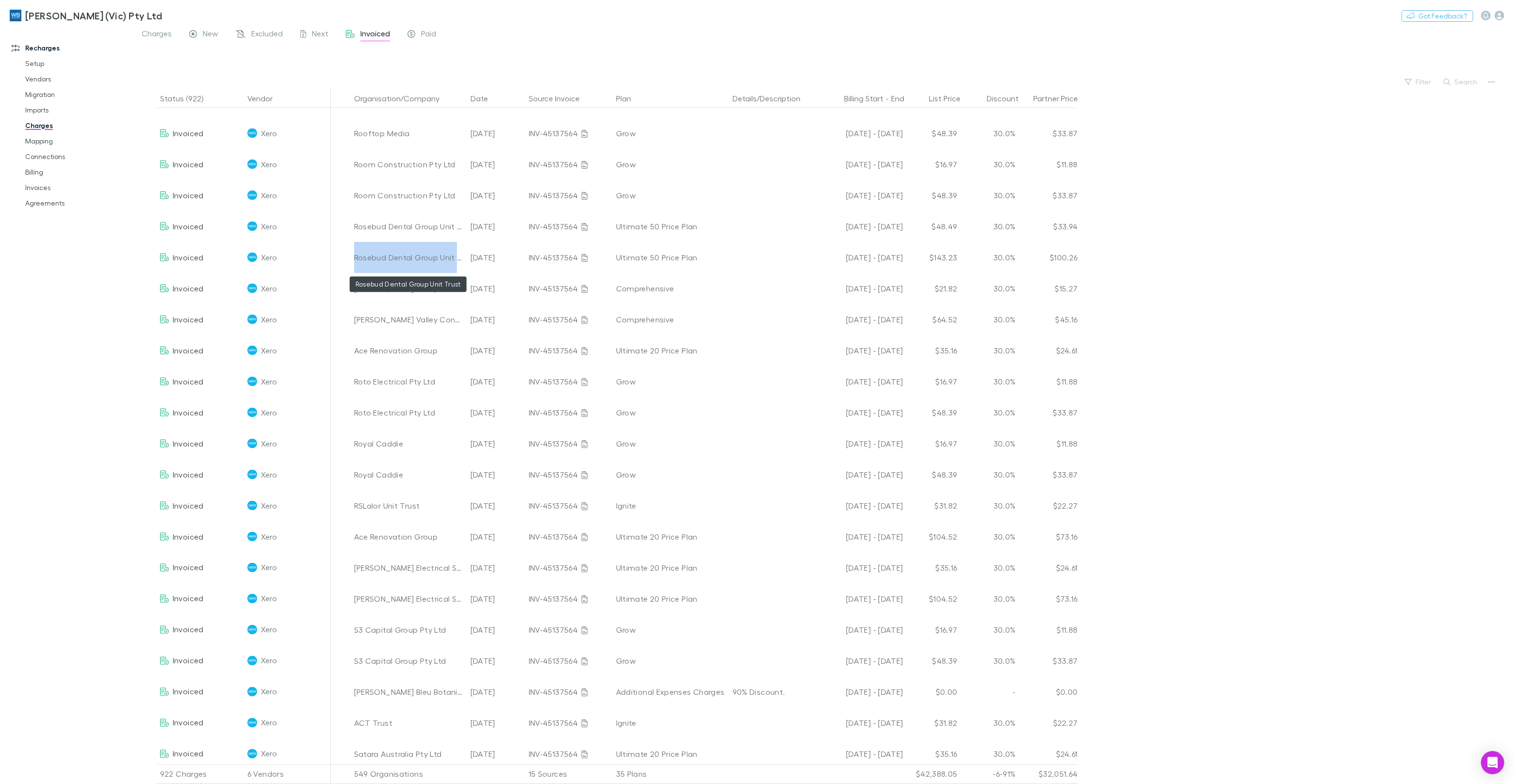
copy div "Rosebud Dental Group Unit Trust"
click at [39, 142] on link "Mapping" at bounding box center [73, 141] width 115 height 16
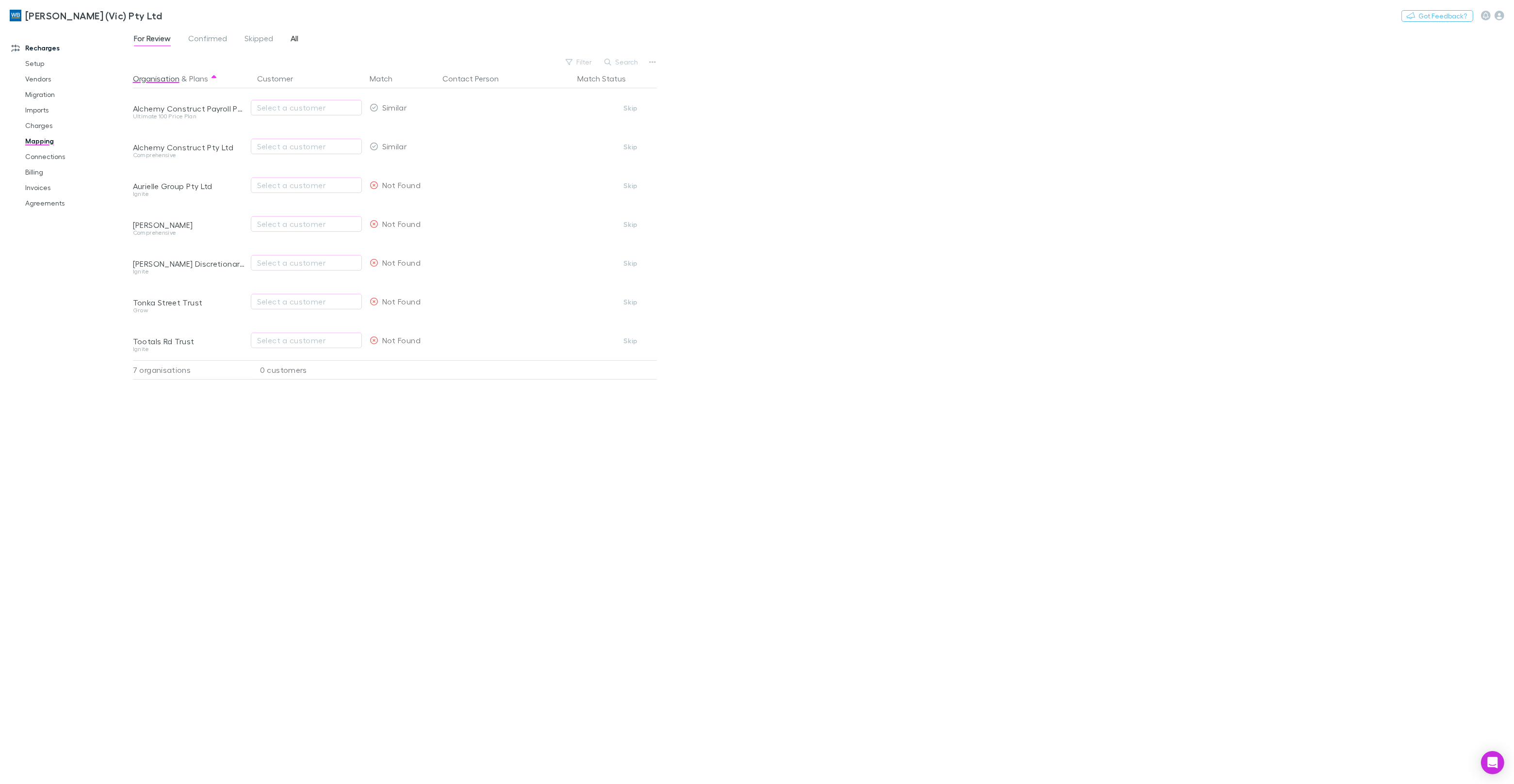
click at [295, 40] on span "All" at bounding box center [294, 39] width 7 height 12
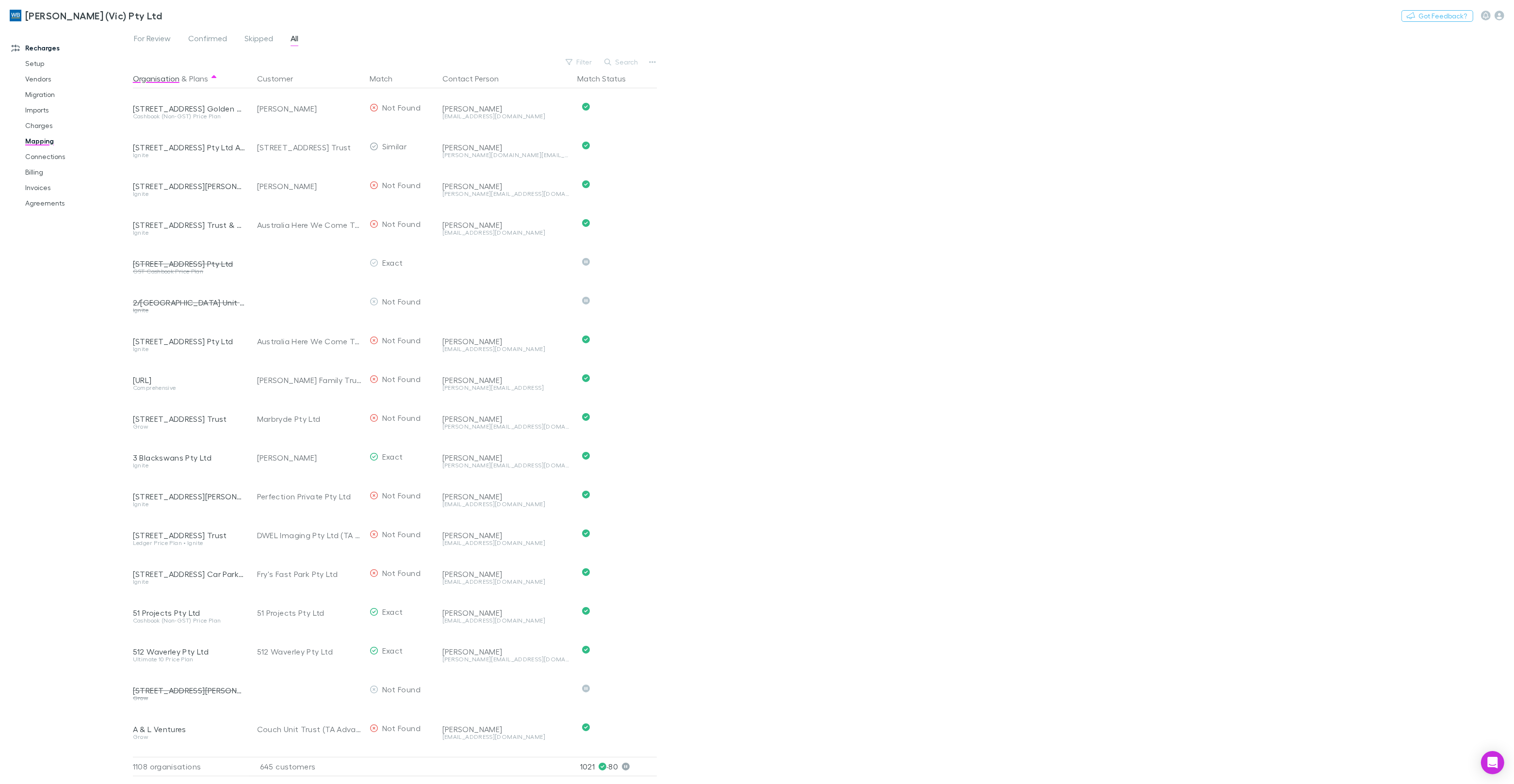
click at [617, 62] on button "Search" at bounding box center [622, 62] width 44 height 12
paste input "**********"
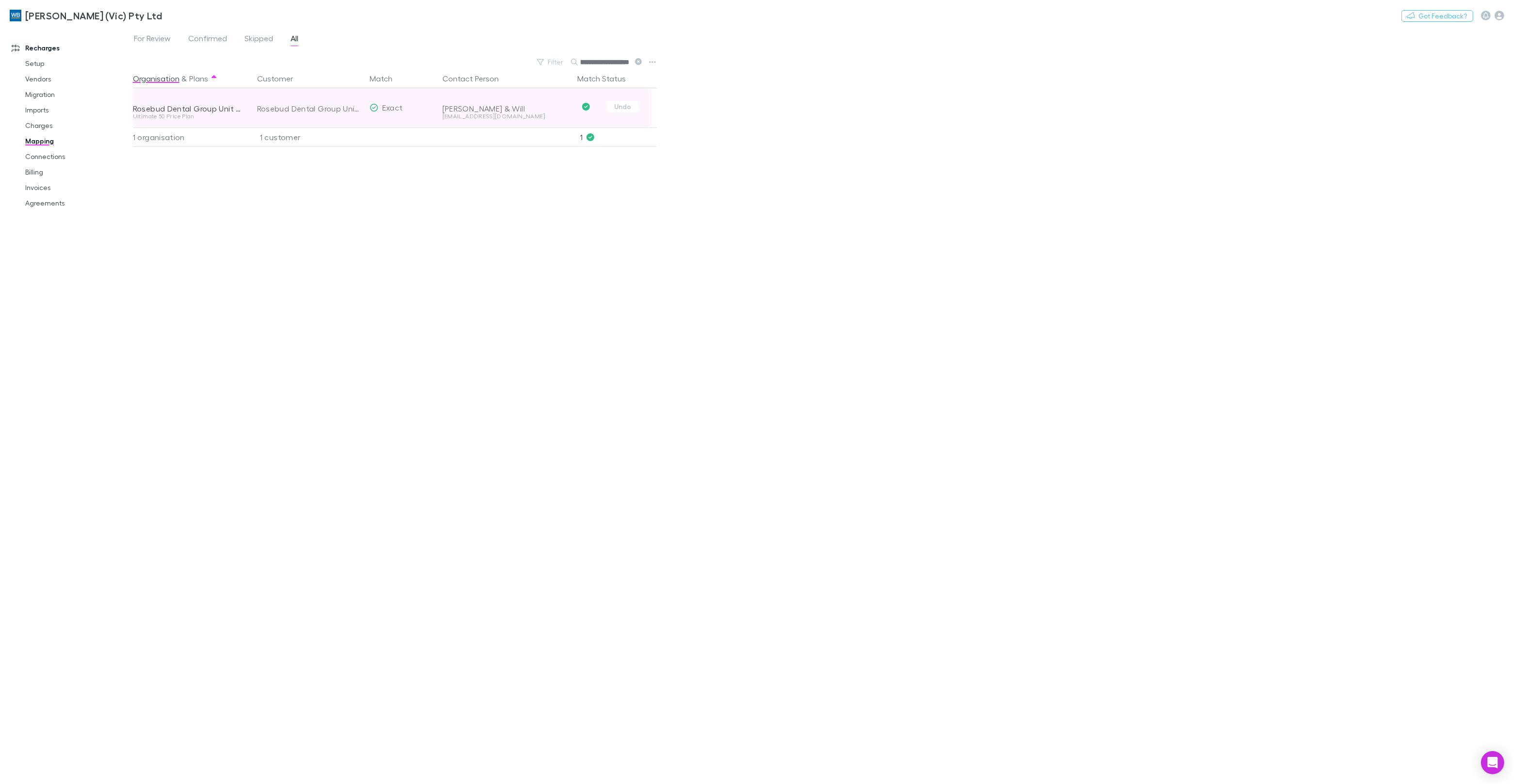
type input "**********"
click at [497, 118] on div "administration@rosebuddental.com.au" at bounding box center [505, 116] width 127 height 6
copy div "administration@rosebuddental.com.au Undo"
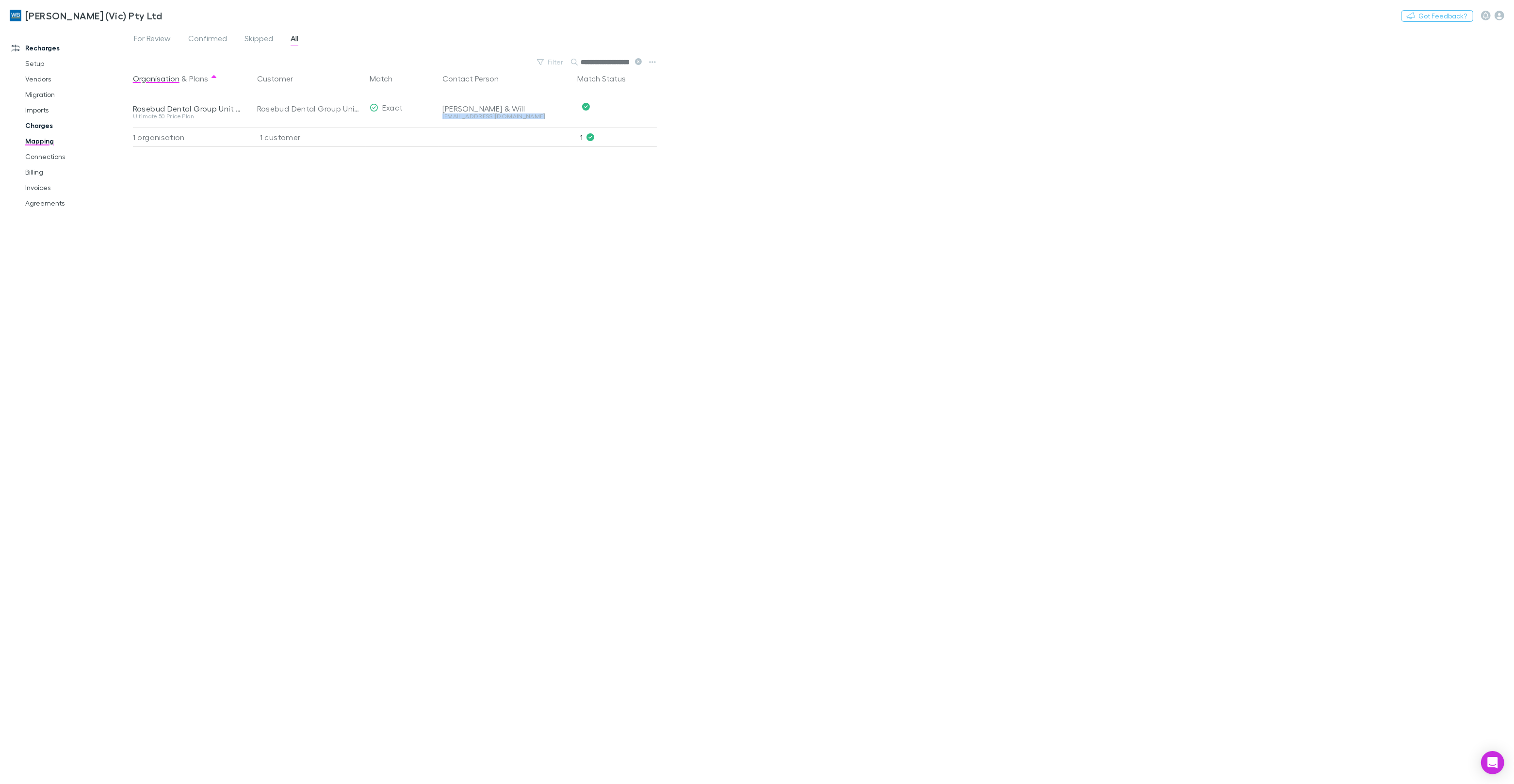
click at [44, 128] on link "Charges" at bounding box center [73, 125] width 115 height 16
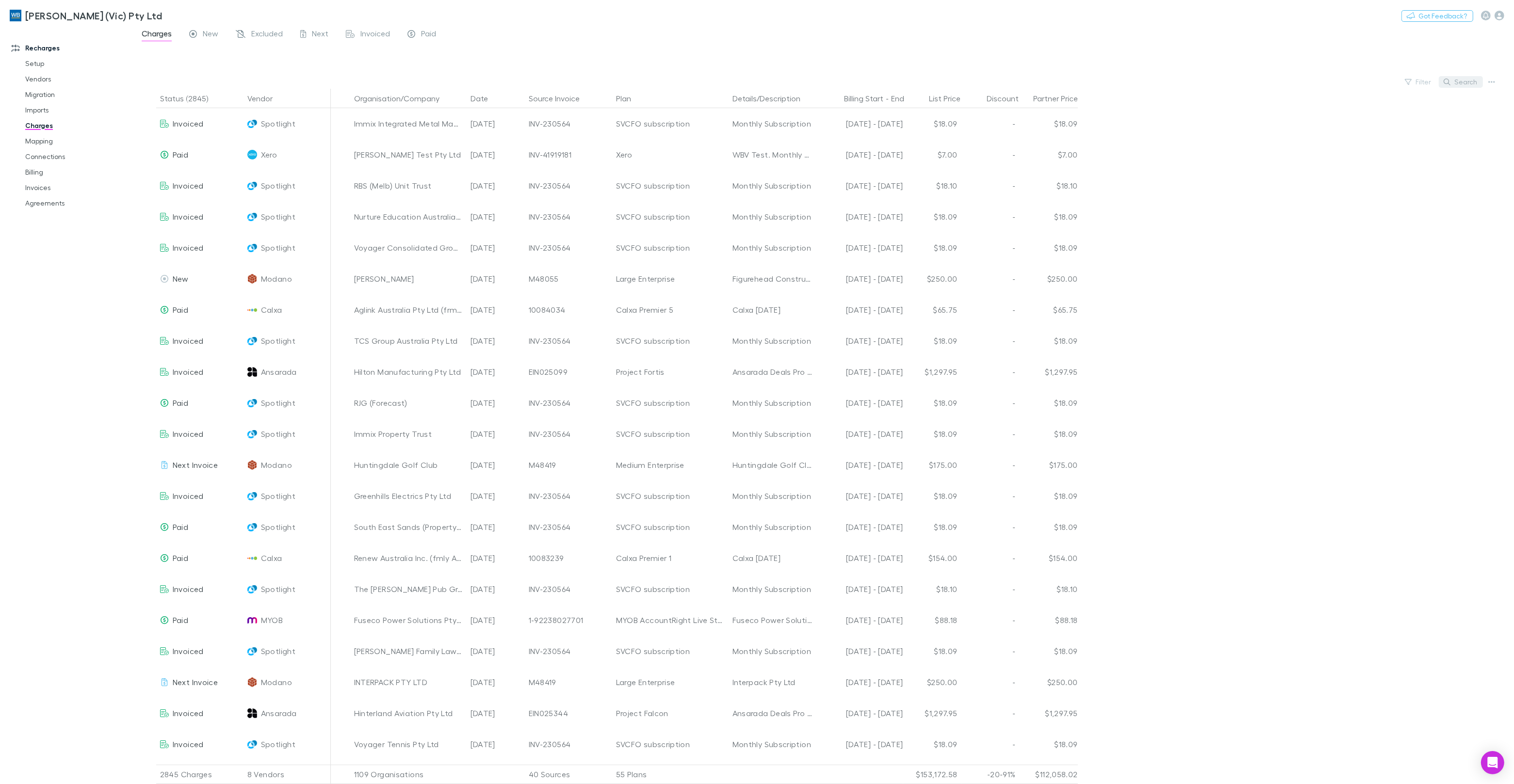
click at [1466, 81] on button "Search" at bounding box center [1461, 82] width 44 height 12
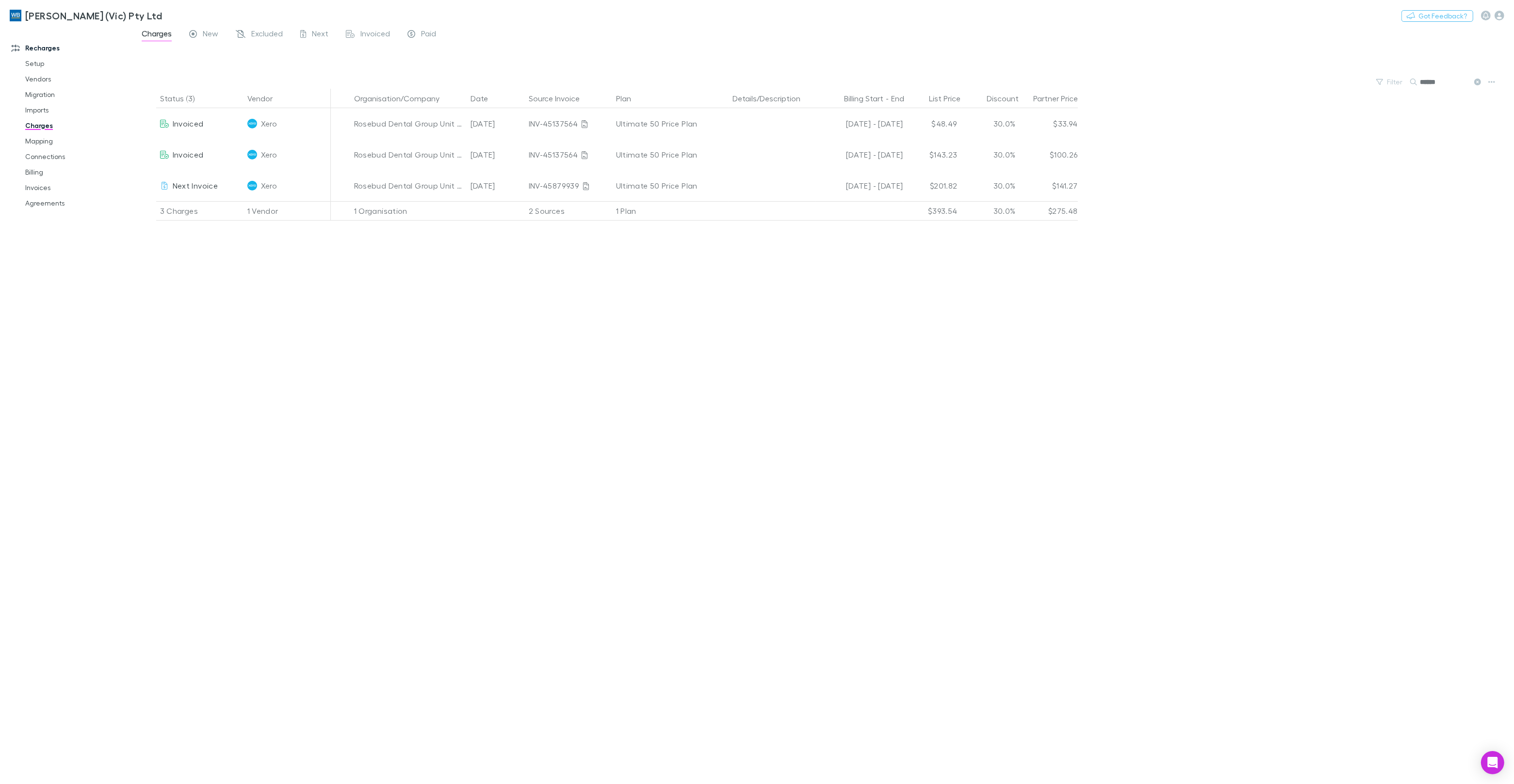
click at [1434, 84] on input "******" at bounding box center [1444, 81] width 48 height 14
drag, startPoint x: 1434, startPoint y: 84, endPoint x: 1471, endPoint y: 84, distance: 37.0
click at [1435, 84] on input "******" at bounding box center [1444, 81] width 48 height 14
drag, startPoint x: 1478, startPoint y: 84, endPoint x: 436, endPoint y: 37, distance: 1043.1
click at [1478, 84] on icon at bounding box center [1478, 82] width 7 height 7
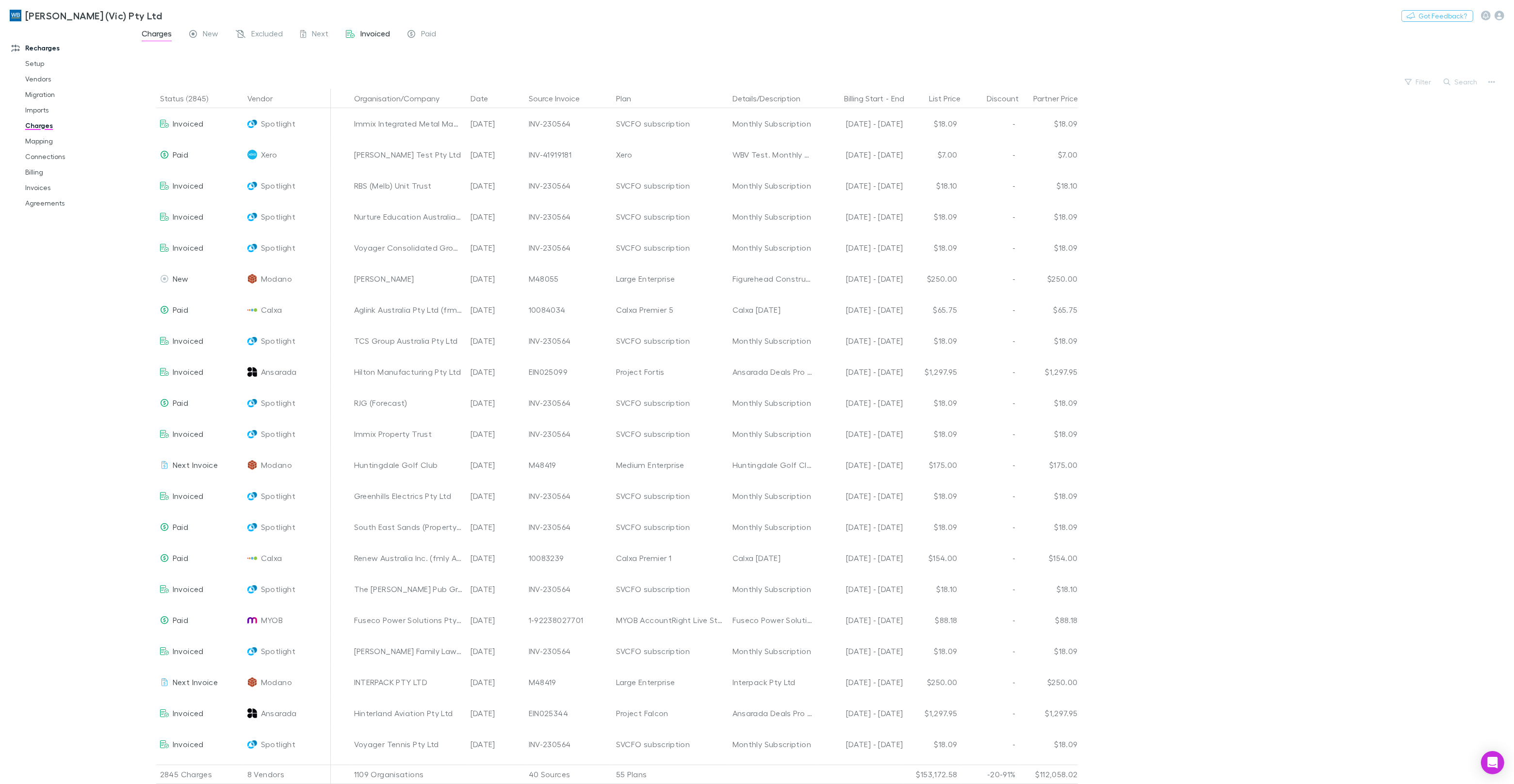
click at [384, 35] on span "Invoiced" at bounding box center [376, 35] width 30 height 12
click at [1461, 88] on button "Search" at bounding box center [1461, 82] width 44 height 12
paste input "******"
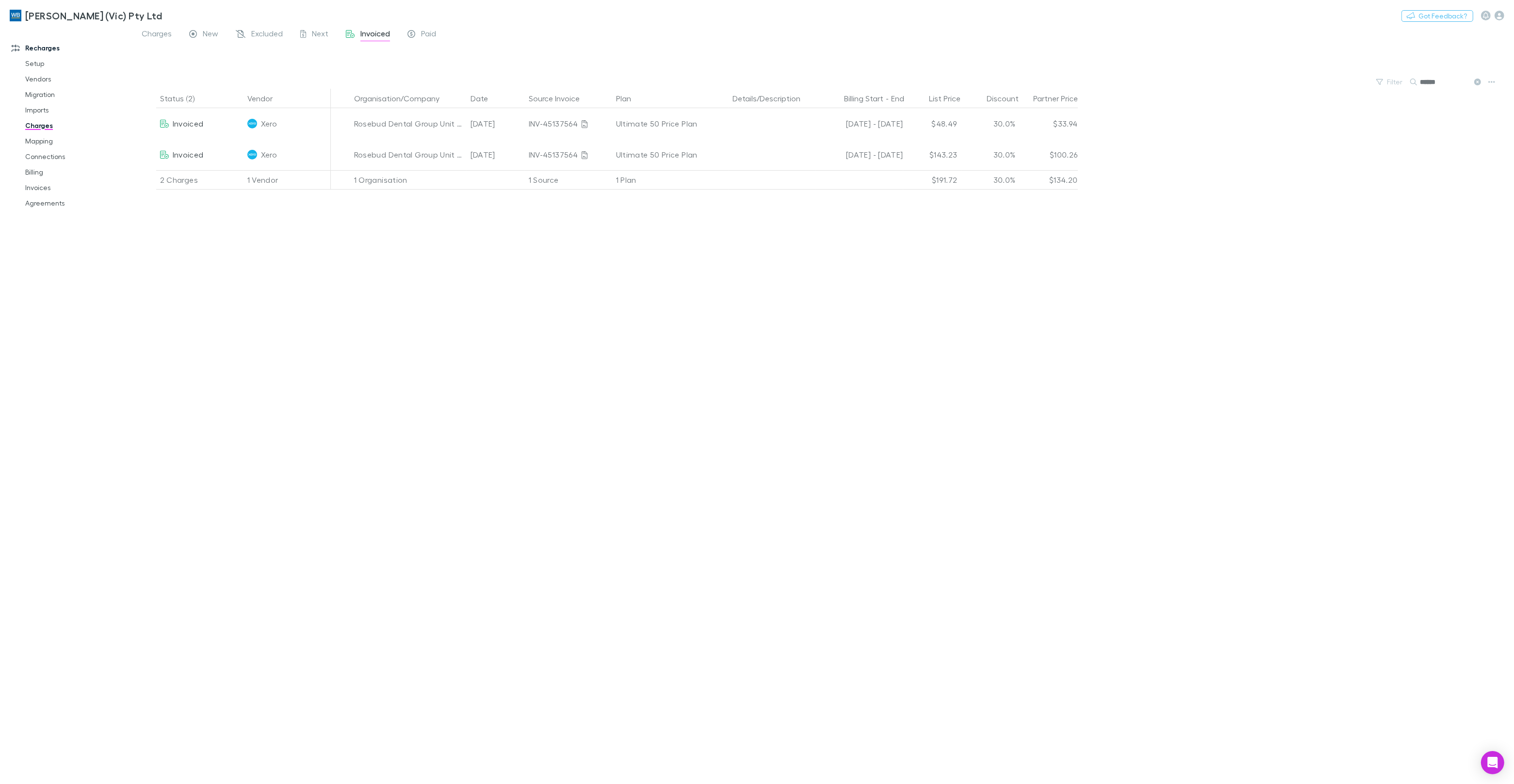
type input "******"
click at [44, 189] on link "Invoices" at bounding box center [73, 187] width 115 height 16
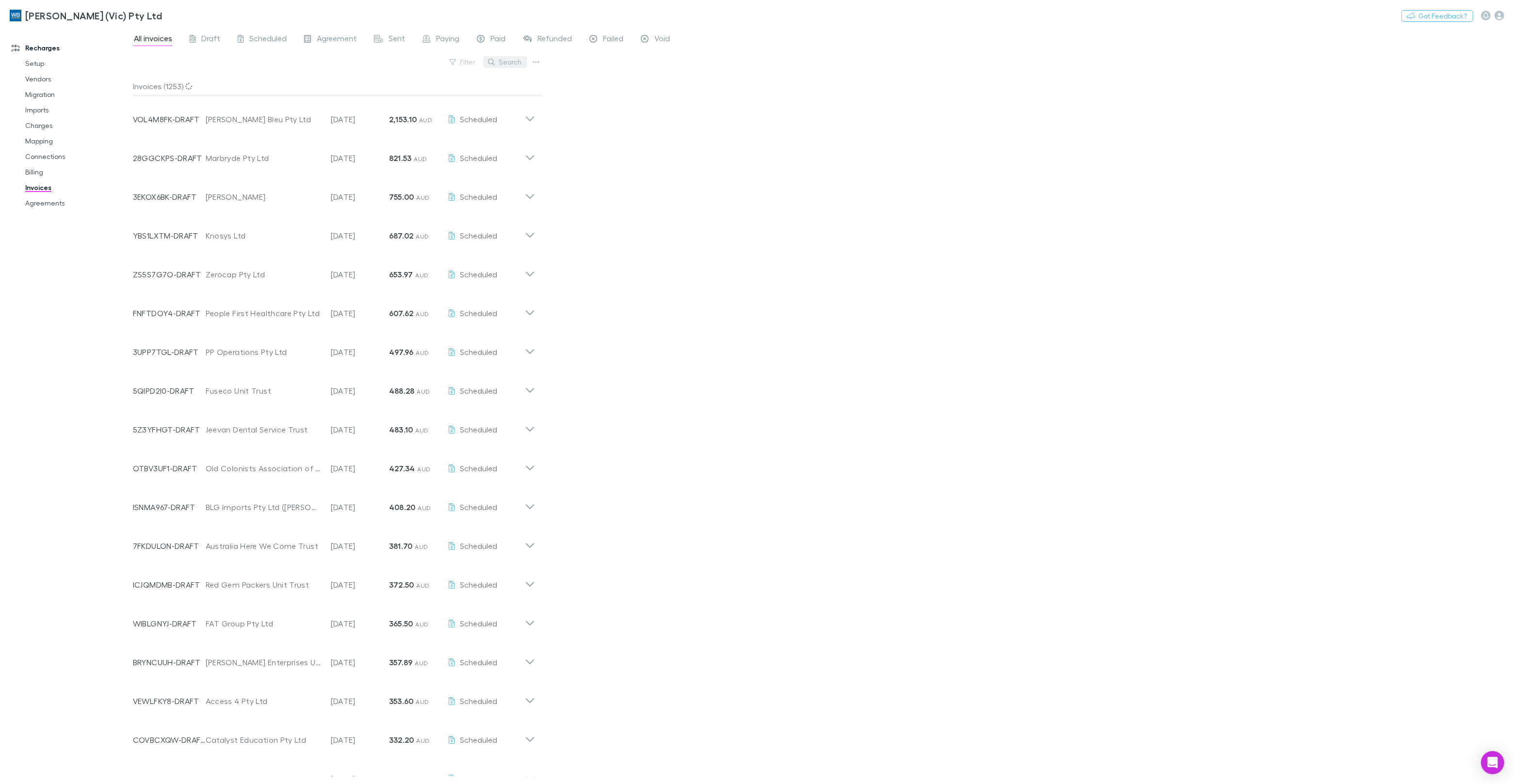
click at [517, 62] on button "Search" at bounding box center [505, 62] width 44 height 12
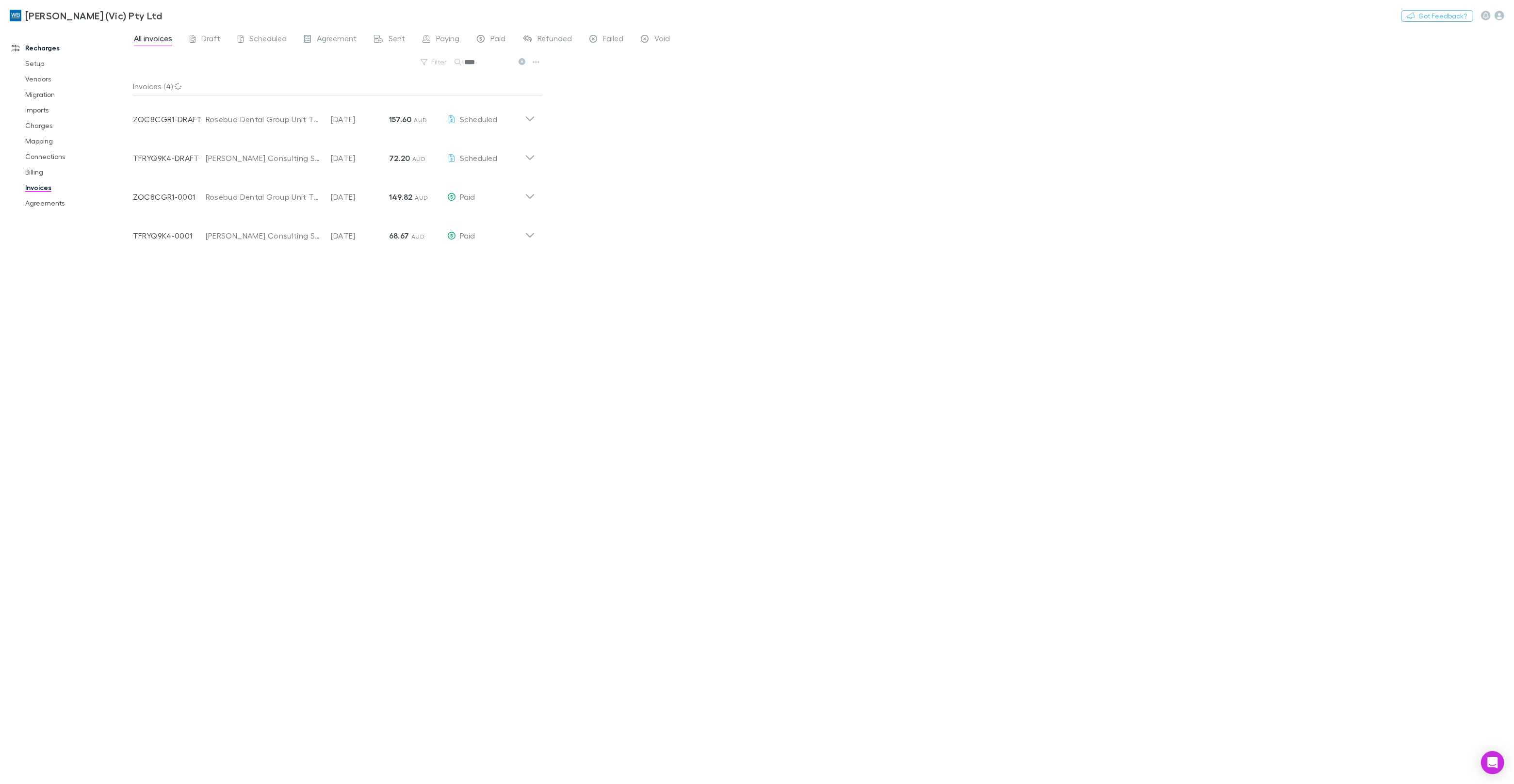
type input "****"
click at [337, 196] on p "28 Jul 2025" at bounding box center [360, 197] width 58 height 12
click at [523, 64] on icon at bounding box center [522, 62] width 7 height 7
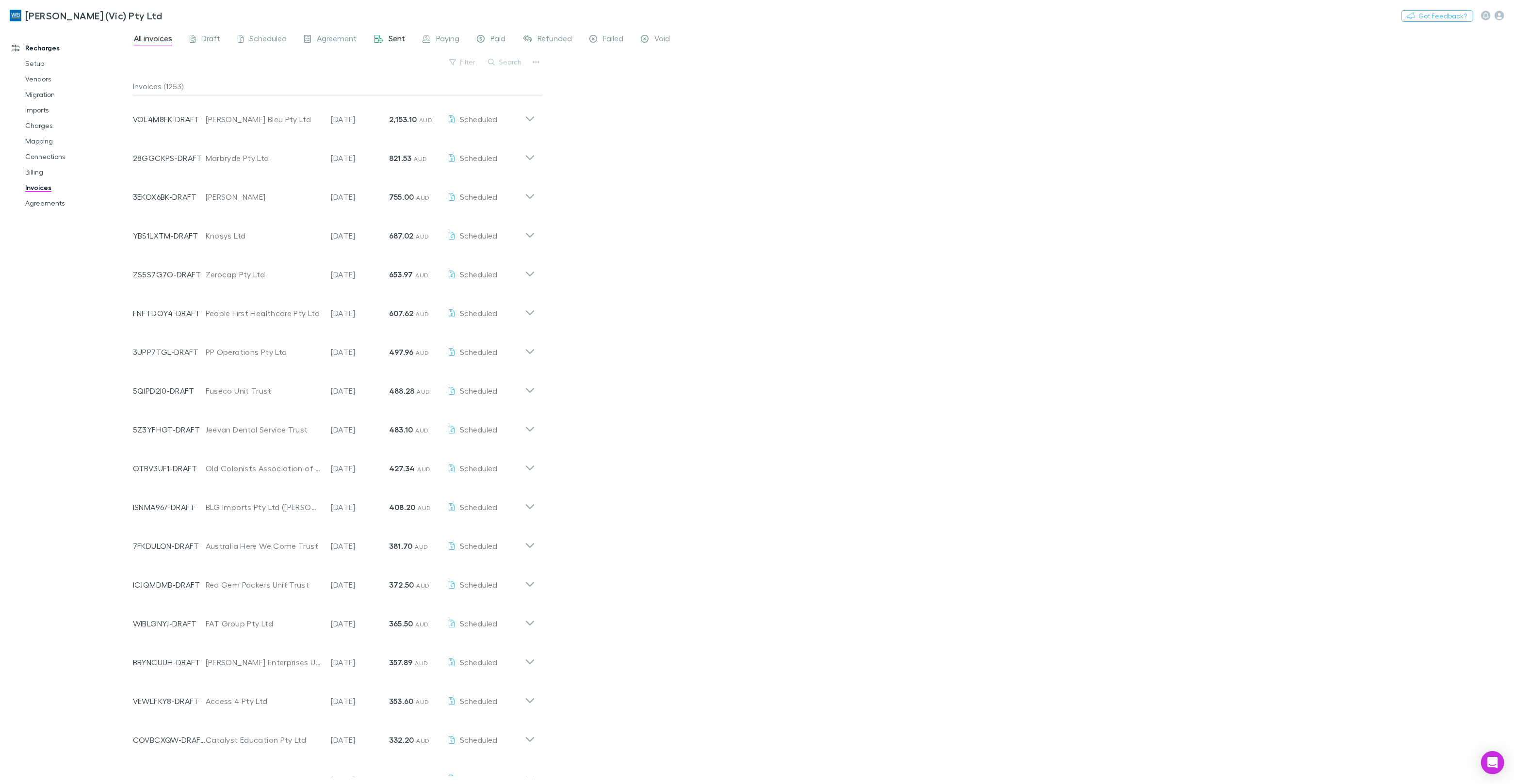
click at [397, 39] on span "Sent" at bounding box center [397, 39] width 16 height 12
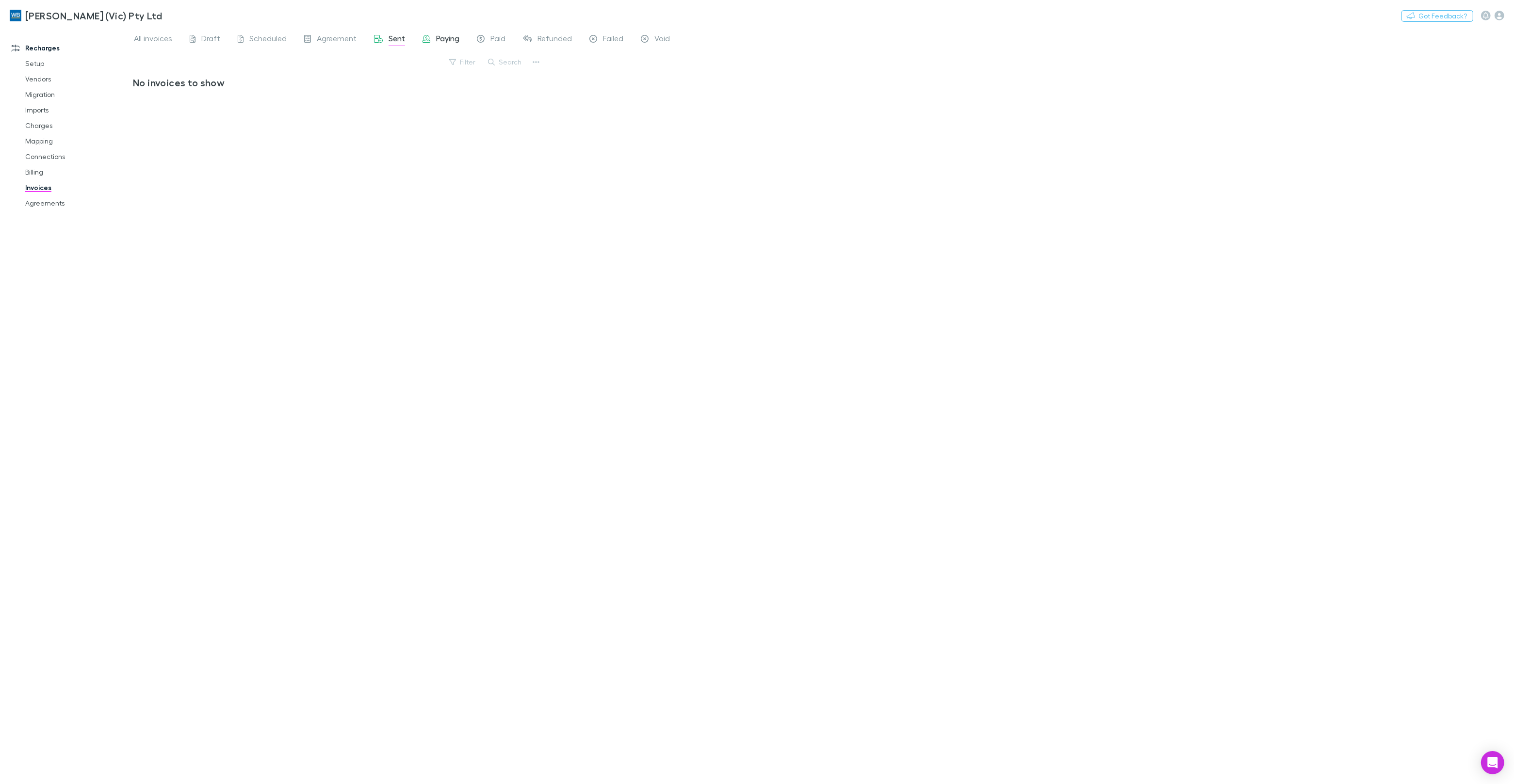
click at [436, 39] on span "Paying" at bounding box center [448, 39] width 23 height 12
click at [335, 37] on span "Agreement" at bounding box center [336, 39] width 39 height 12
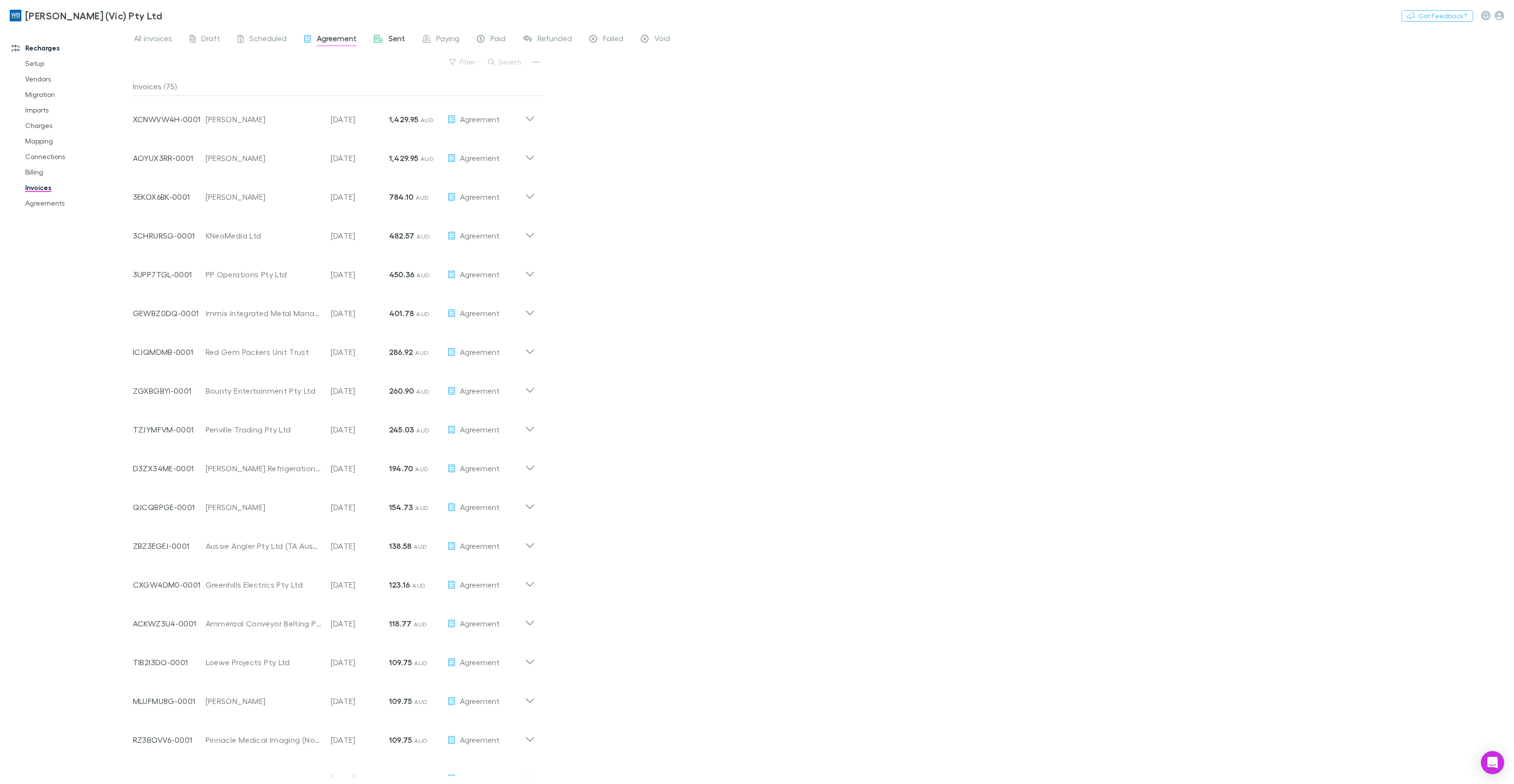
click at [389, 37] on span "Sent" at bounding box center [397, 39] width 16 height 12
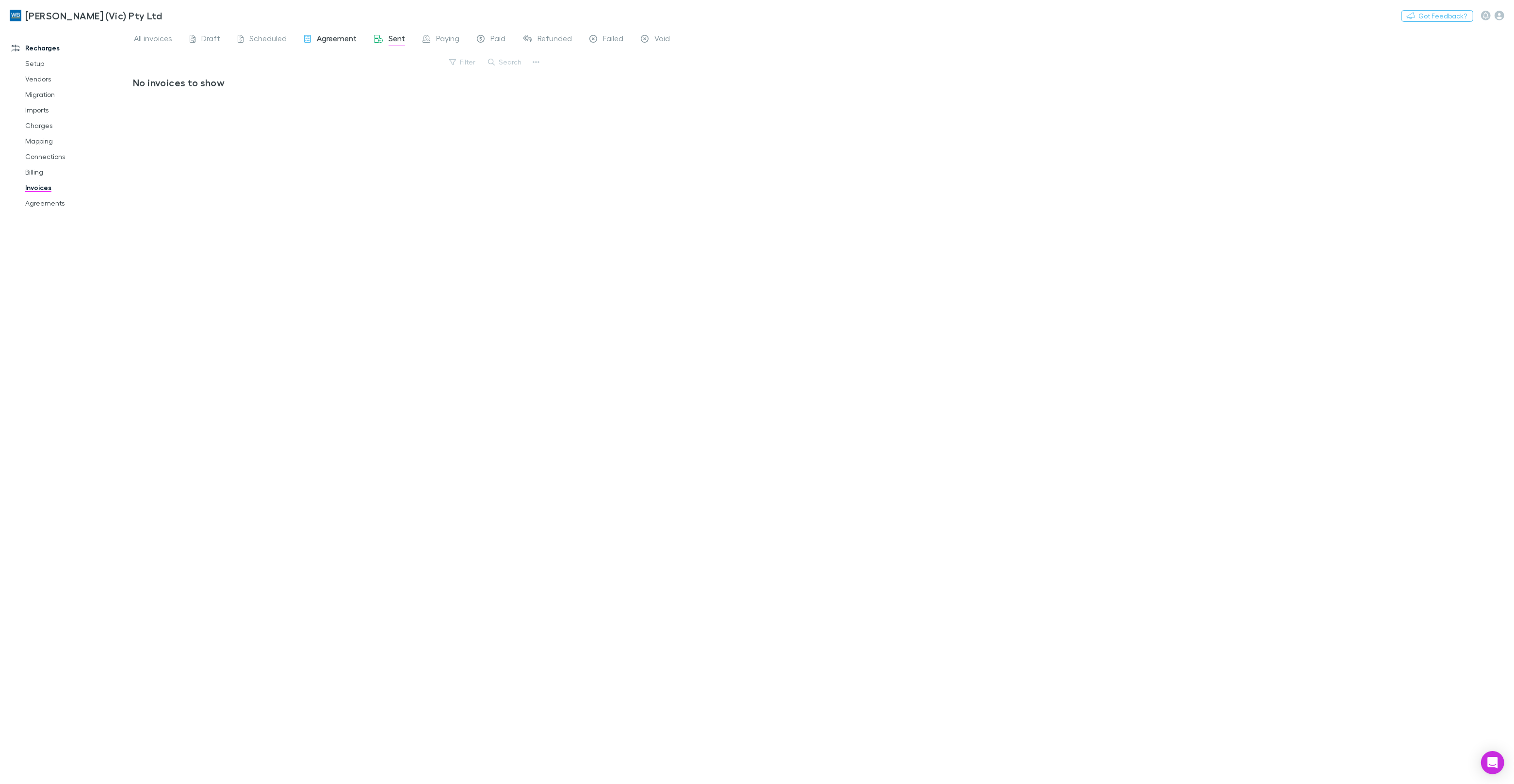
click at [353, 40] on span "Agreement" at bounding box center [336, 39] width 39 height 12
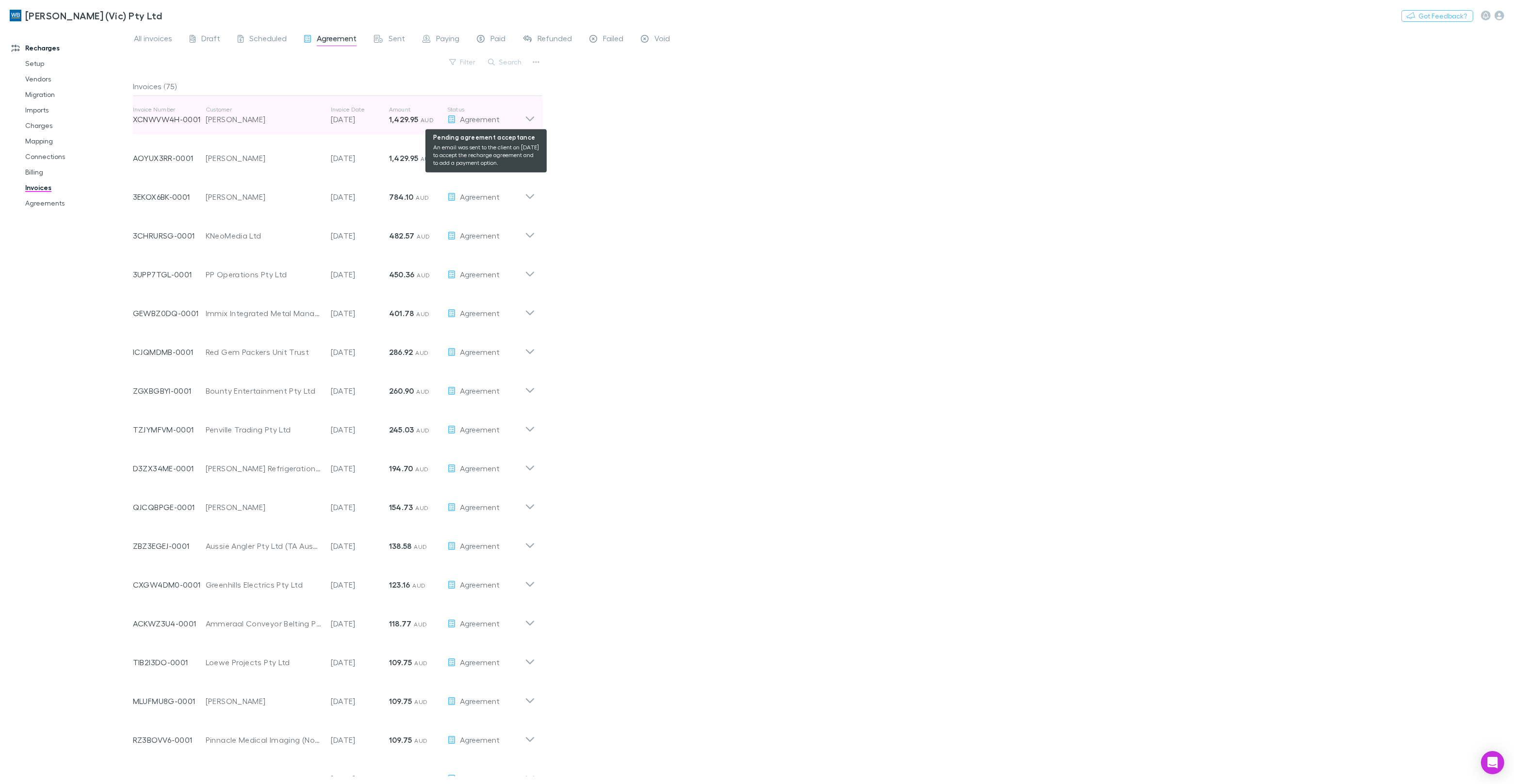
click at [482, 124] on div "Agreement" at bounding box center [486, 119] width 77 height 12
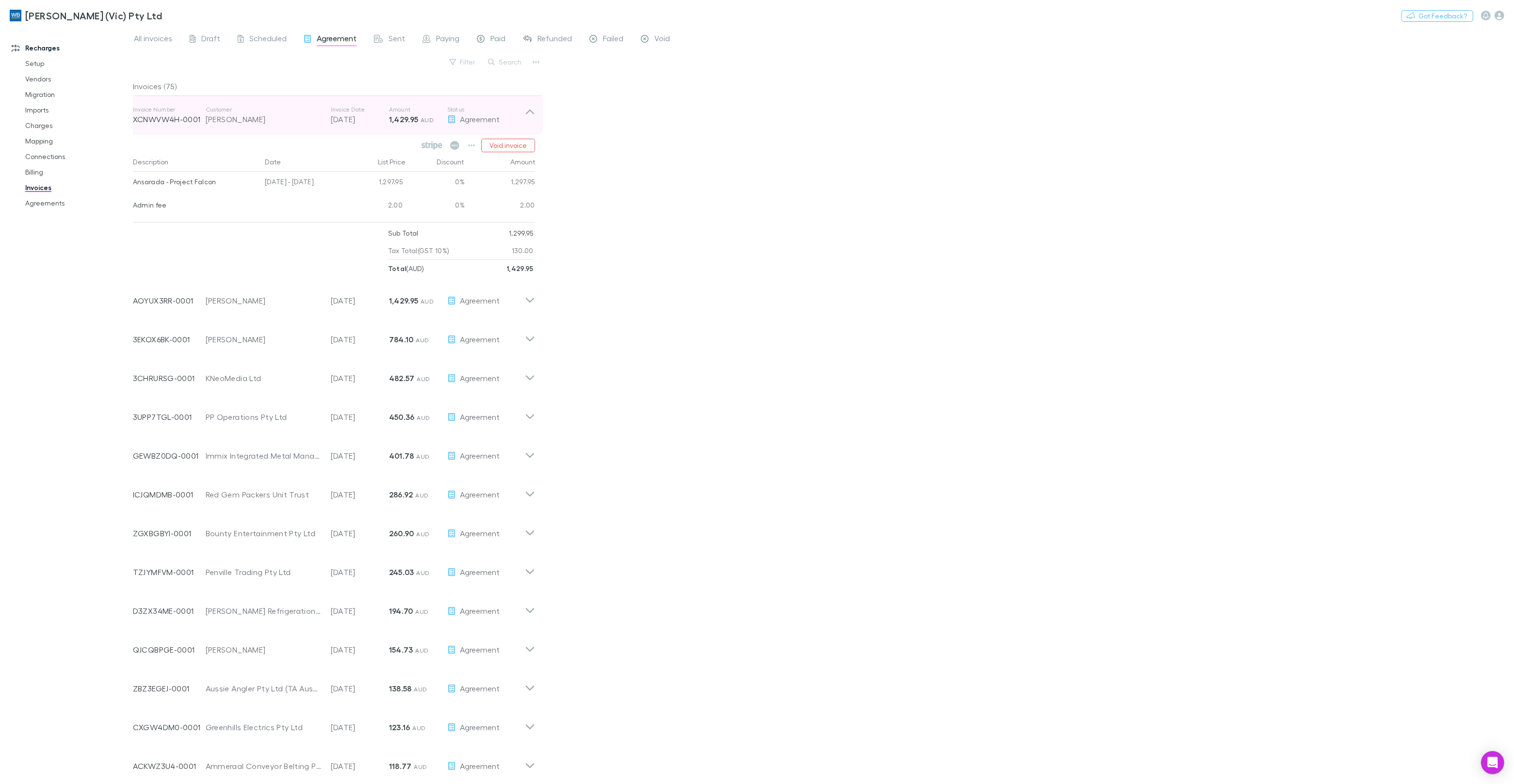
click at [253, 108] on p "Customer" at bounding box center [263, 109] width 115 height 7
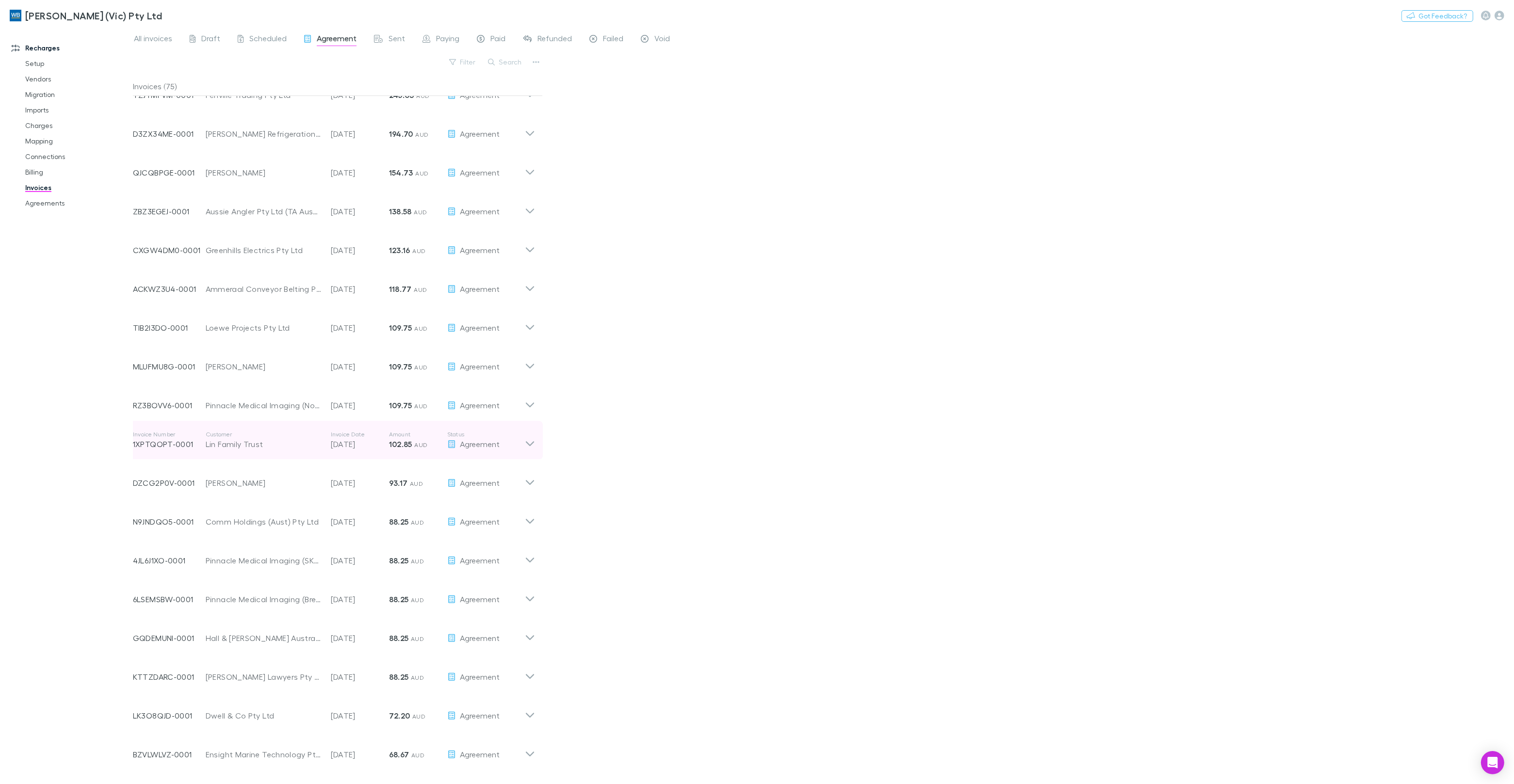
scroll to position [497, 0]
click at [353, 772] on div "Click to load more..." at bounding box center [334, 770] width 402 height 15
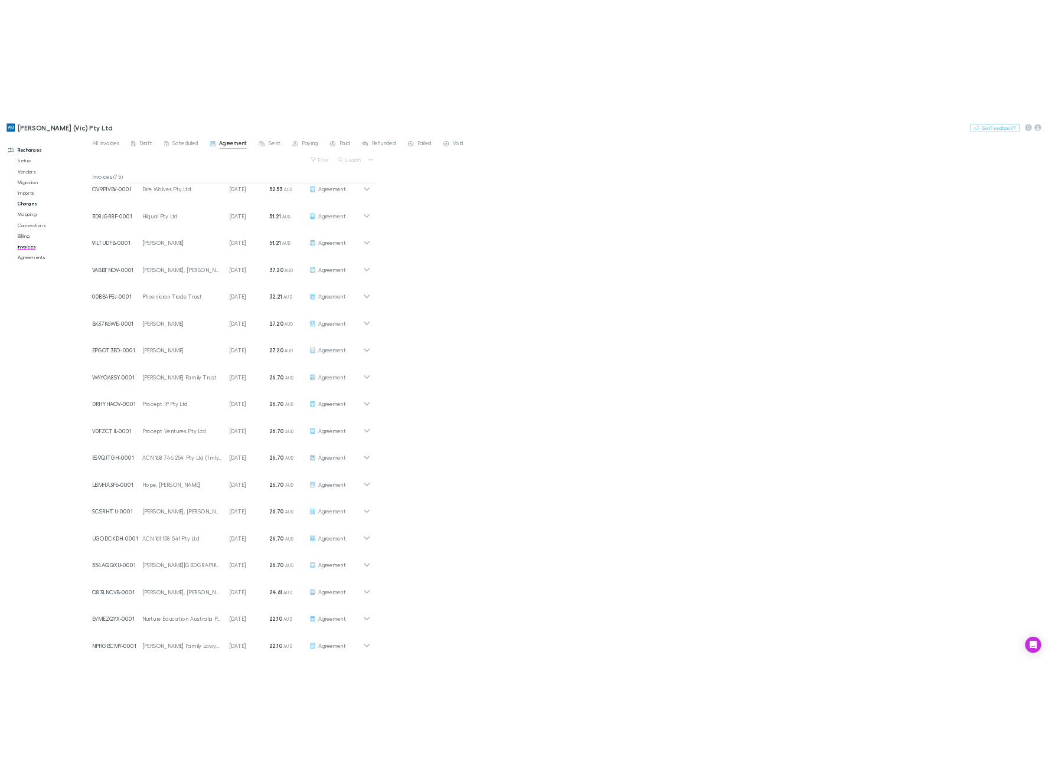
scroll to position [1861, 0]
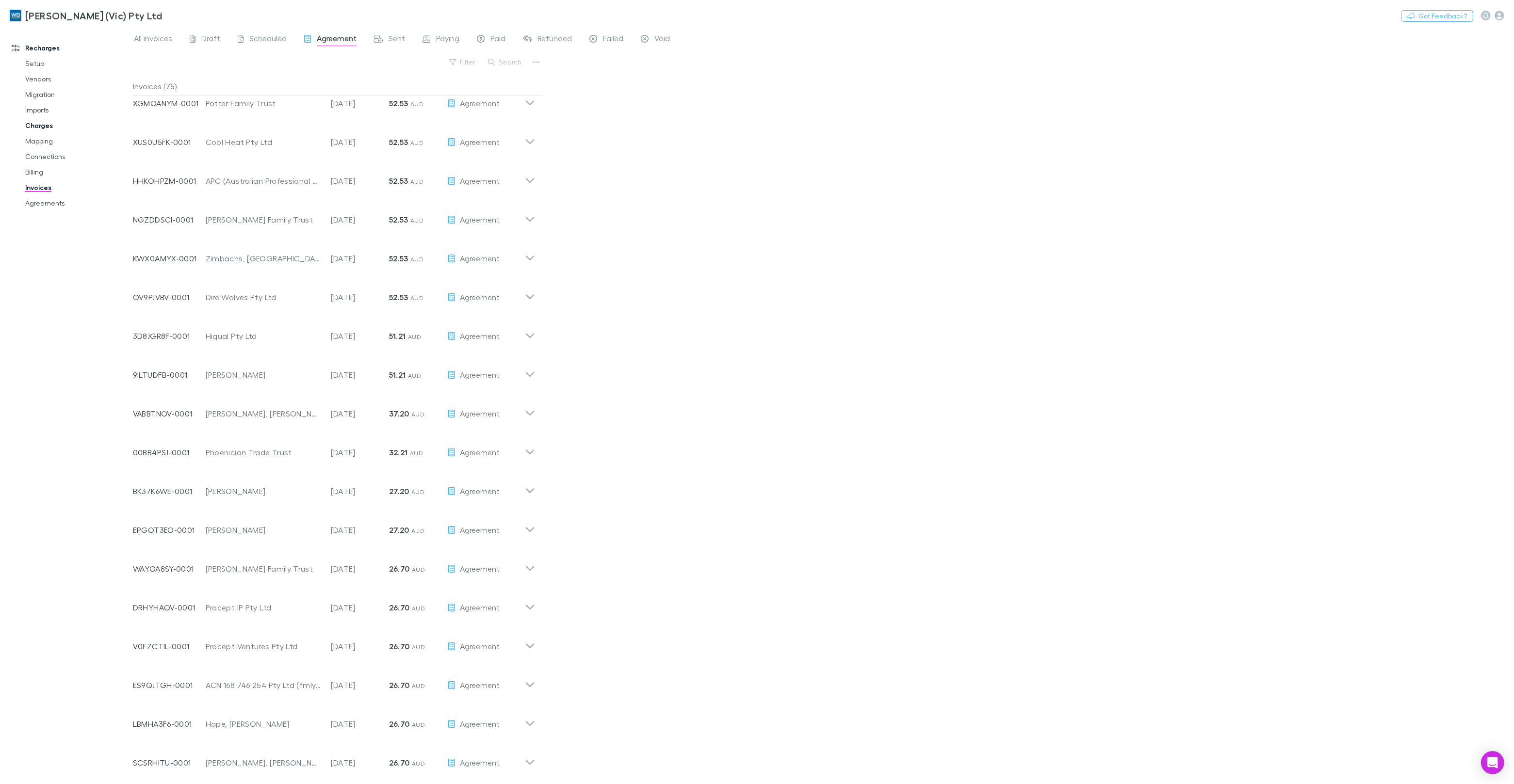
click at [38, 125] on link "Charges" at bounding box center [73, 125] width 115 height 16
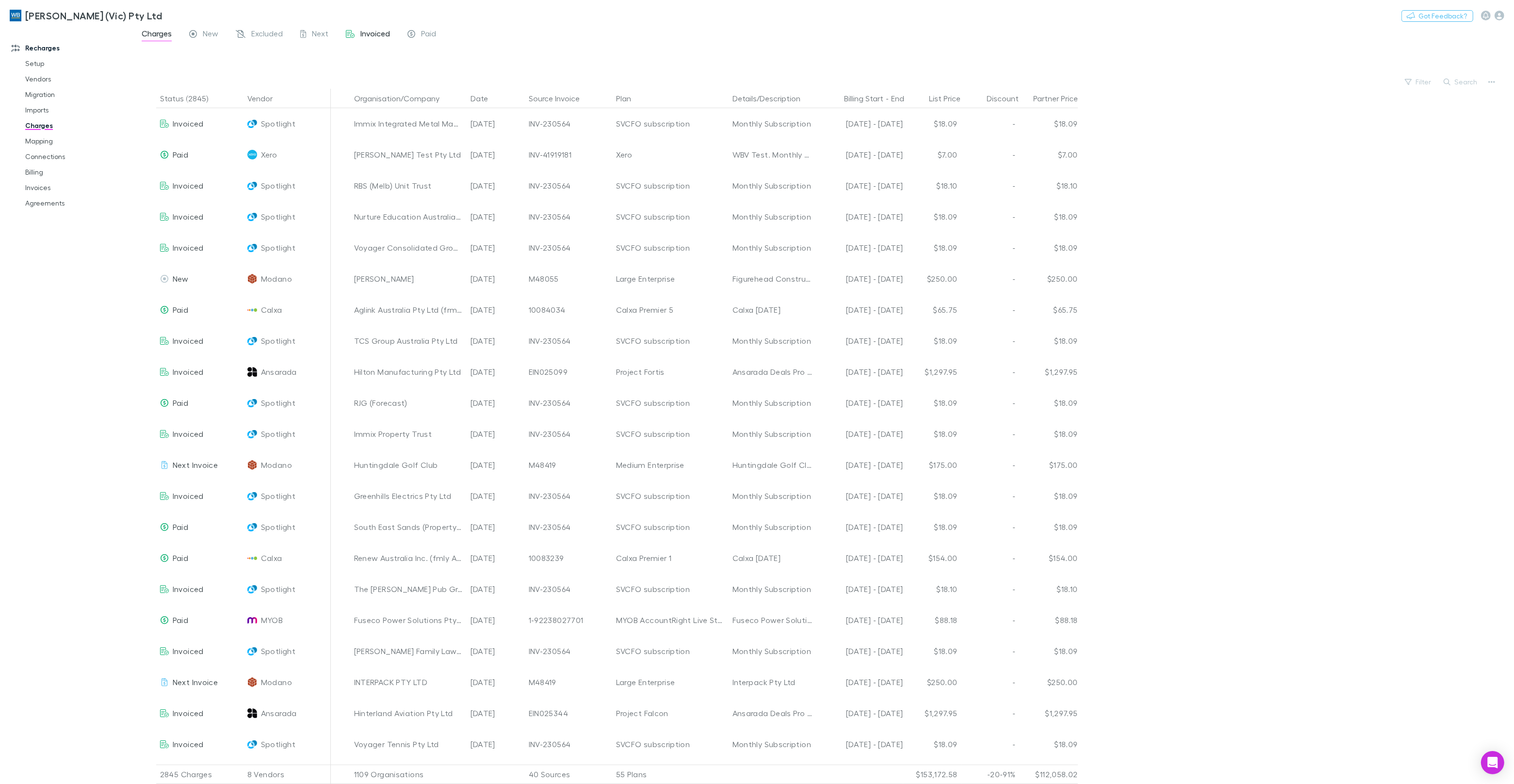
click at [362, 36] on span "Invoiced" at bounding box center [376, 35] width 30 height 12
click at [324, 32] on span "Next" at bounding box center [321, 35] width 16 height 12
click at [45, 191] on link "Invoices" at bounding box center [73, 187] width 115 height 16
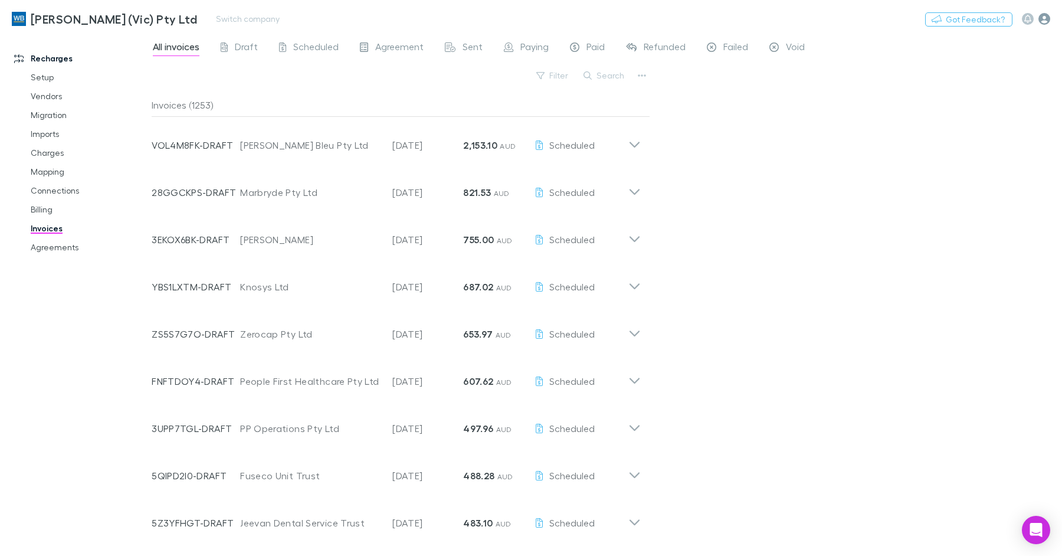
click at [1040, 22] on icon "button" at bounding box center [1045, 19] width 12 height 12
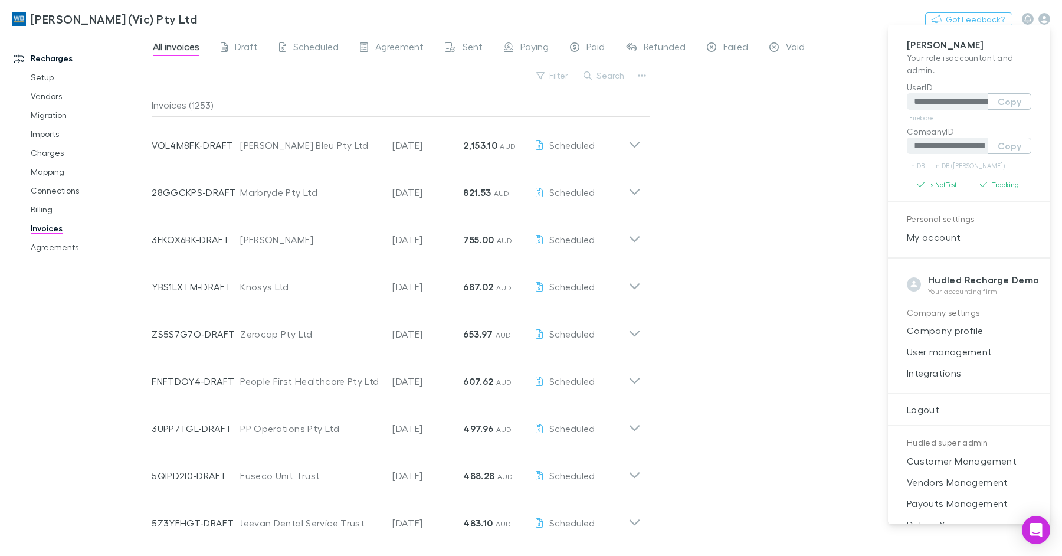
drag, startPoint x: 1007, startPoint y: 143, endPoint x: 1055, endPoint y: 142, distance: 48.4
click at [1007, 143] on button "Copy" at bounding box center [1010, 146] width 44 height 17
drag, startPoint x: 212, startPoint y: 21, endPoint x: 194, endPoint y: 31, distance: 20.4
click at [211, 21] on div at bounding box center [531, 278] width 1062 height 556
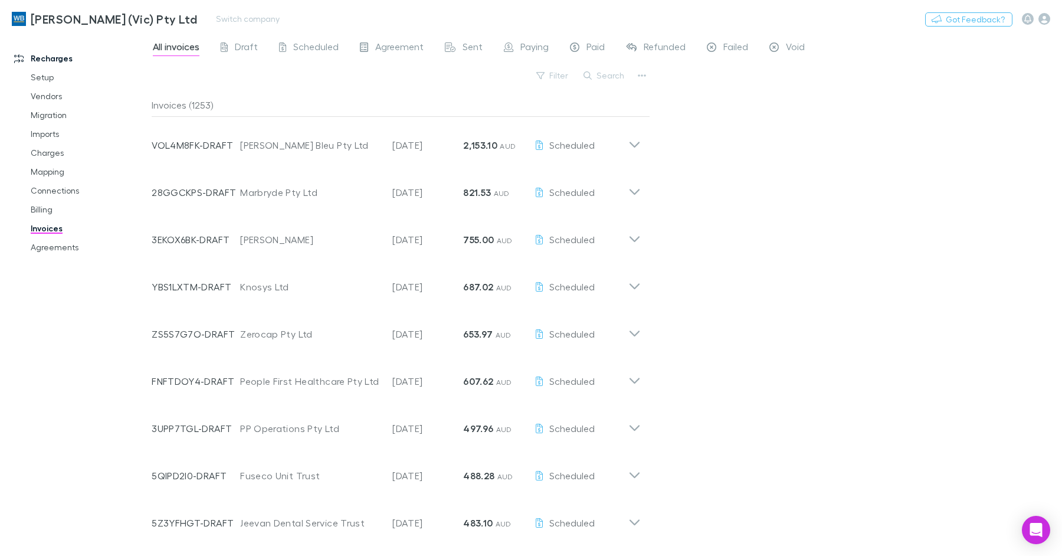
click at [225, 26] on div "William Buck (Vic) Pty Ltd Switch company Nothing Got Feedback?" at bounding box center [531, 19] width 1062 height 38
click at [226, 15] on button "Switch company" at bounding box center [248, 19] width 78 height 14
type input "***"
click at [243, 72] on p "542 Partners" at bounding box center [223, 71] width 57 height 14
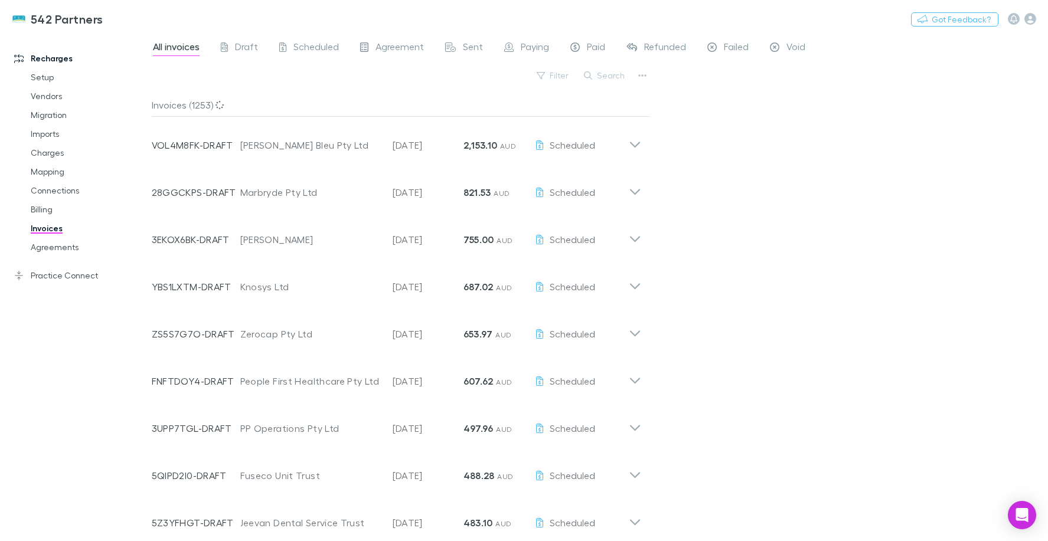
drag, startPoint x: 309, startPoint y: 284, endPoint x: 621, endPoint y: 591, distance: 438.3
click at [621, 541] on html "542 Partners Switch company Nothing Got Feedback? Recharges Setup Vendors Migra…" at bounding box center [524, 270] width 1048 height 541
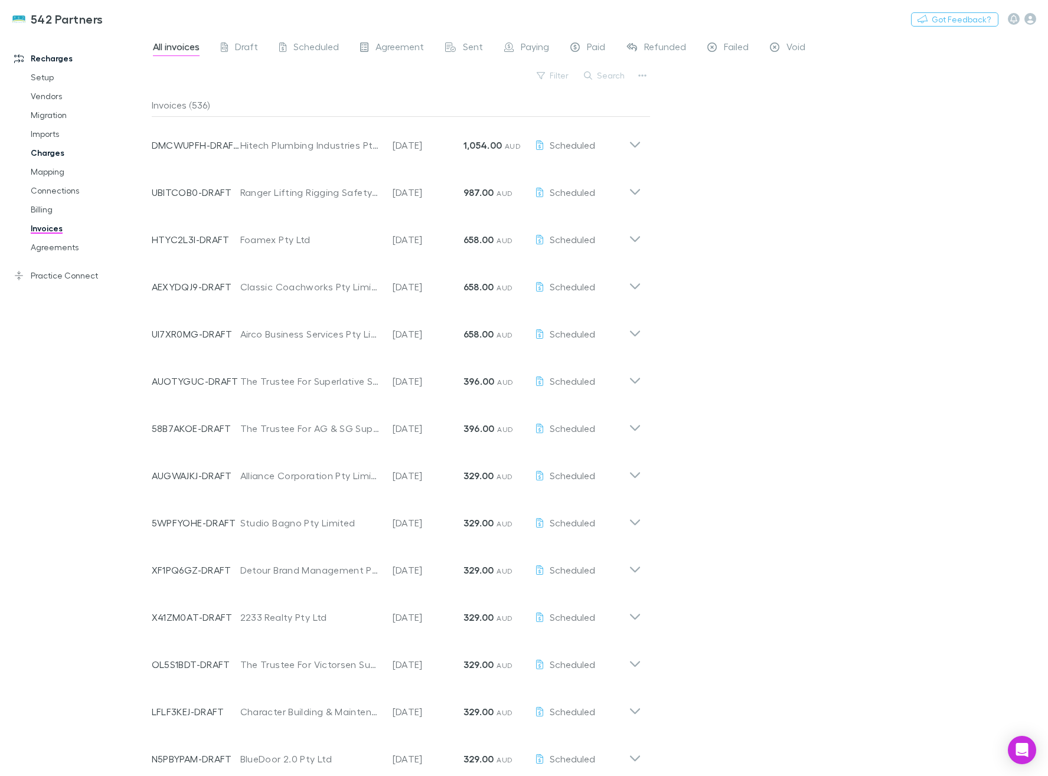
click at [60, 152] on link "Charges" at bounding box center [84, 152] width 130 height 19
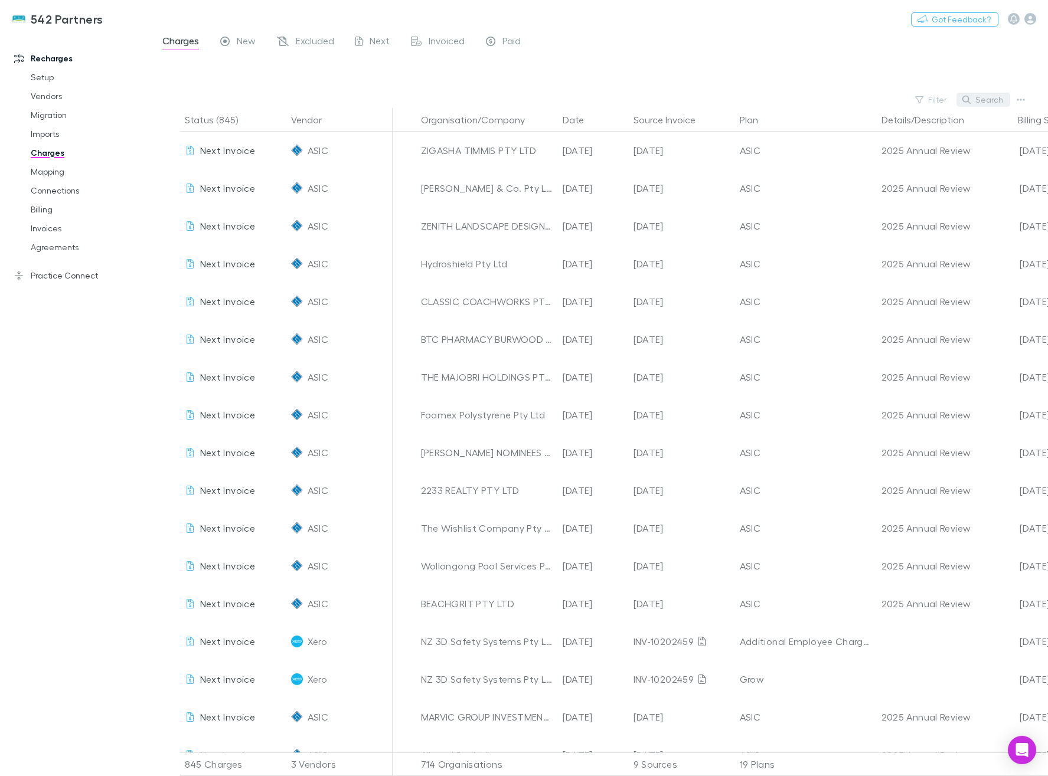
click at [980, 96] on button "Search" at bounding box center [983, 100] width 54 height 14
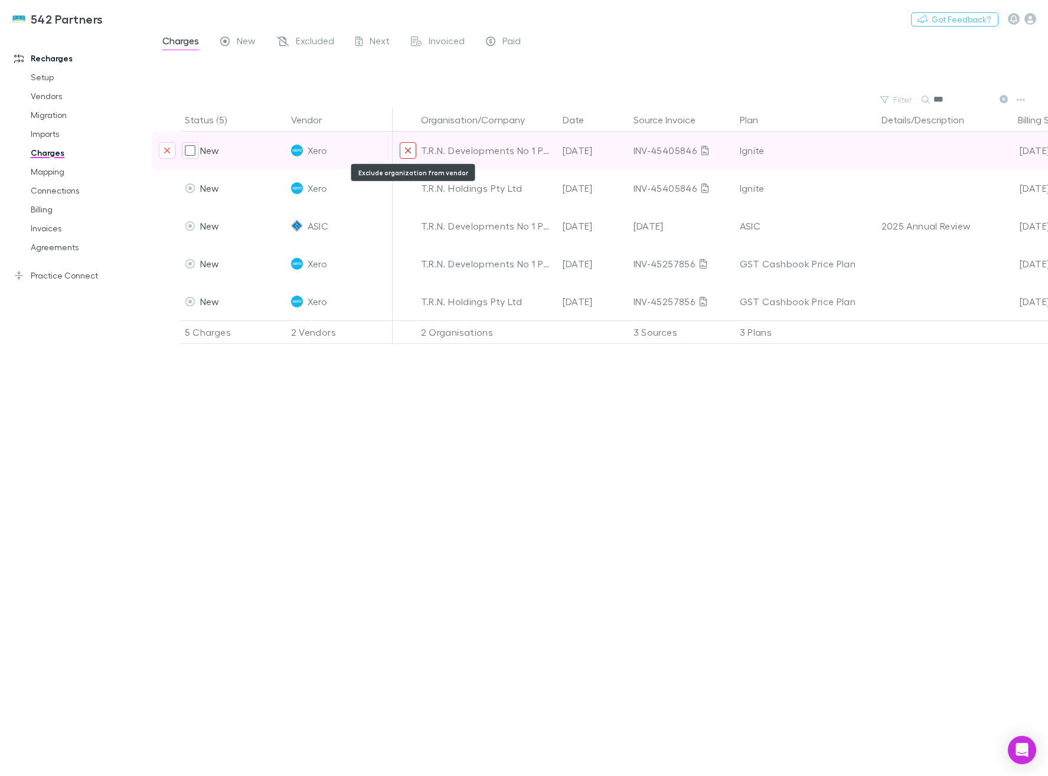
type input "***"
click at [407, 153] on icon "Exclude organization from vendor" at bounding box center [407, 150] width 7 height 9
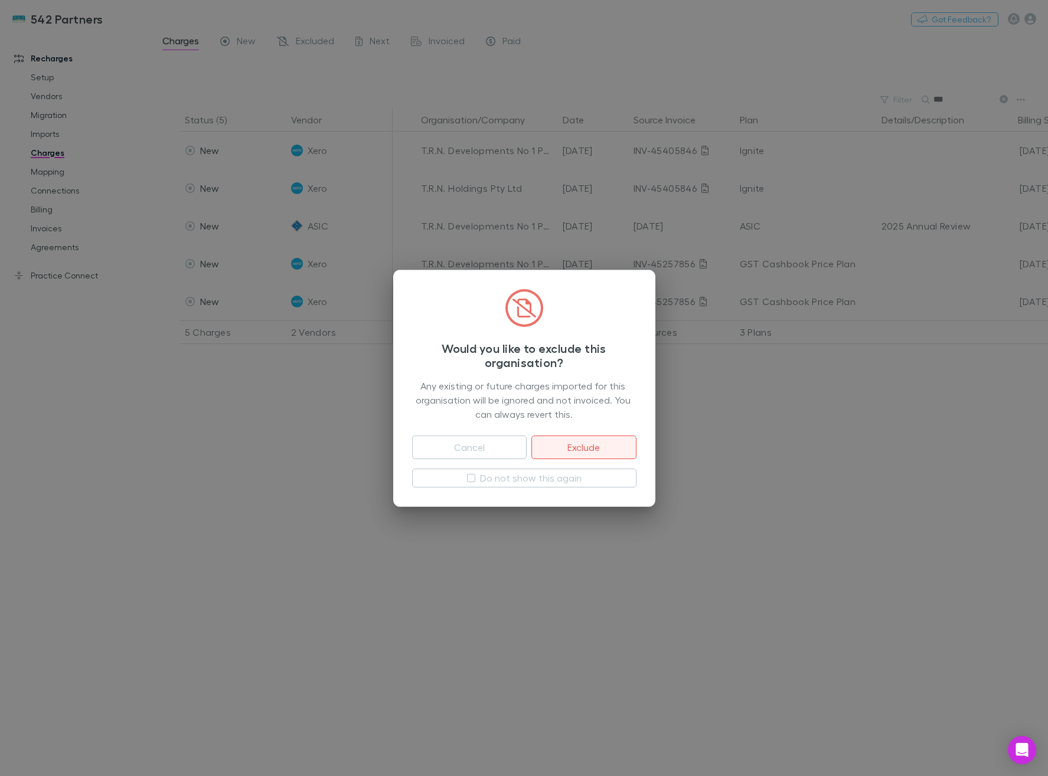
click at [601, 444] on button "Exclude" at bounding box center [583, 448] width 104 height 24
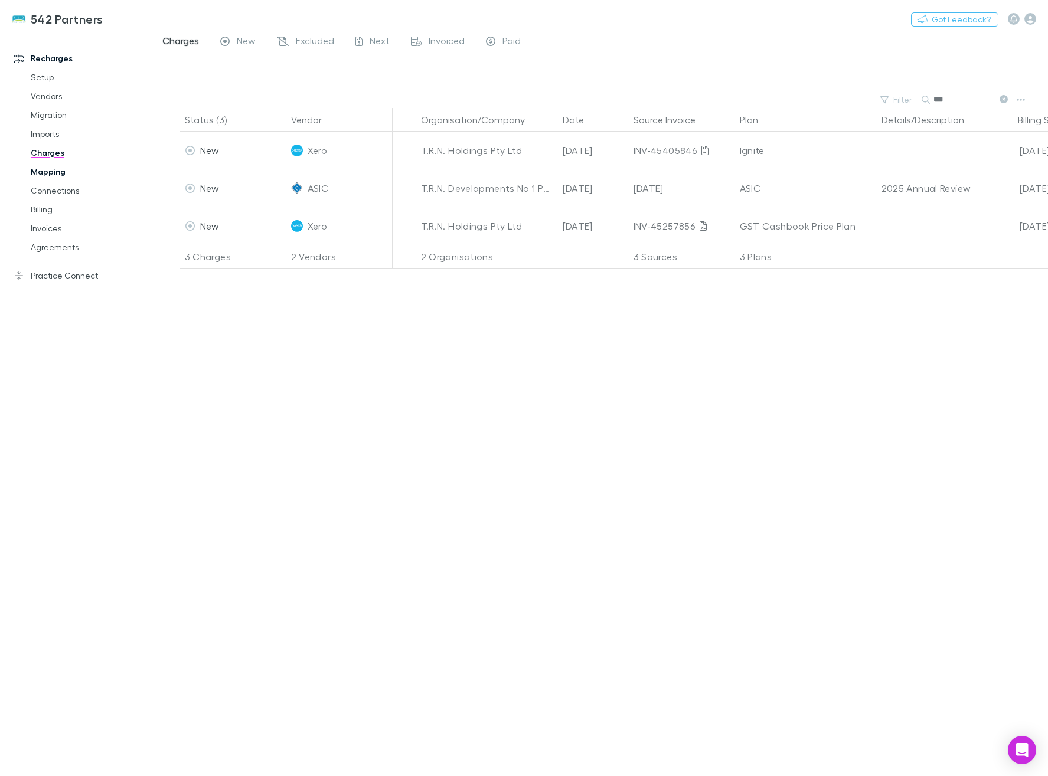
click at [59, 172] on link "Mapping" at bounding box center [84, 171] width 130 height 19
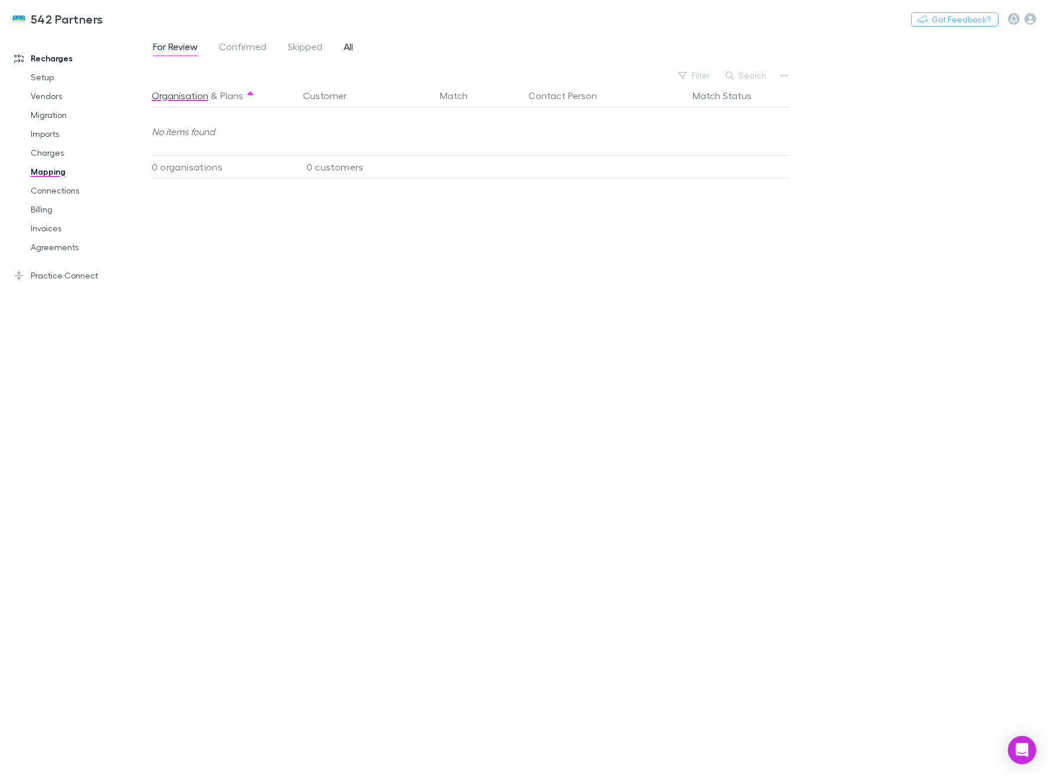
click at [350, 49] on span "All" at bounding box center [348, 48] width 9 height 15
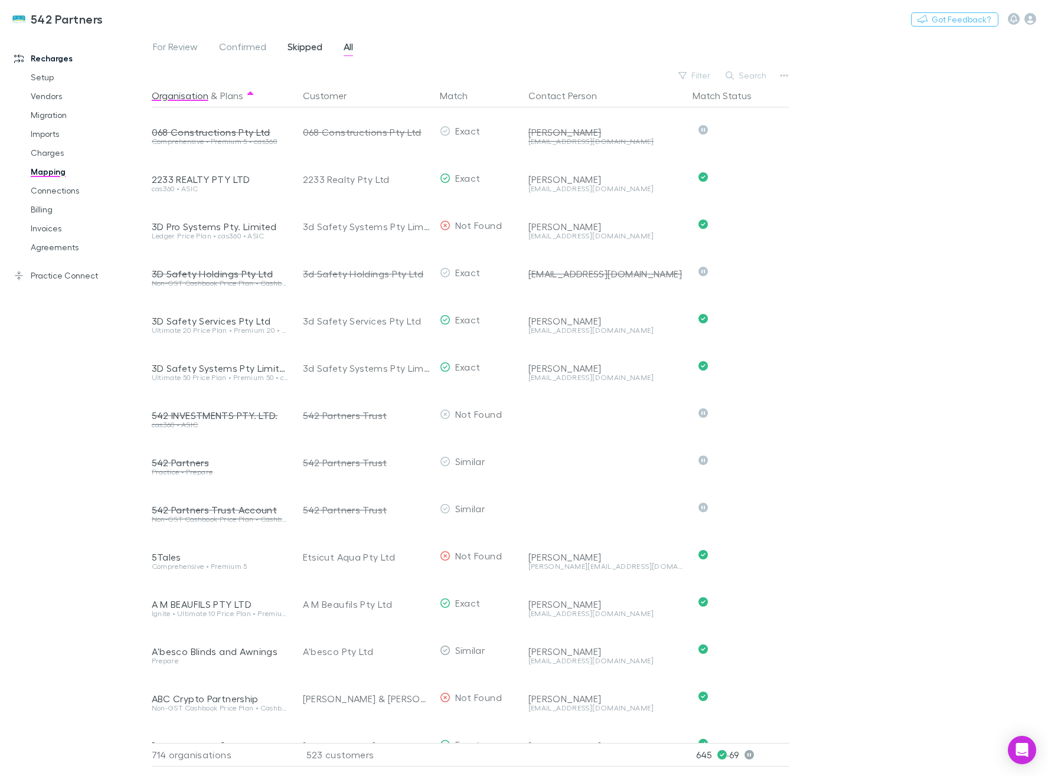
click at [290, 48] on span "Skipped" at bounding box center [304, 48] width 35 height 15
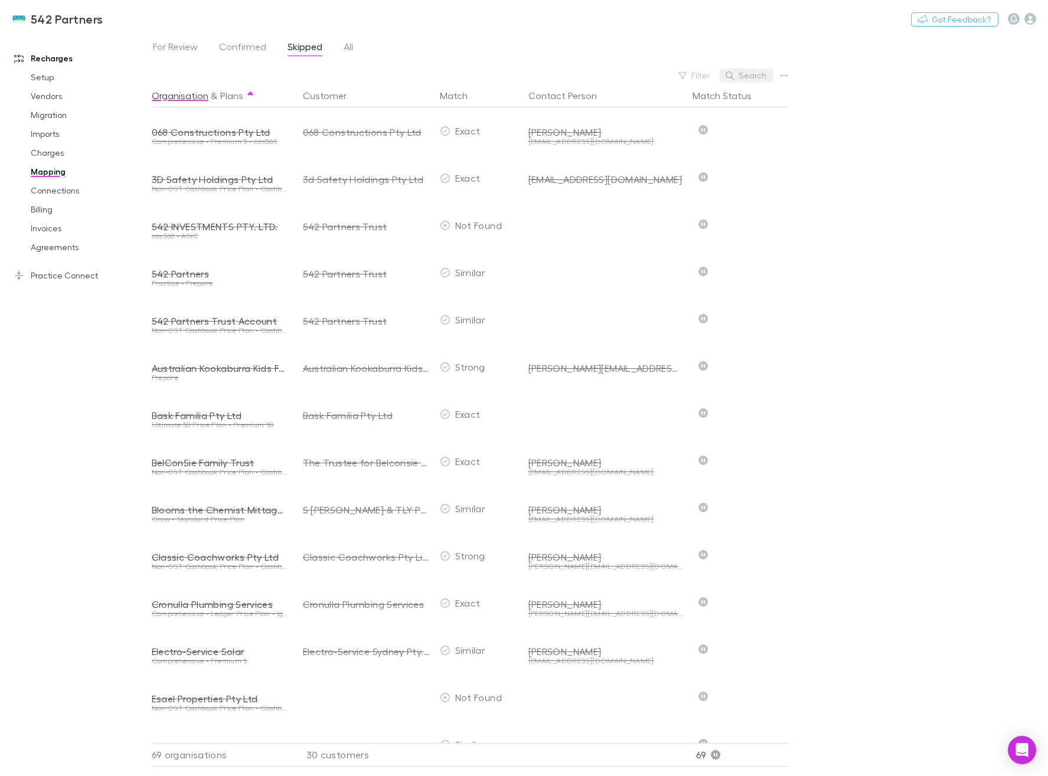
click at [743, 78] on button "Search" at bounding box center [747, 75] width 54 height 14
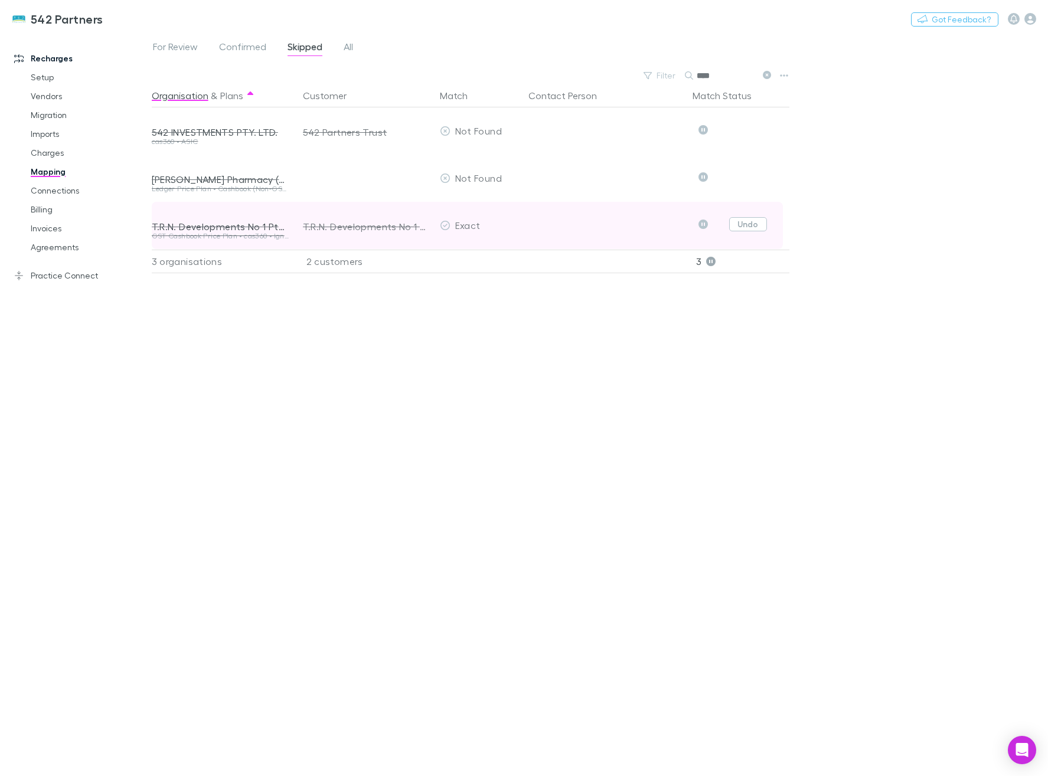
type input "****"
click at [757, 228] on button "Undo" at bounding box center [748, 224] width 38 height 14
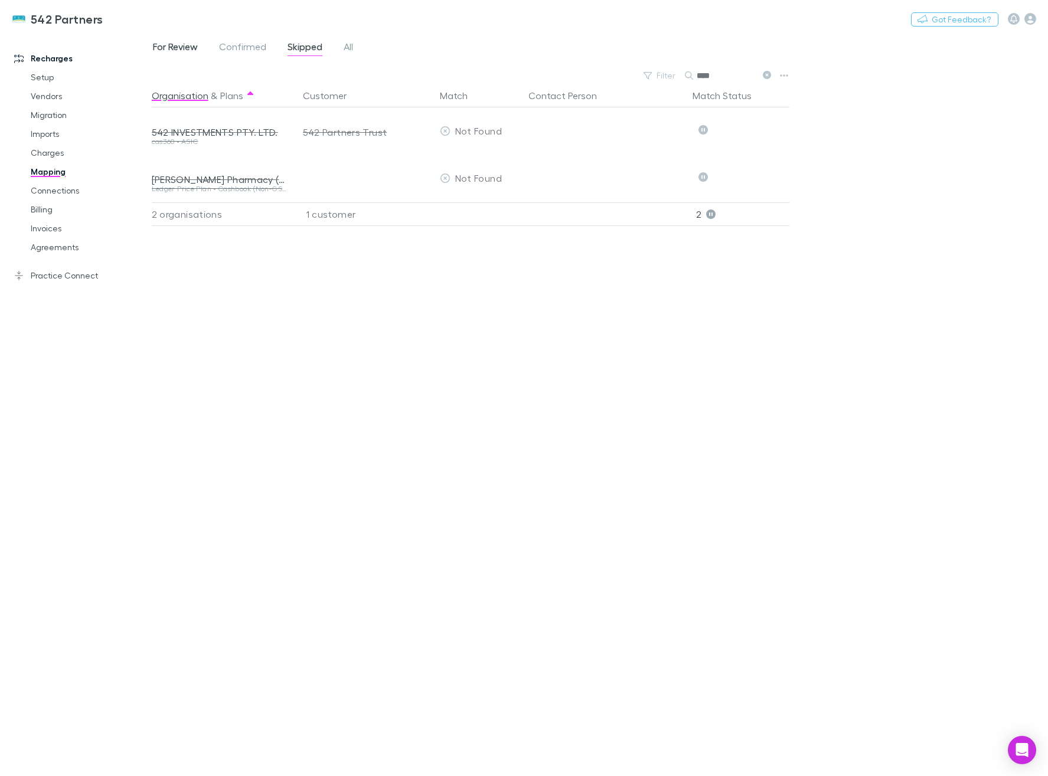
click at [187, 47] on span "For Review" at bounding box center [175, 48] width 45 height 15
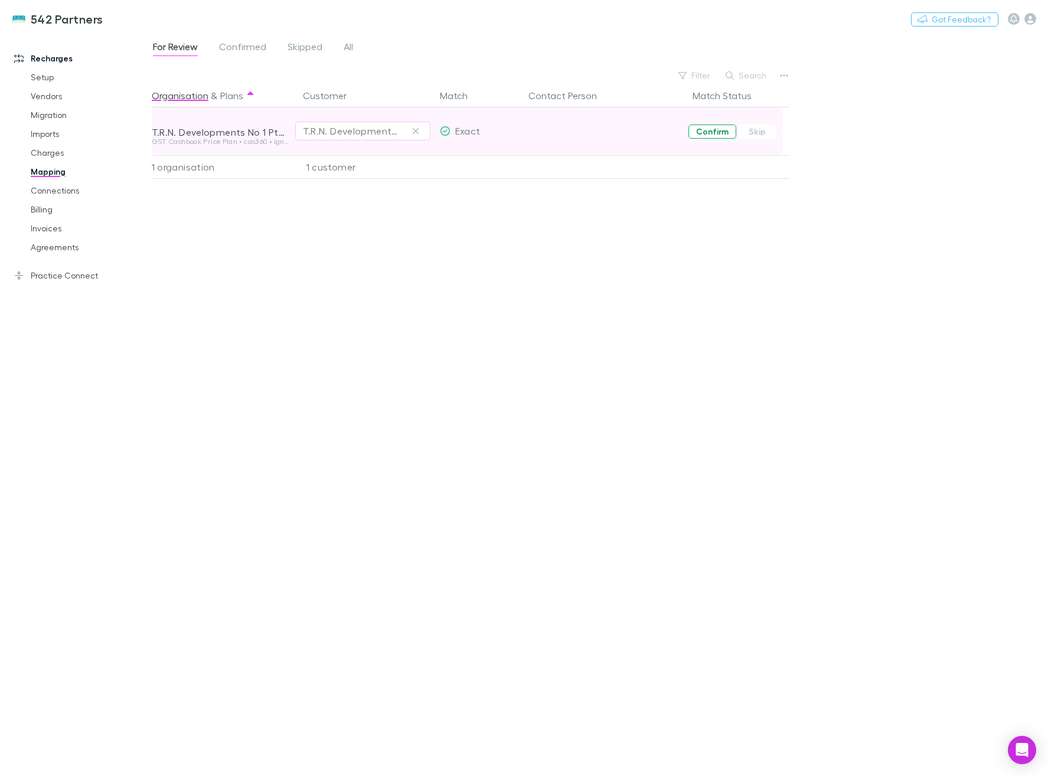
click at [693, 130] on button "Confirm" at bounding box center [712, 132] width 48 height 14
click at [58, 231] on link "Invoices" at bounding box center [84, 228] width 130 height 19
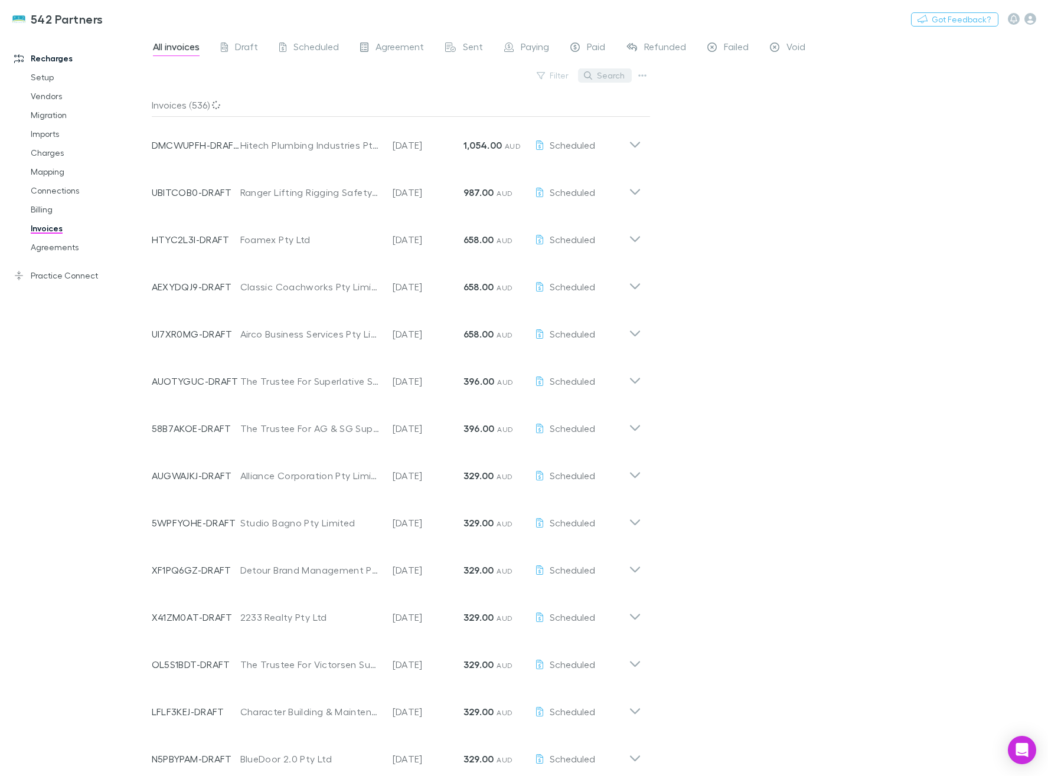
click at [603, 74] on button "Search" at bounding box center [605, 75] width 54 height 14
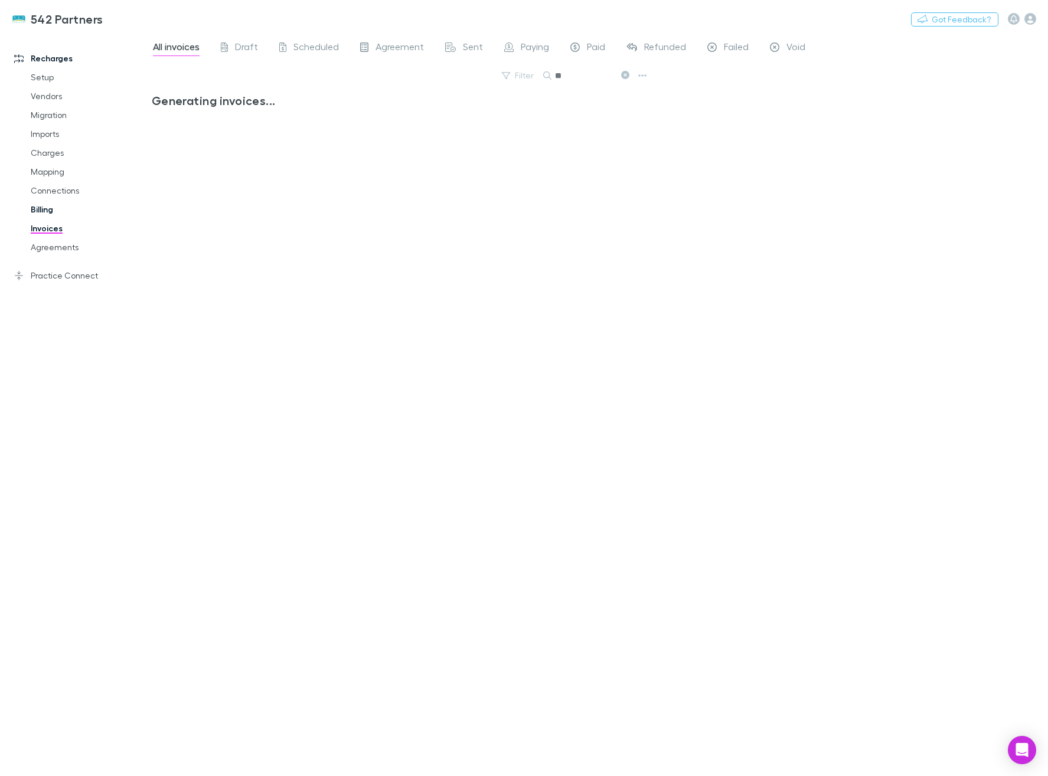
type input "**"
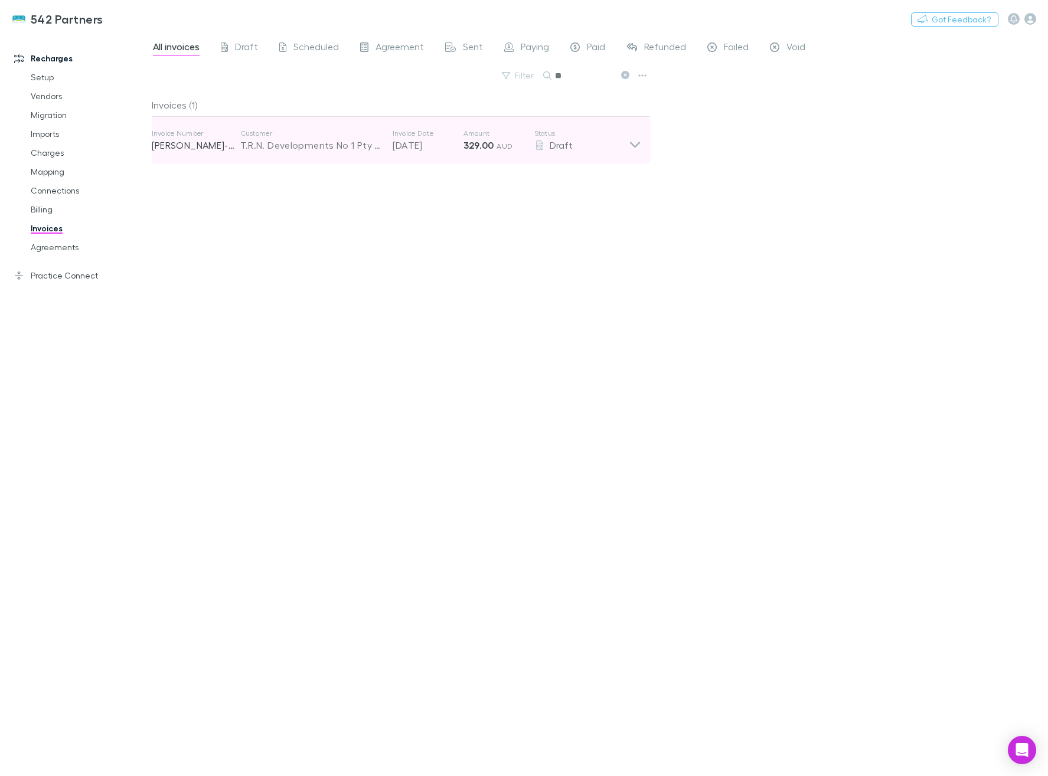
click at [390, 146] on div "Customer T.R.N. Developments No 1 Pty Ltd" at bounding box center [316, 141] width 152 height 24
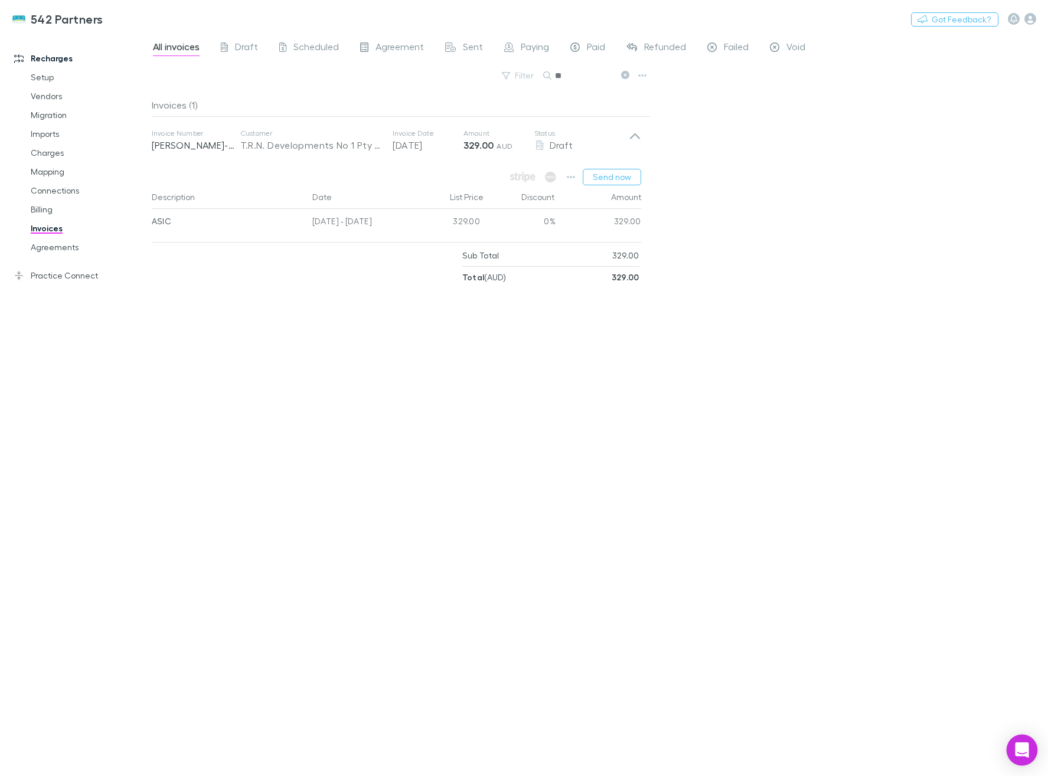
drag, startPoint x: 1029, startPoint y: 746, endPoint x: 1022, endPoint y: 745, distance: 7.1
click at [1029, 746] on div "Open Intercom Messenger" at bounding box center [1021, 750] width 31 height 31
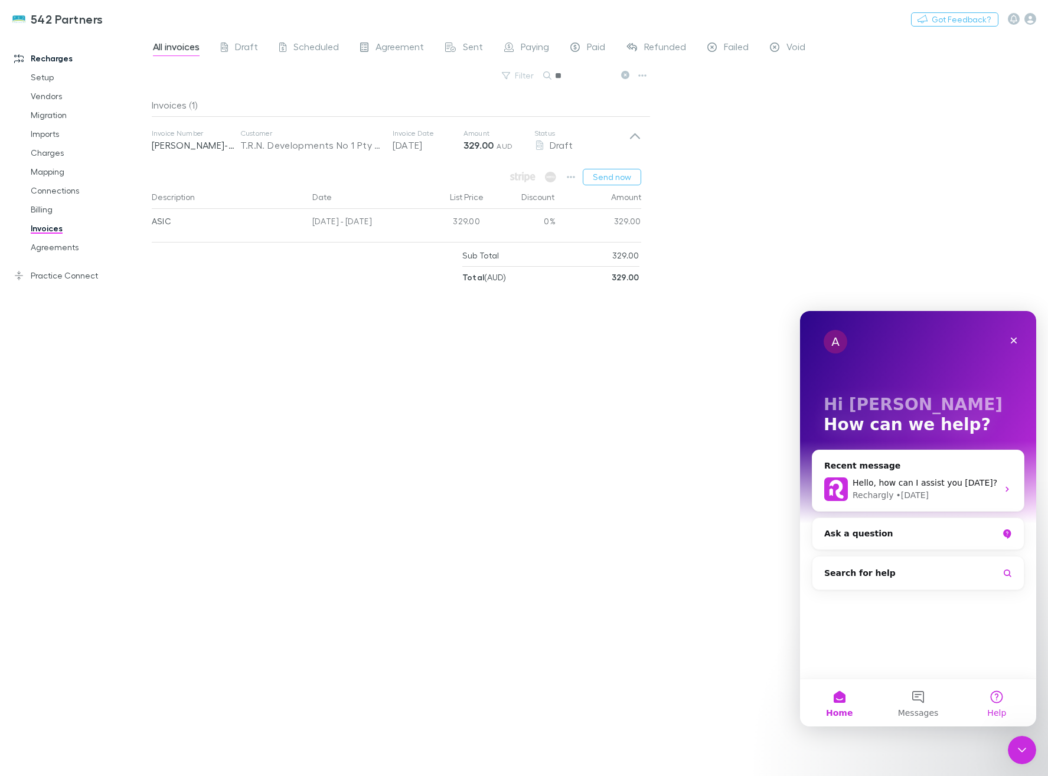
click at [998, 702] on button "Help" at bounding box center [996, 702] width 79 height 47
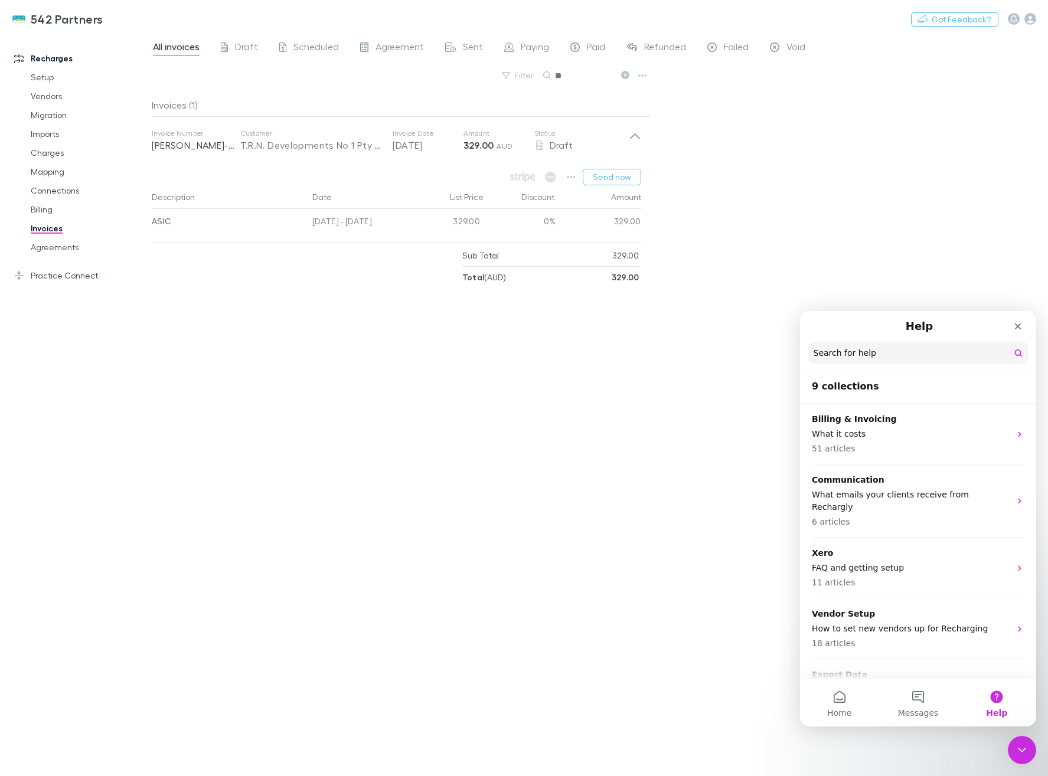
click at [877, 357] on input "Search for help" at bounding box center [917, 353] width 221 height 22
type input "**********"
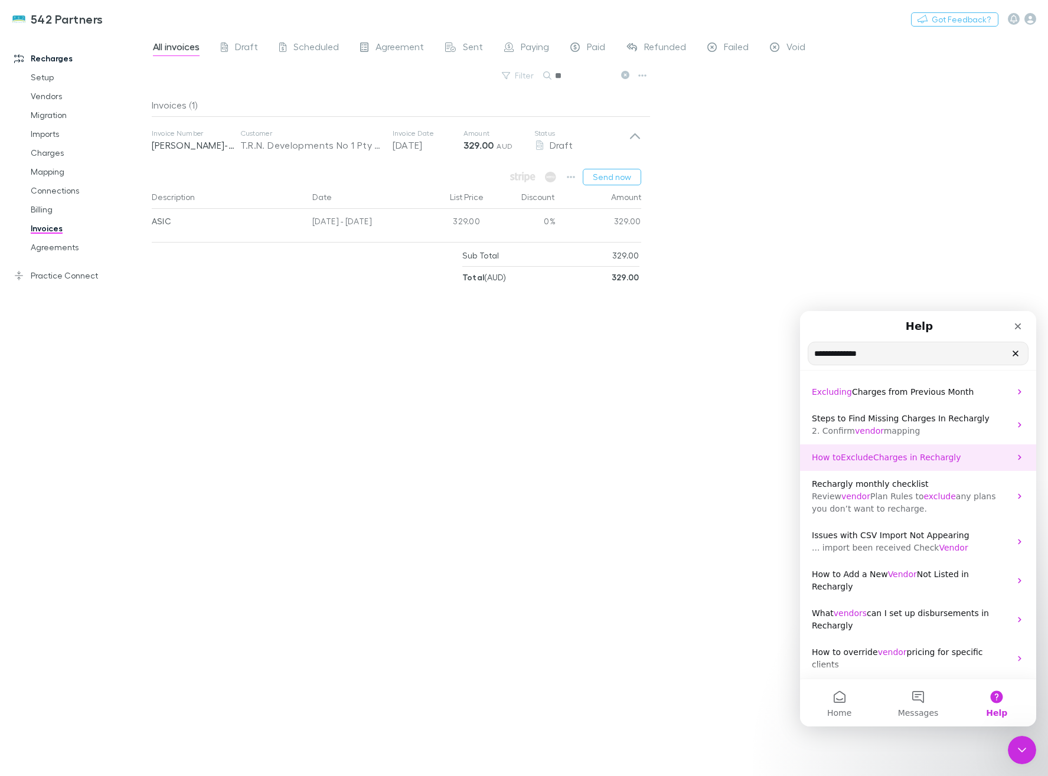
click at [891, 453] on span "Charges in Rechargly" at bounding box center [917, 457] width 88 height 9
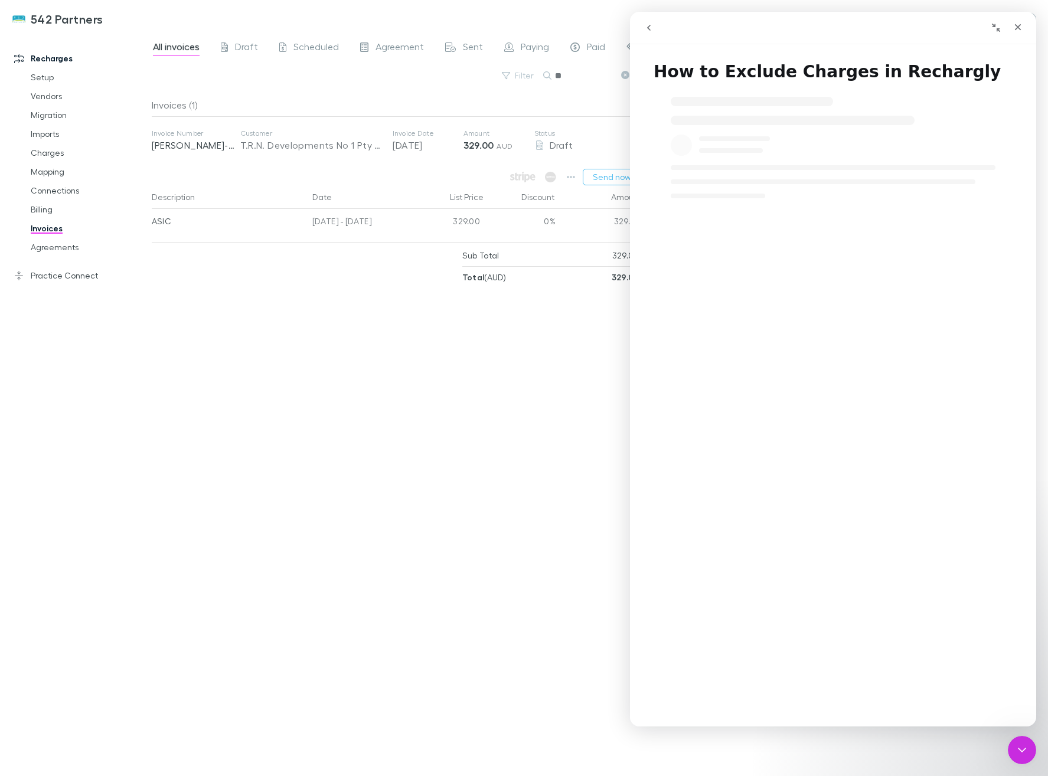
click at [653, 32] on button "go back" at bounding box center [648, 28] width 22 height 22
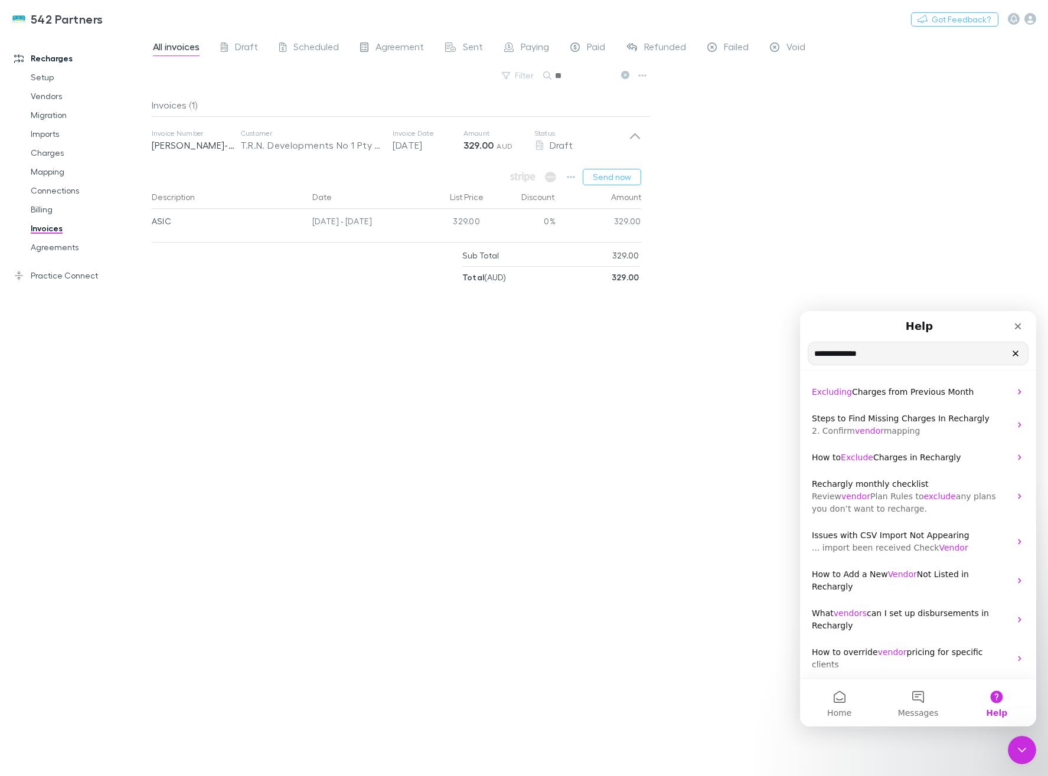
click at [889, 357] on input "**********" at bounding box center [918, 353] width 220 height 22
type input "**********"
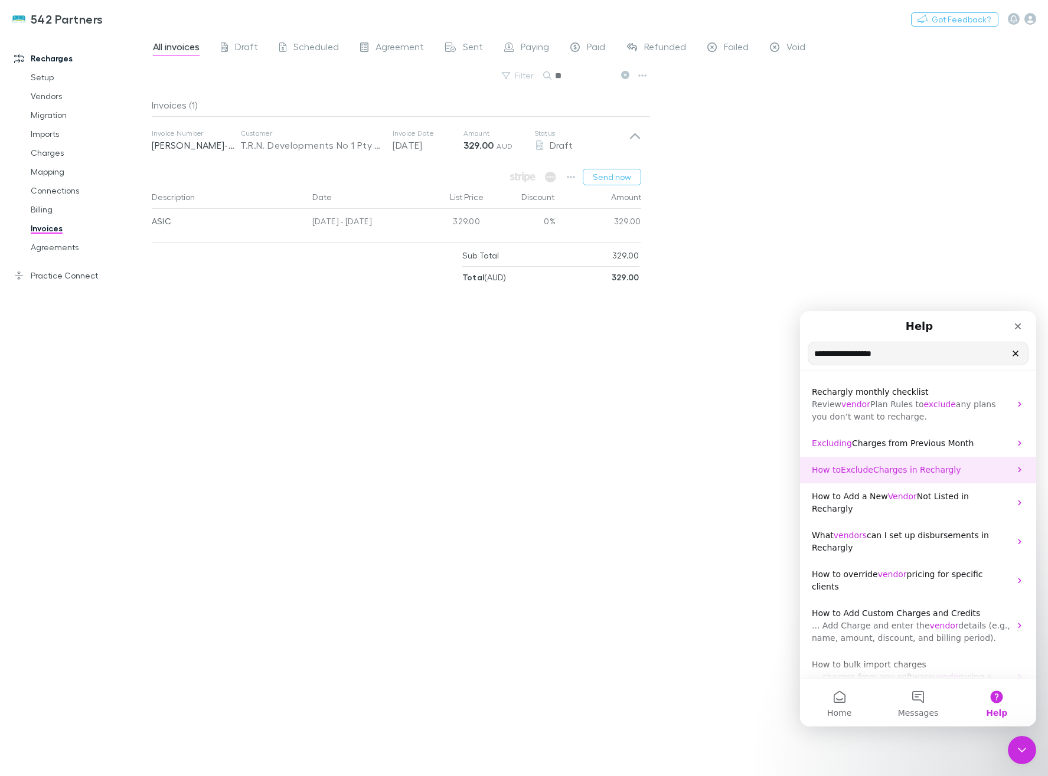
click at [861, 460] on div "How to Exclude Charges in Rechargly" at bounding box center [918, 470] width 236 height 27
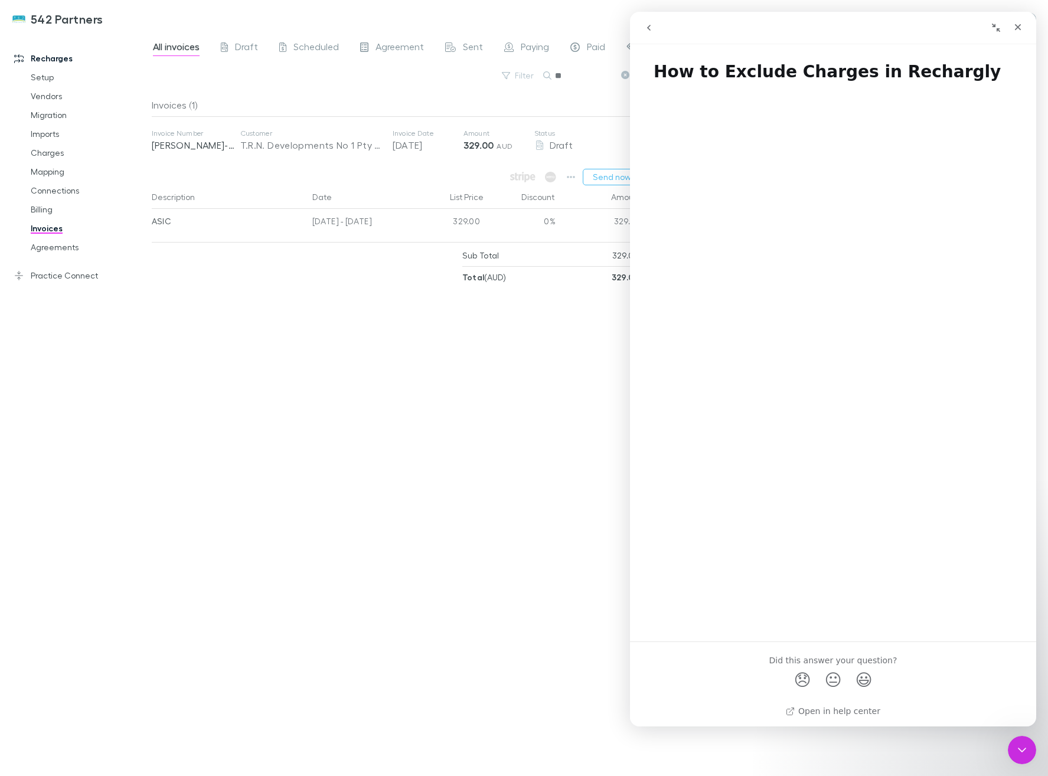
scroll to position [2, 0]
click at [655, 30] on button "go back" at bounding box center [648, 28] width 22 height 22
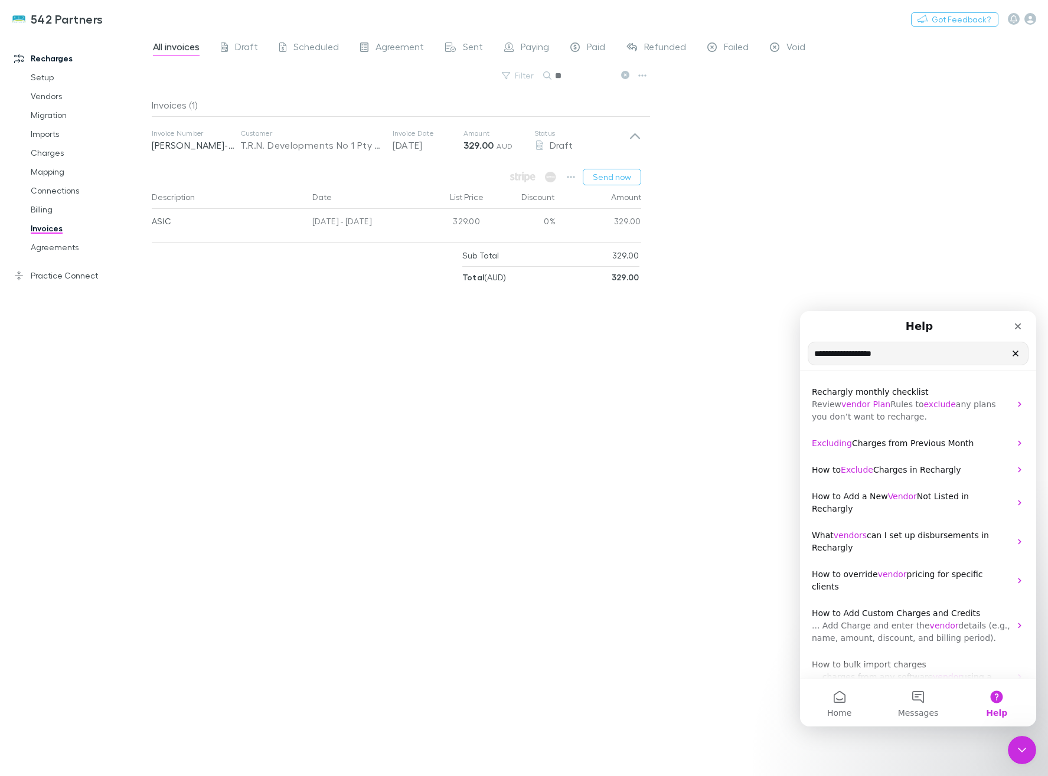
click at [858, 357] on input "**********" at bounding box center [918, 353] width 220 height 22
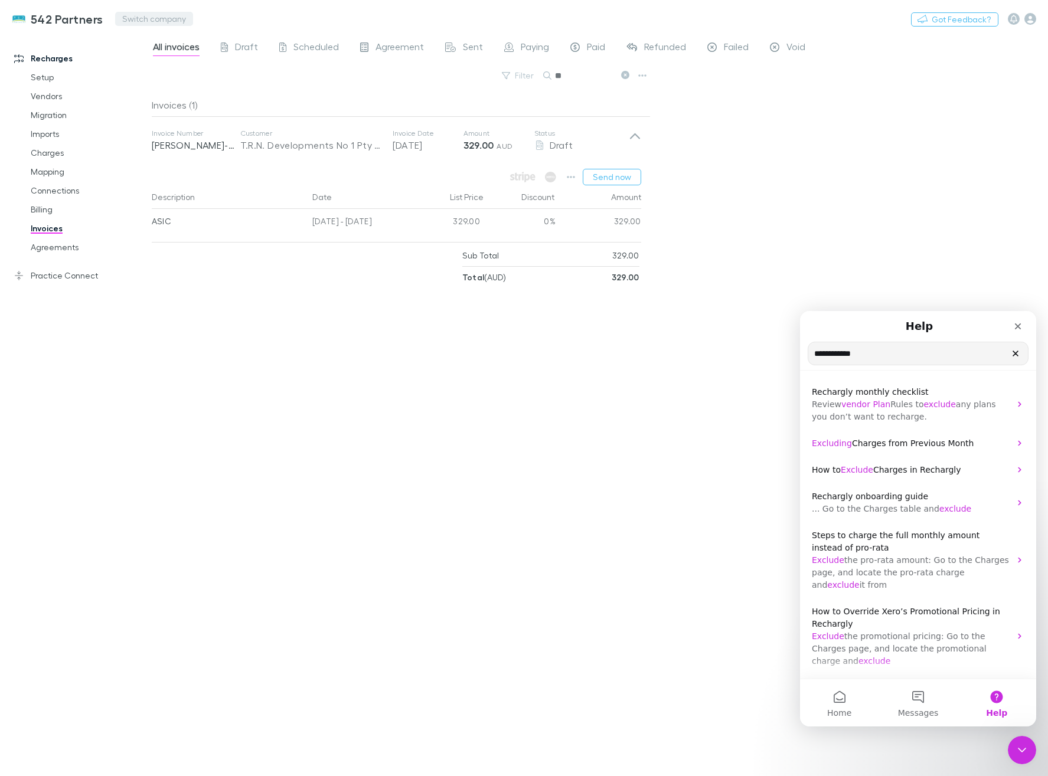
type input "**********"
click at [140, 19] on button "Switch company" at bounding box center [154, 19] width 78 height 14
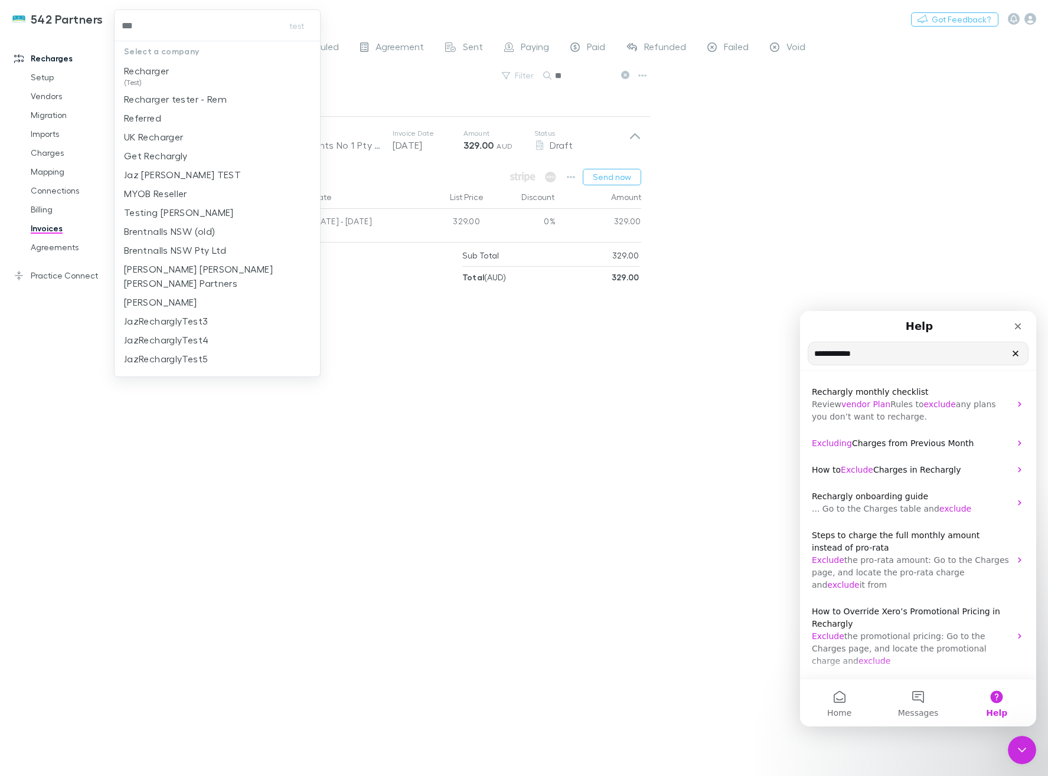
type input "****"
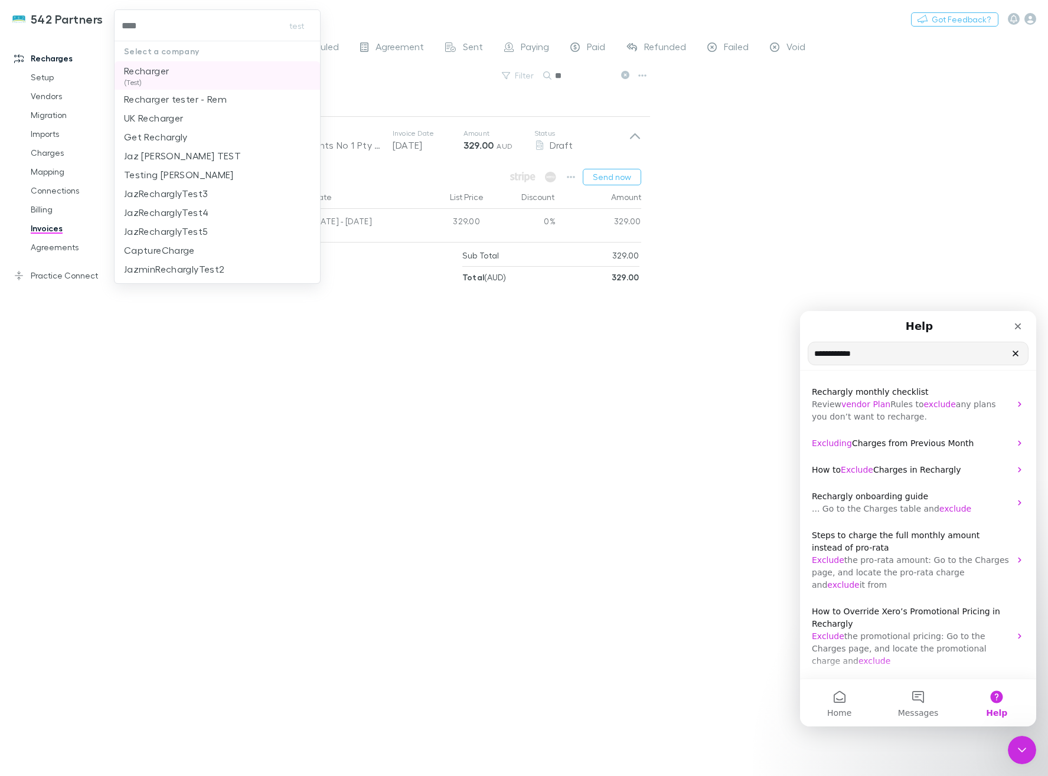
drag, startPoint x: 161, startPoint y: 70, endPoint x: 31, endPoint y: 22, distance: 139.1
click at [161, 70] on p "Recharger" at bounding box center [146, 71] width 45 height 14
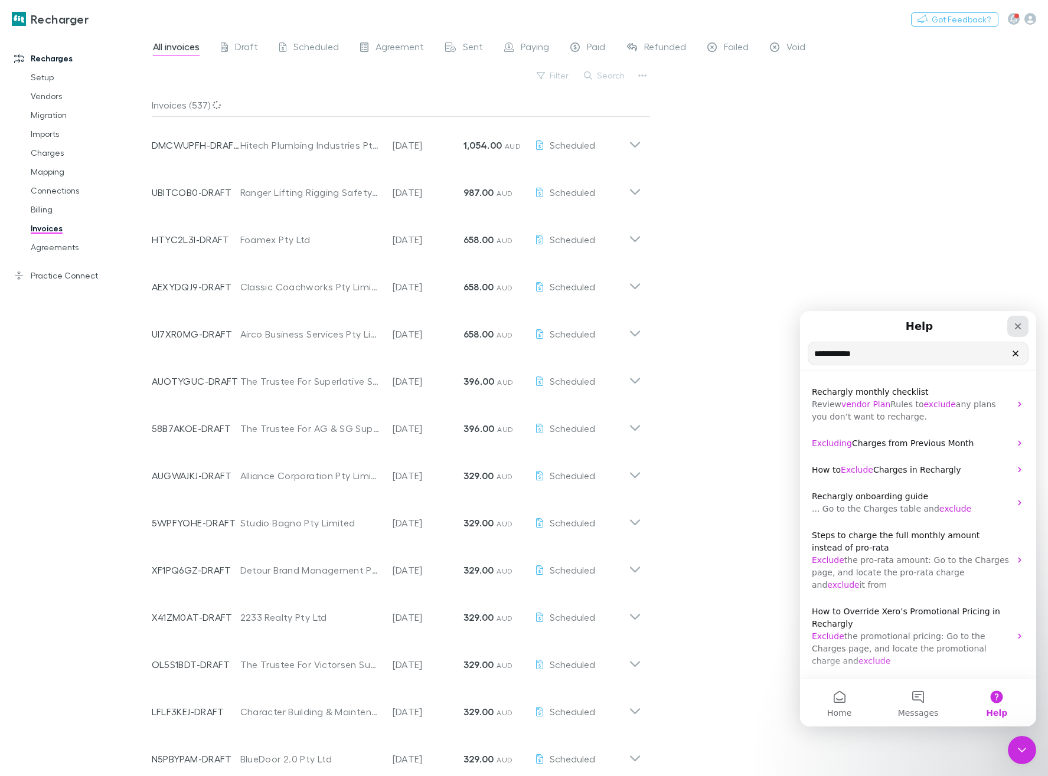
click at [1019, 328] on icon "Close" at bounding box center [1018, 326] width 6 height 6
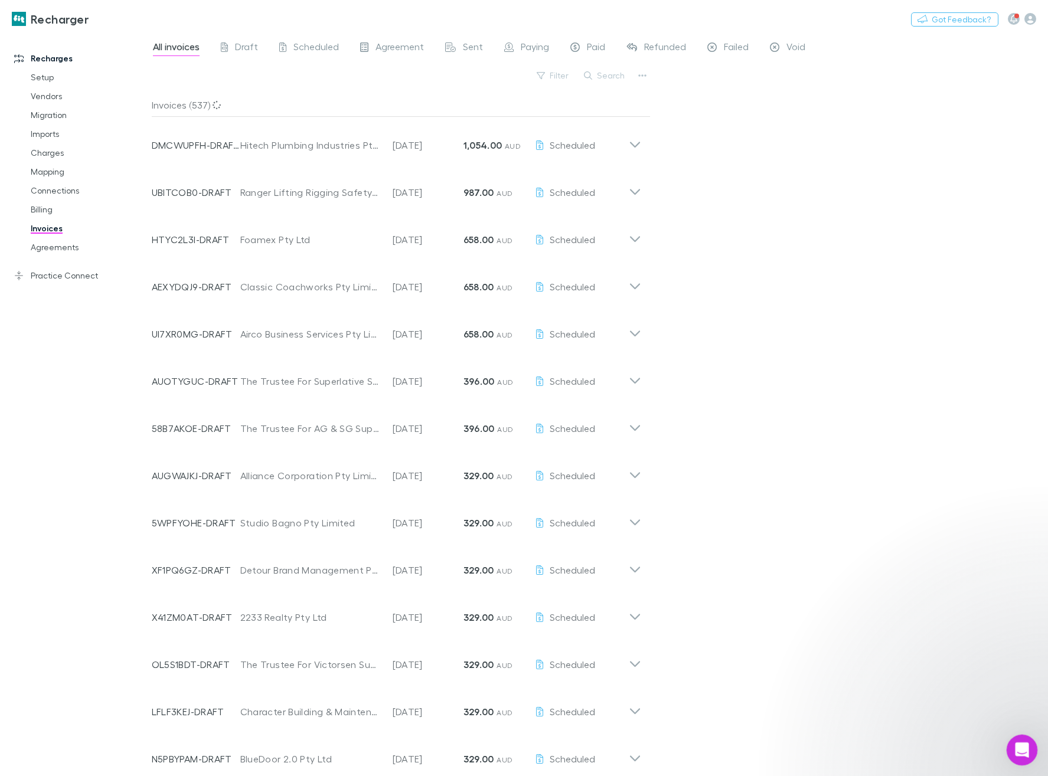
click at [1025, 741] on div "Open Intercom Messenger" at bounding box center [1019, 748] width 39 height 39
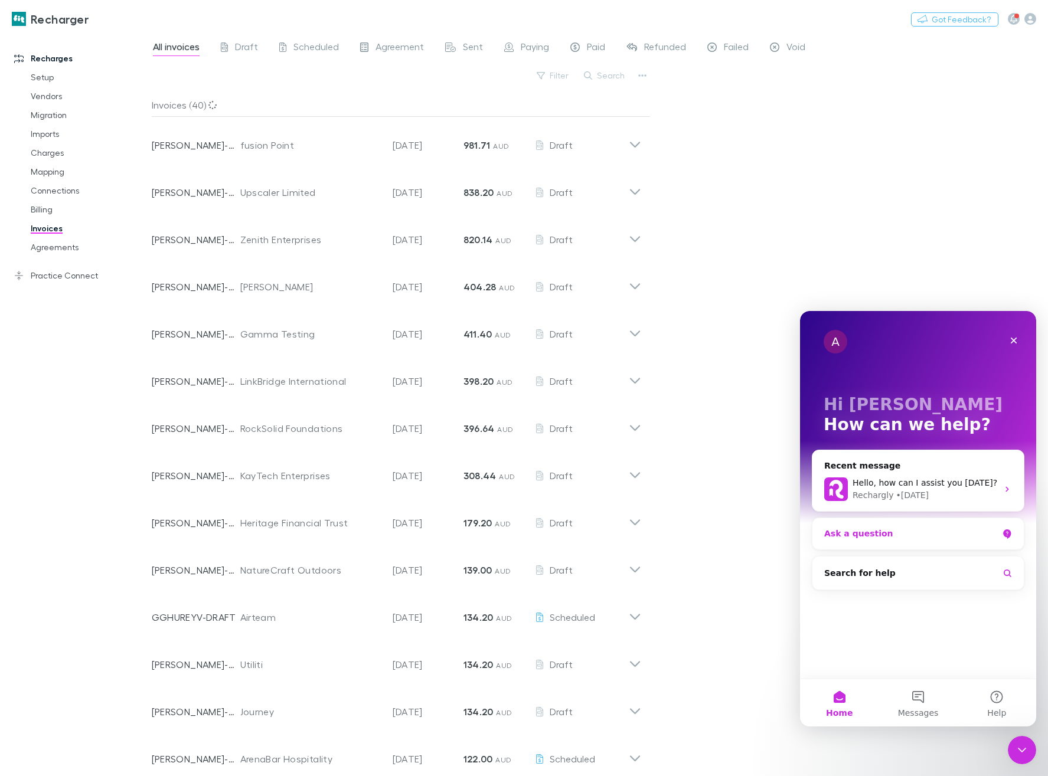
click at [885, 491] on div "Rechargly" at bounding box center [872, 495] width 41 height 12
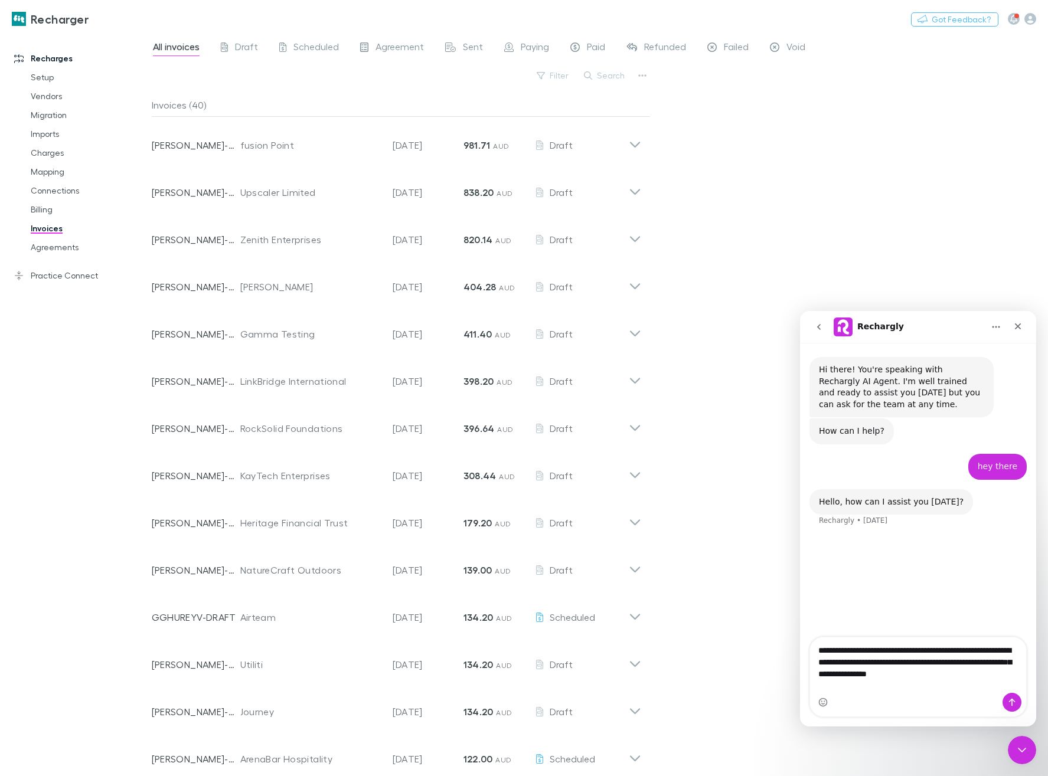
type textarea "**********"
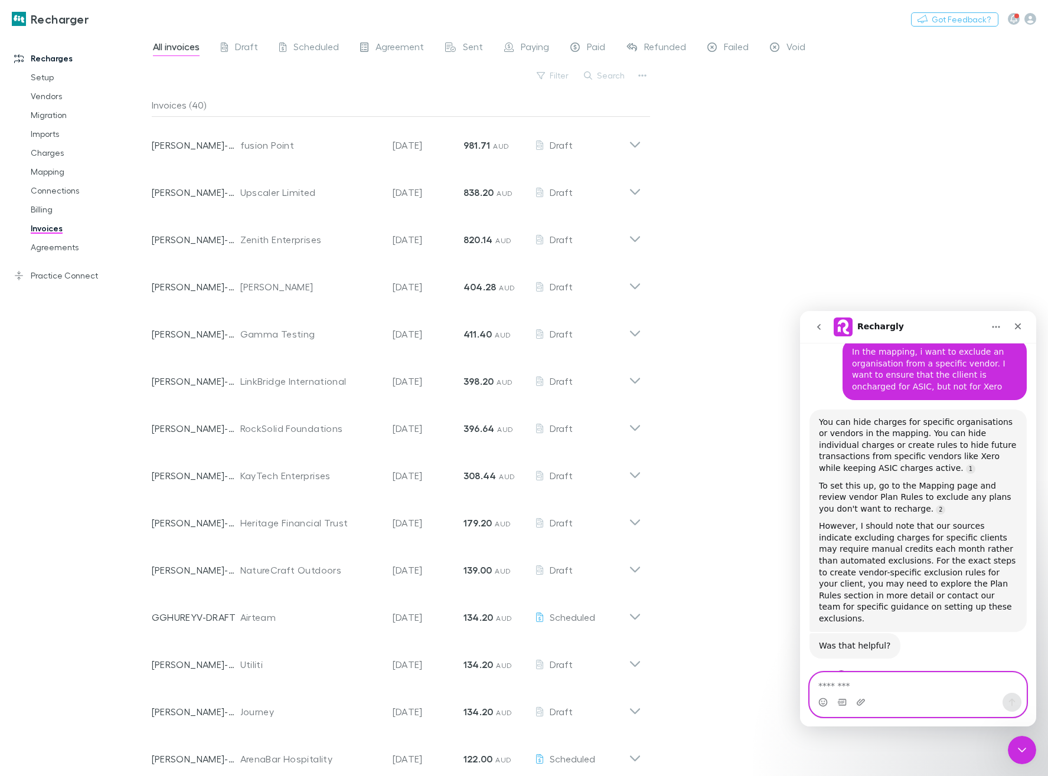
scroll to position [260, 0]
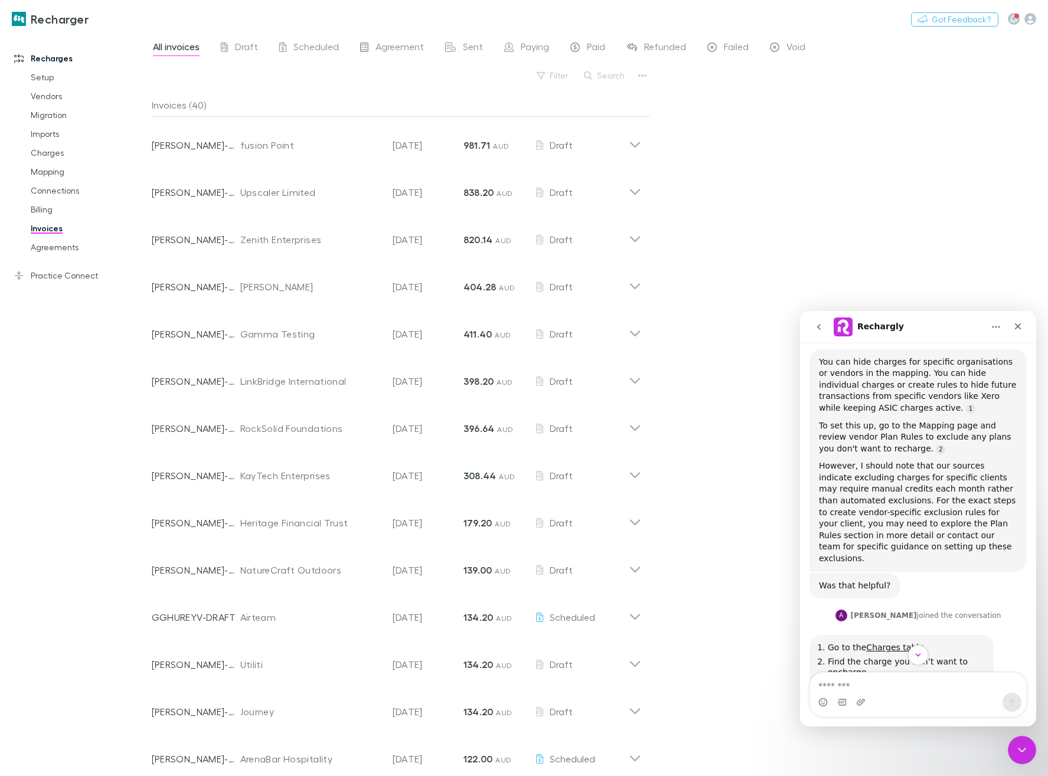
drag, startPoint x: 53, startPoint y: 155, endPoint x: 66, endPoint y: 169, distance: 19.2
click at [53, 155] on link "Charges" at bounding box center [84, 152] width 130 height 19
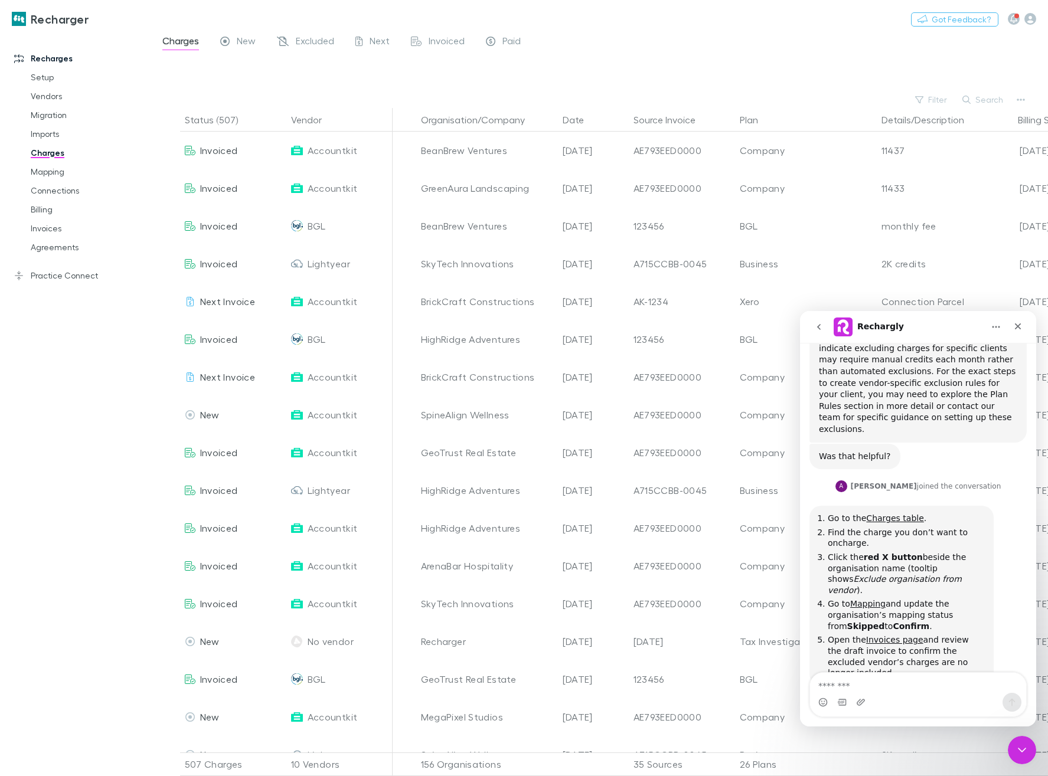
scroll to position [394, 0]
click at [238, 41] on span "New" at bounding box center [246, 42] width 19 height 15
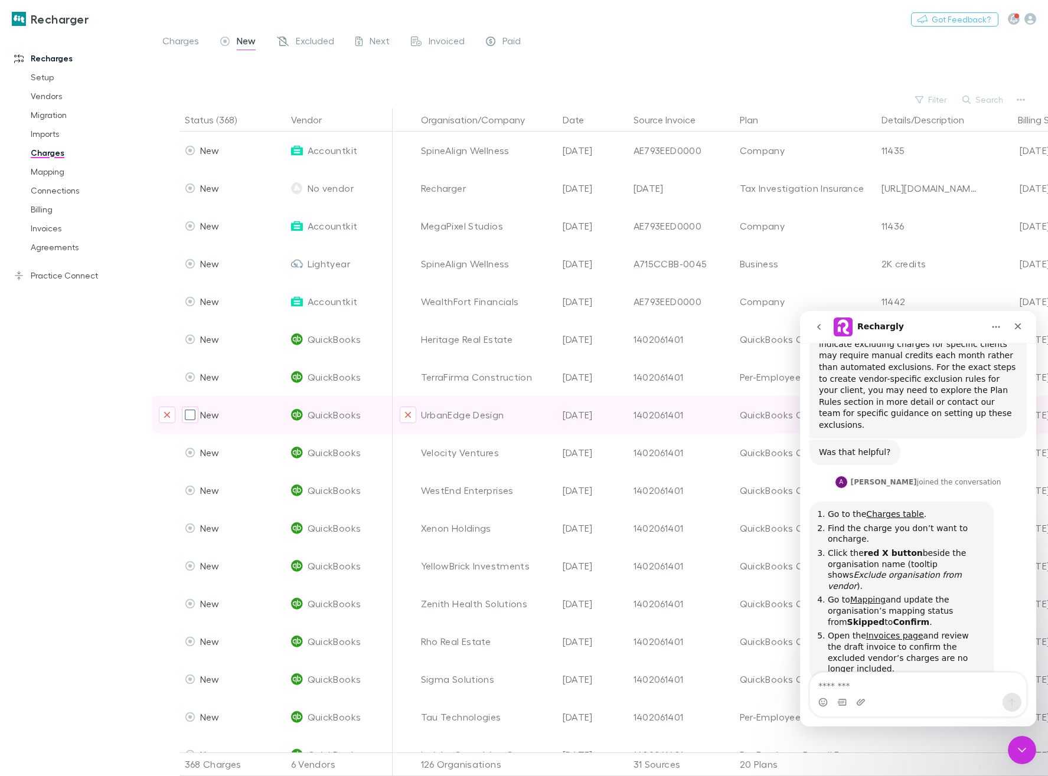
click at [473, 408] on div "UrbanEdge Design" at bounding box center [487, 415] width 132 height 38
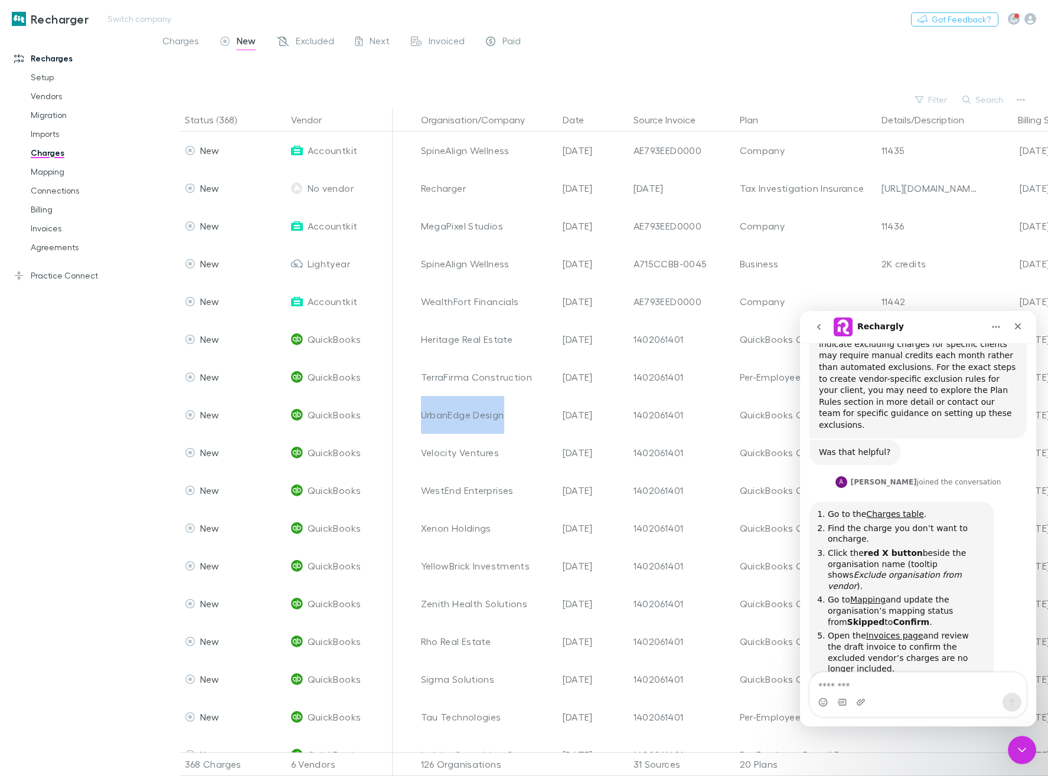
copy div "UrbanEdge Design"
click at [983, 103] on button "Search" at bounding box center [983, 100] width 54 height 14
paste input "**********"
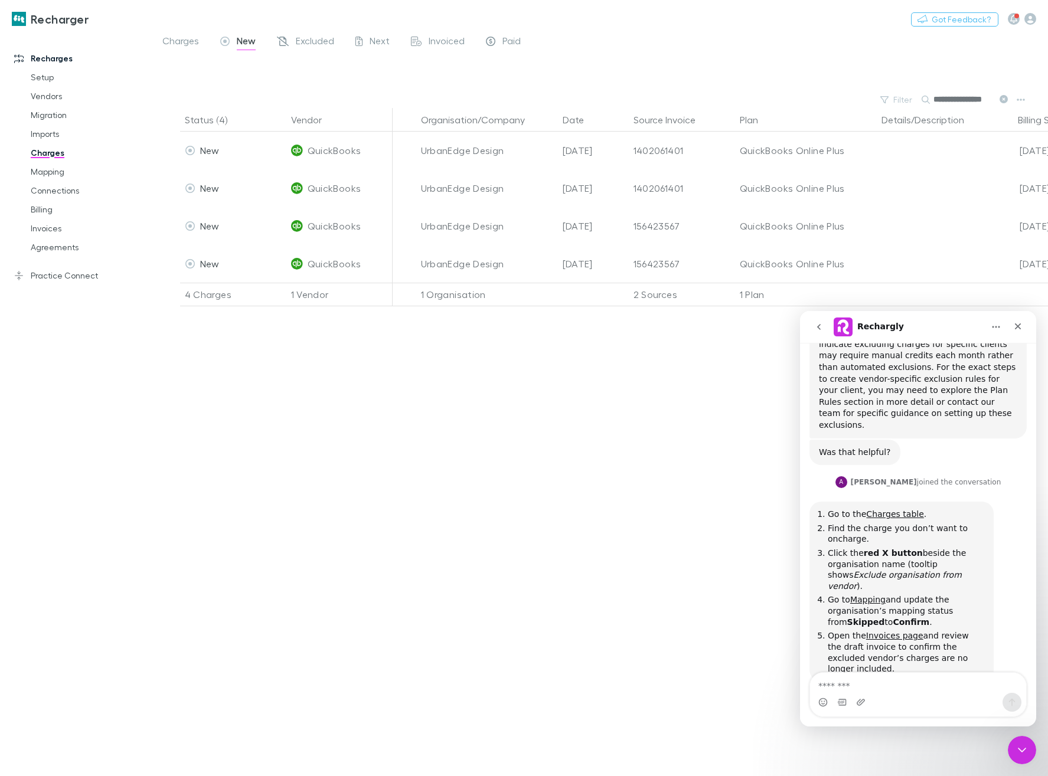
scroll to position [0, 7]
type input "**********"
drag, startPoint x: 1000, startPoint y: 100, endPoint x: 63, endPoint y: 178, distance: 940.0
click at [1000, 100] on icon at bounding box center [1003, 99] width 8 height 8
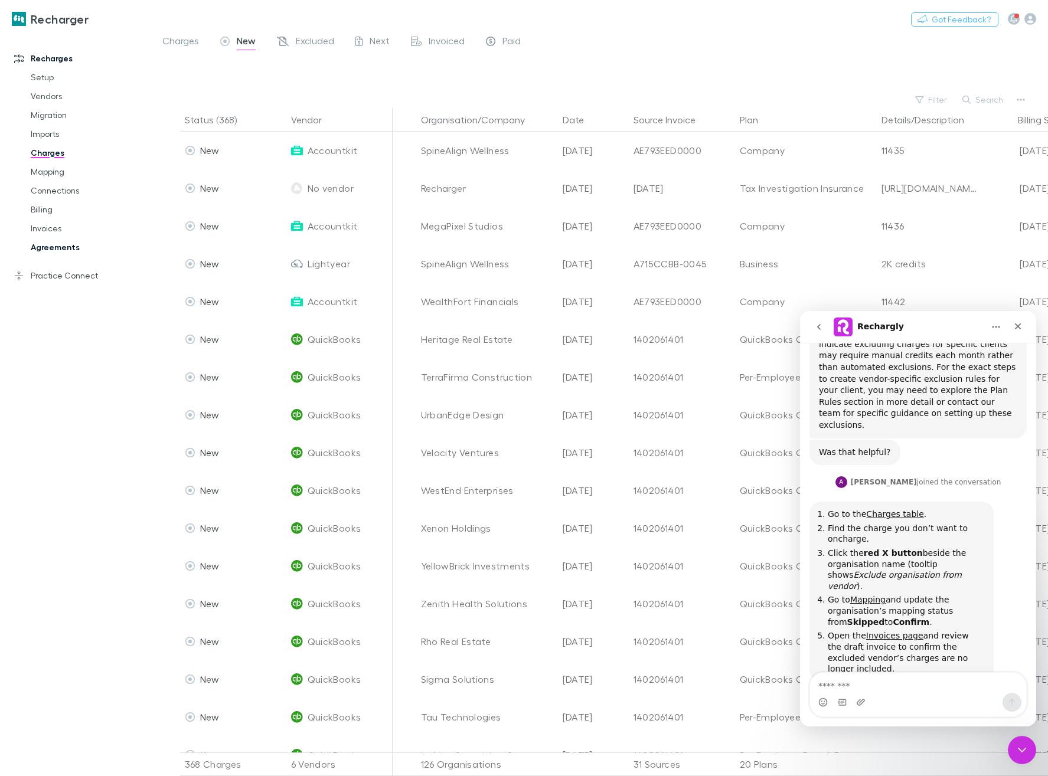
drag, startPoint x: 58, startPoint y: 245, endPoint x: 112, endPoint y: 237, distance: 53.7
click at [58, 245] on link "Agreements" at bounding box center [84, 247] width 130 height 19
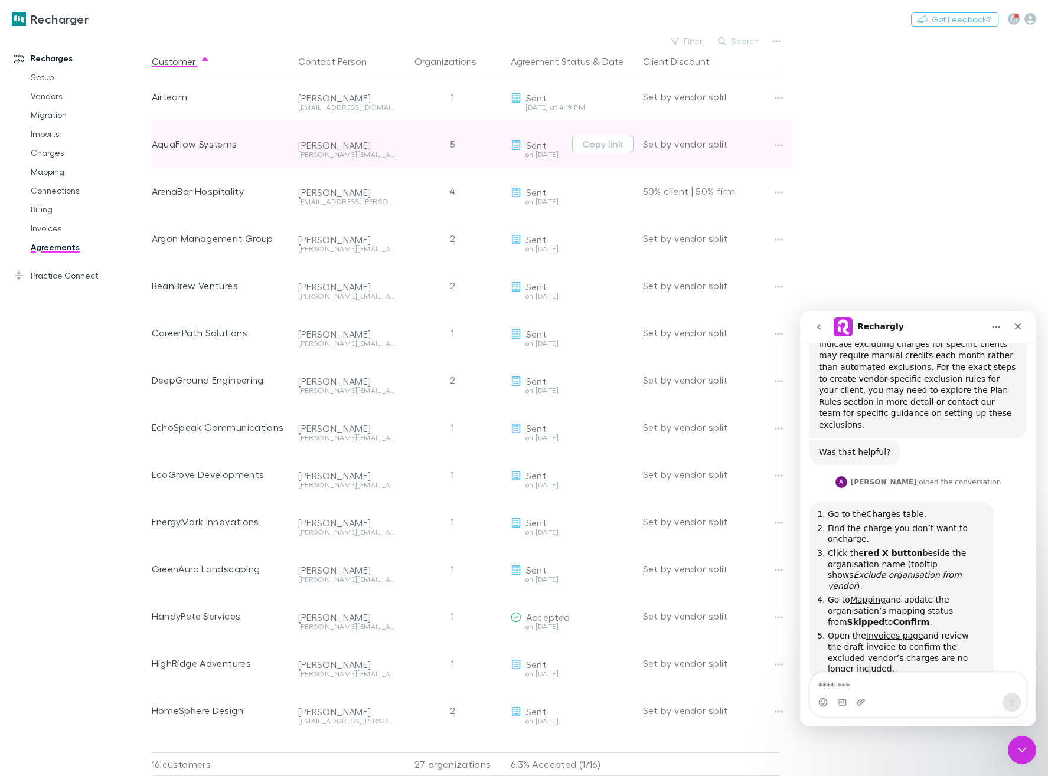
click at [221, 142] on div "AquaFlow Systems" at bounding box center [220, 143] width 137 height 47
copy div "AquaFlow Systems"
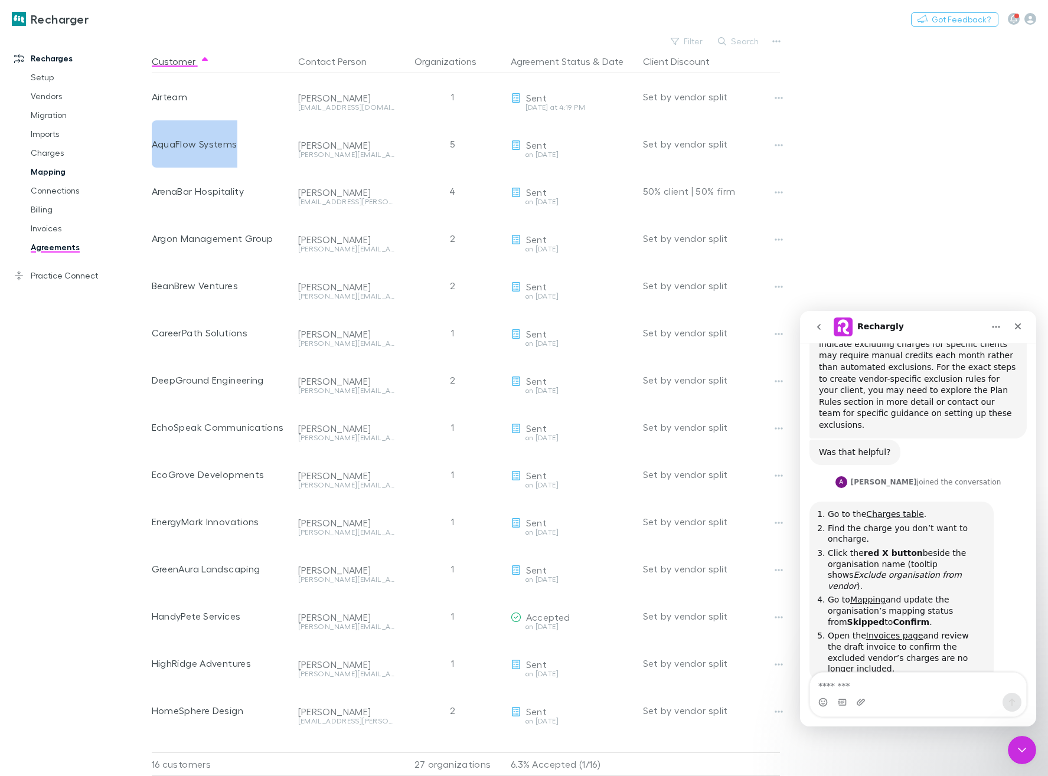
click at [42, 171] on link "Mapping" at bounding box center [84, 171] width 130 height 19
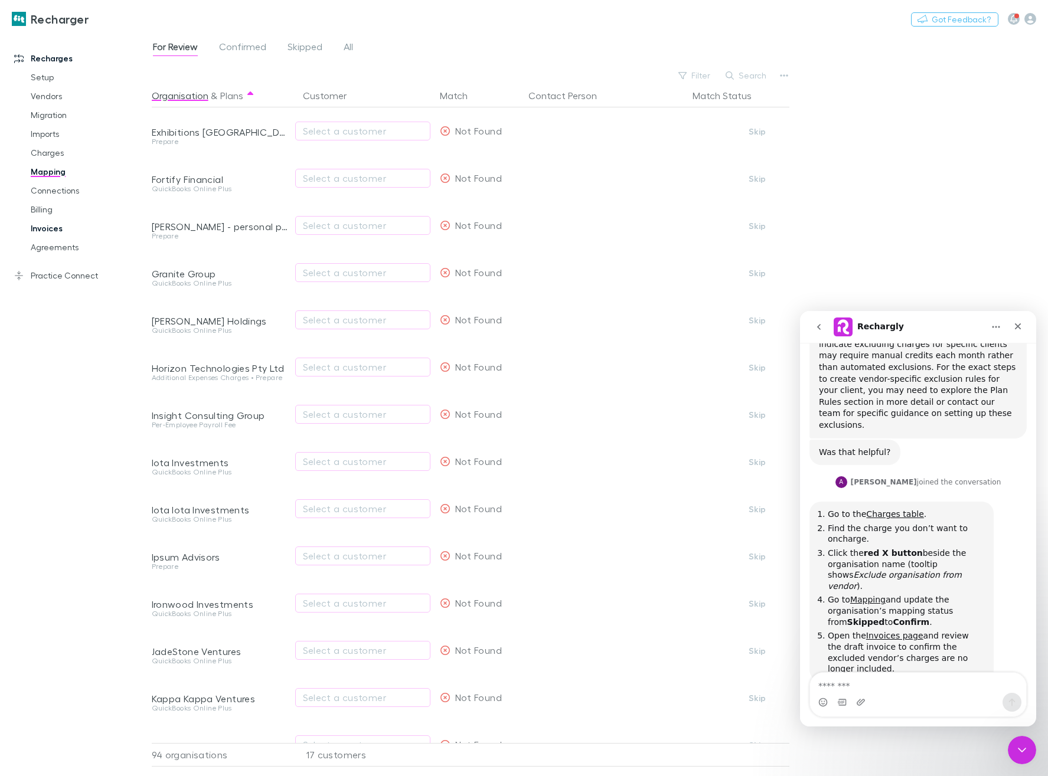
click at [48, 231] on link "Invoices" at bounding box center [84, 228] width 130 height 19
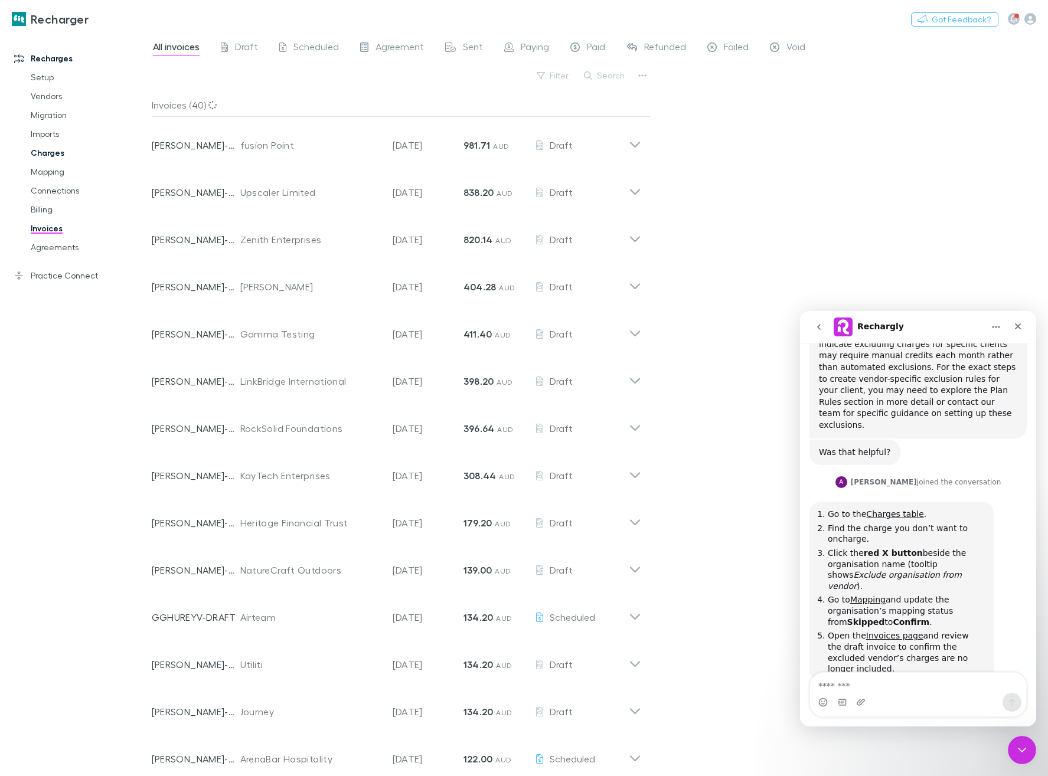
click at [55, 149] on link "Charges" at bounding box center [84, 152] width 130 height 19
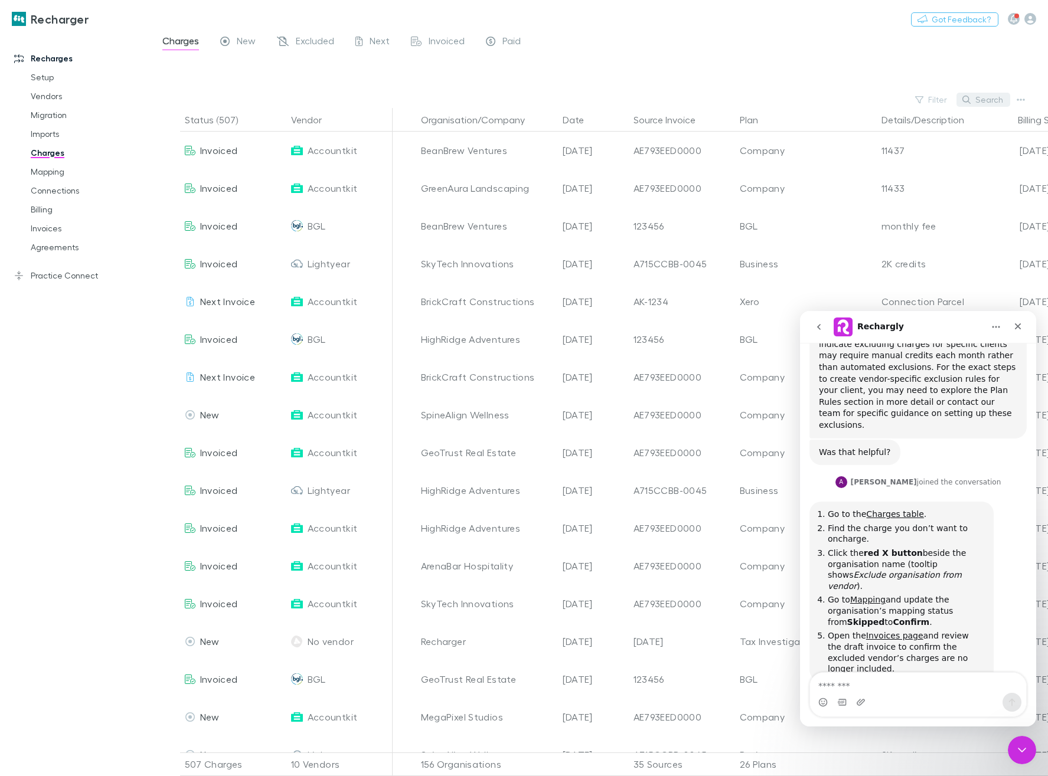
click at [985, 102] on button "Search" at bounding box center [983, 100] width 54 height 14
paste input "**********"
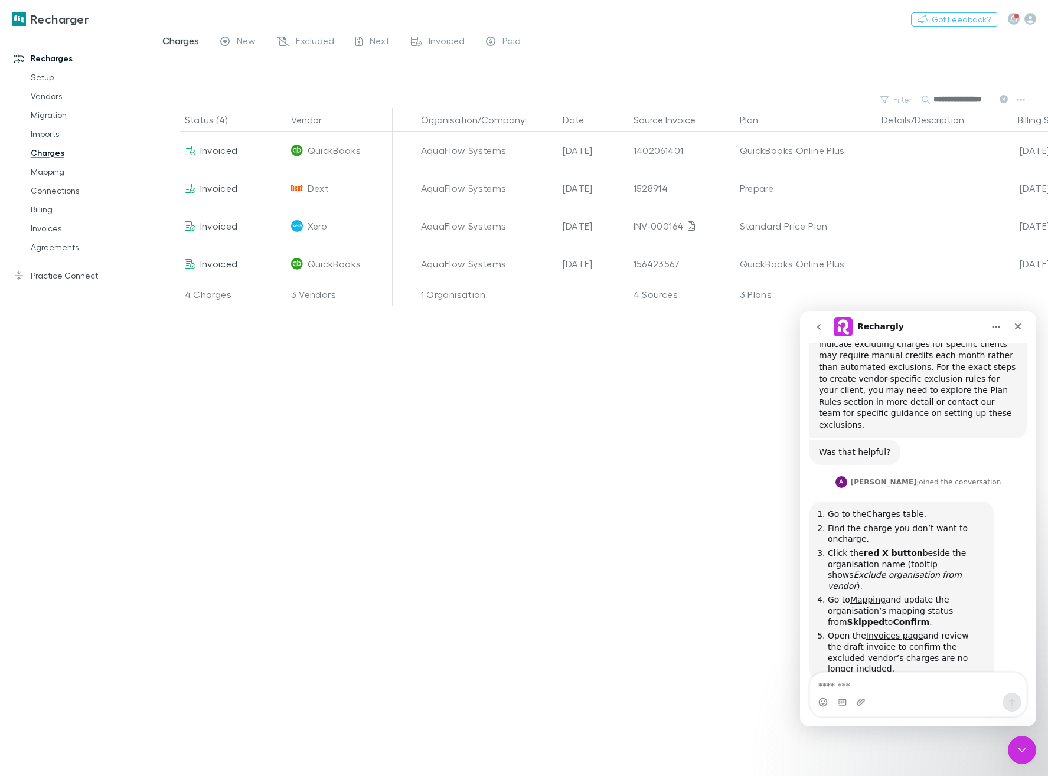
scroll to position [0, 8]
type input "**********"
click at [1022, 326] on div "Close" at bounding box center [1017, 326] width 21 height 21
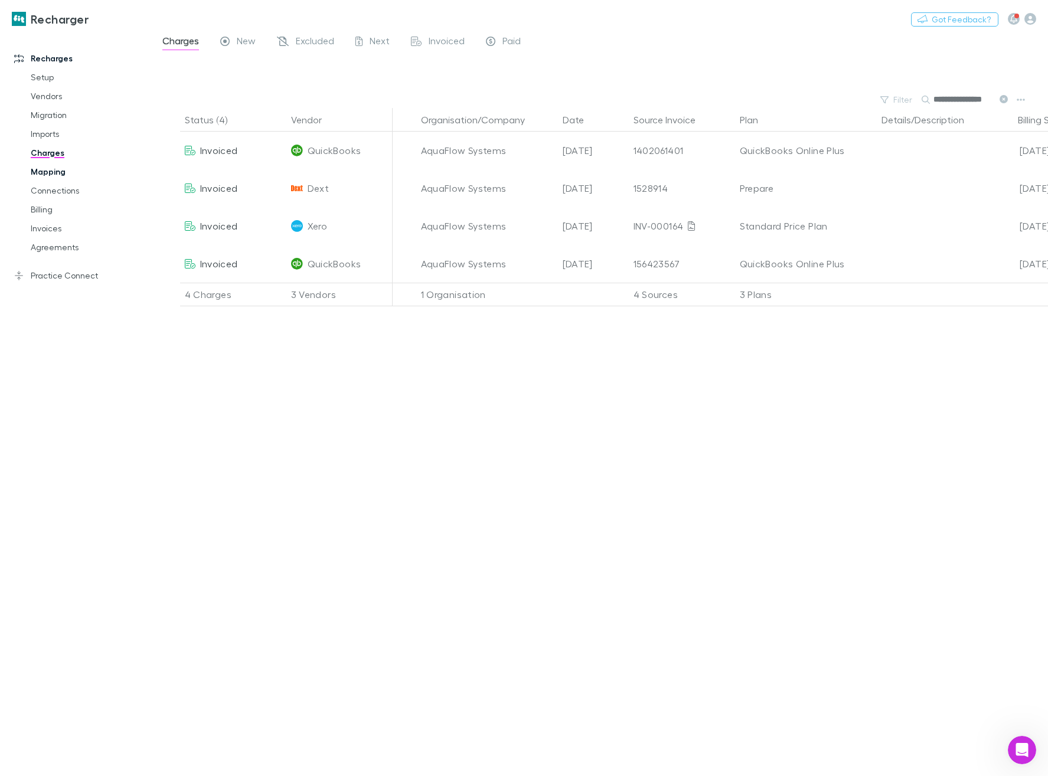
drag, startPoint x: 57, startPoint y: 170, endPoint x: 60, endPoint y: 164, distance: 6.6
click at [57, 170] on link "Mapping" at bounding box center [84, 171] width 130 height 19
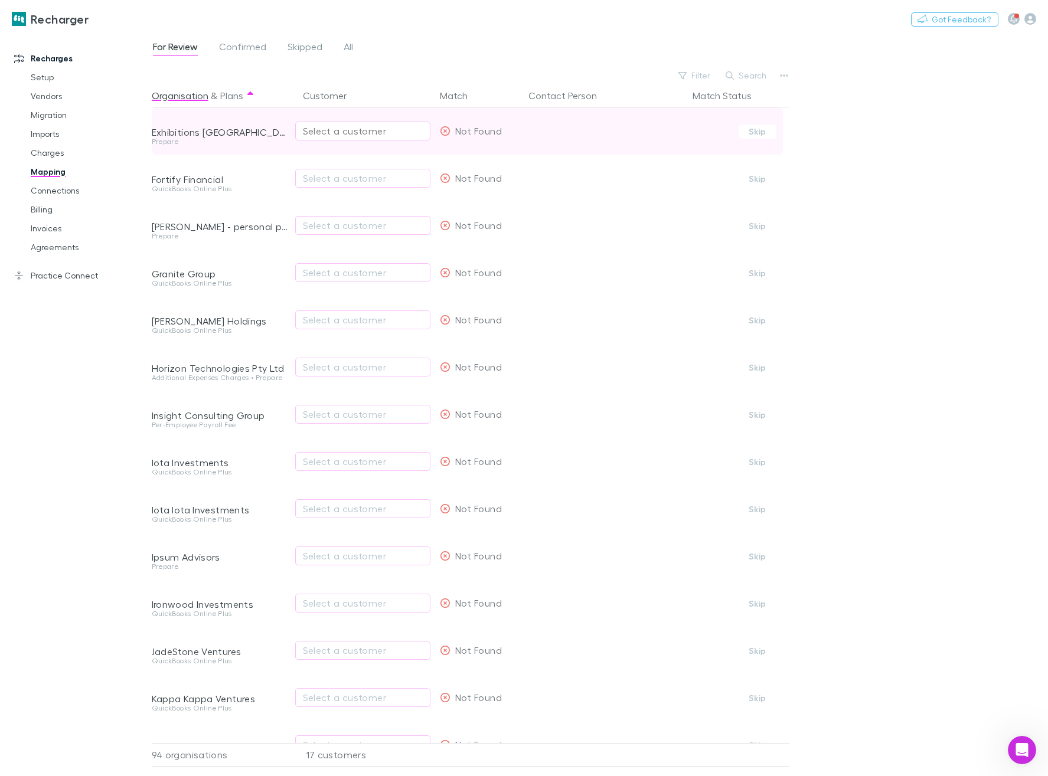
click at [359, 135] on div "Select a customer" at bounding box center [363, 131] width 120 height 14
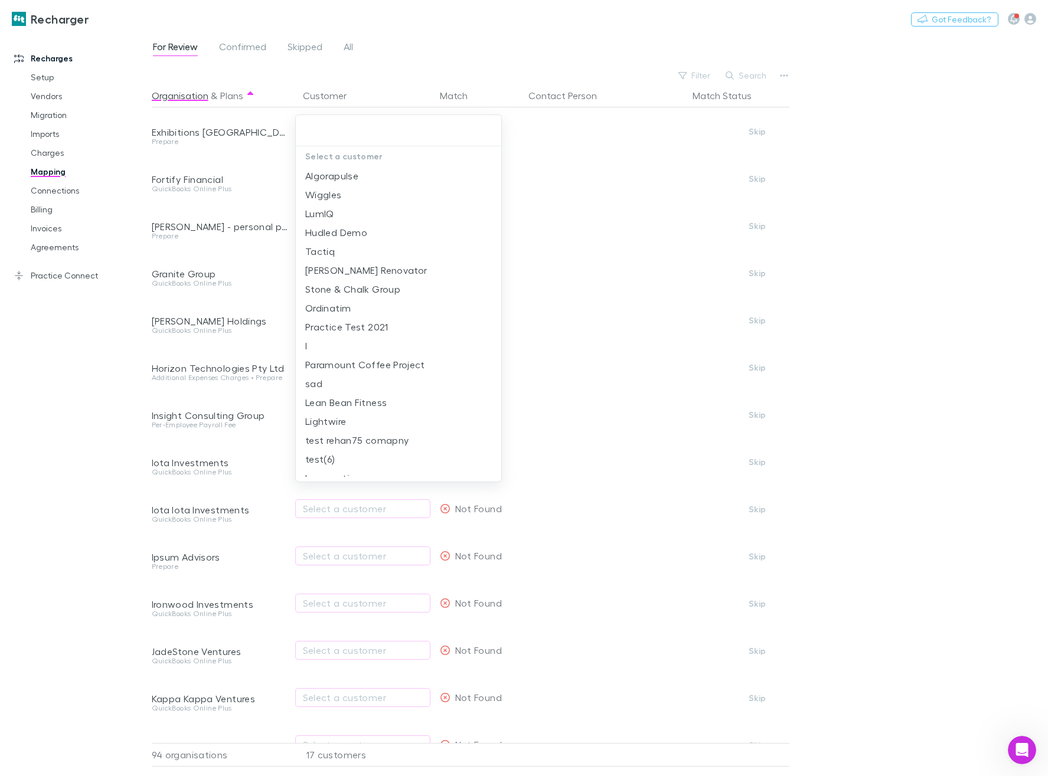
type input "*"
type input "**********"
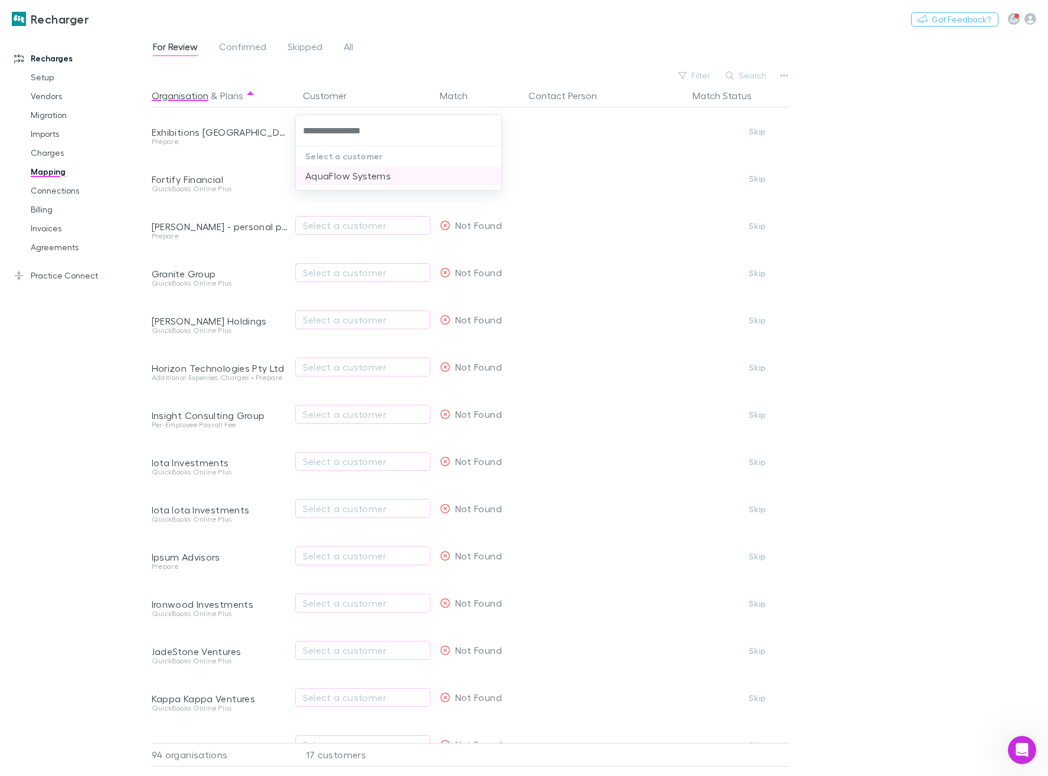
click at [356, 181] on li "AquaFlow Systems" at bounding box center [398, 175] width 205 height 19
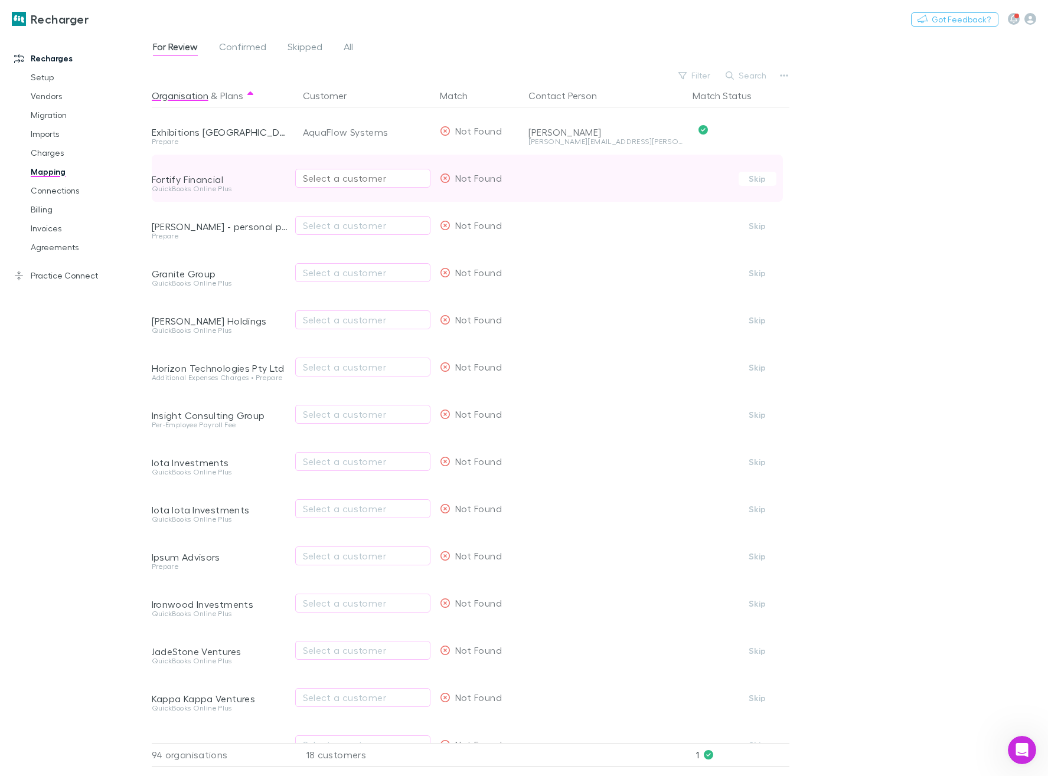
click at [329, 177] on div "Select a customer" at bounding box center [363, 178] width 120 height 14
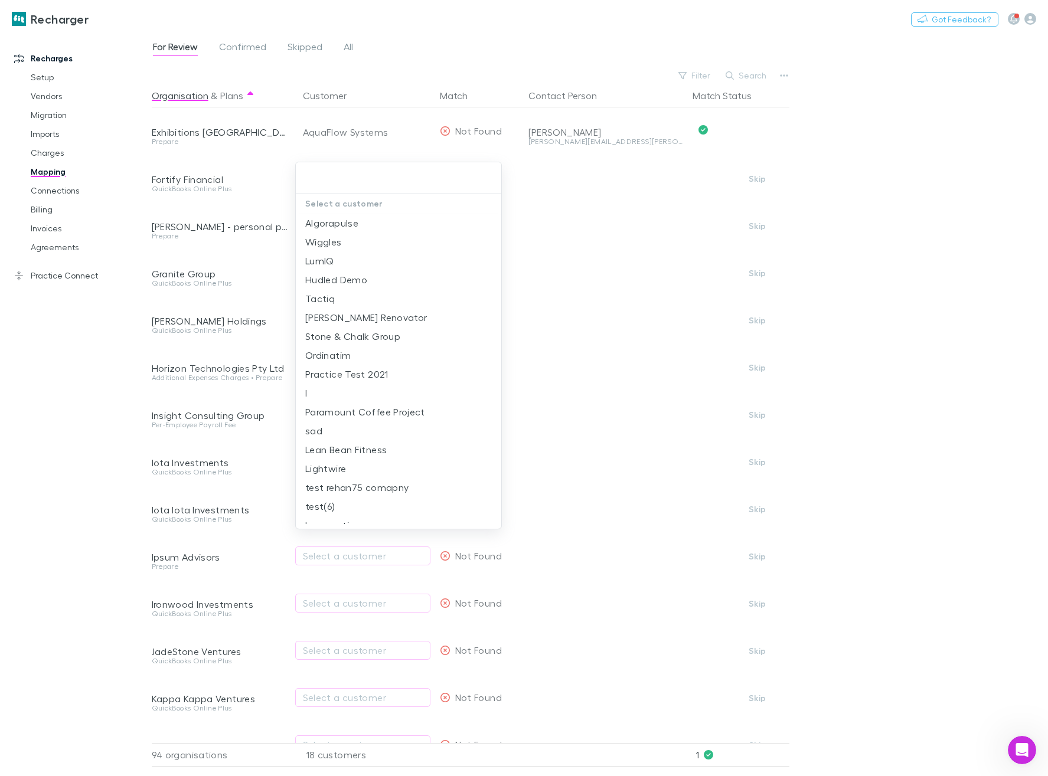
type input "**********"
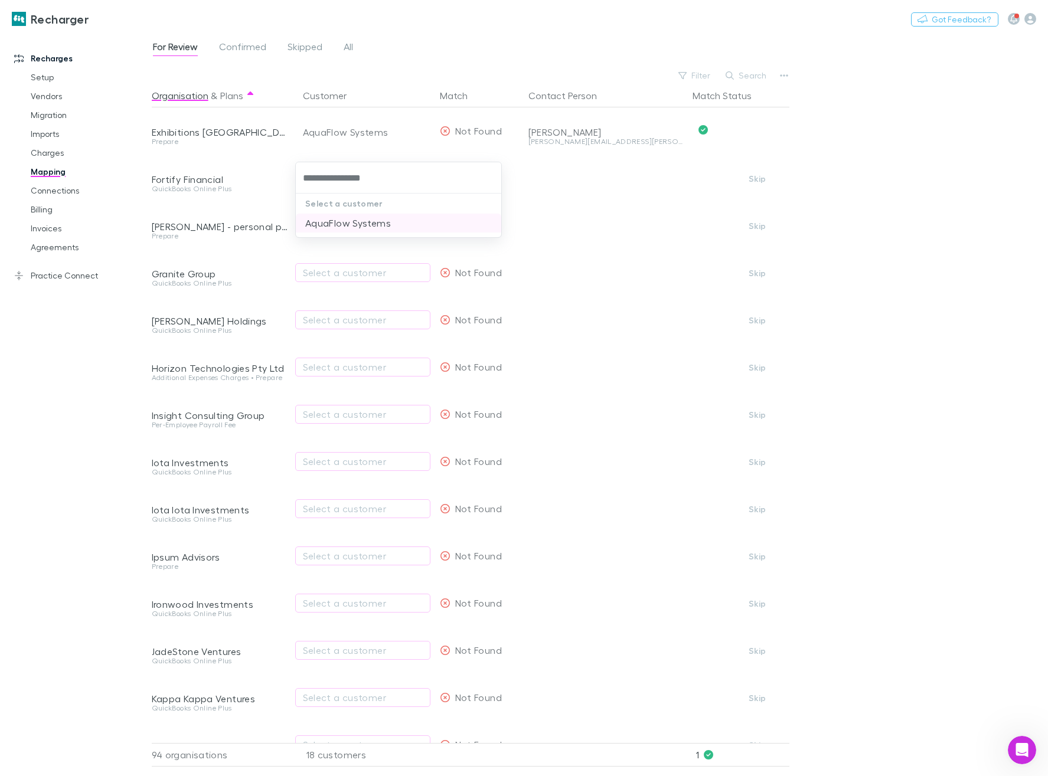
click at [348, 221] on li "AquaFlow Systems" at bounding box center [398, 223] width 205 height 19
click at [50, 155] on link "Charges" at bounding box center [84, 152] width 130 height 19
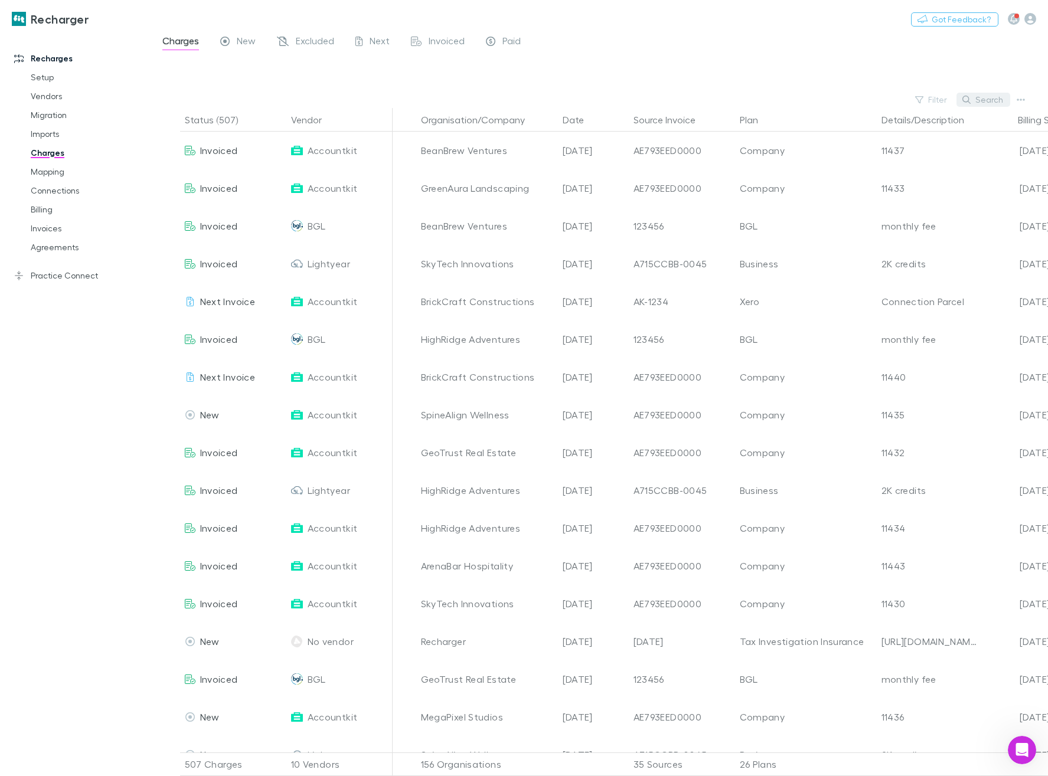
click at [986, 102] on button "Search" at bounding box center [983, 100] width 54 height 14
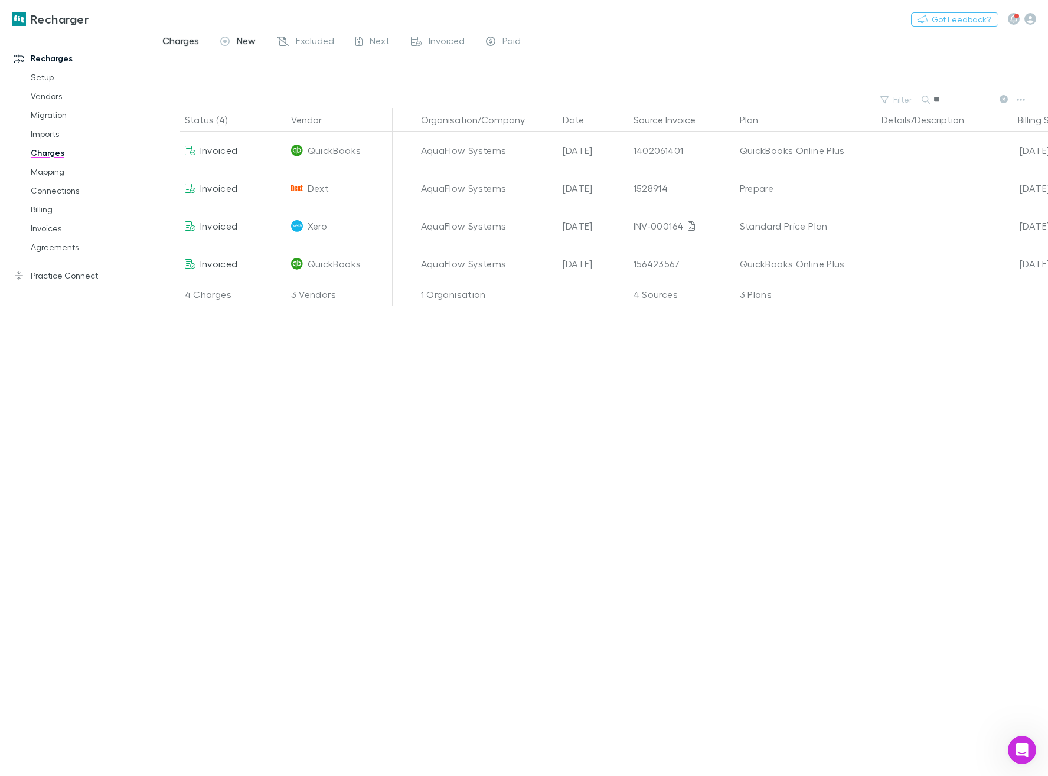
click at [238, 44] on span "New" at bounding box center [246, 42] width 19 height 15
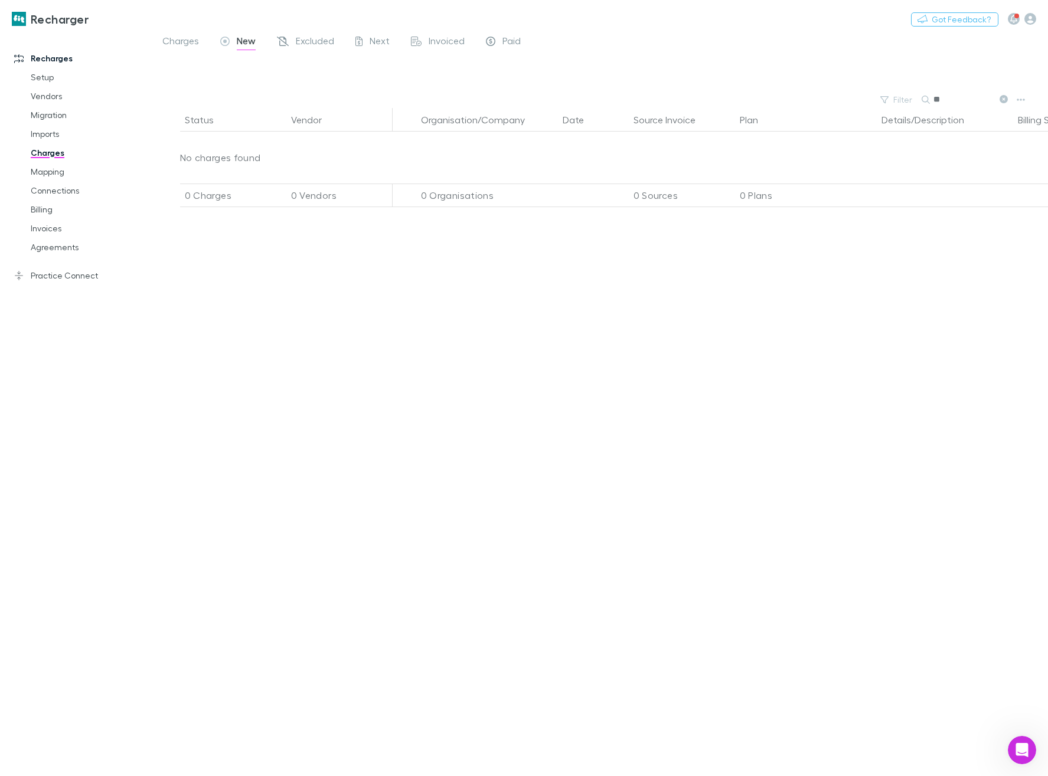
click at [1005, 100] on icon at bounding box center [1003, 99] width 8 height 8
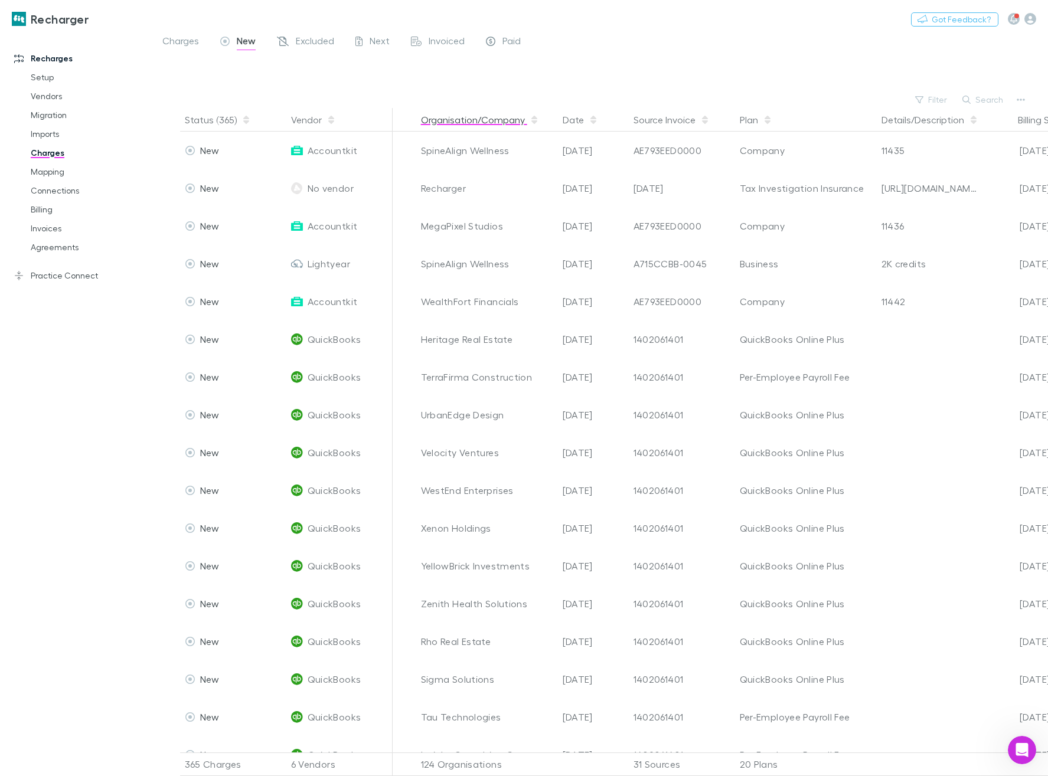
click at [467, 122] on button "Organisation/Company" at bounding box center [480, 120] width 118 height 24
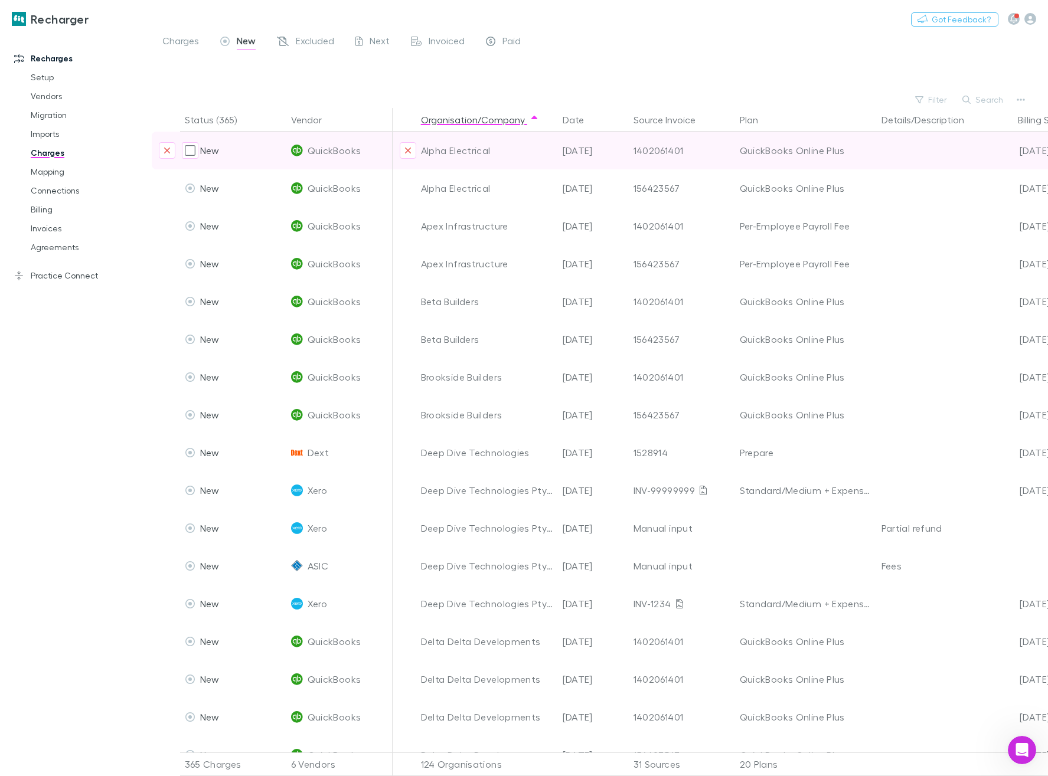
click at [472, 151] on div "Alpha Electrical" at bounding box center [487, 151] width 132 height 38
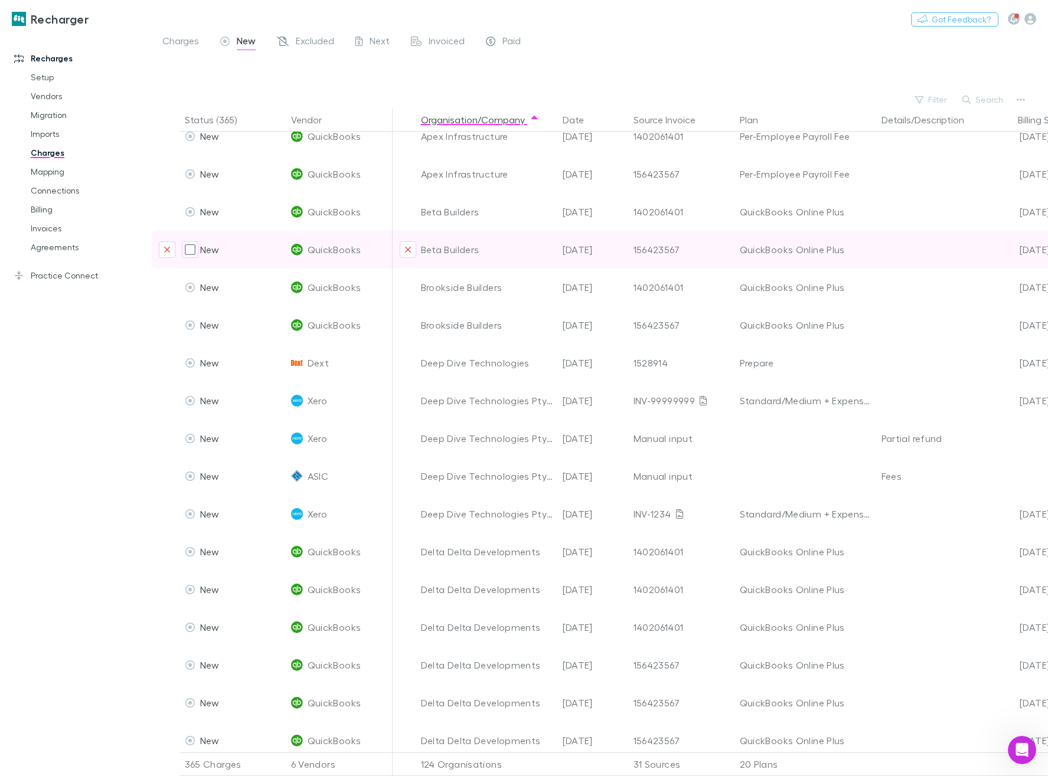
scroll to position [90, 0]
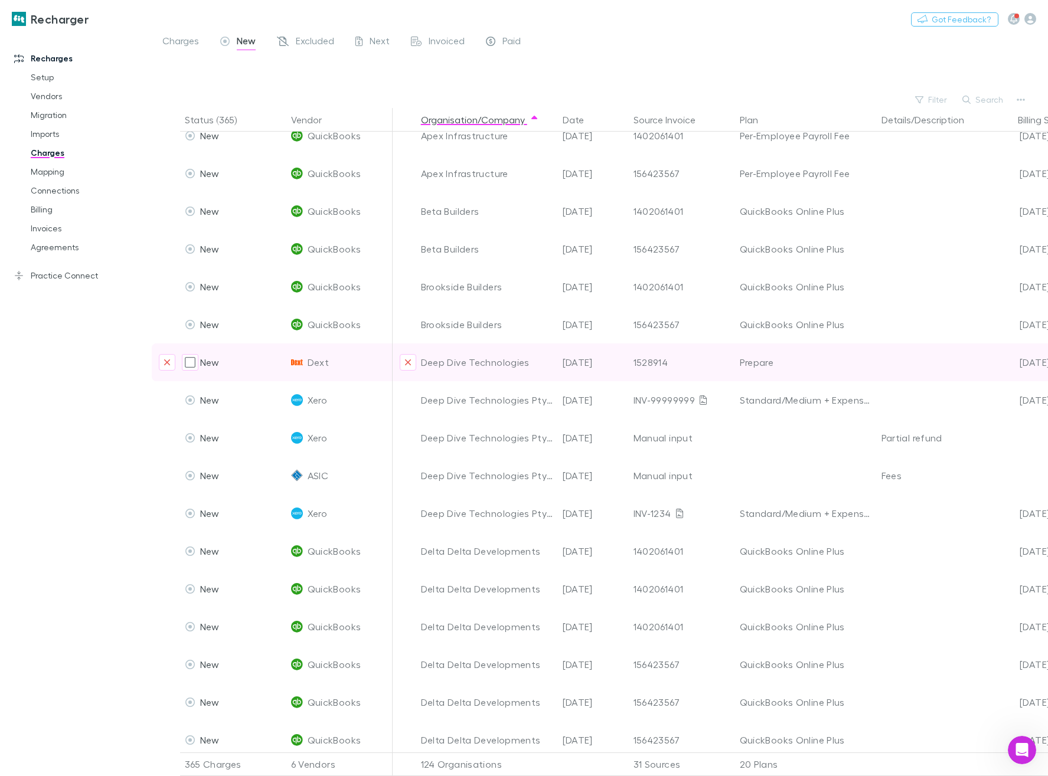
click at [483, 364] on div "Deep Dive Technologies" at bounding box center [487, 363] width 132 height 38
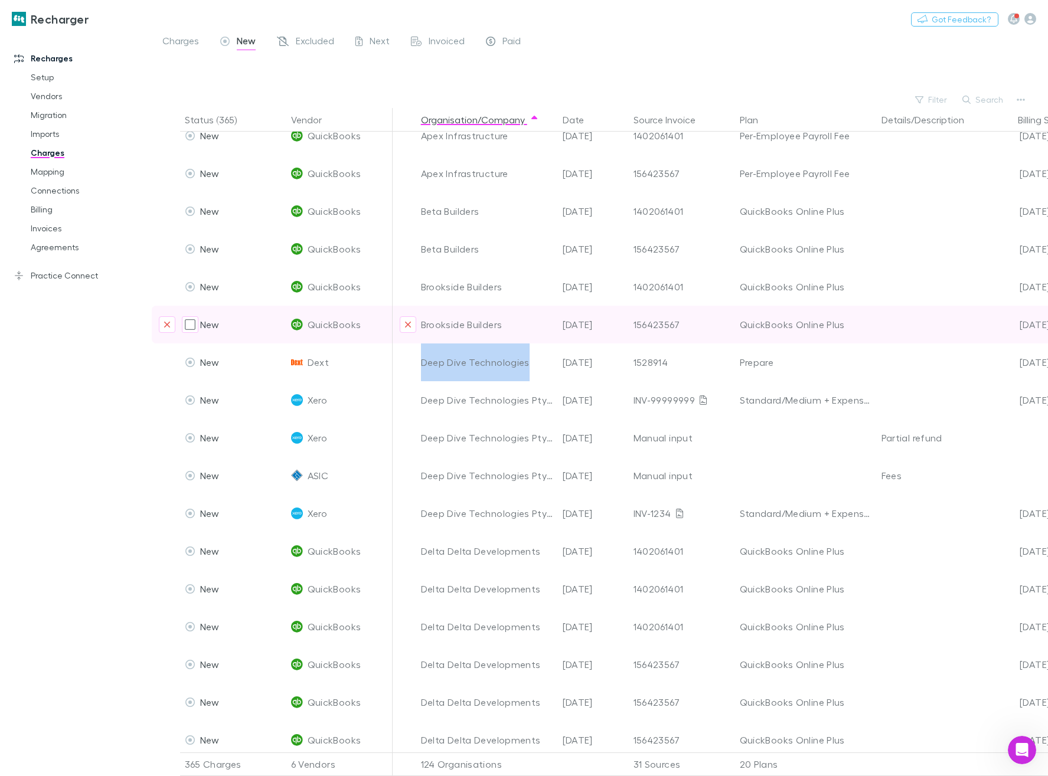
copy div "Deep Dive Technologies"
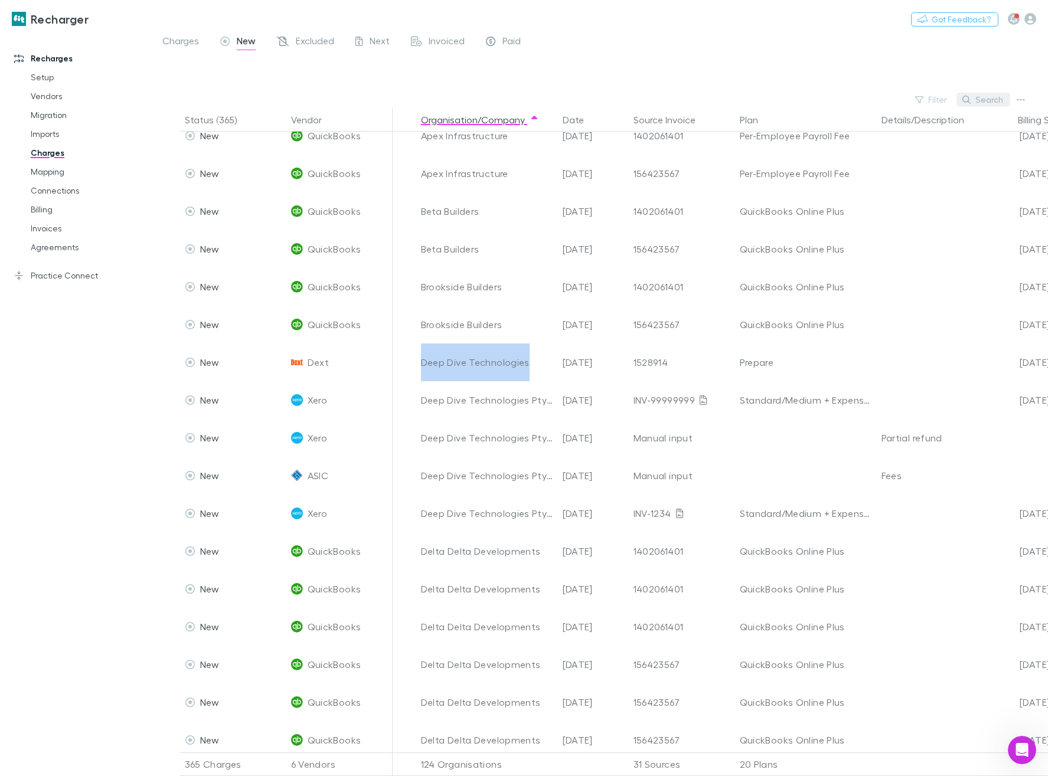
click at [992, 99] on button "Search" at bounding box center [983, 100] width 54 height 14
paste input "**********"
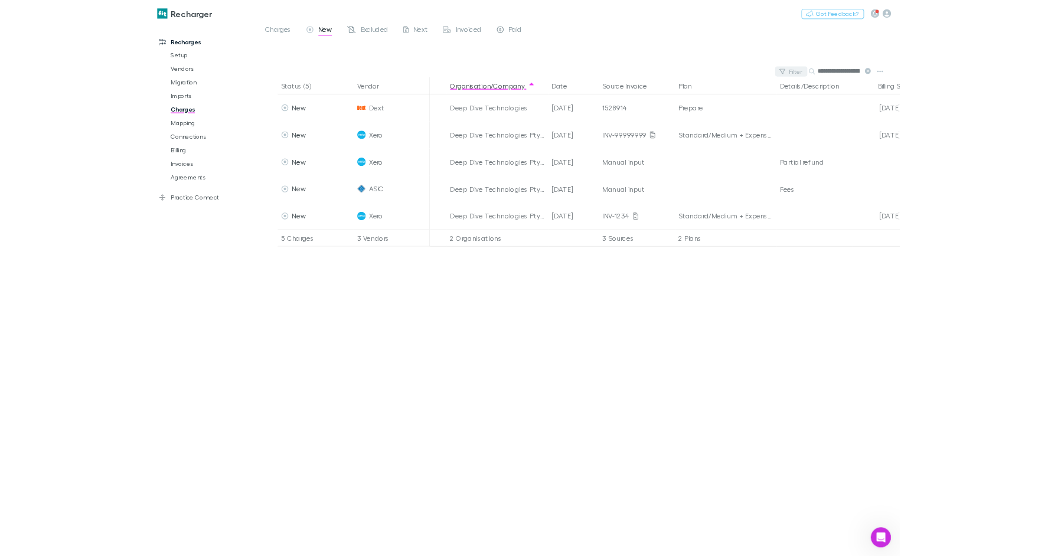
scroll to position [0, 0]
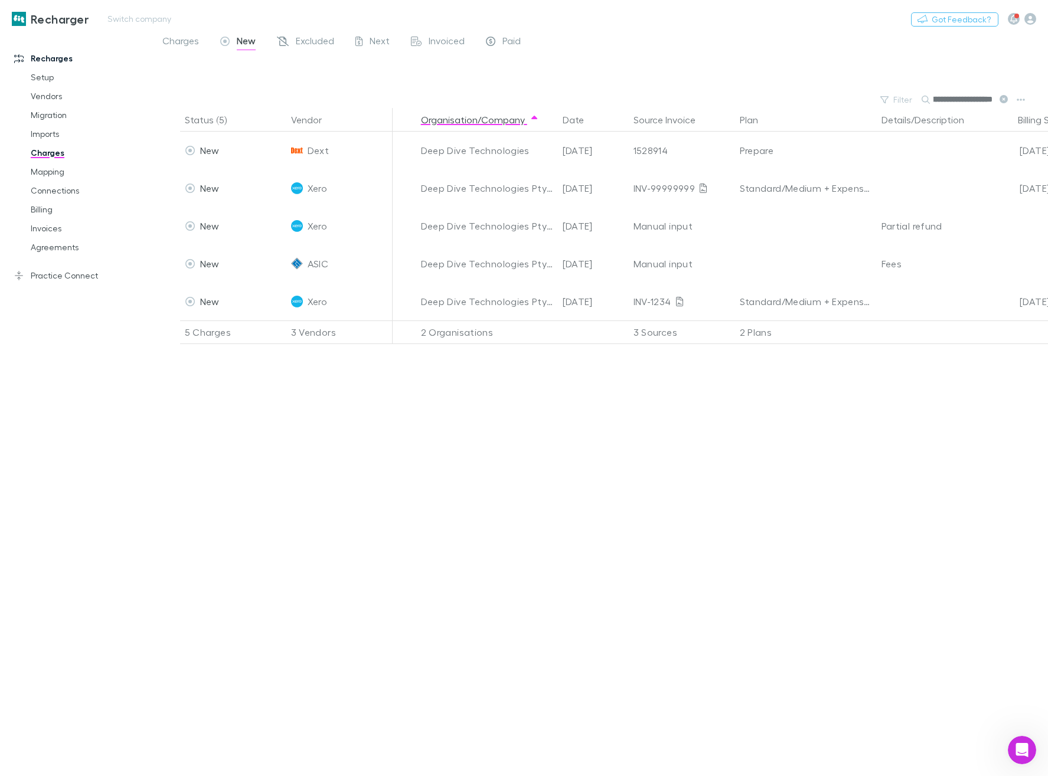
type input "**********"
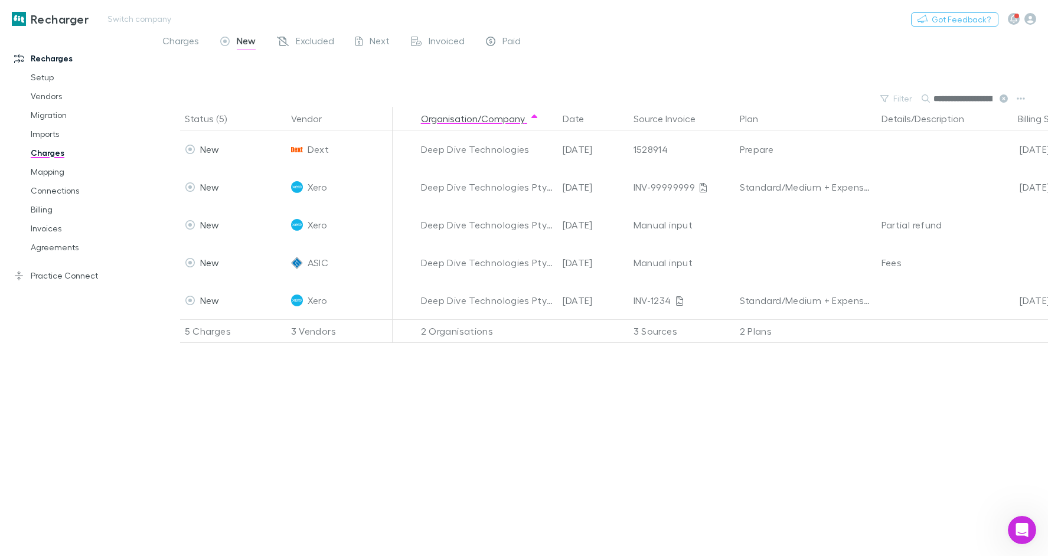
scroll to position [321, 0]
